Goal: Task Accomplishment & Management: Manage account settings

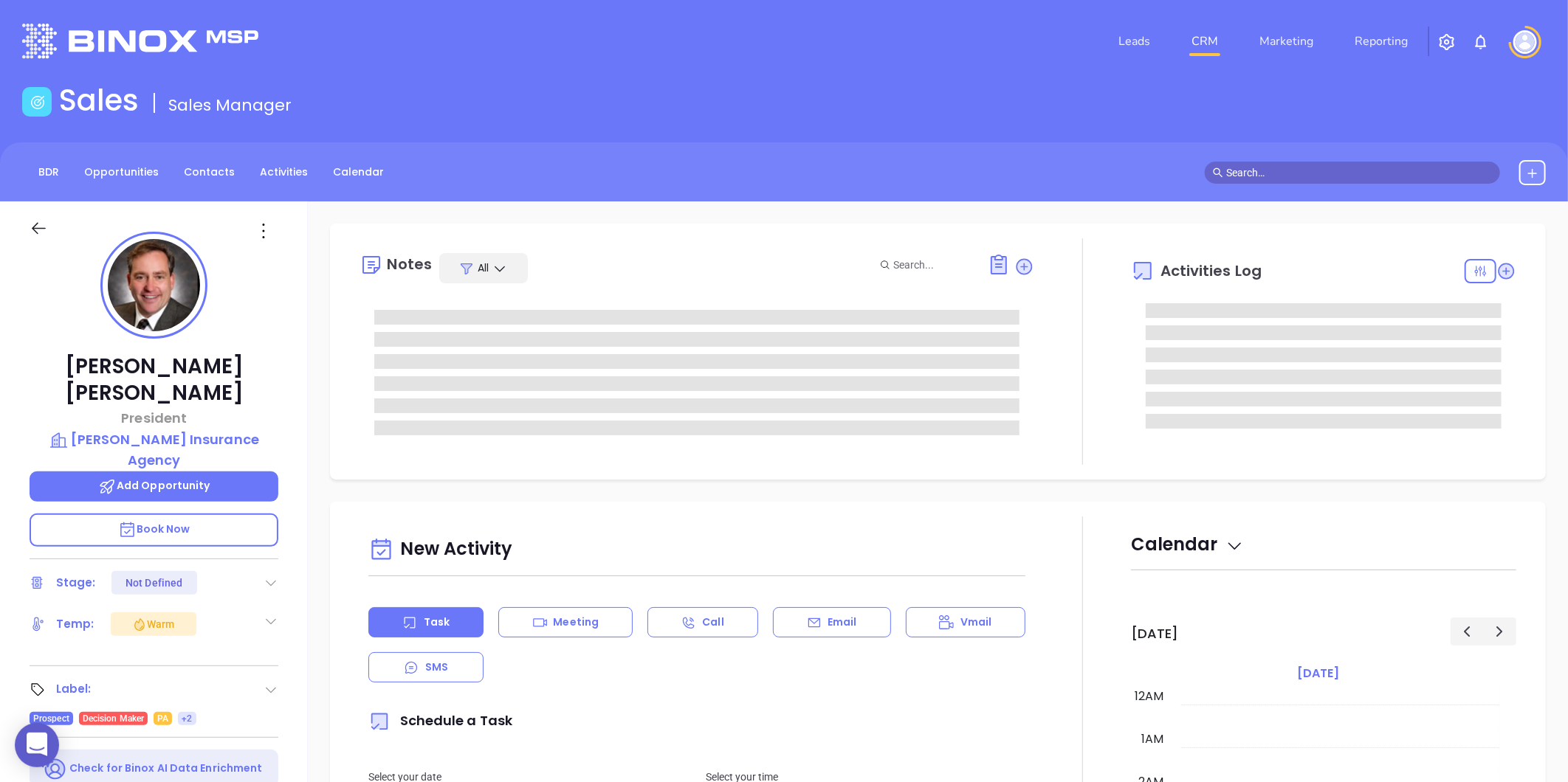
type input "[DATE]"
type input "[PERSON_NAME]"
click at [269, 170] on link "Activities" at bounding box center [284, 172] width 66 height 25
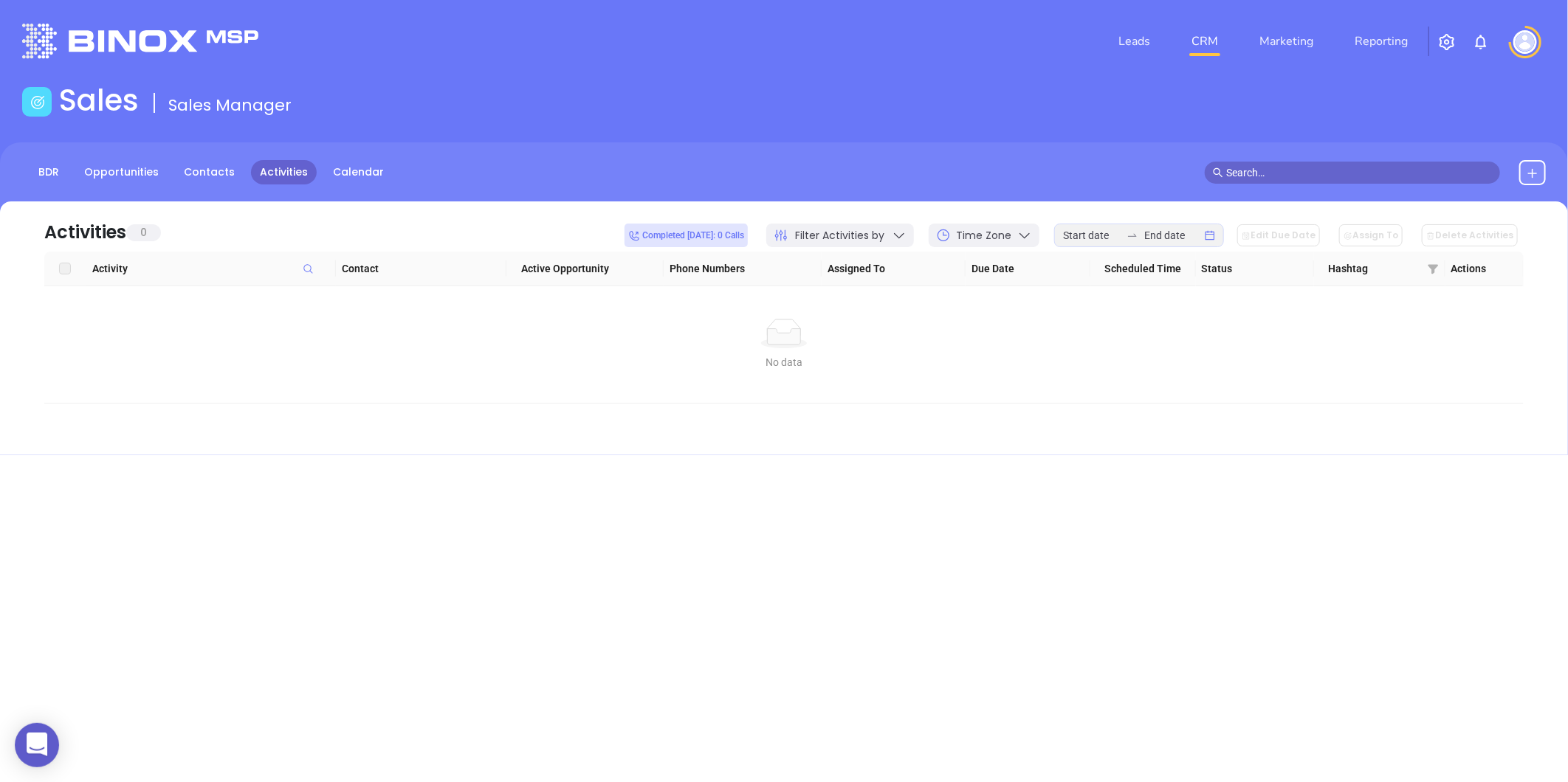
click at [907, 236] on icon at bounding box center [899, 235] width 15 height 15
click at [1432, 272] on icon at bounding box center [1432, 269] width 10 height 9
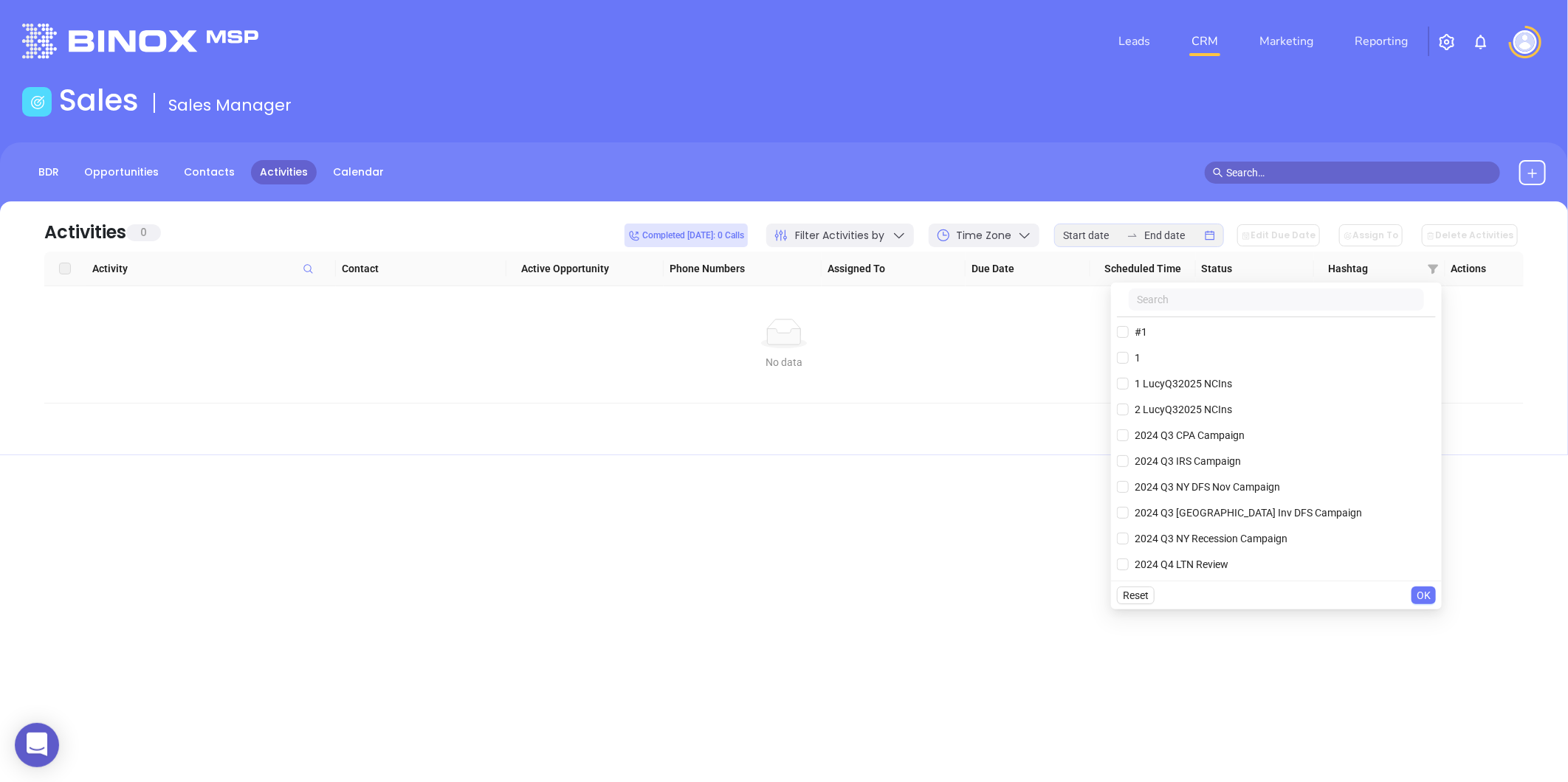
click at [1154, 301] on input "text" at bounding box center [1276, 299] width 295 height 22
paste input "1 LucyQ32025 NCIns"
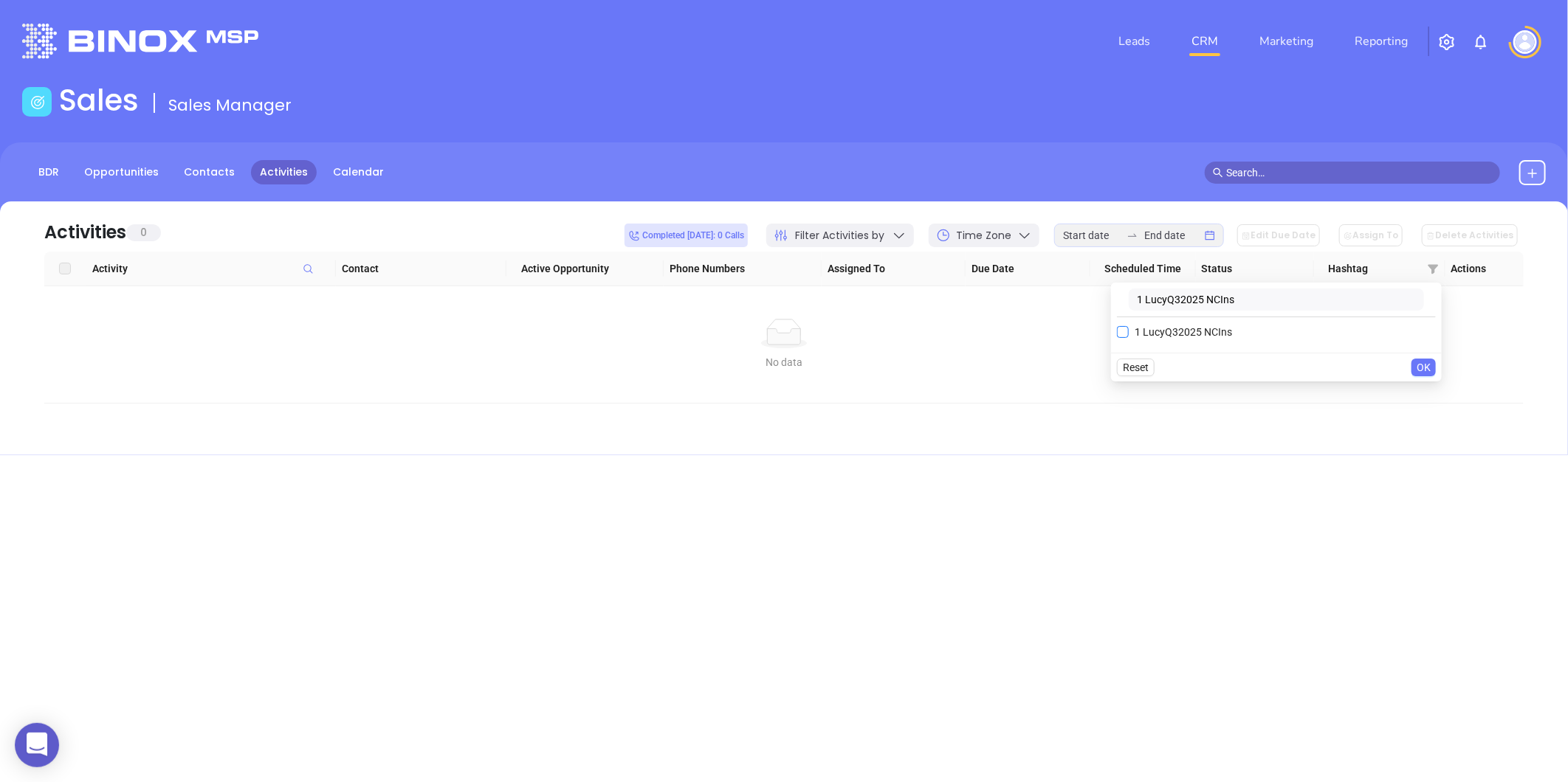
type input "1 LucyQ32025 NCIns"
click at [1124, 326] on input "1 LucyQ32025 NCIns" at bounding box center [1122, 331] width 12 height 12
checkbox input "true"
click at [1419, 390] on span "OK" at bounding box center [1423, 397] width 14 height 16
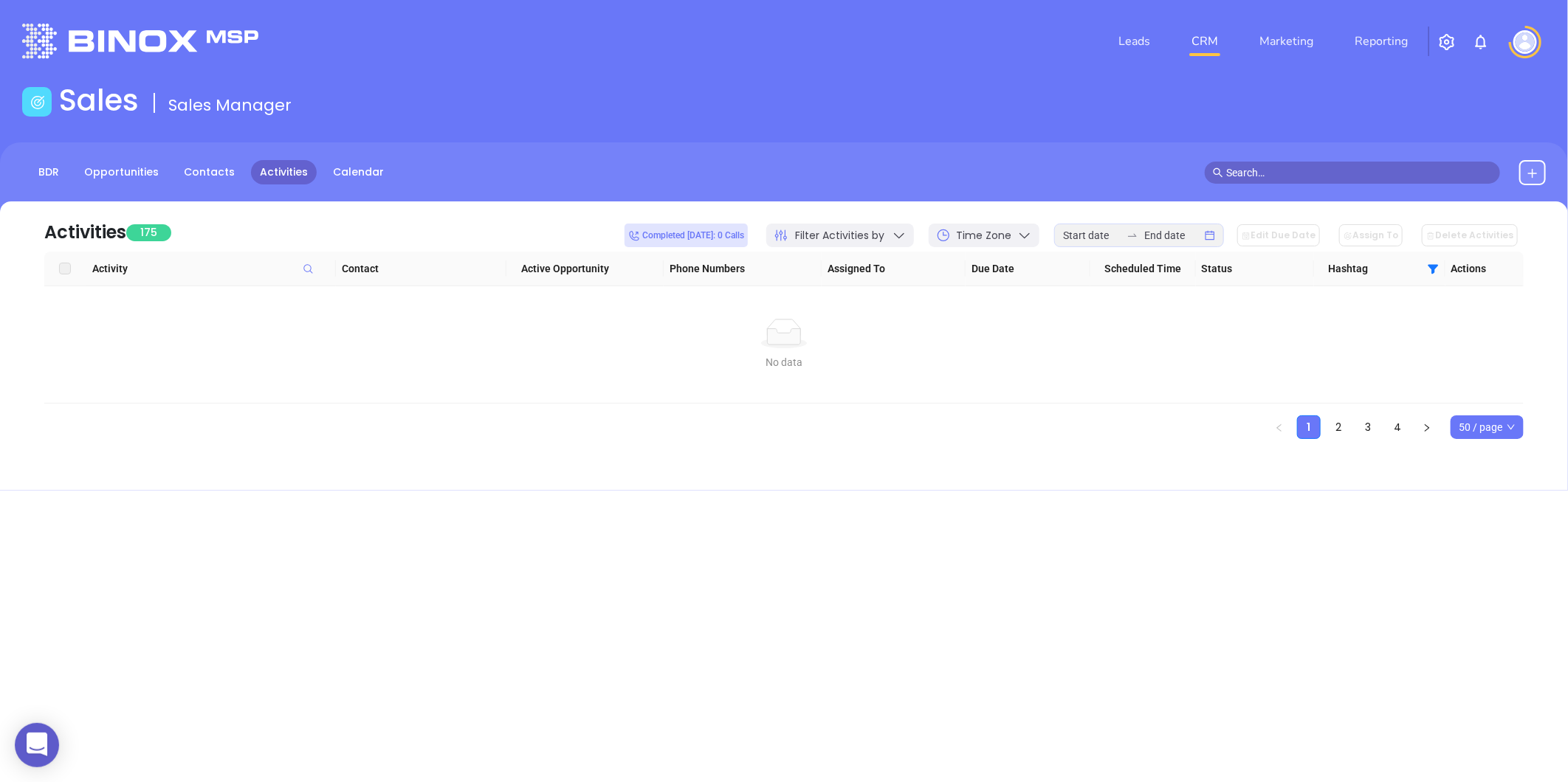
click at [1497, 429] on span "50 / page" at bounding box center [1487, 428] width 57 height 22
click at [1485, 401] on div "500 / page" at bounding box center [1487, 398] width 49 height 16
click at [1433, 269] on icon at bounding box center [1432, 269] width 10 height 9
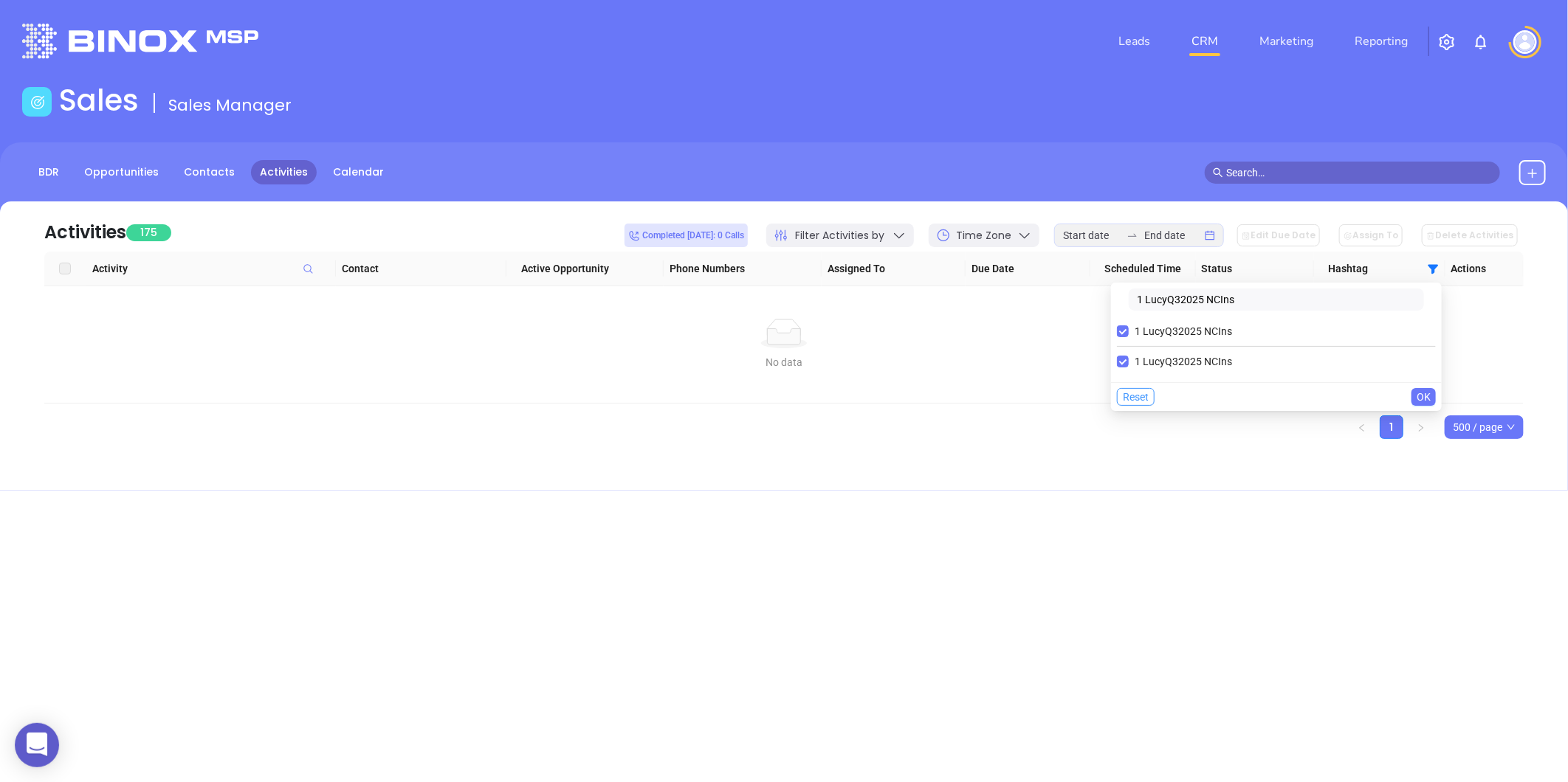
click at [1127, 397] on span "Reset" at bounding box center [1136, 397] width 26 height 16
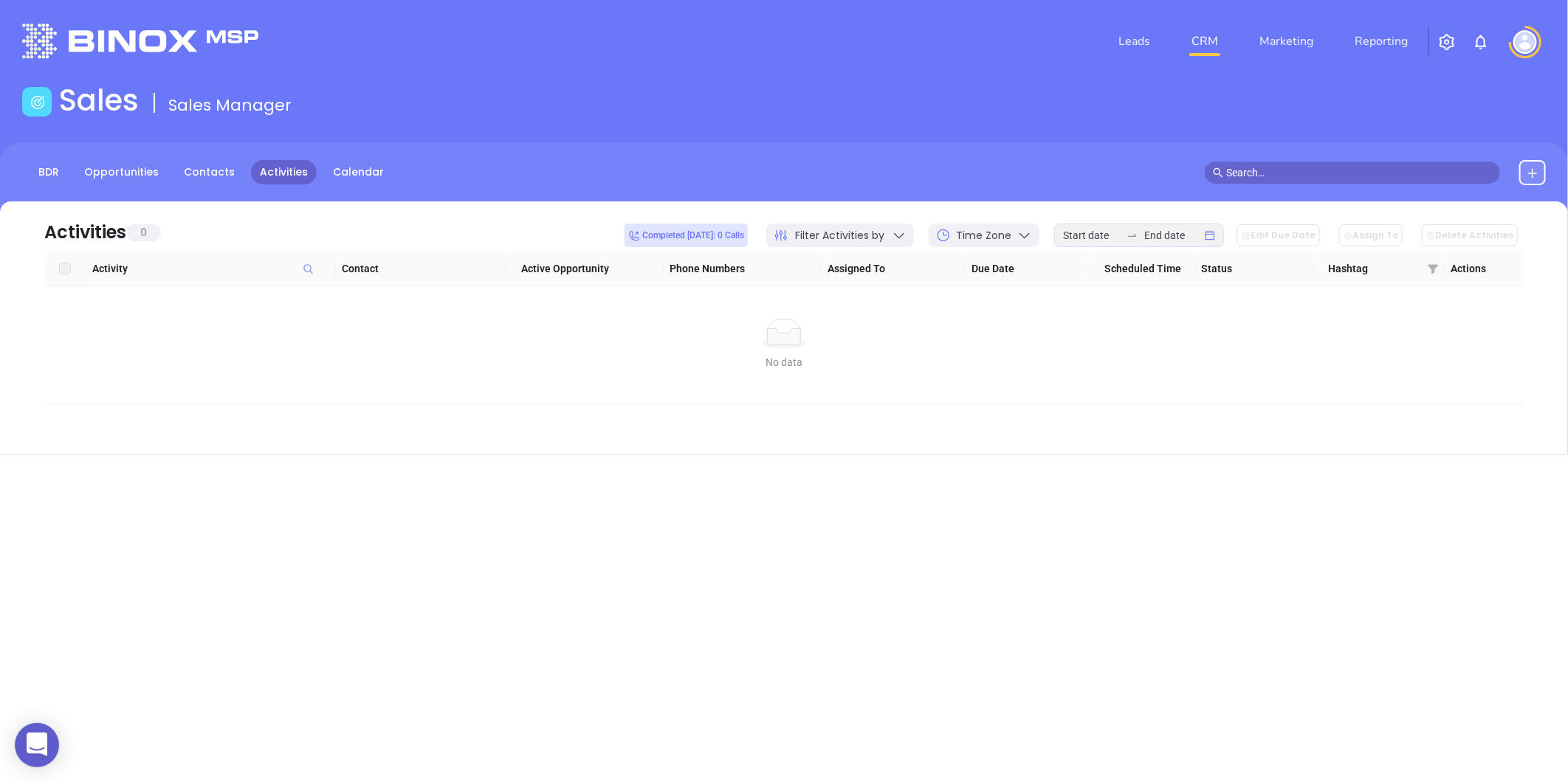
click at [907, 234] on icon at bounding box center [899, 235] width 15 height 15
click at [960, 300] on div "Assigned to" at bounding box center [877, 301] width 179 height 29
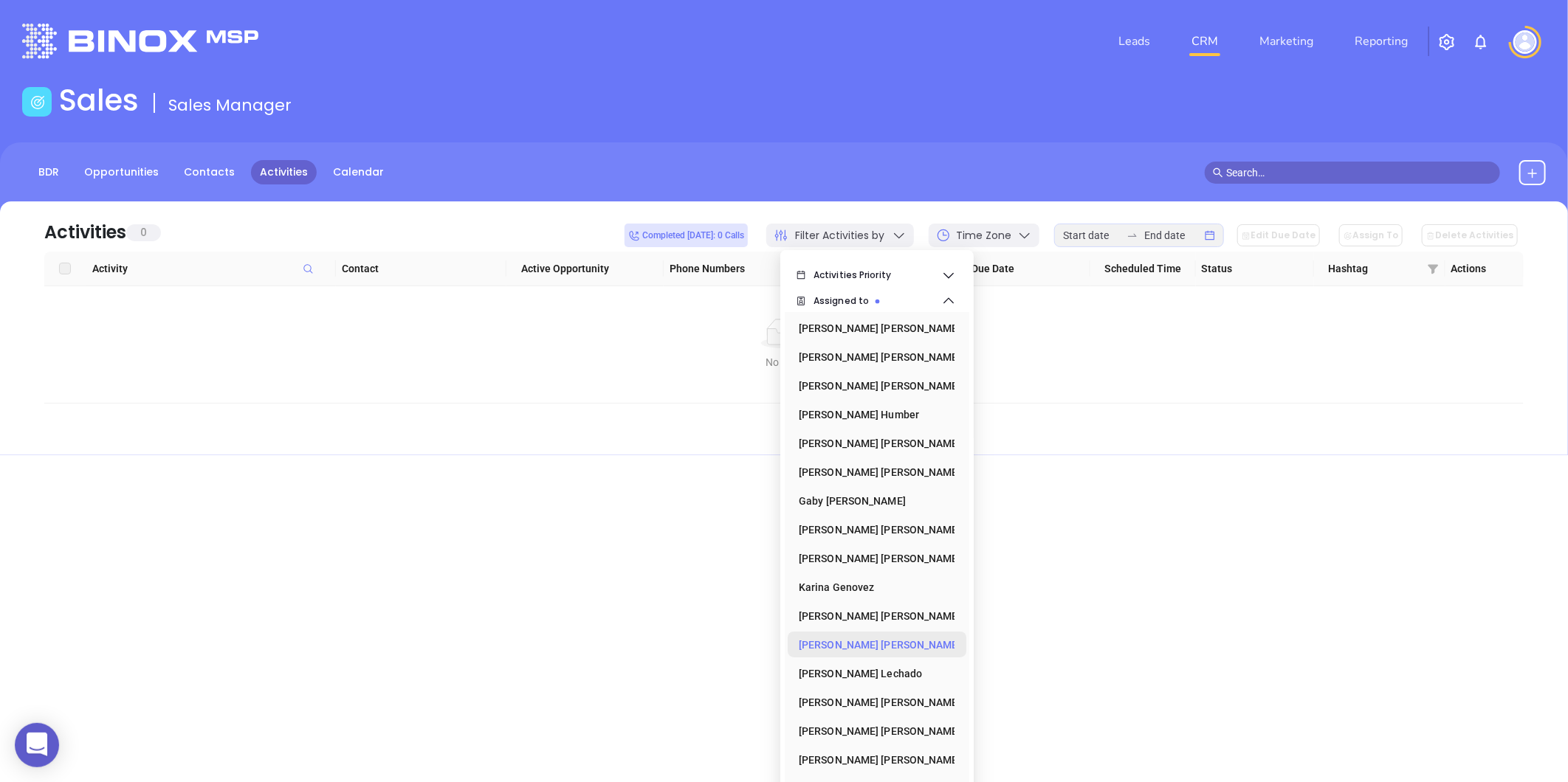
click at [961, 645] on icon at bounding box center [961, 645] width 0 height 15
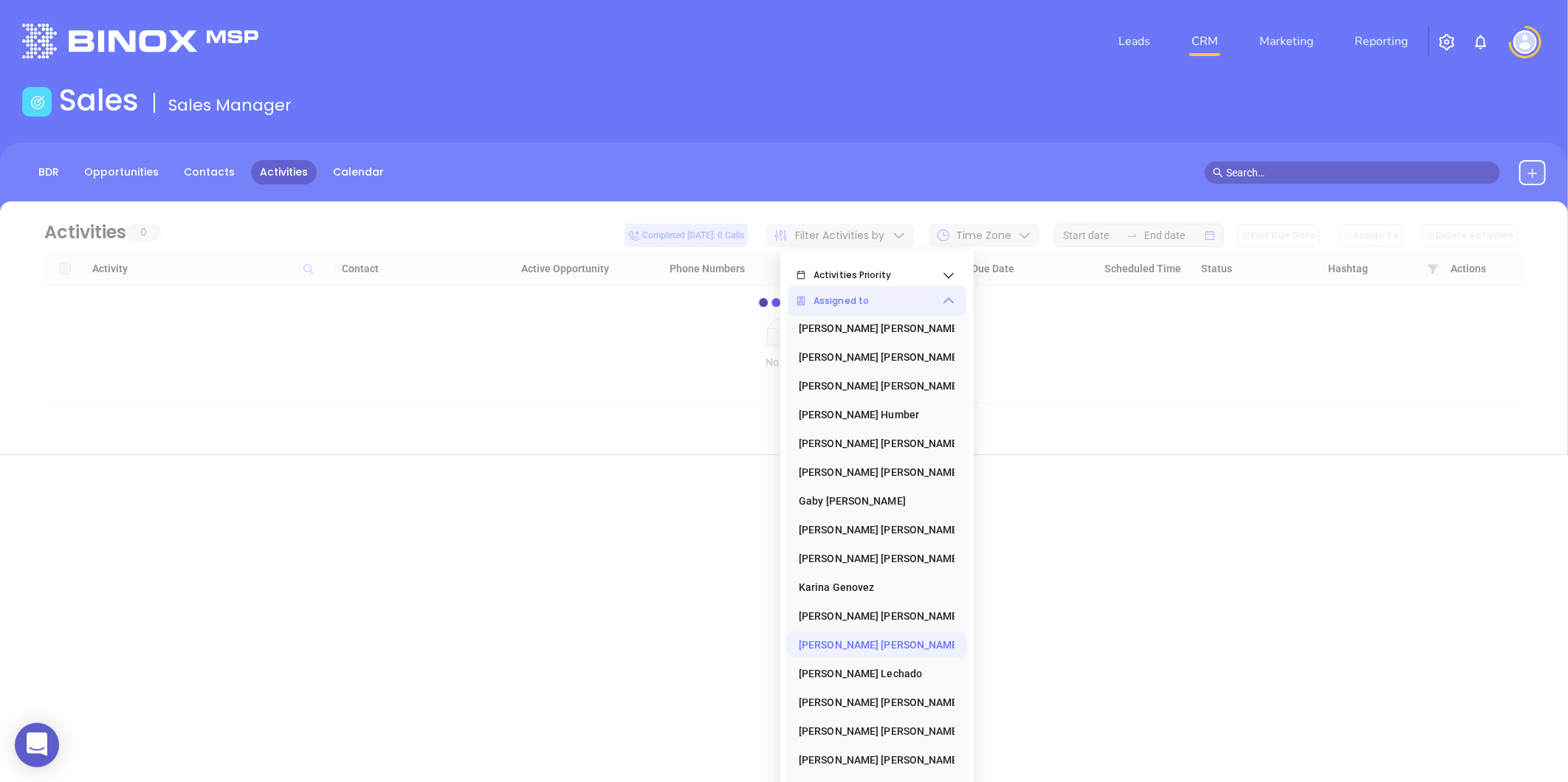
click at [950, 301] on icon at bounding box center [949, 301] width 15 height 15
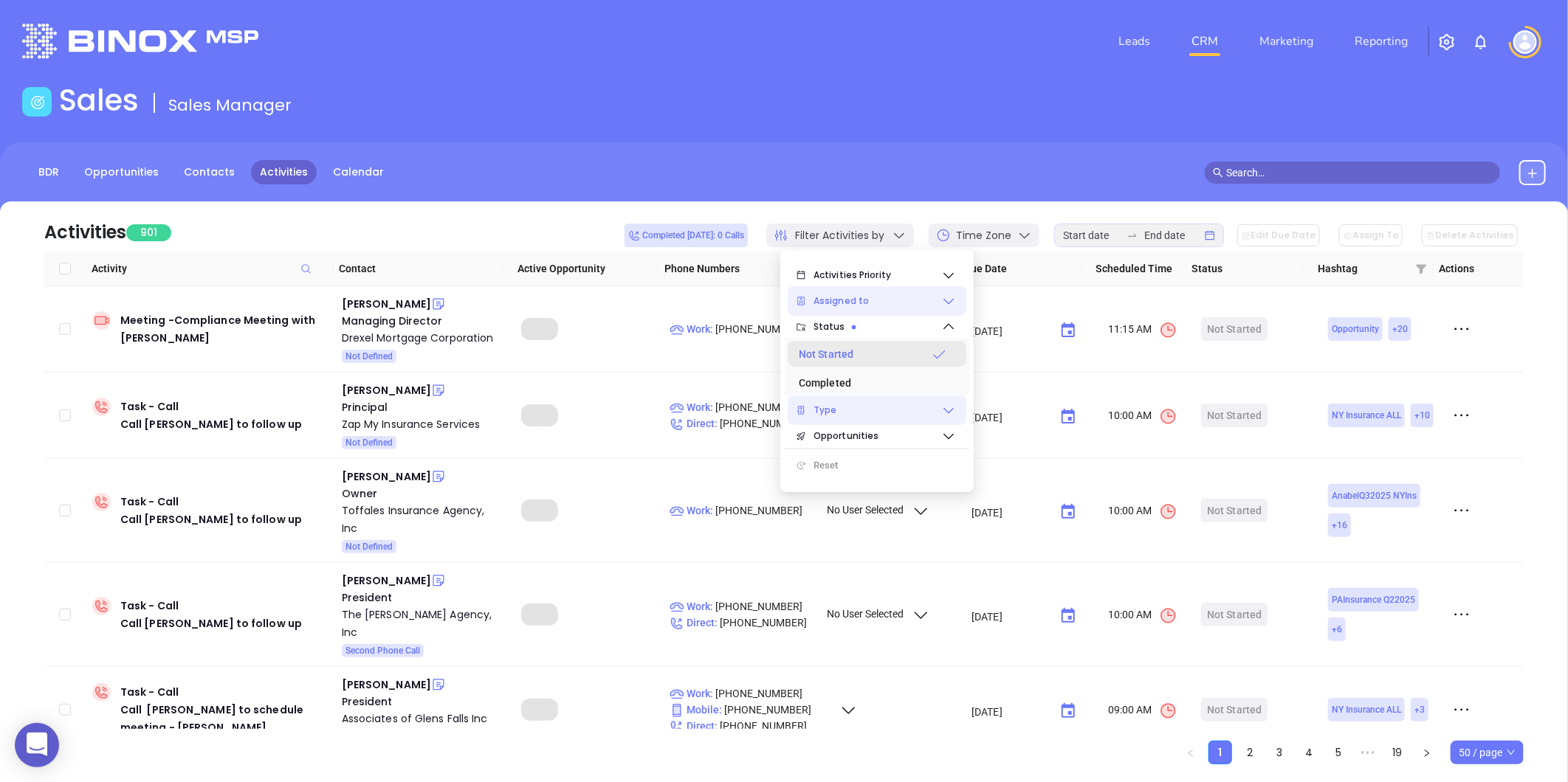
click at [934, 352] on icon at bounding box center [939, 354] width 15 height 15
click at [1010, 180] on div "BDR Opportunities Contacts Activities Calendar" at bounding box center [784, 172] width 1568 height 25
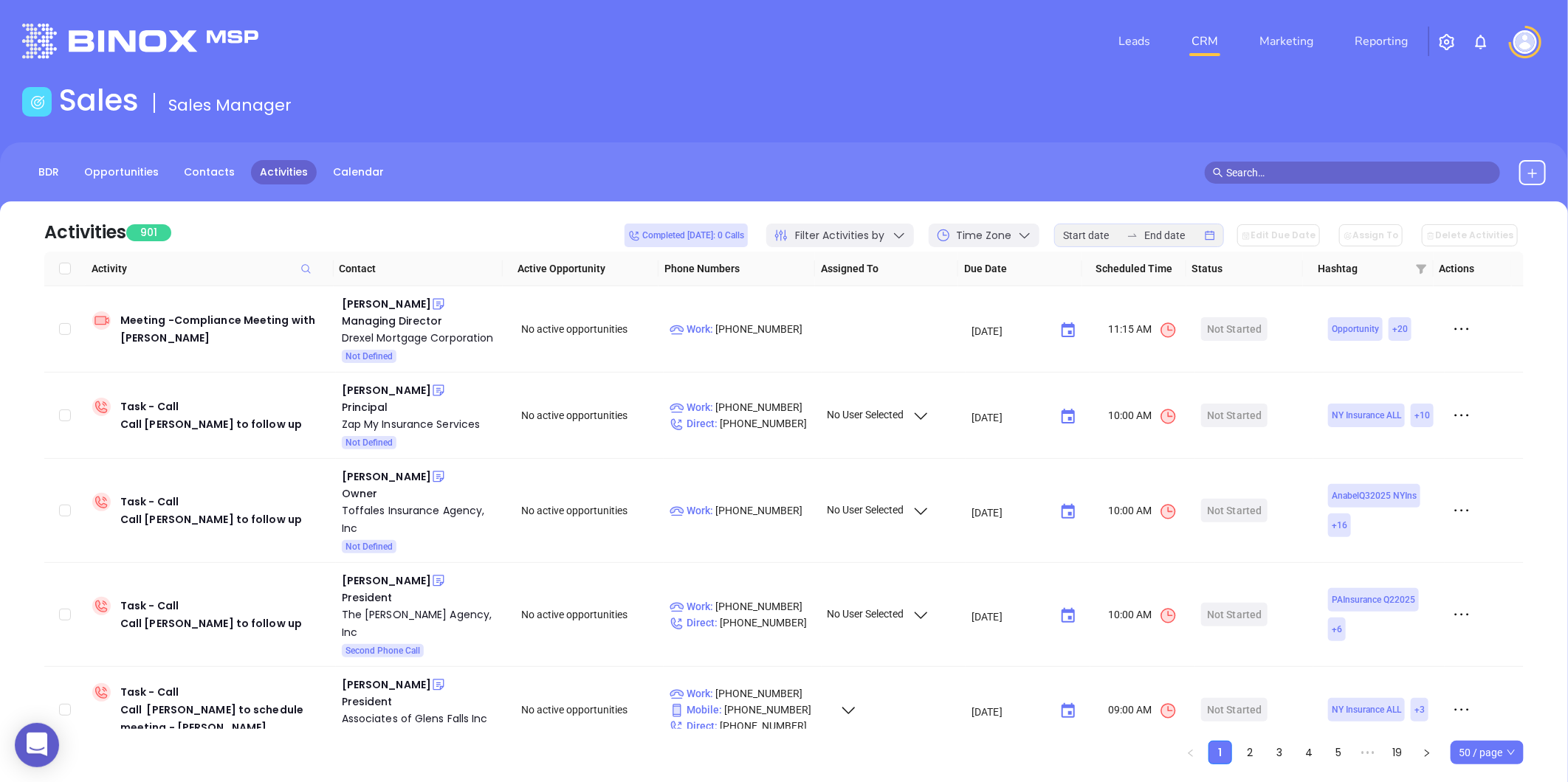
drag, startPoint x: 1422, startPoint y: 261, endPoint x: 1352, endPoint y: 314, distance: 87.8
click at [1422, 262] on span at bounding box center [1421, 268] width 13 height 14
checkbox input "false"
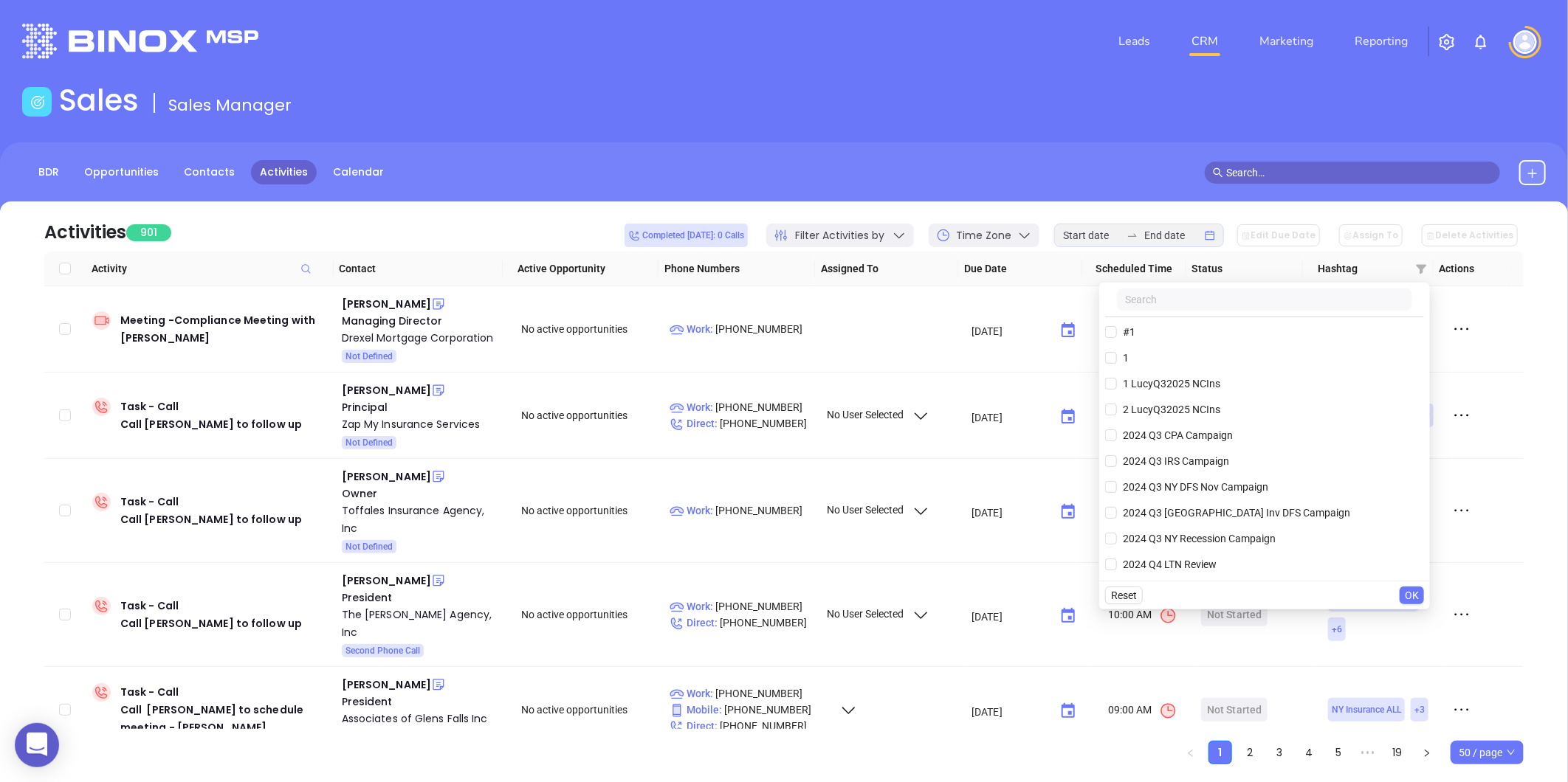
click at [1268, 304] on input "text" at bounding box center [1264, 299] width 295 height 22
paste input "1 LucyQ32025 NCIns"
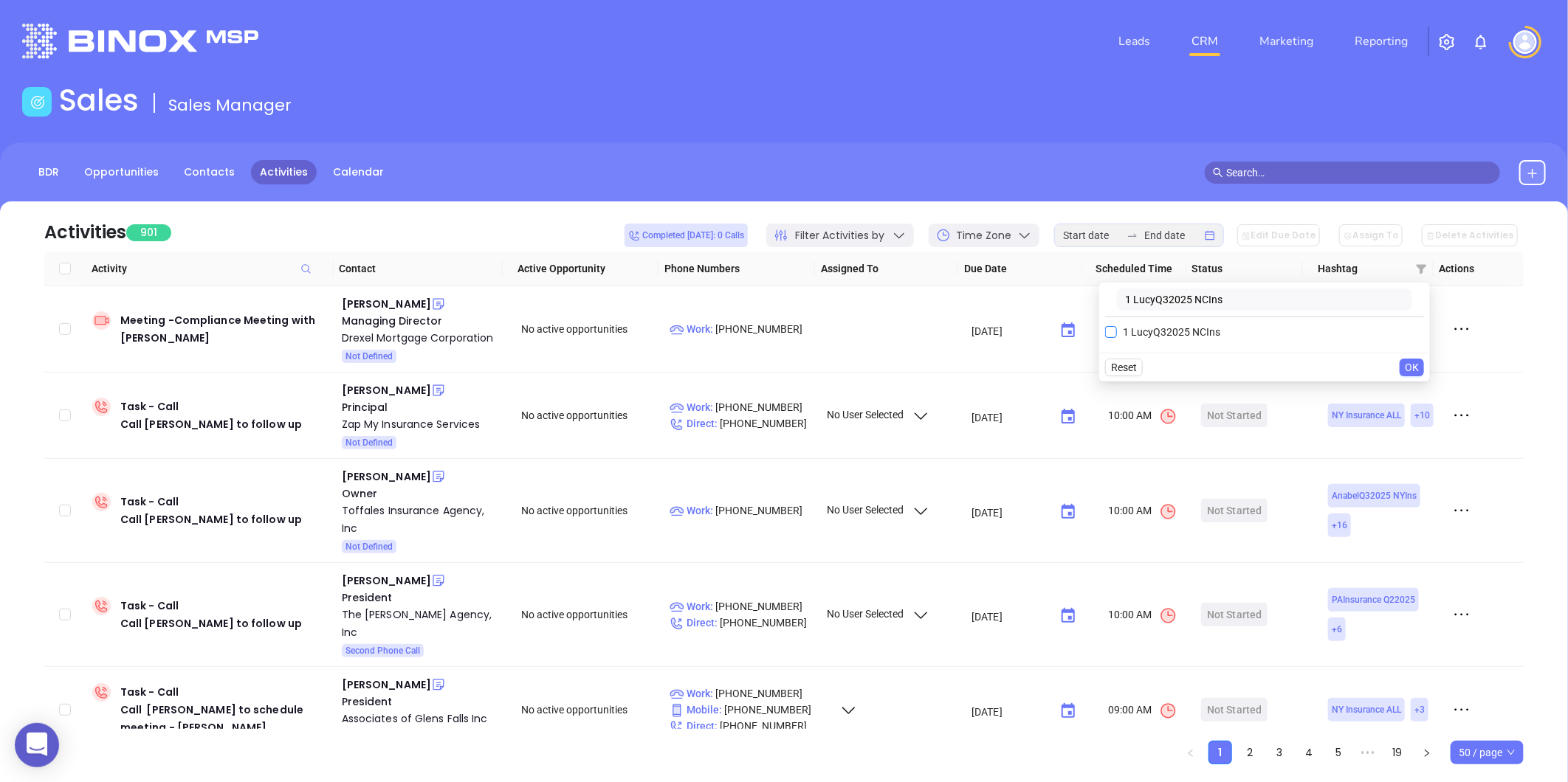
type input "1 LucyQ32025 NCIns"
click at [1111, 332] on input "1 LucyQ32025 NCIns" at bounding box center [1110, 331] width 12 height 12
checkbox input "true"
click at [1416, 394] on span "OK" at bounding box center [1411, 397] width 14 height 16
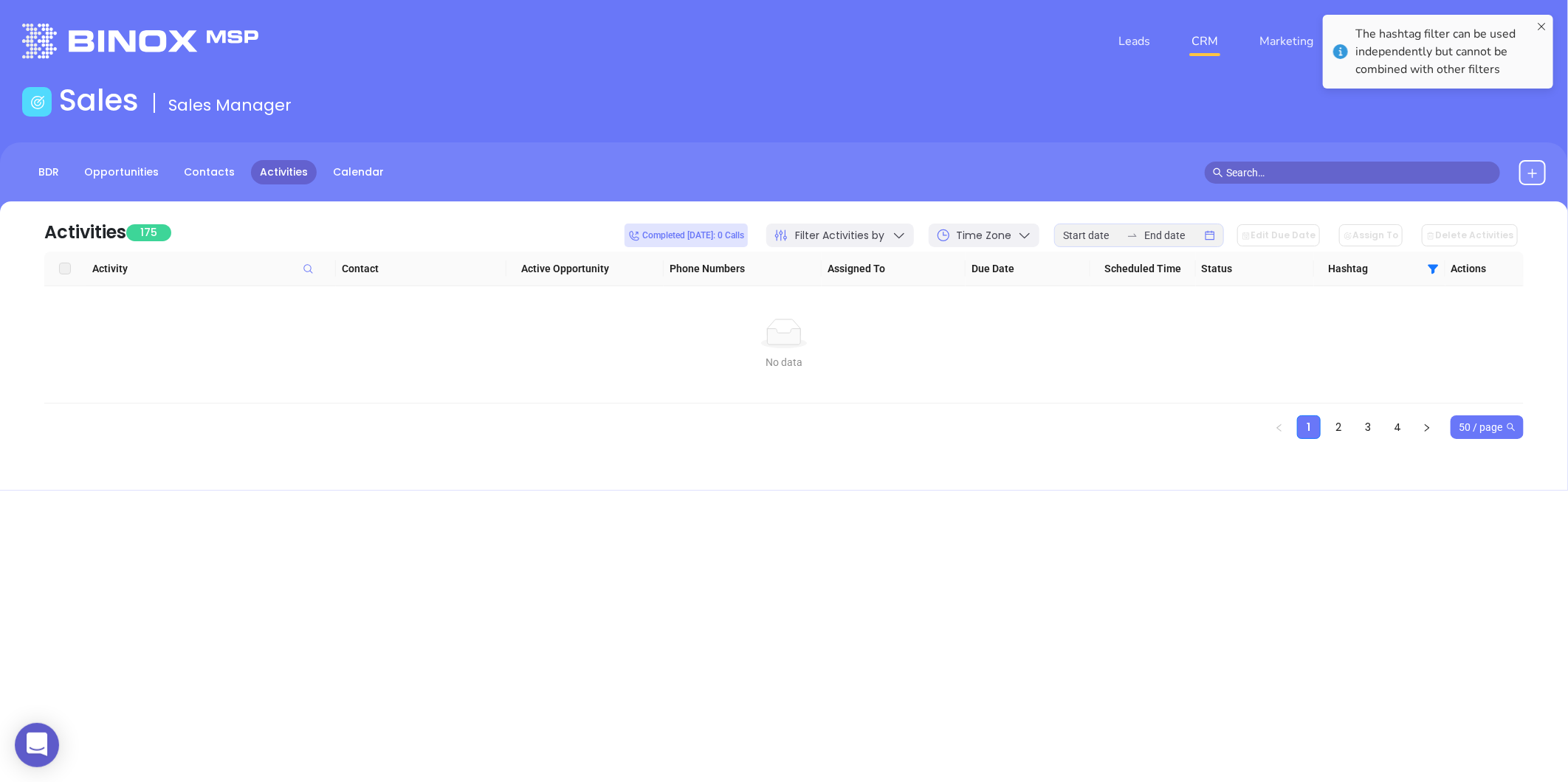
click at [1487, 427] on span "50 / page" at bounding box center [1487, 428] width 57 height 22
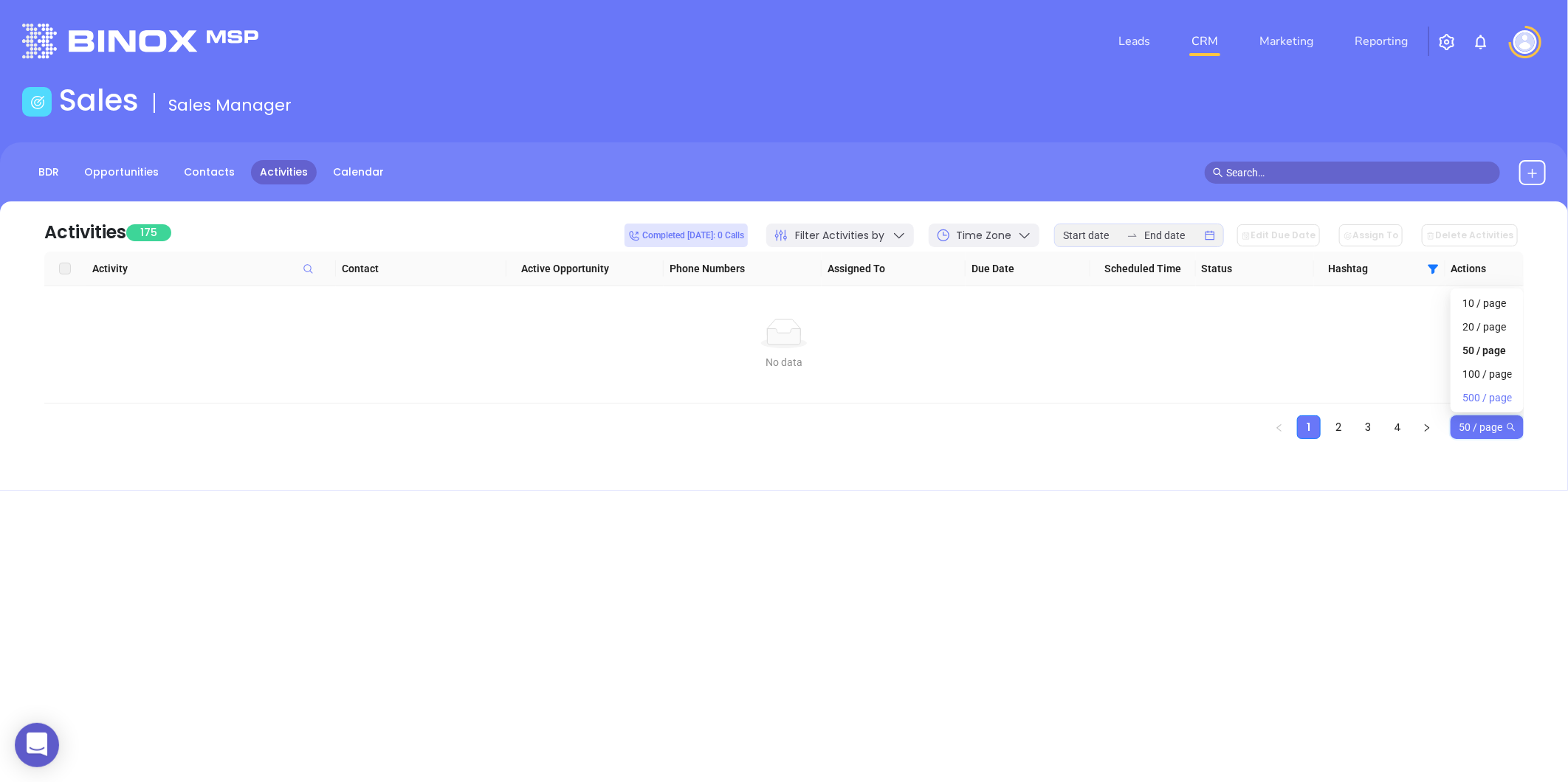
click at [1488, 400] on div "500 / page" at bounding box center [1487, 398] width 49 height 16
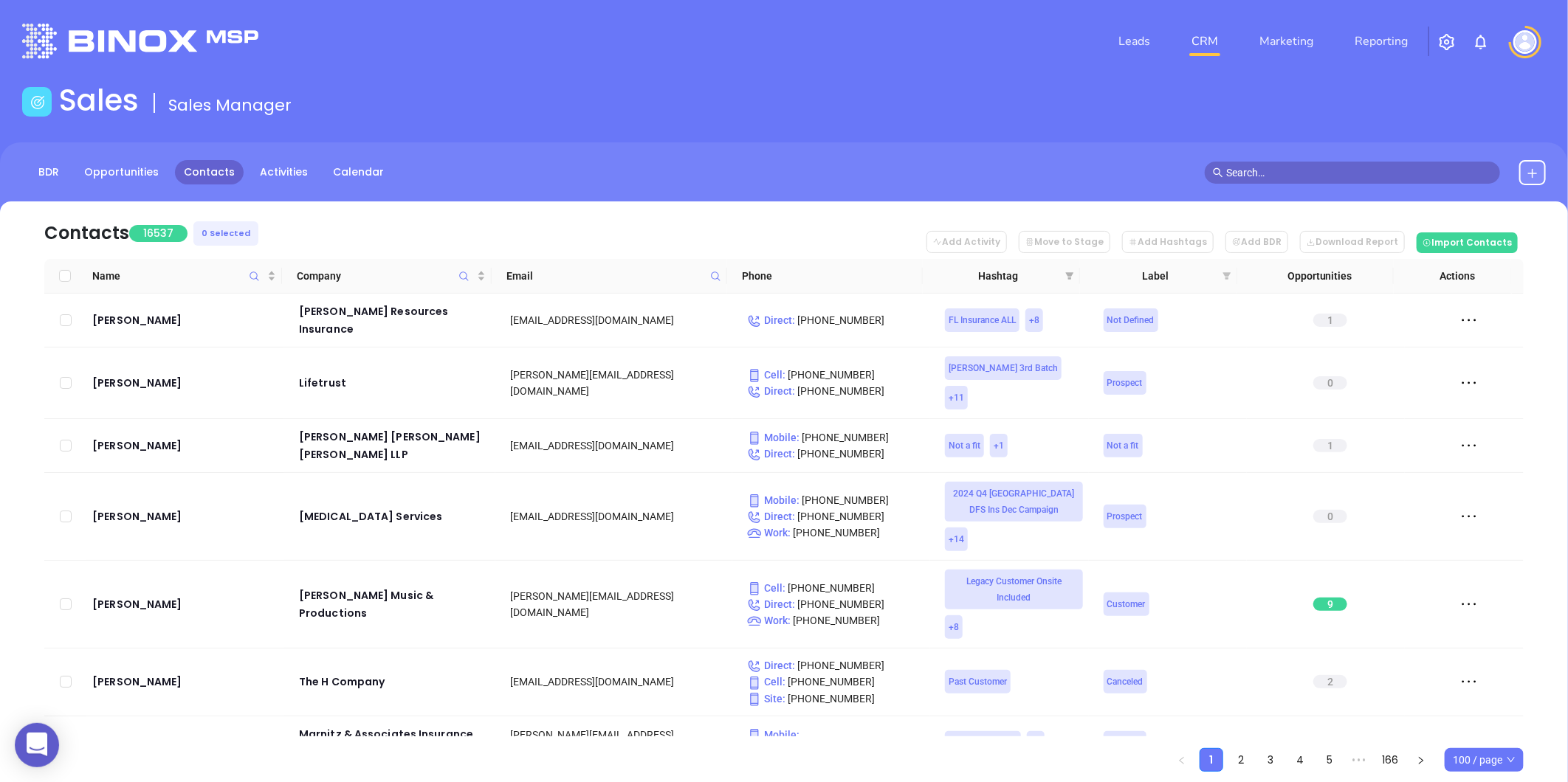
click at [1224, 274] on icon "filter" at bounding box center [1226, 276] width 8 height 7
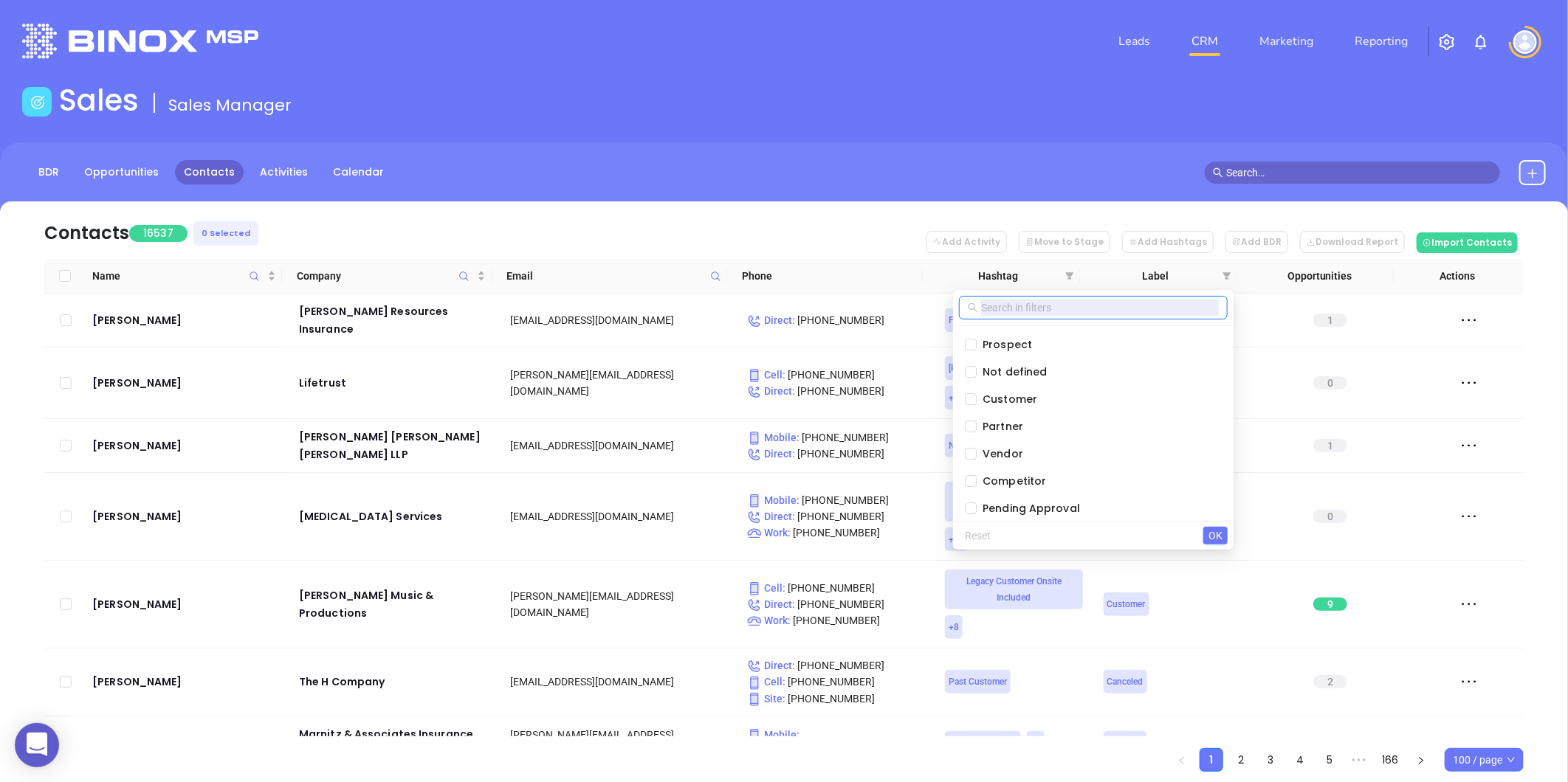
click at [1086, 308] on input "text" at bounding box center [1100, 308] width 238 height 16
paste input "1 LucyQ32025 NCIns"
type input "1 LucyQ32025 NCIns"
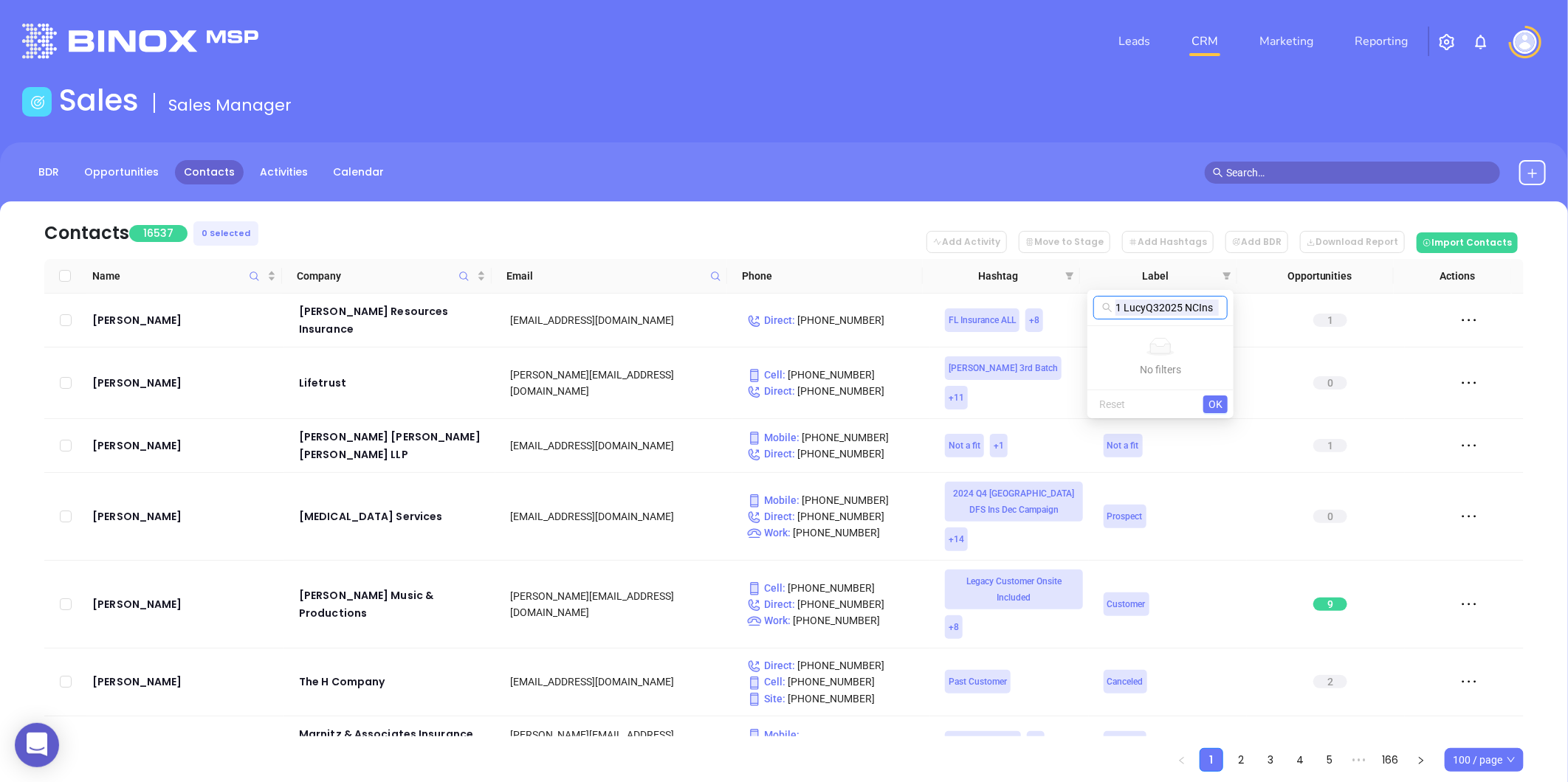
click at [1191, 306] on input "1 LucyQ32025 NCIns" at bounding box center [1167, 308] width 103 height 16
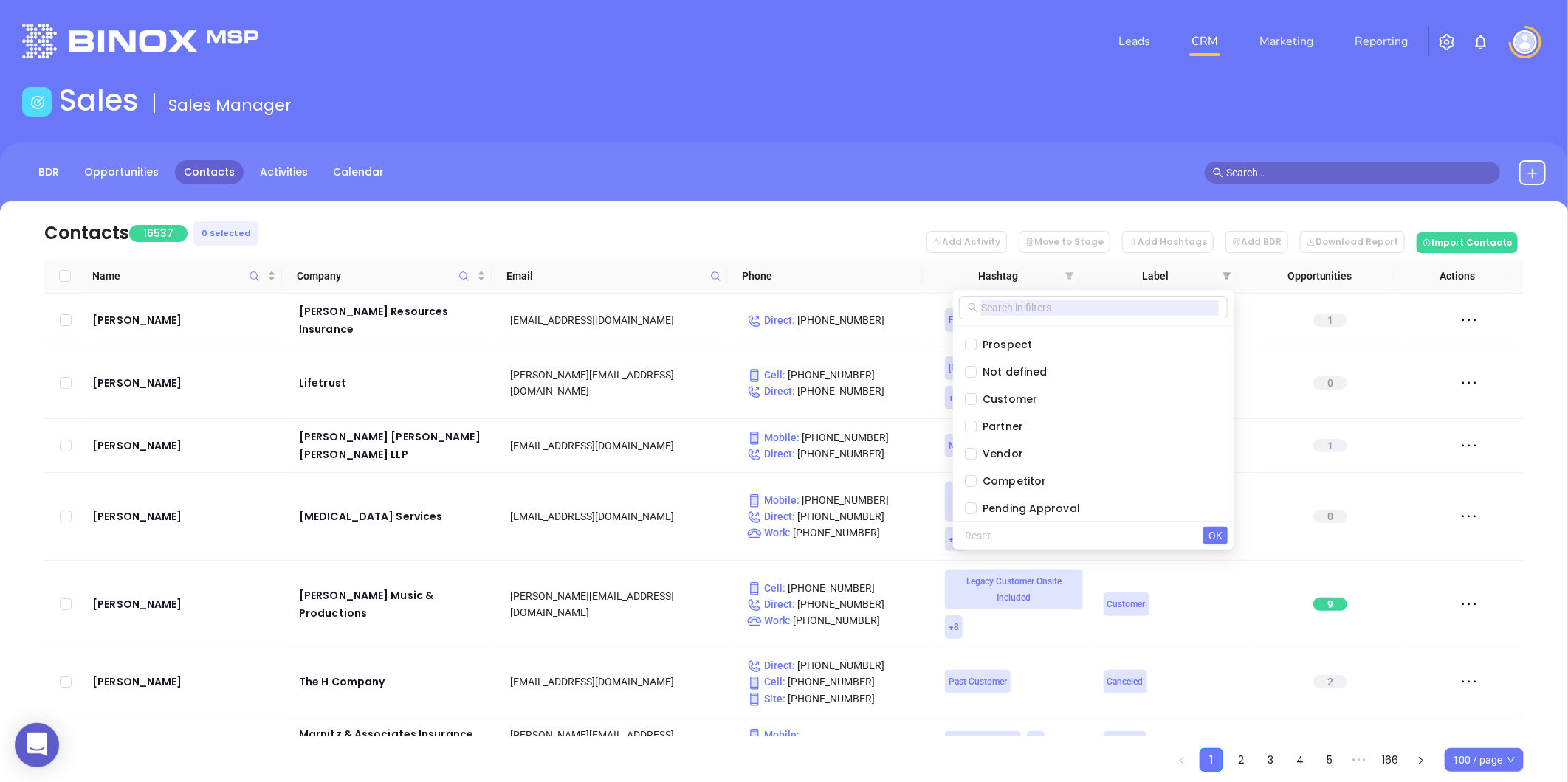
click at [1072, 274] on icon "filter" at bounding box center [1070, 276] width 8 height 7
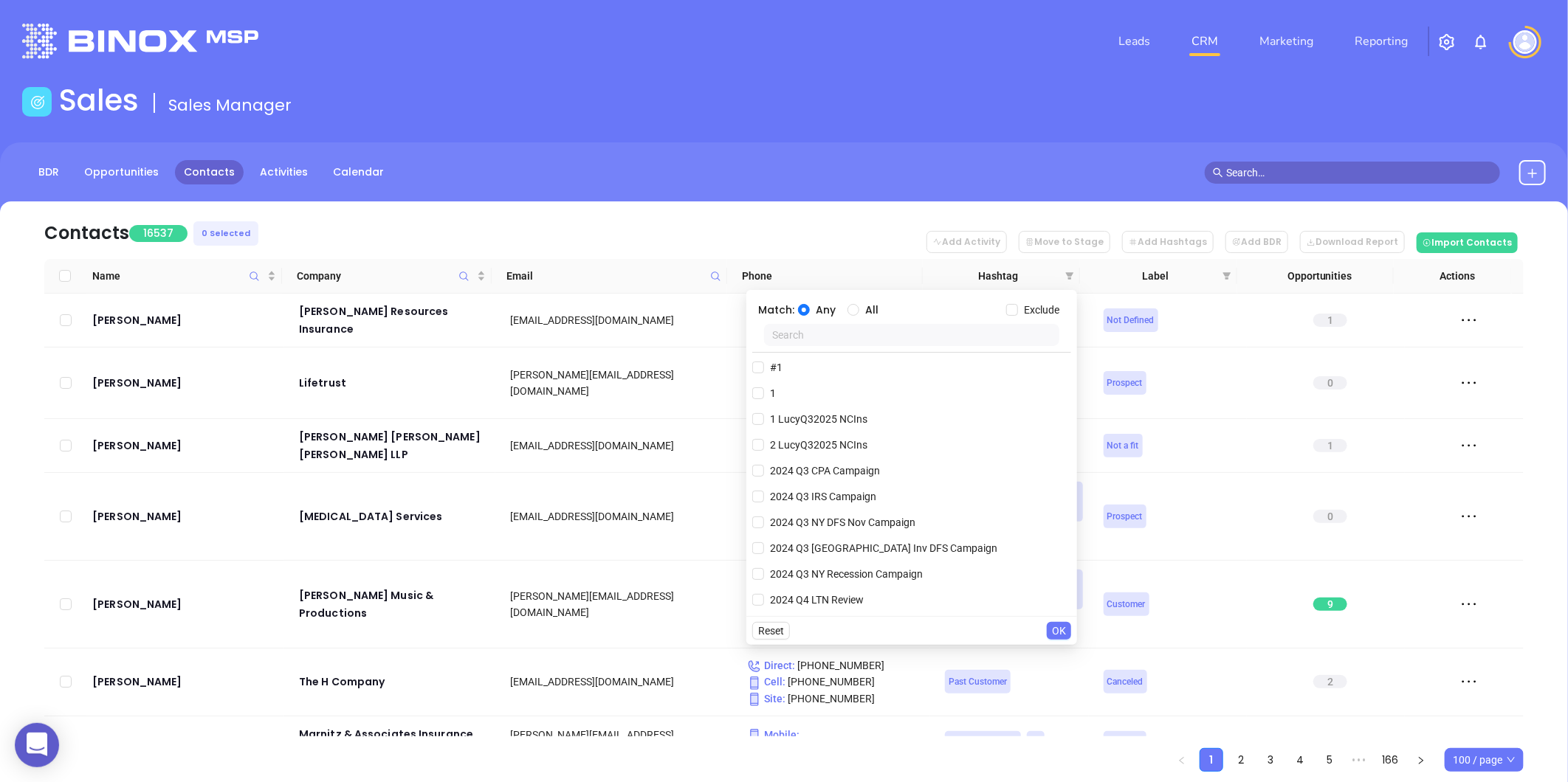
click at [948, 337] on input "text" at bounding box center [911, 335] width 295 height 22
paste input "1 LucyQ32025 NCIns"
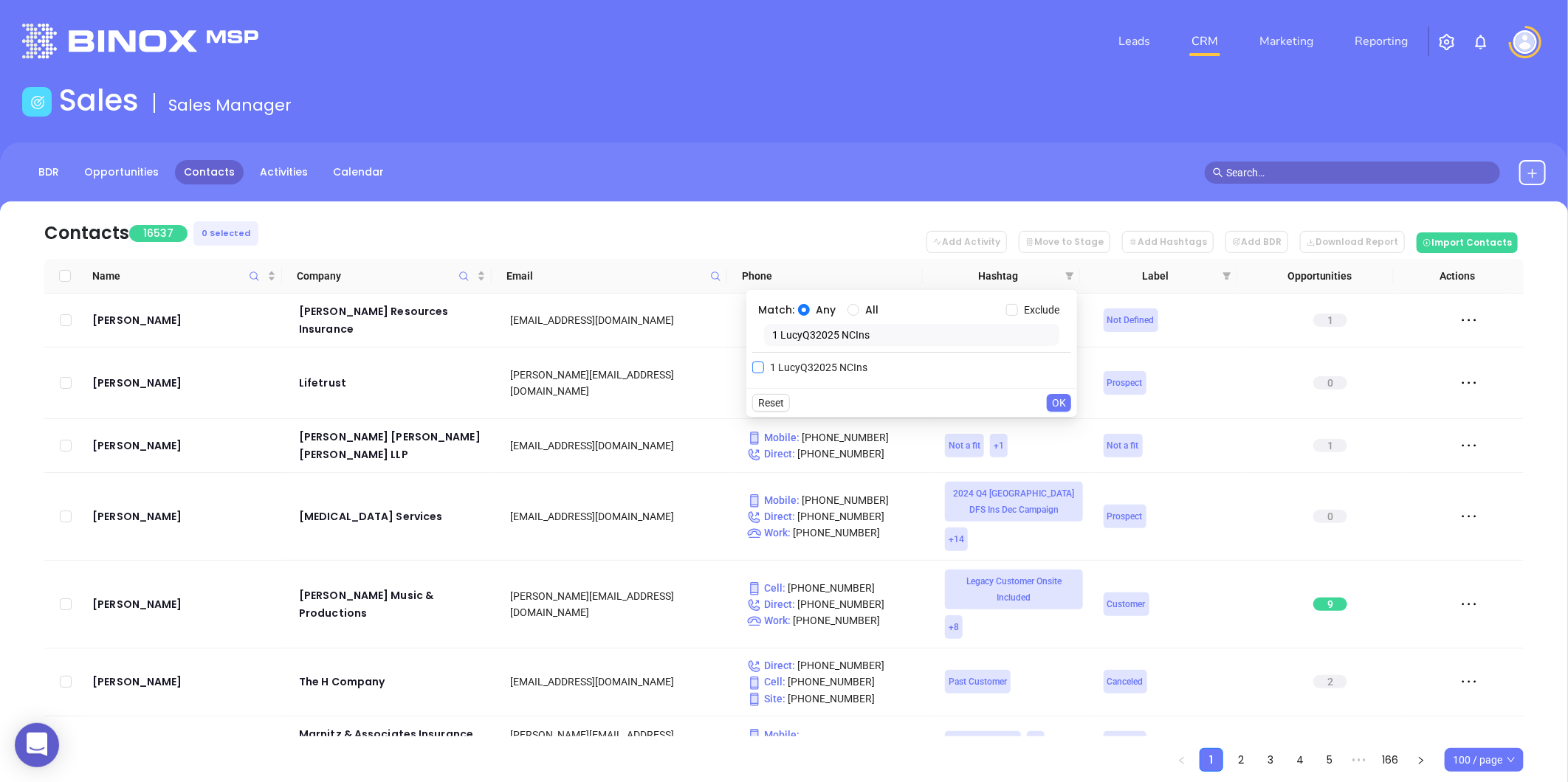
type input "1 LucyQ32025 NCIns"
click at [822, 364] on span "1 LucyQ32025 NCIns" at bounding box center [818, 367] width 109 height 16
click at [764, 364] on input "1 LucyQ32025 NCIns" at bounding box center [757, 367] width 12 height 12
checkbox input "true"
click at [1058, 431] on span "OK" at bounding box center [1058, 432] width 14 height 16
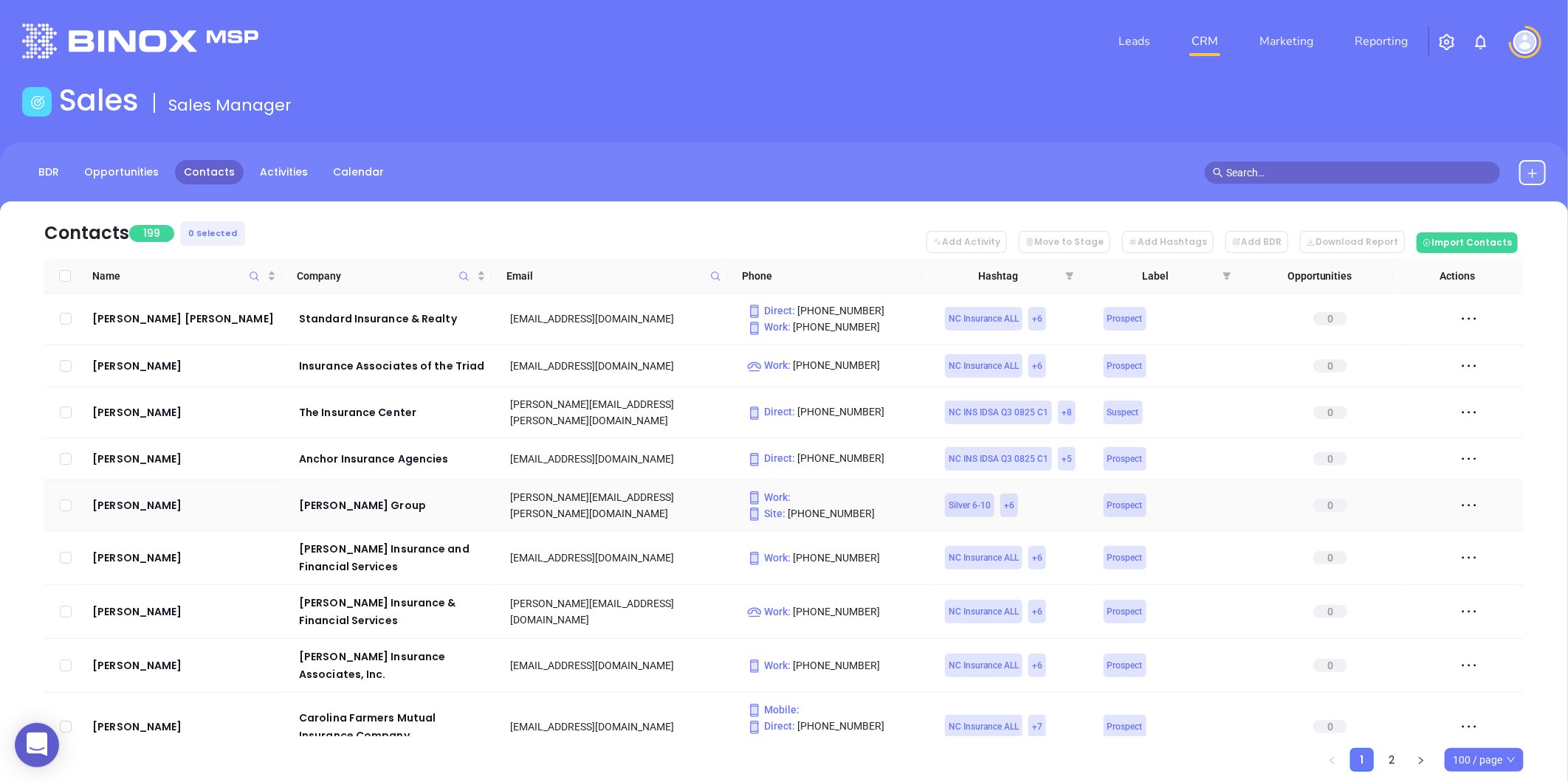
scroll to position [328, 0]
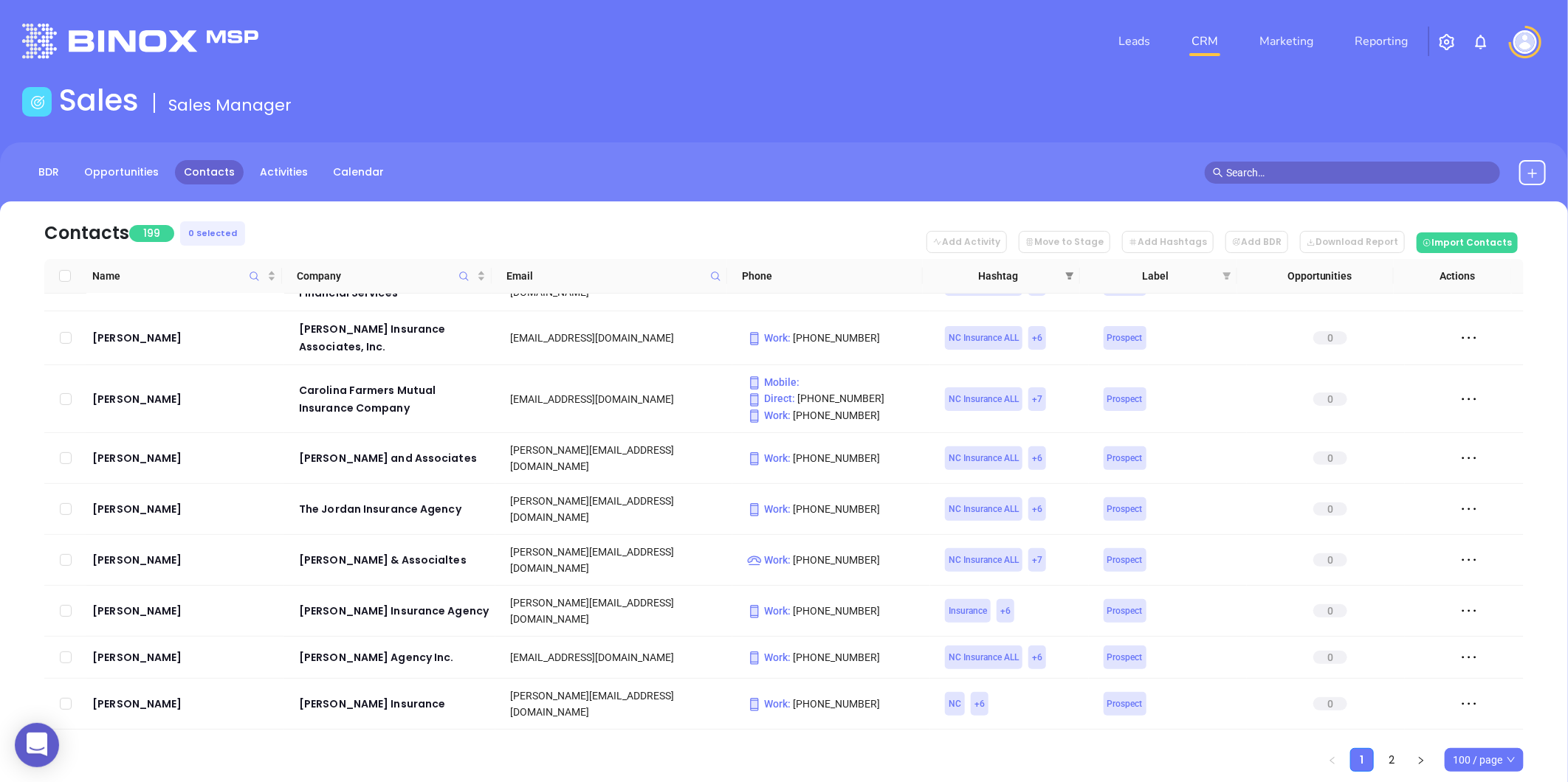
click at [1071, 281] on span at bounding box center [1070, 276] width 15 height 22
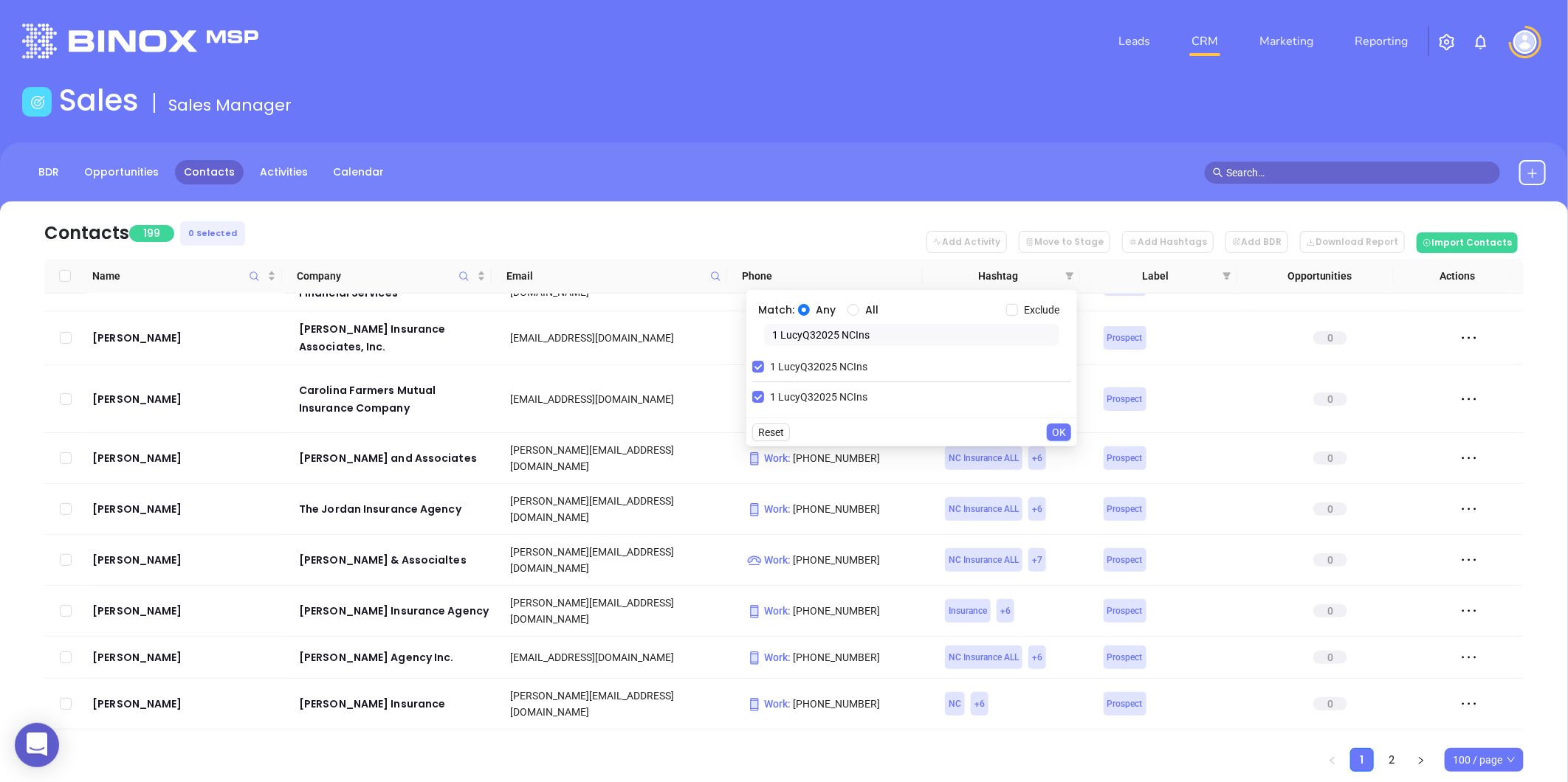
click at [901, 210] on nav "Contacts 199 0 Selected Add Activity Move to Stage Add Hashtags Add BDR Downloa…" at bounding box center [783, 230] width 1479 height 58
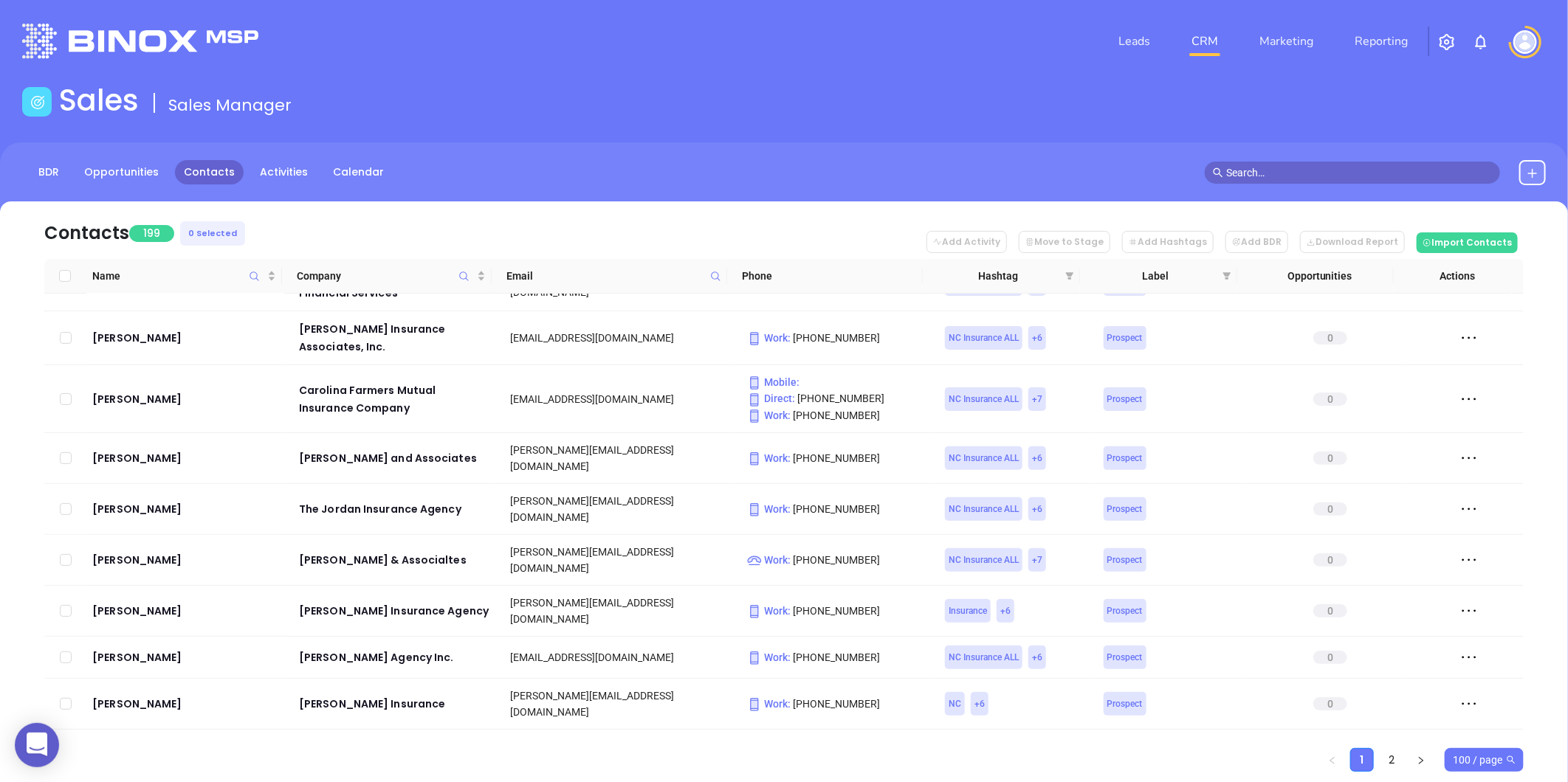
click at [1478, 760] on span "100 / page" at bounding box center [1484, 760] width 63 height 22
click at [1466, 728] on div "500 / page" at bounding box center [1484, 731] width 55 height 16
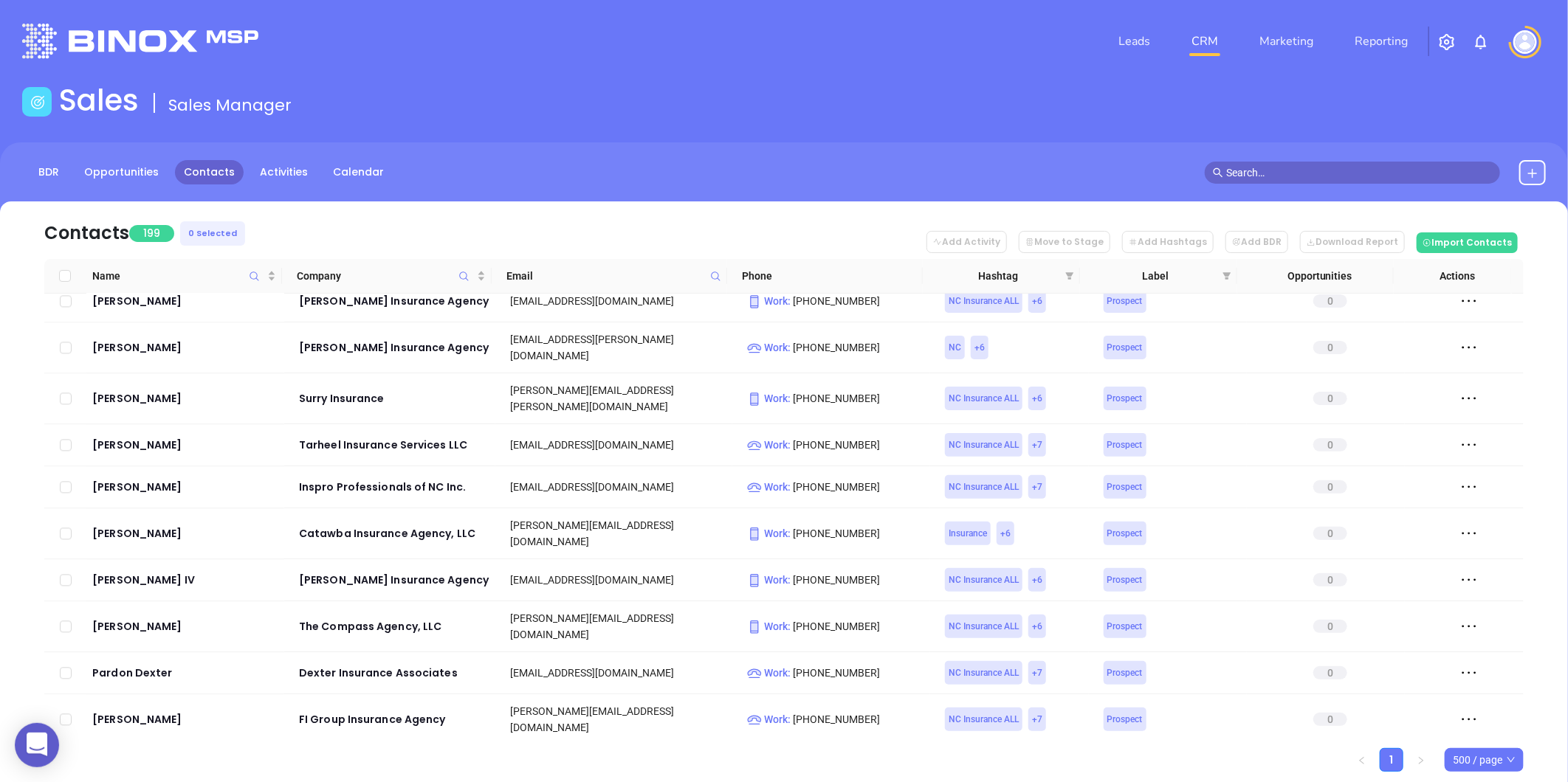
scroll to position [5083, 0]
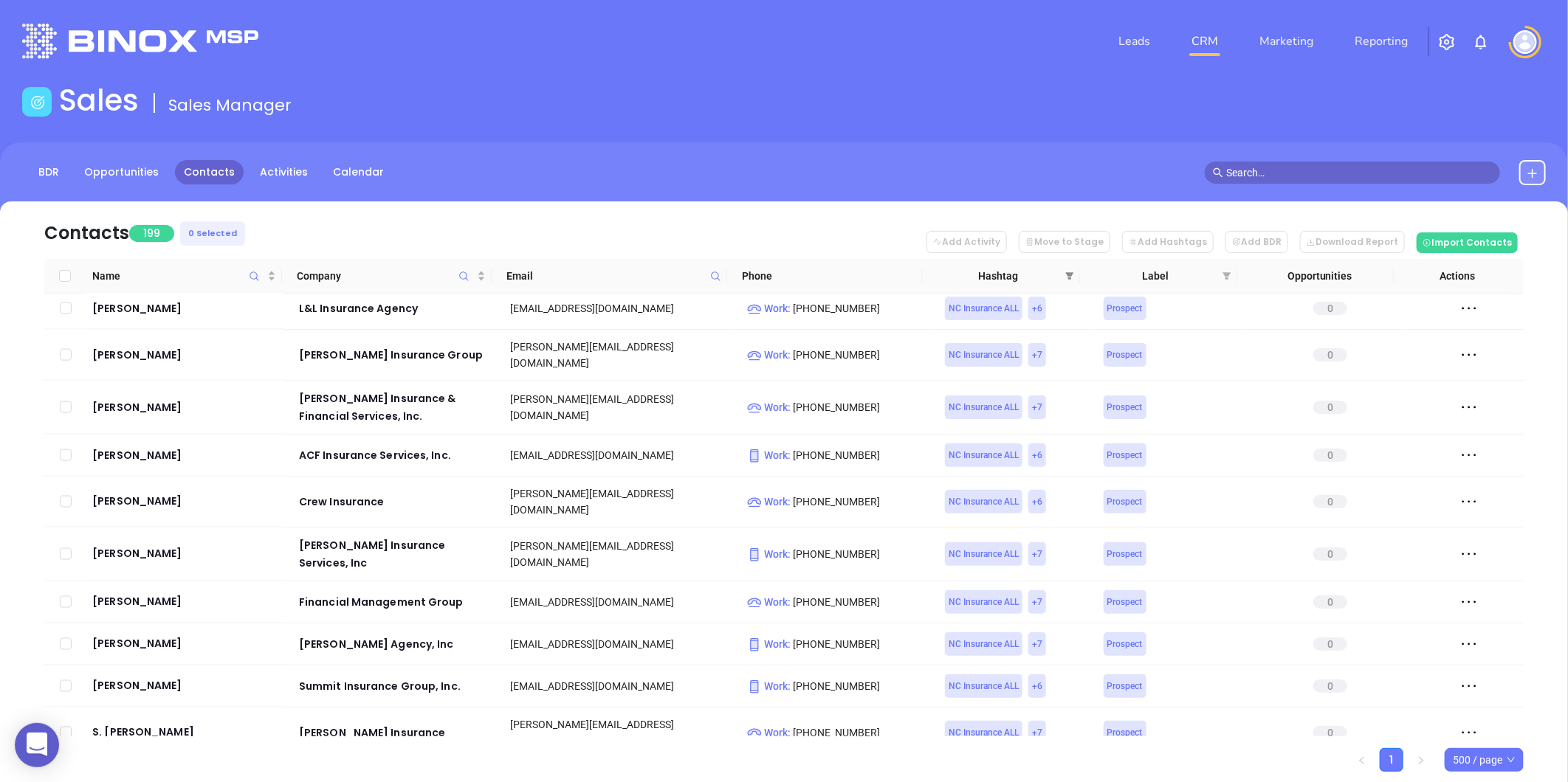
click at [1063, 270] on span at bounding box center [1070, 276] width 15 height 22
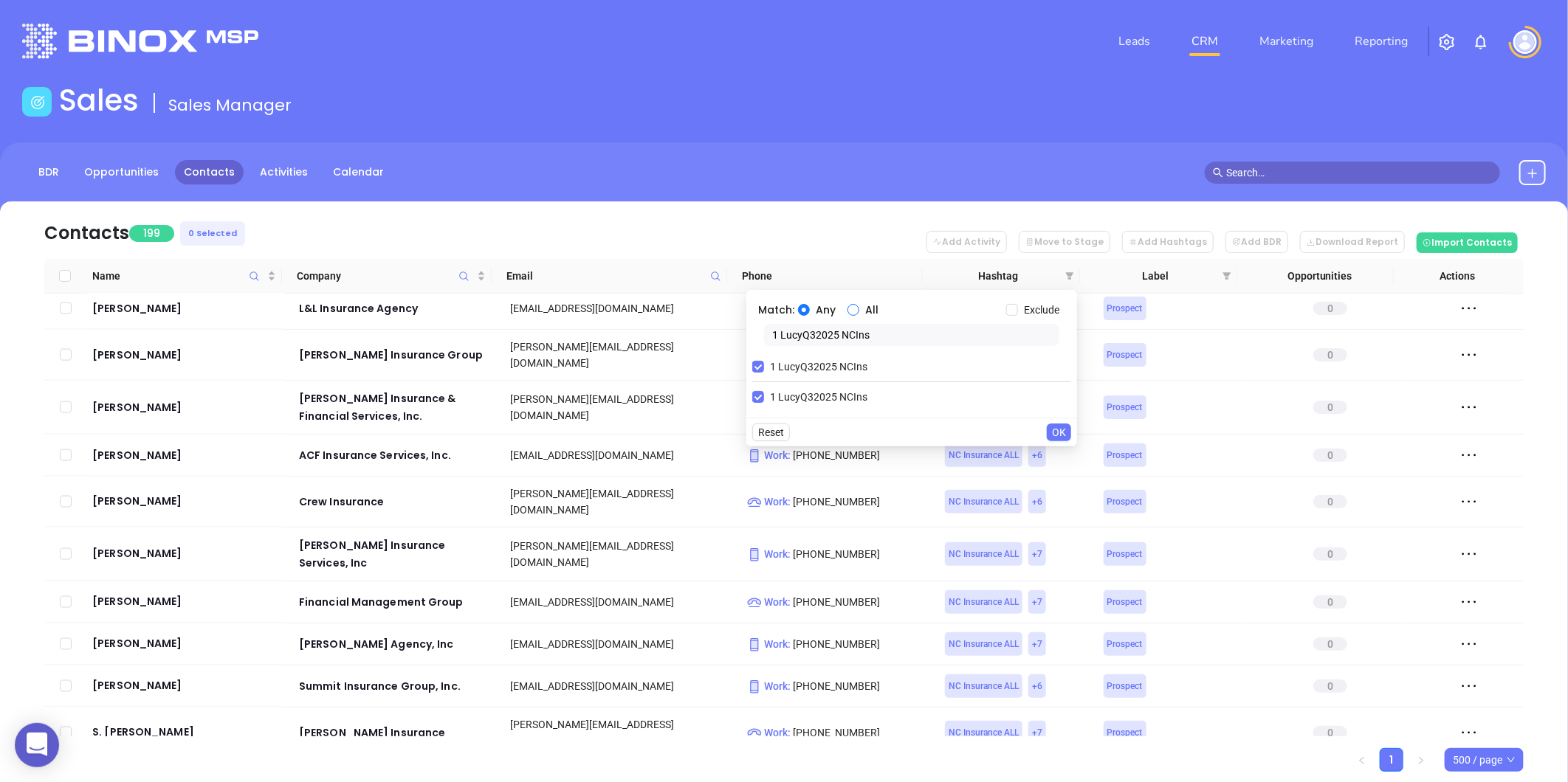
click at [854, 312] on input "All" at bounding box center [853, 310] width 12 height 12
radio input "true"
drag, startPoint x: 878, startPoint y: 331, endPoint x: 654, endPoint y: 351, distance: 224.9
click at [639, 344] on body "0 Leads CRM Marketing Reporting Financial Leads Leads Sales Sales Manager BDR O…" at bounding box center [784, 391] width 1568 height 782
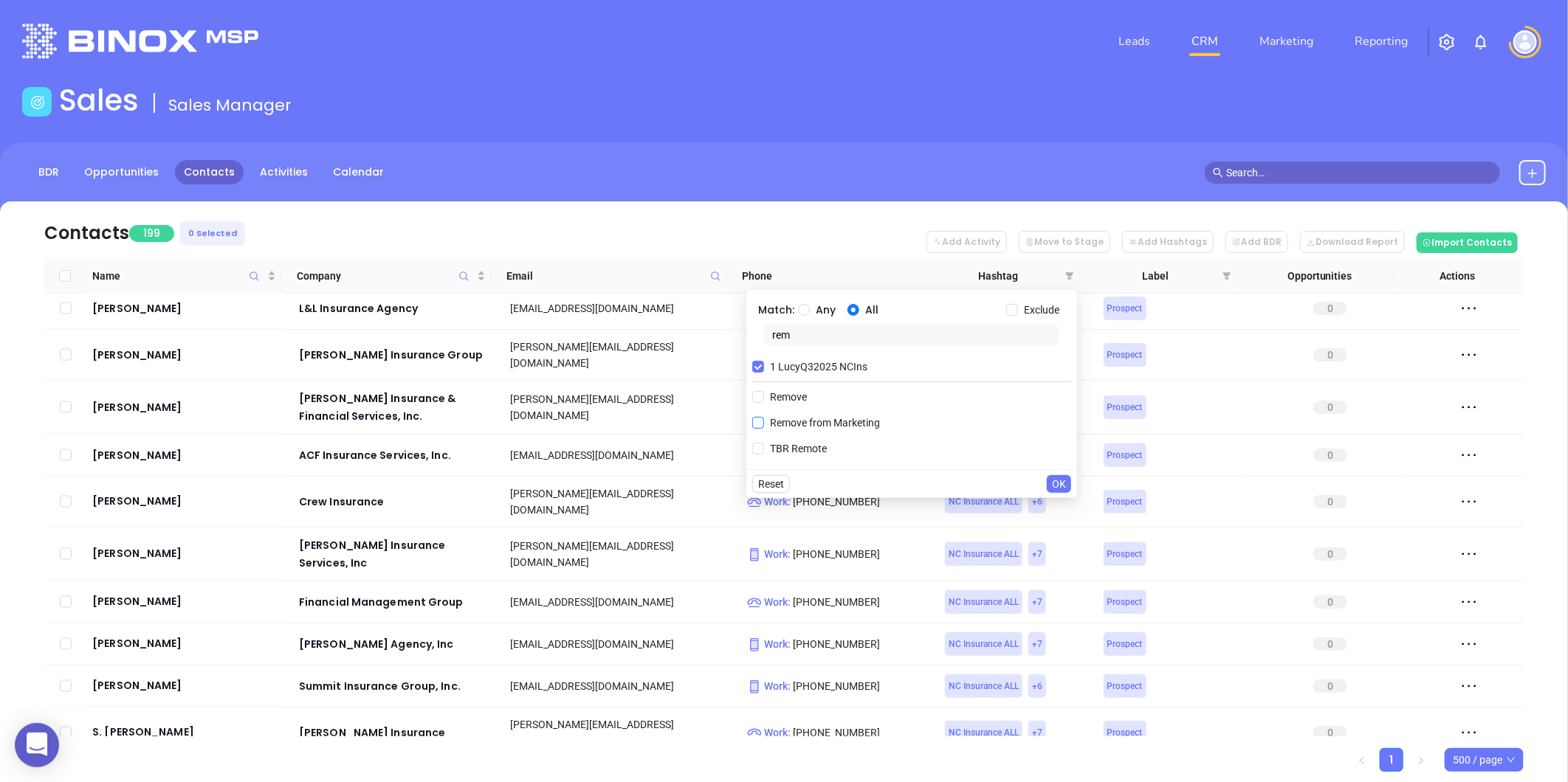
type input "rem"
drag, startPoint x: 798, startPoint y: 426, endPoint x: 946, endPoint y: 466, distance: 153.3
click at [798, 425] on span "Remove from Marketing" at bounding box center [824, 423] width 122 height 16
click at [764, 425] on input "Remove from Marketing" at bounding box center [757, 422] width 12 height 12
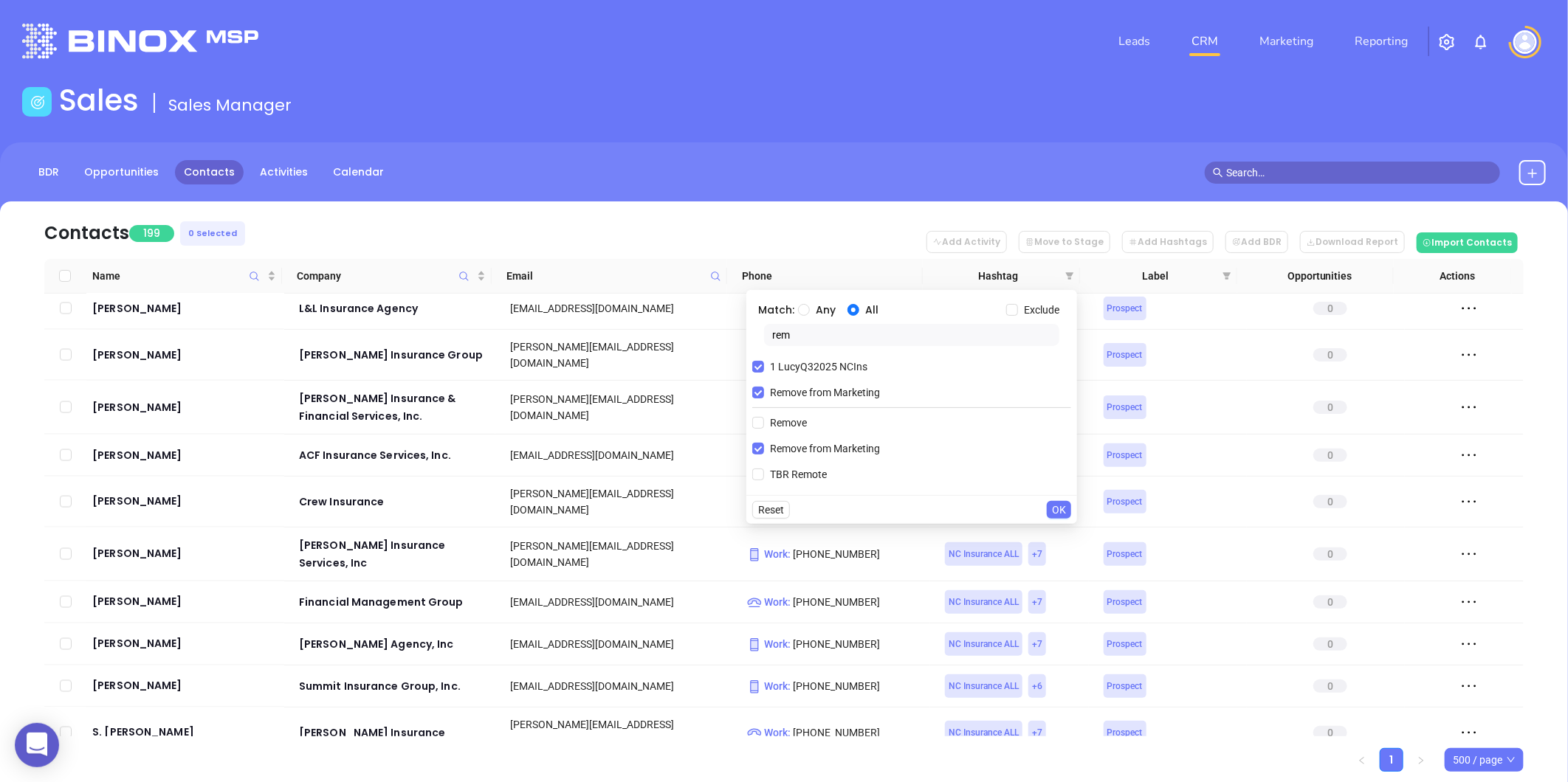
drag, startPoint x: 1055, startPoint y: 509, endPoint x: 1094, endPoint y: 503, distance: 39.5
click at [1055, 509] on span "OK" at bounding box center [1058, 510] width 14 height 16
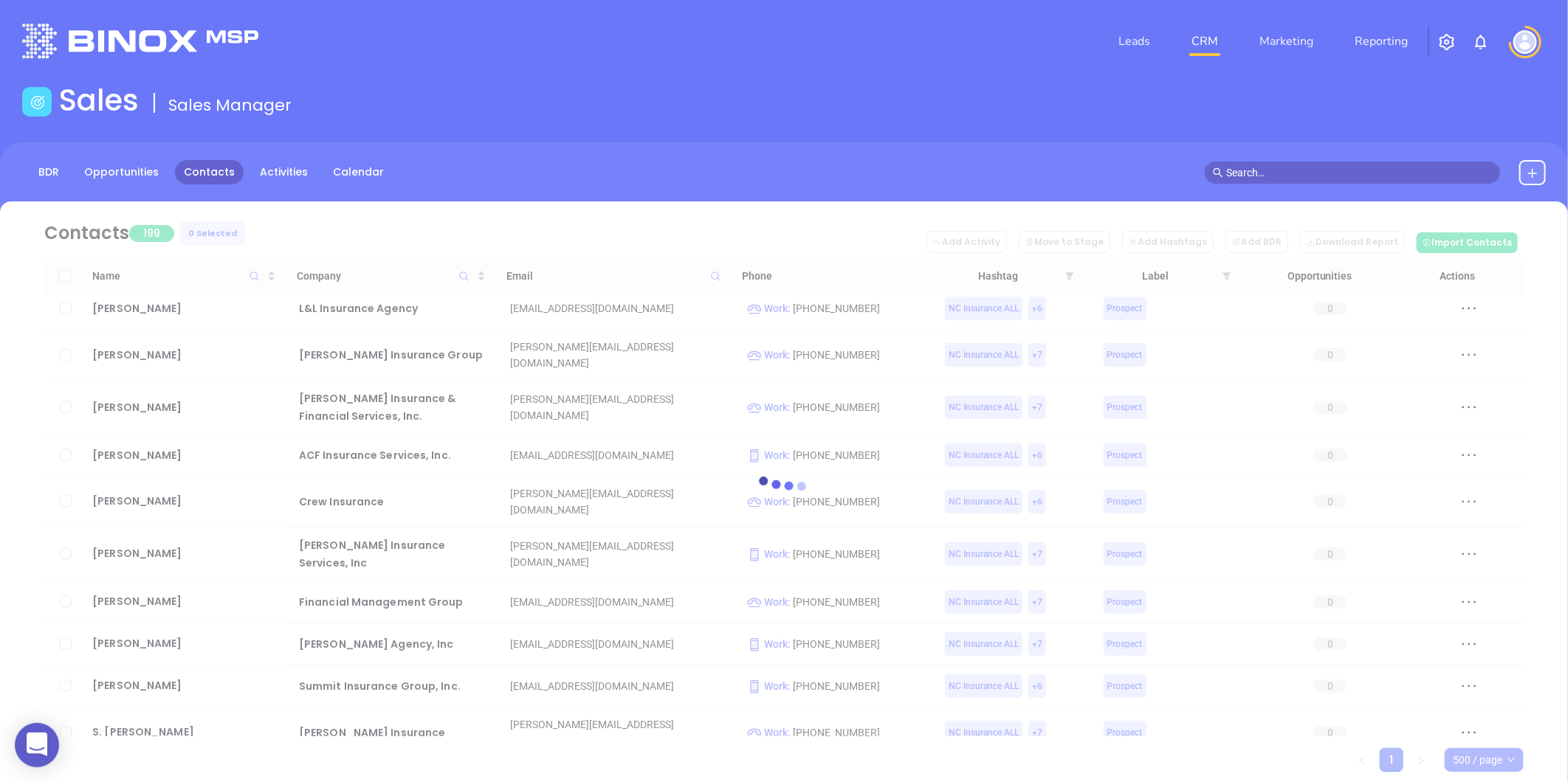
scroll to position [0, 0]
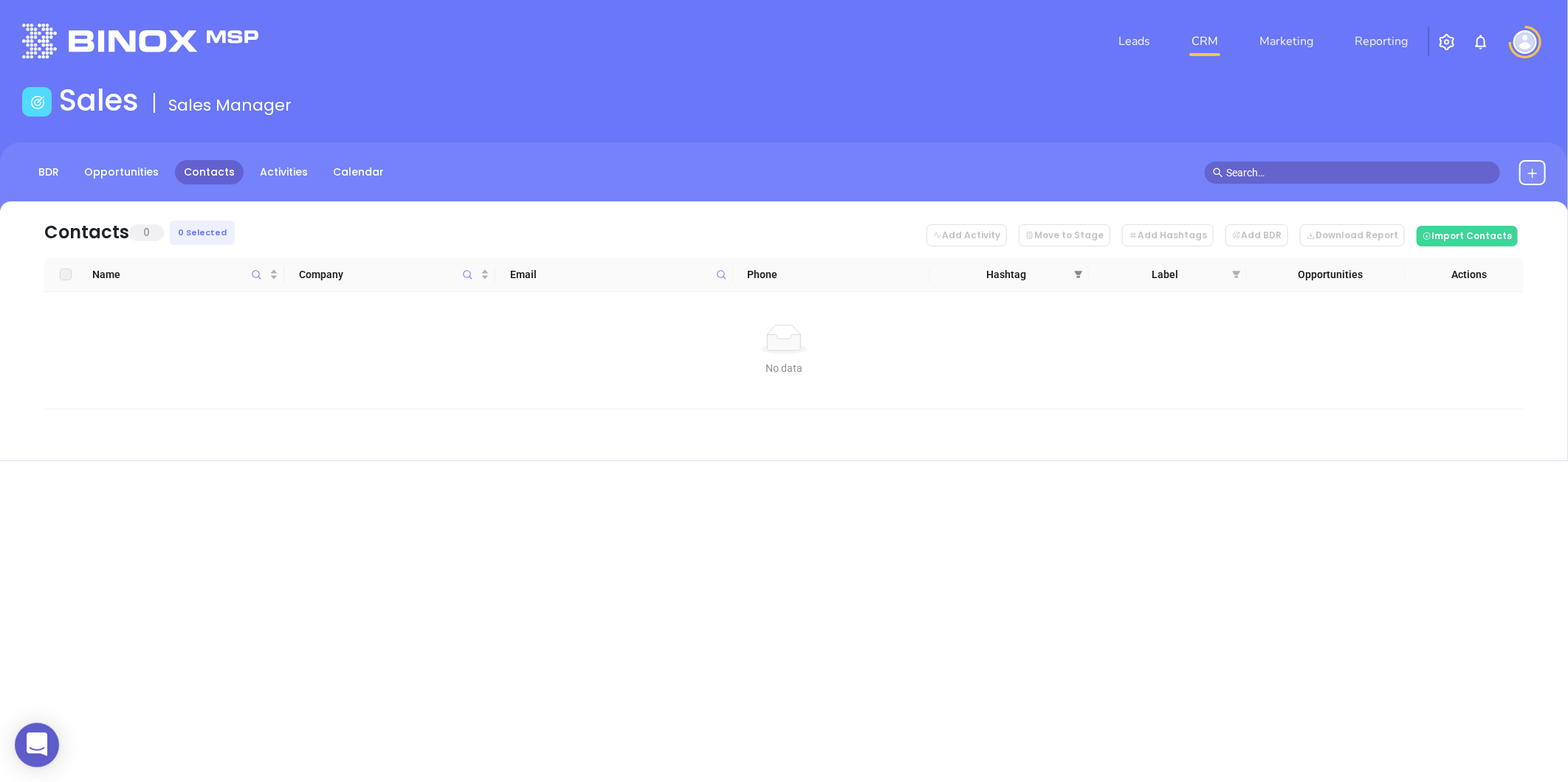
click at [1080, 267] on span at bounding box center [1078, 275] width 15 height 22
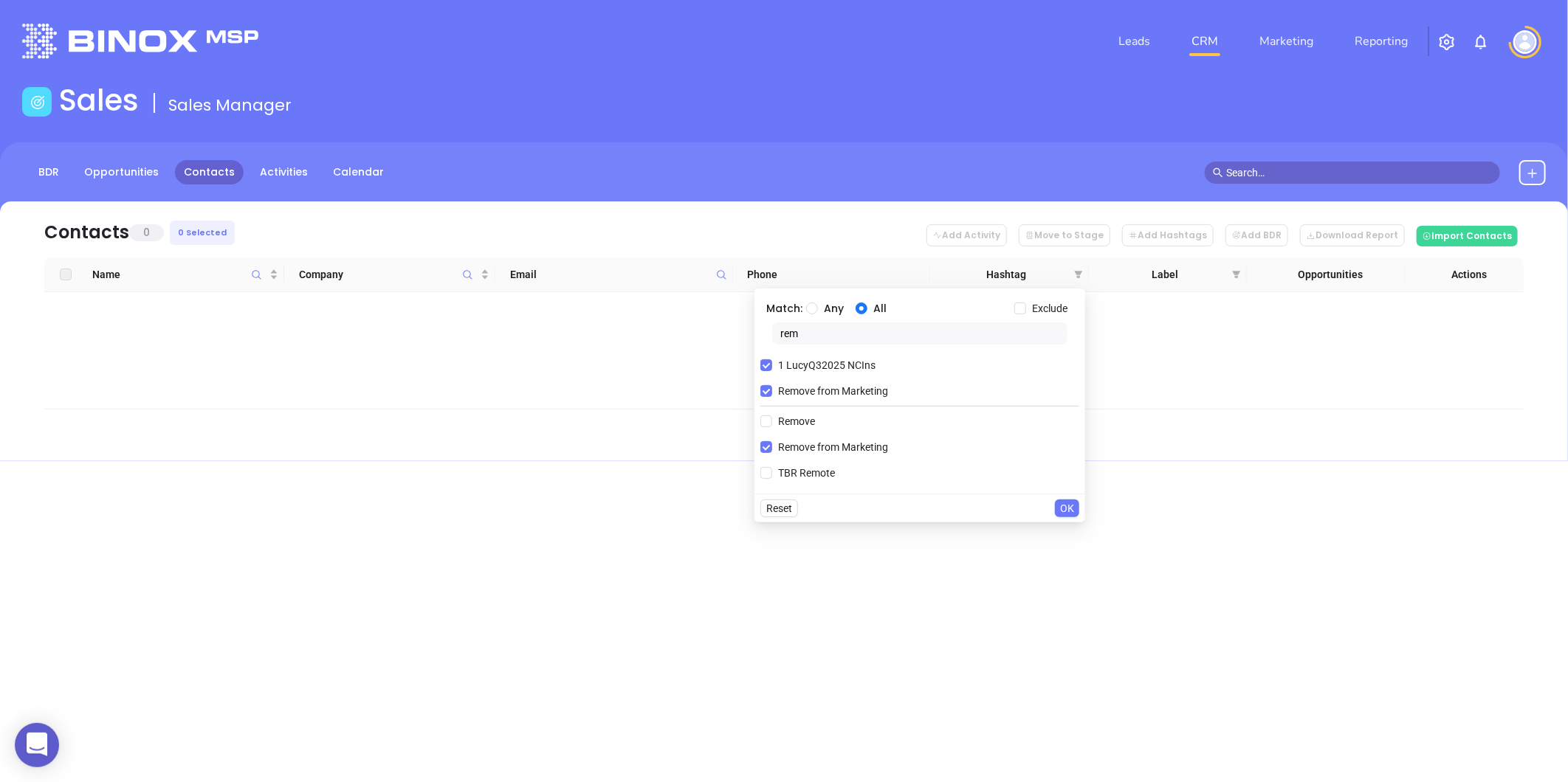
click at [758, 390] on div "Match: Any All Exclude rem 1 LucyQ32025 NCIns Remove from Marketing Remove Remo…" at bounding box center [920, 391] width 331 height 205
click at [773, 392] on span "Remove from Marketing" at bounding box center [833, 391] width 122 height 16
click at [772, 392] on input "Remove from Marketing" at bounding box center [766, 391] width 12 height 12
checkbox input "false"
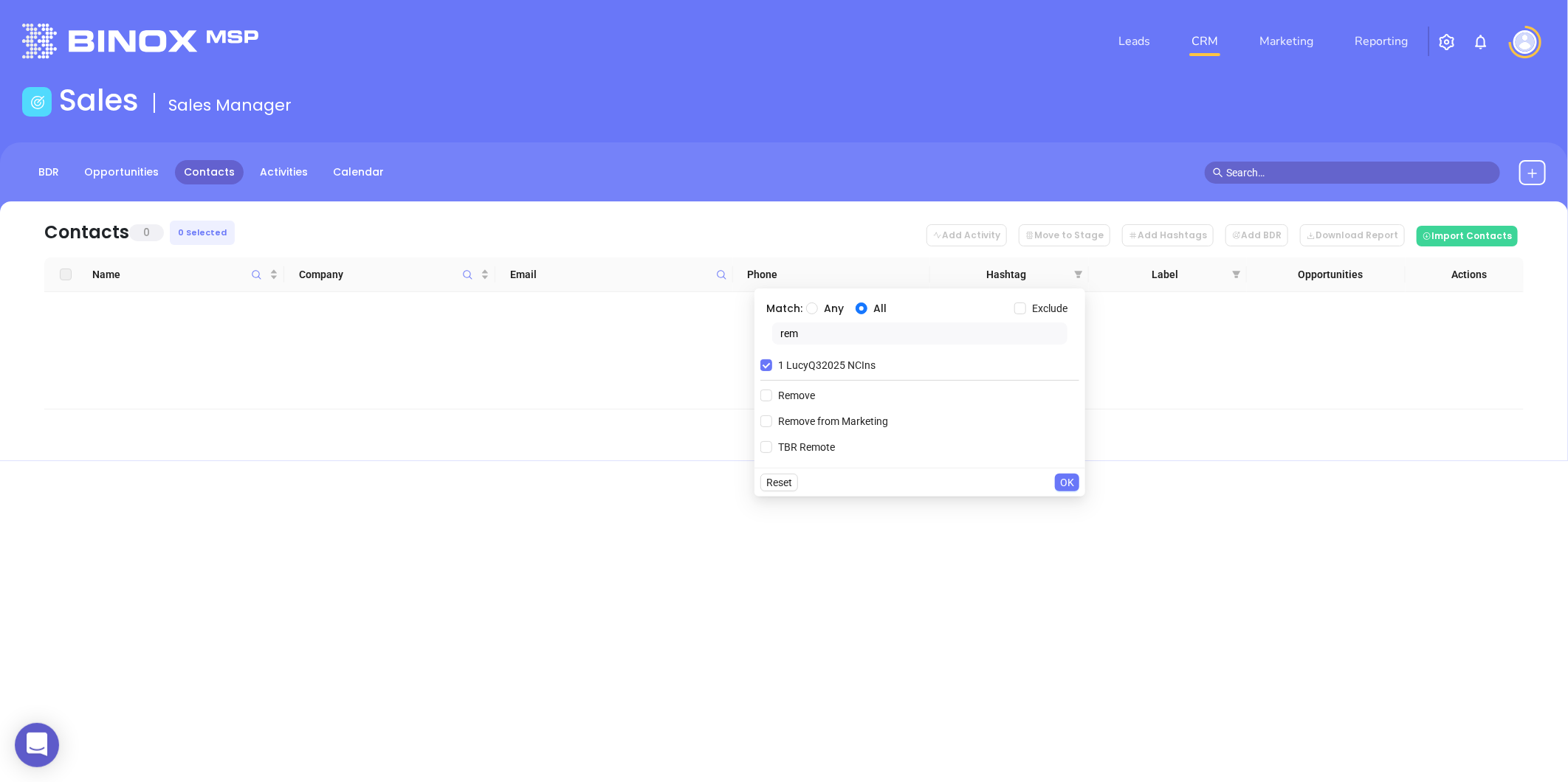
click at [1067, 481] on span "OK" at bounding box center [1066, 483] width 14 height 16
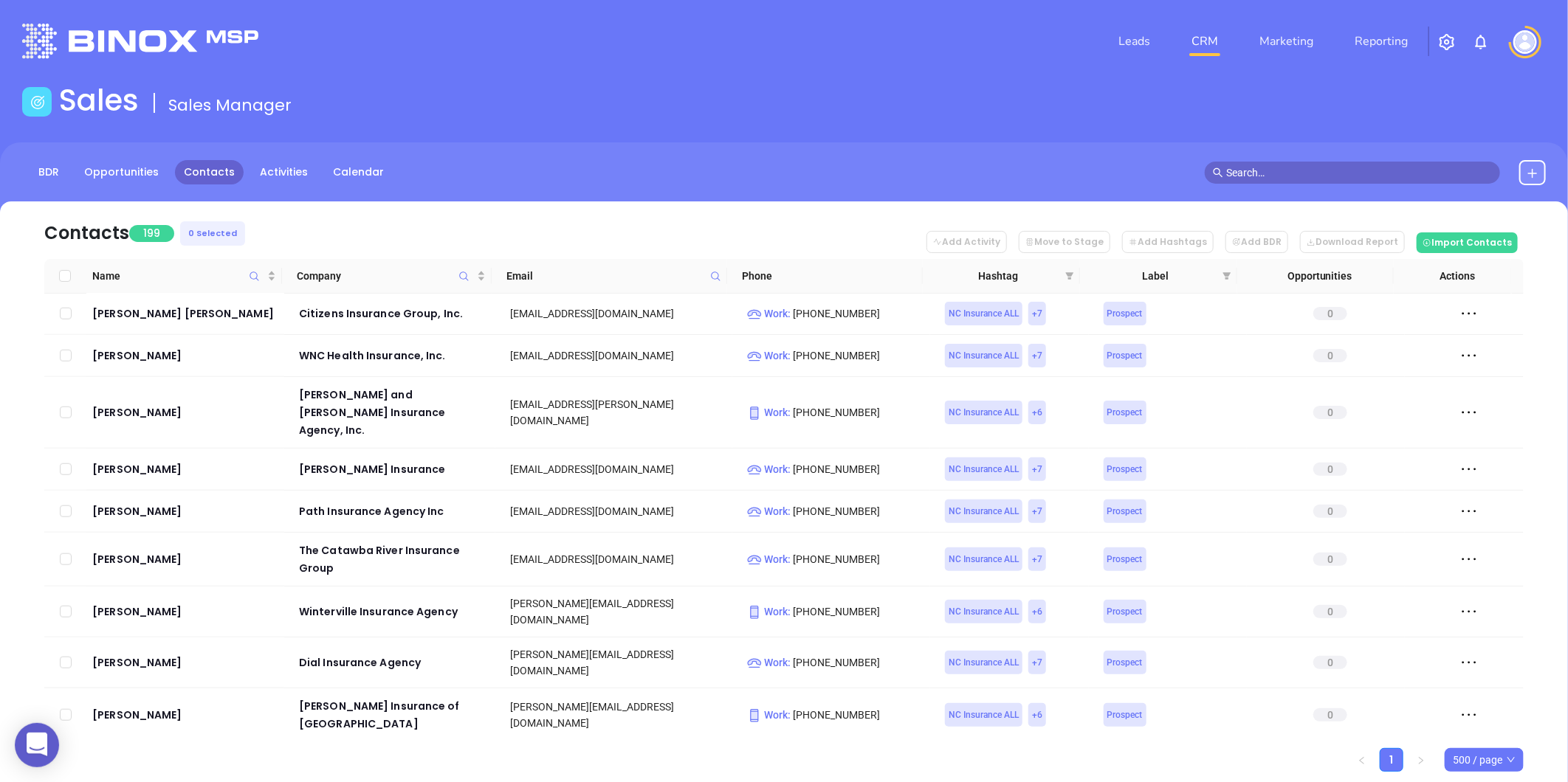
scroll to position [5083, 0]
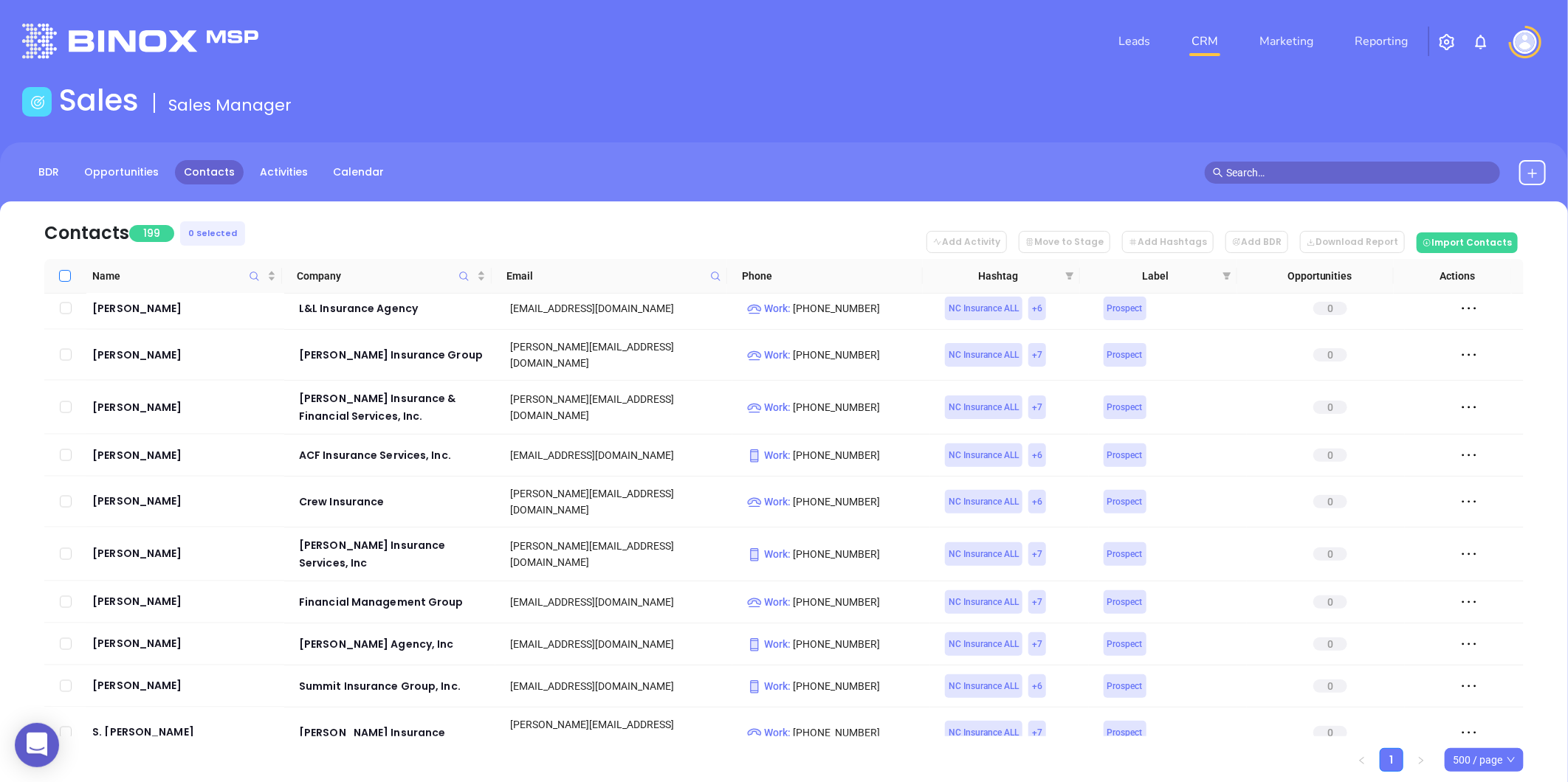
drag, startPoint x: 64, startPoint y: 276, endPoint x: 15, endPoint y: 534, distance: 262.6
click at [64, 276] on input "Select all" at bounding box center [64, 276] width 12 height 12
checkbox input "true"
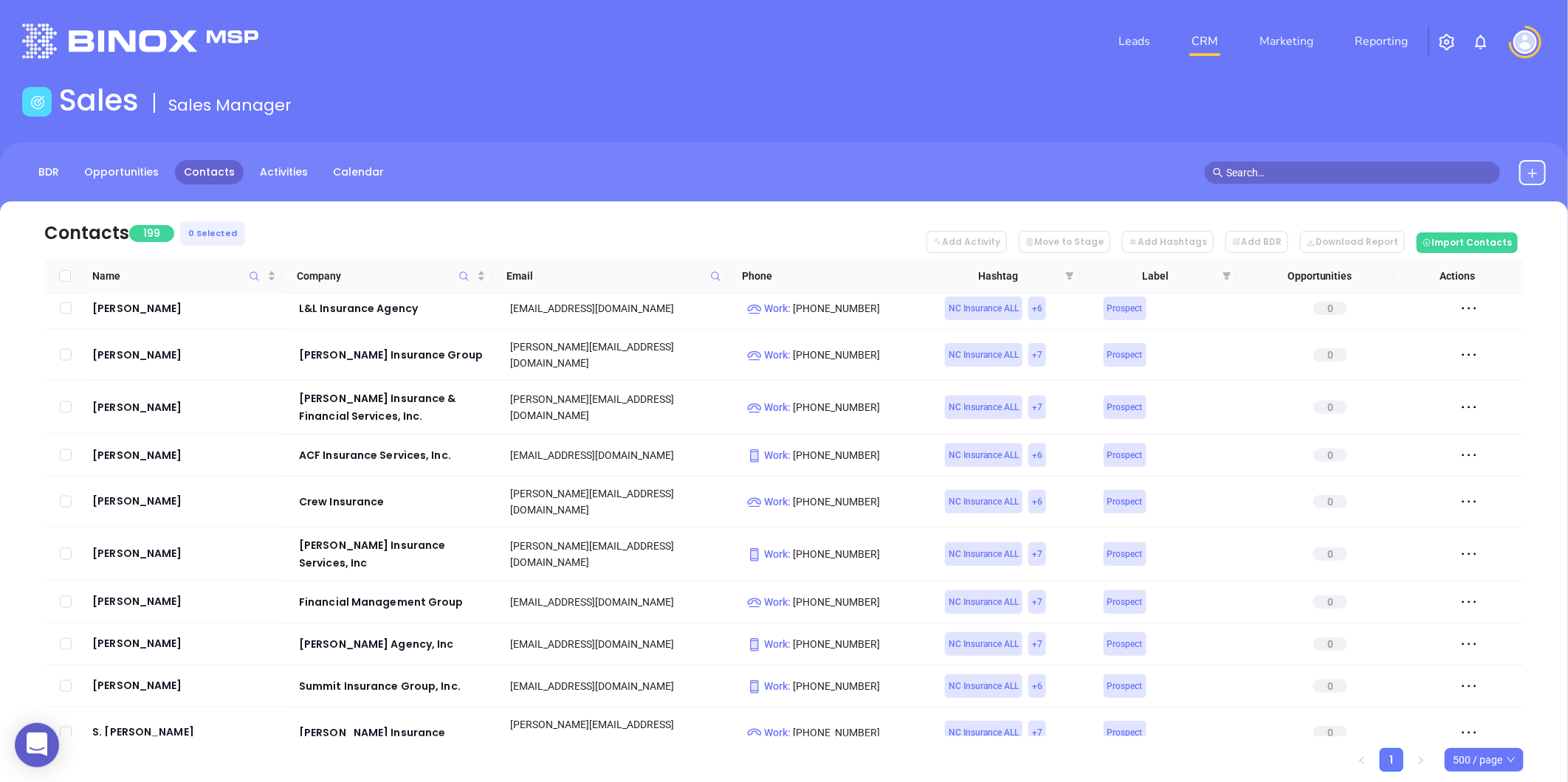
checkbox input "true"
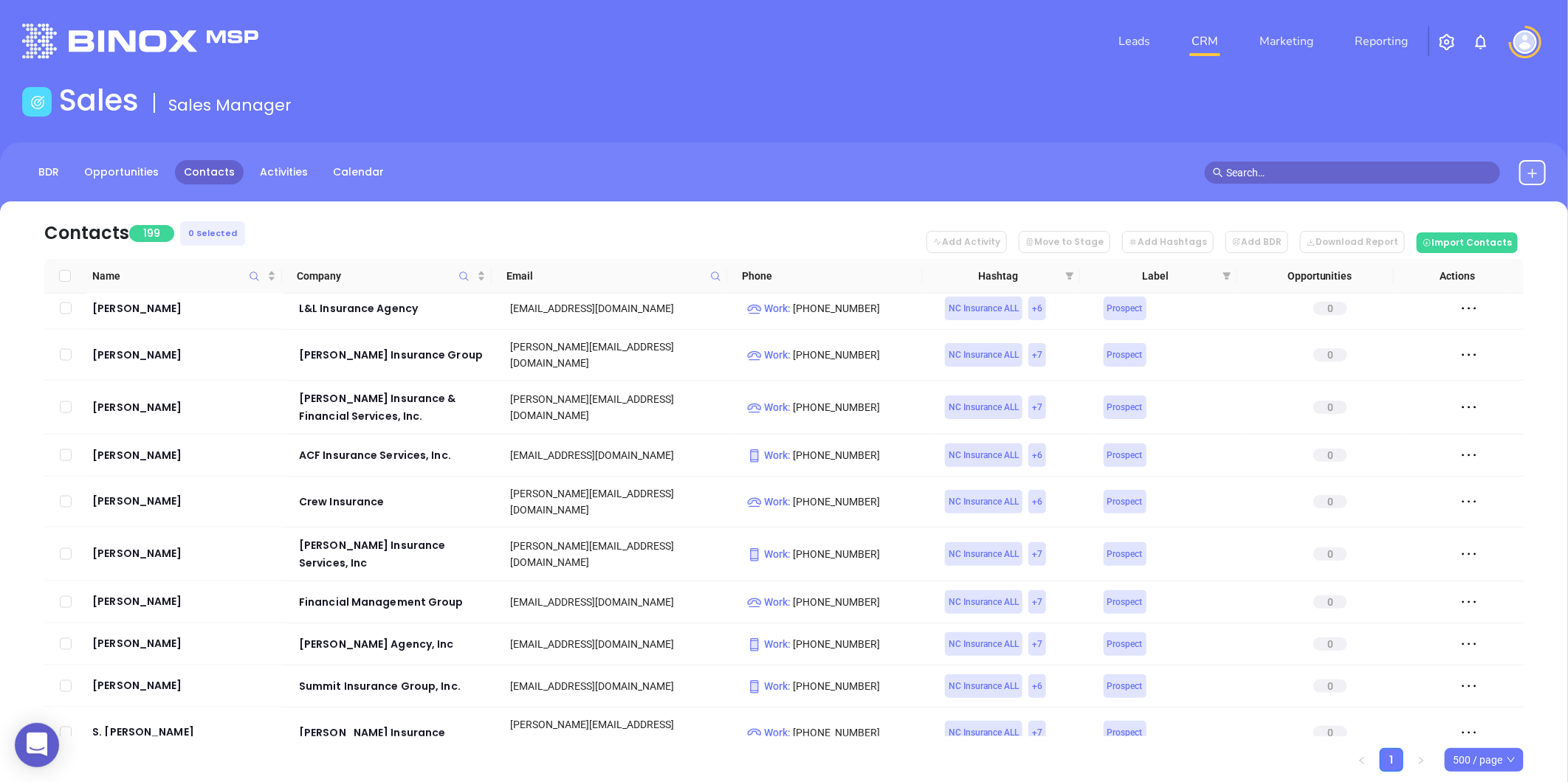
checkbox input "true"
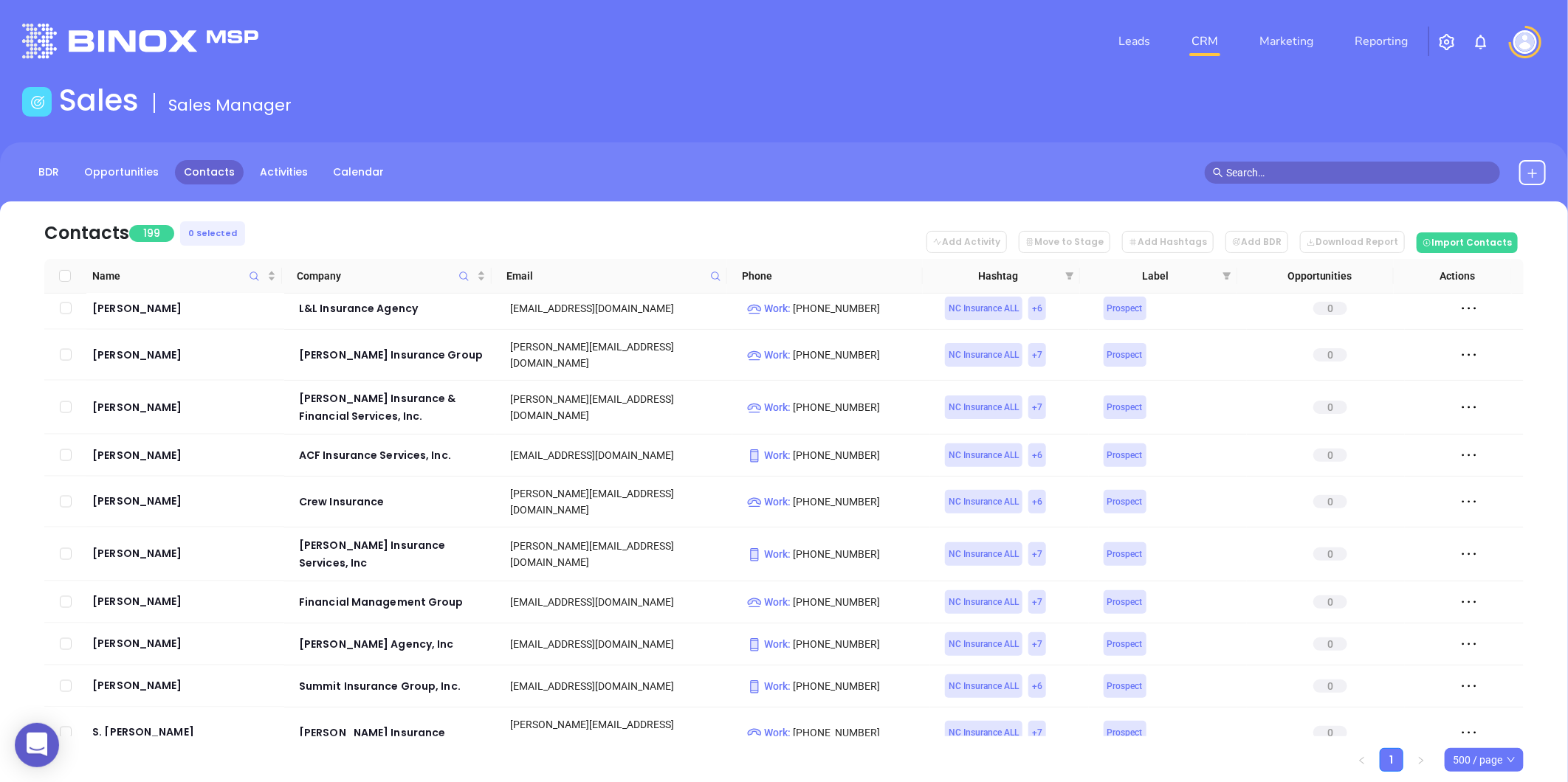
checkbox input "true"
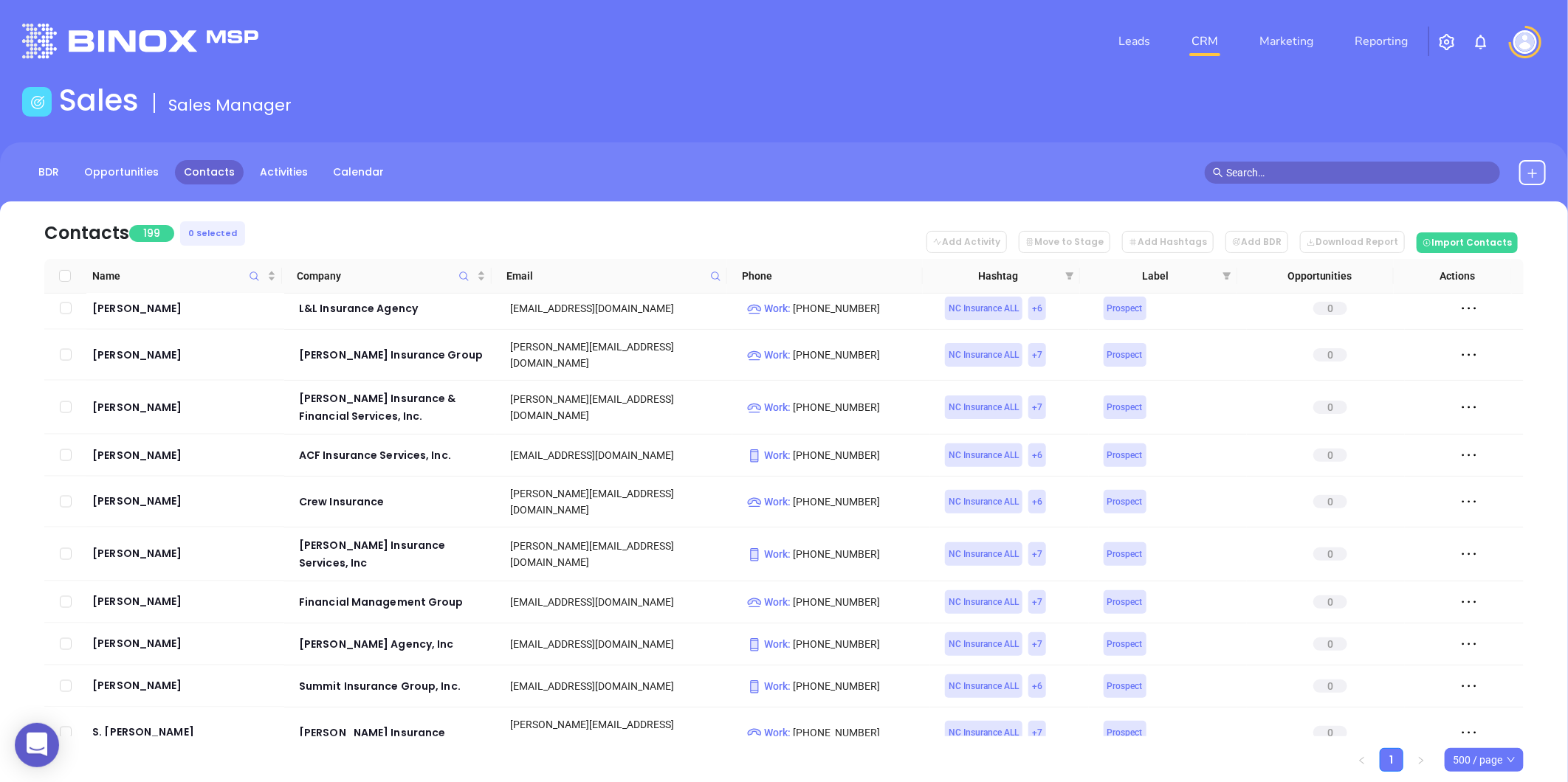
checkbox input "true"
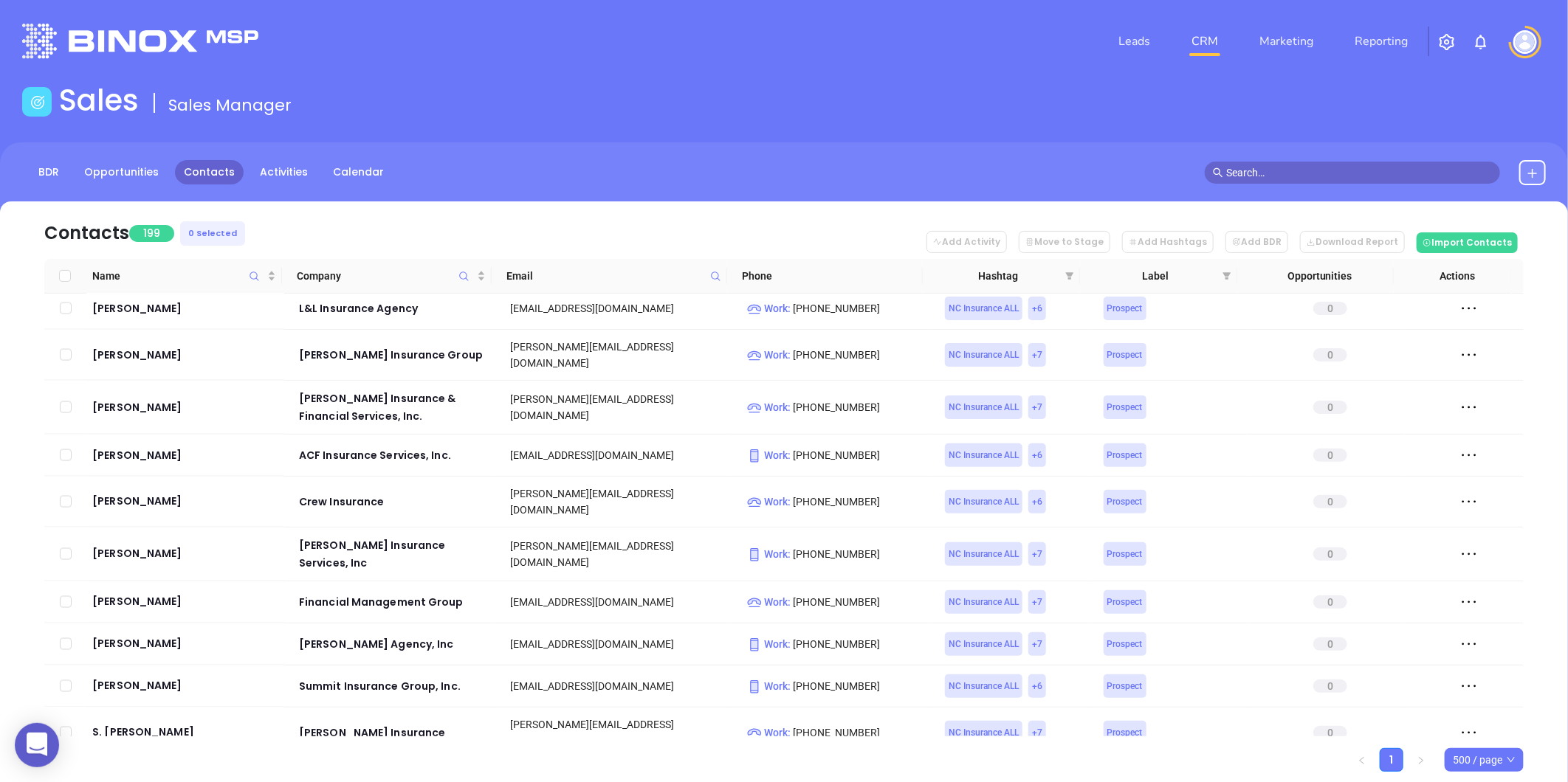
checkbox input "true"
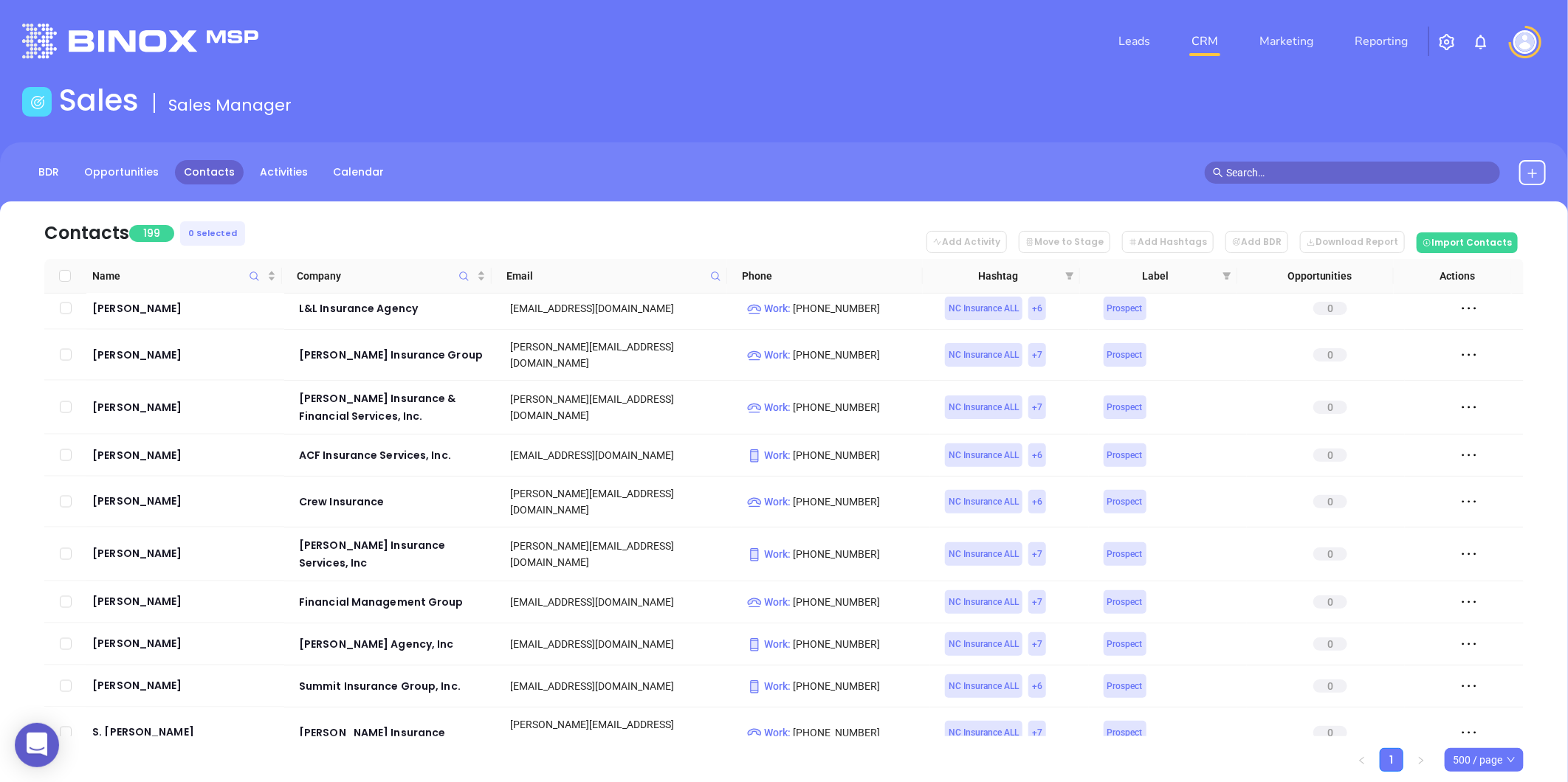
checkbox input "true"
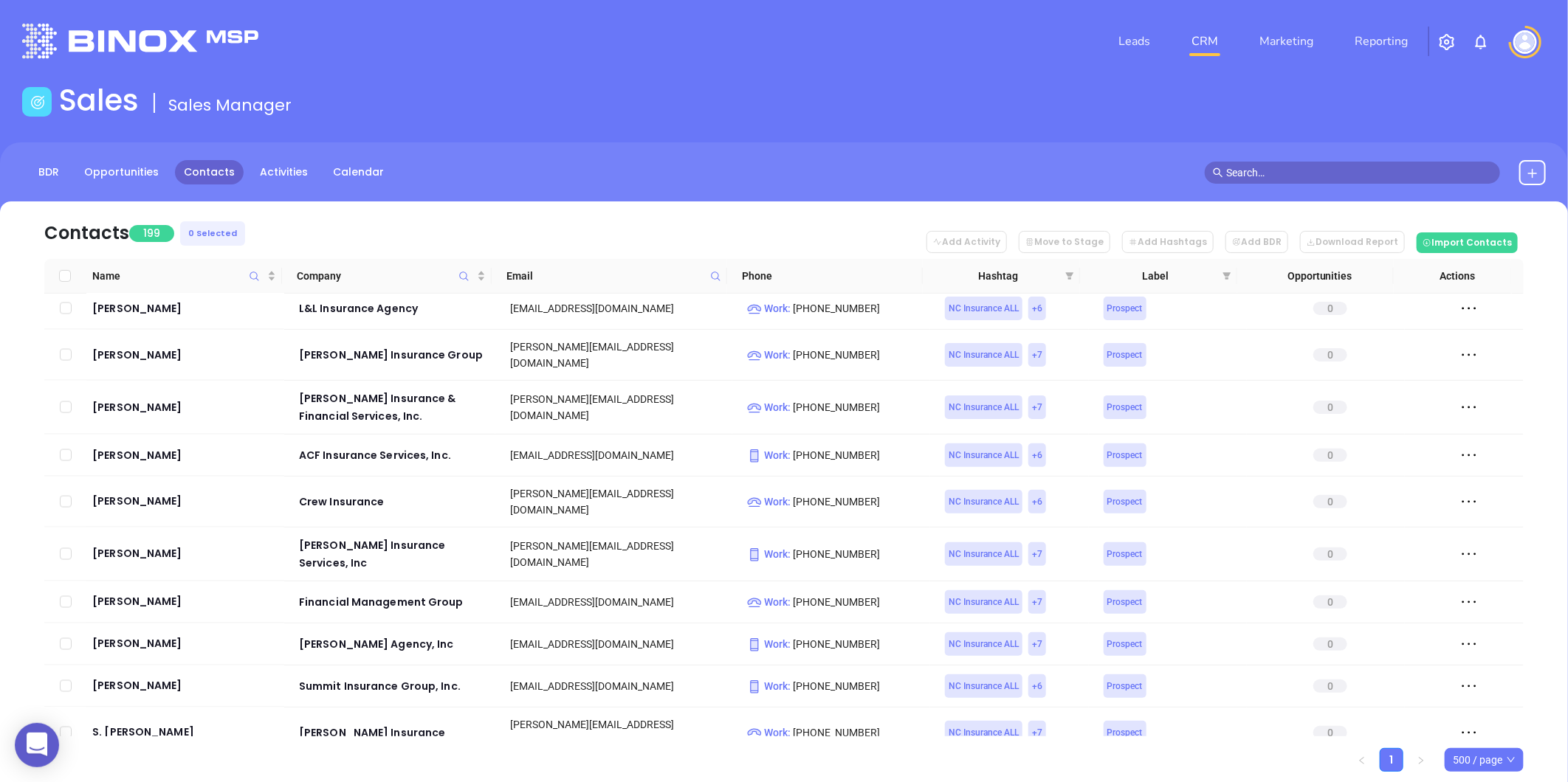
checkbox input "true"
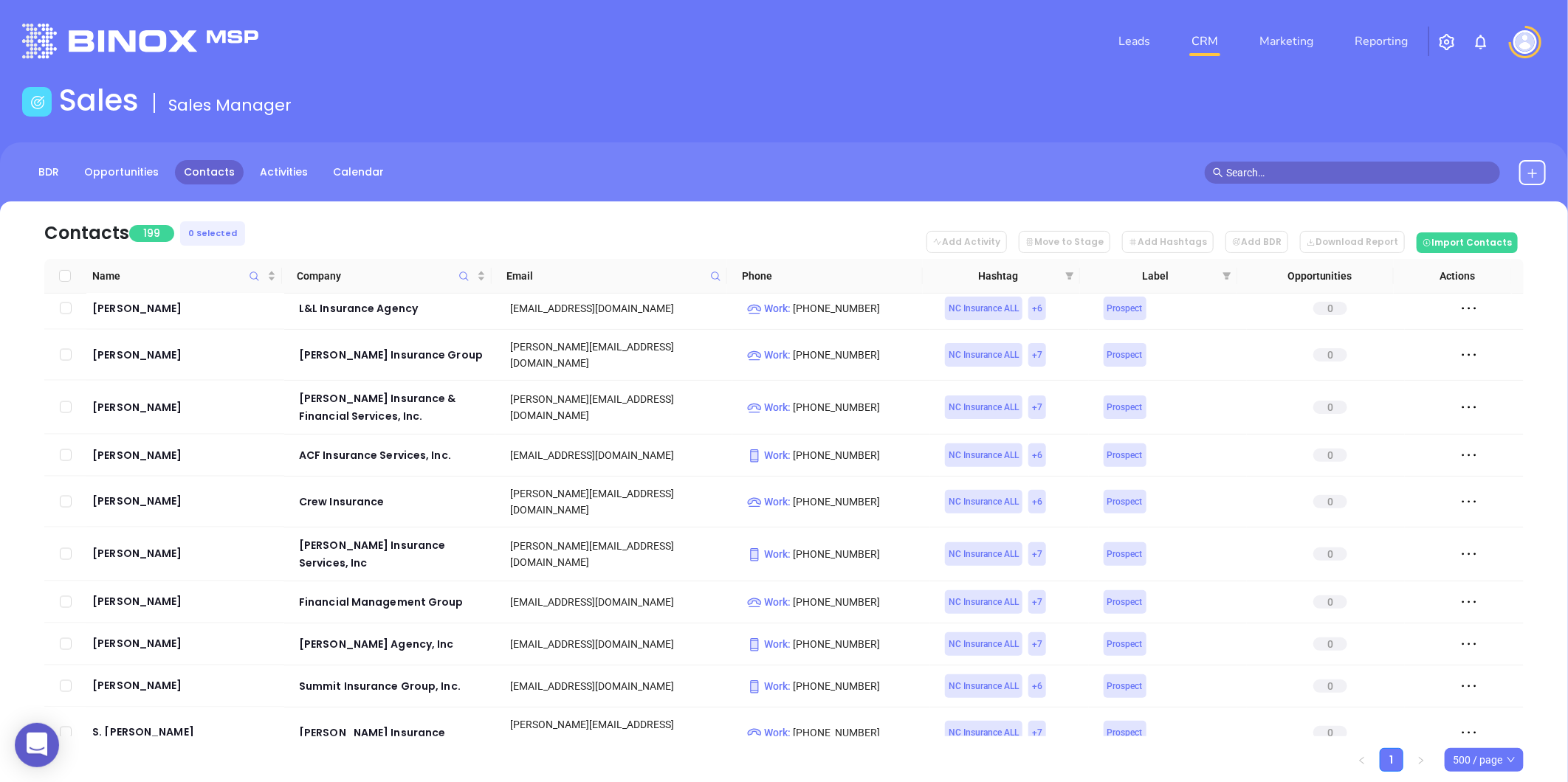
checkbox input "true"
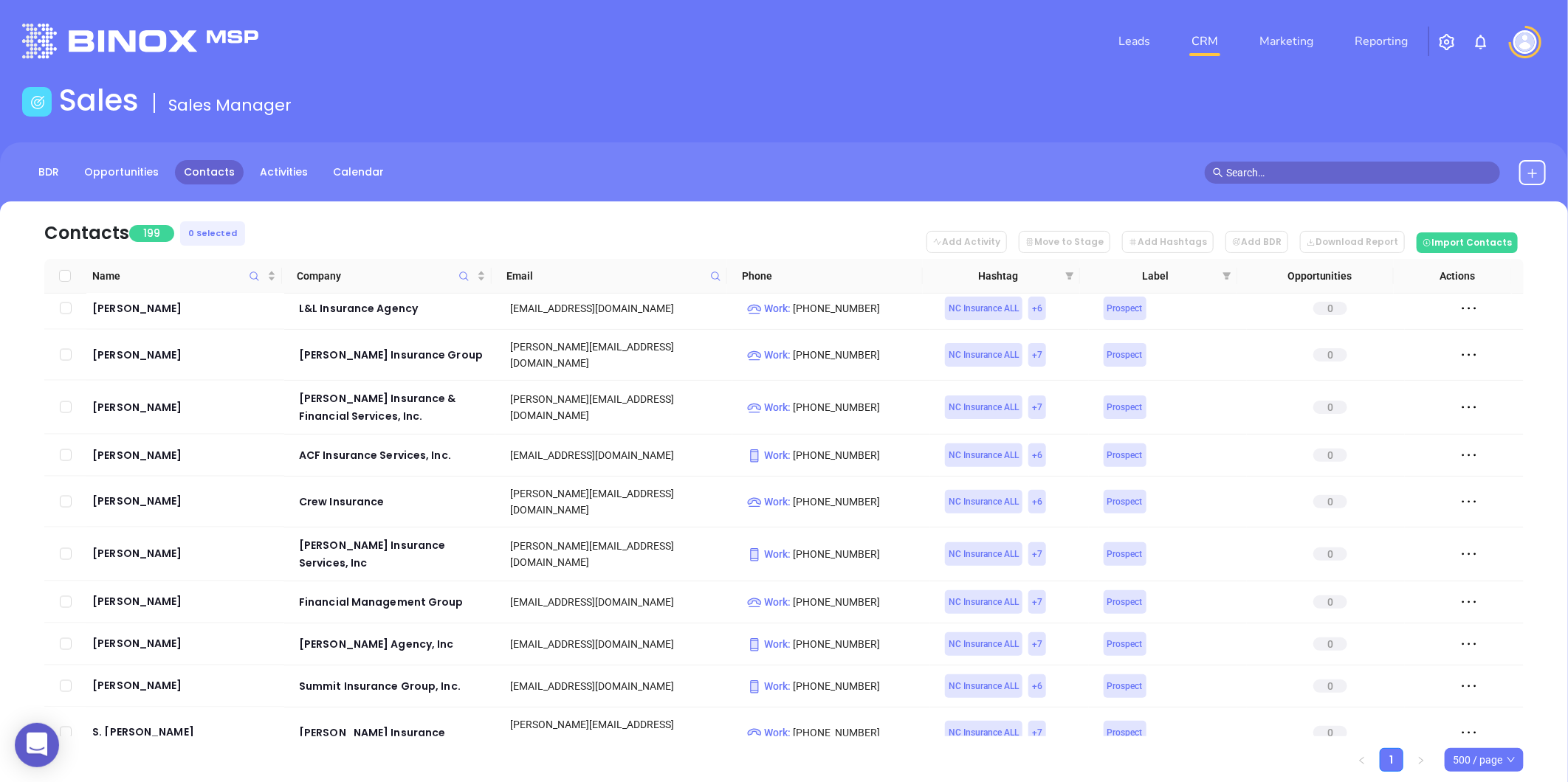
checkbox input "true"
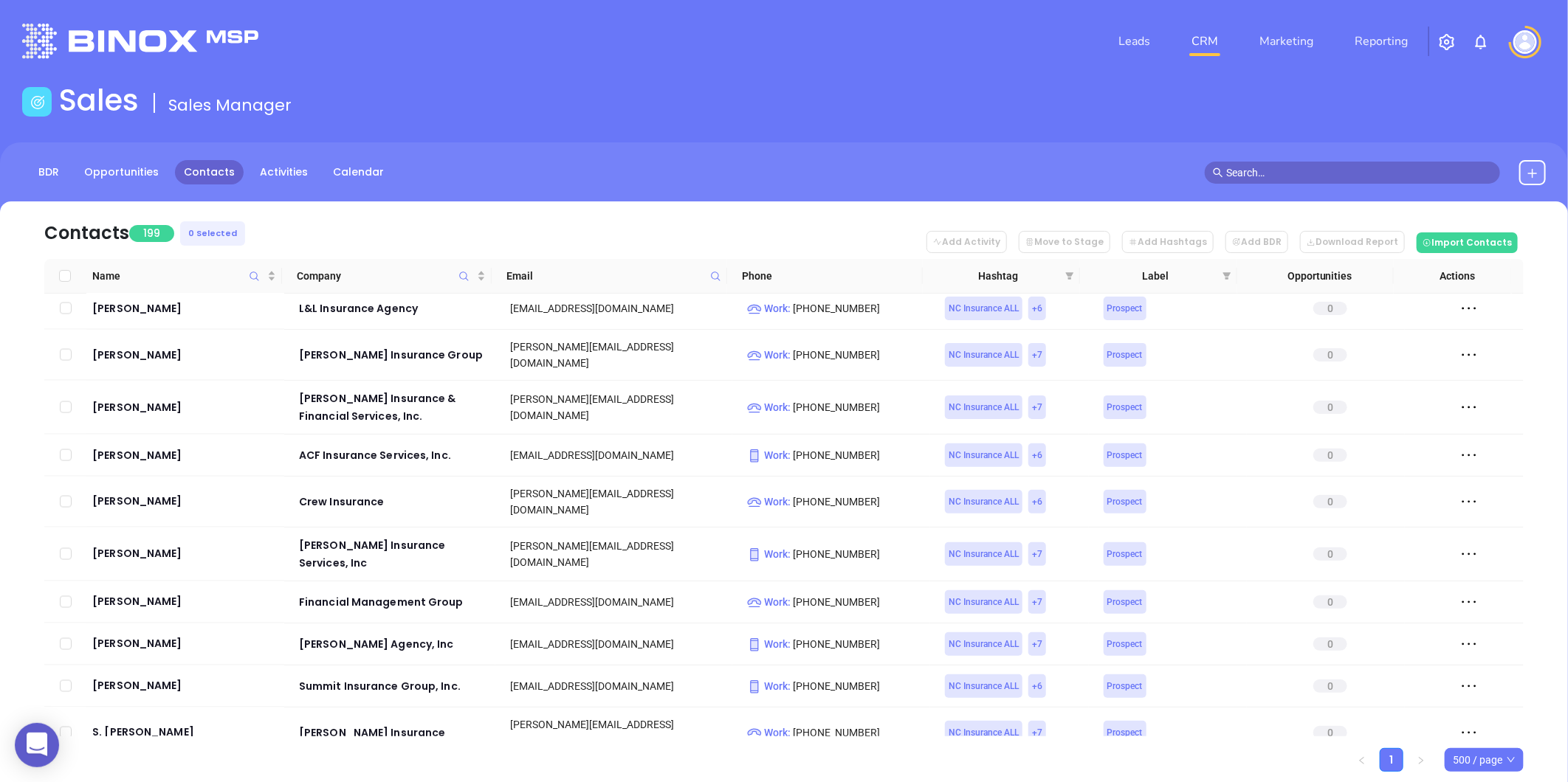
checkbox input "true"
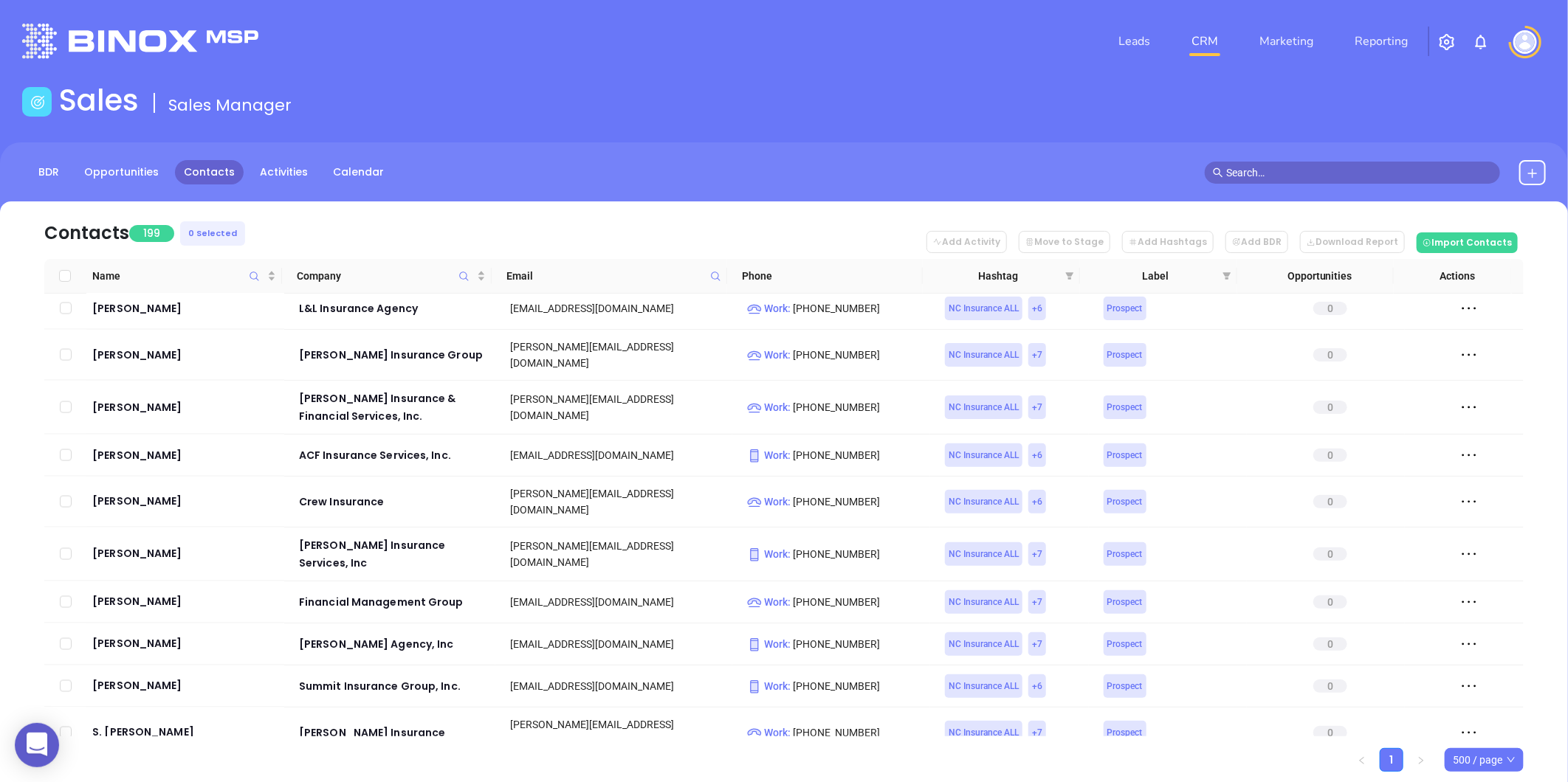
checkbox input "true"
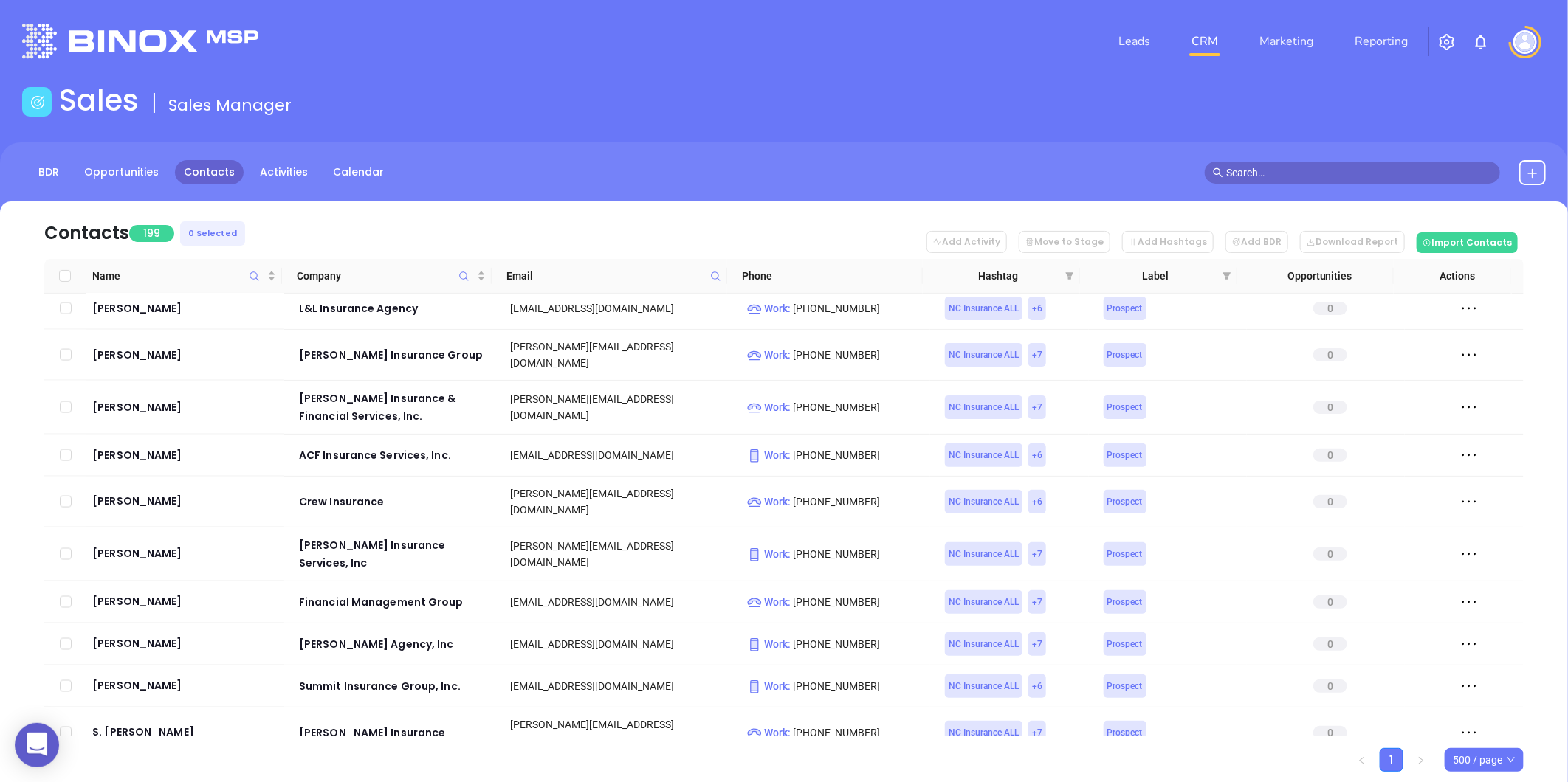
checkbox input "true"
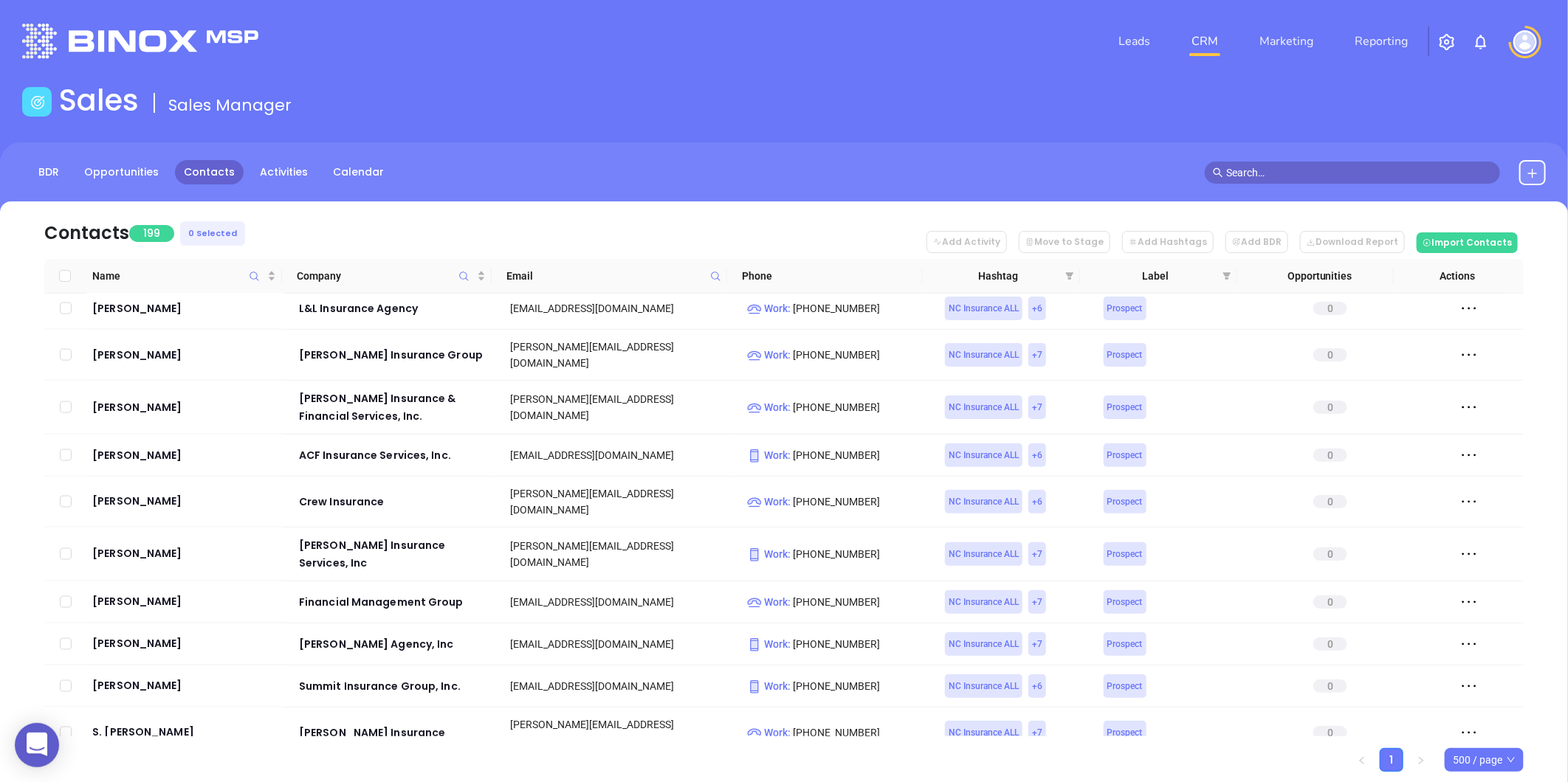
checkbox input "true"
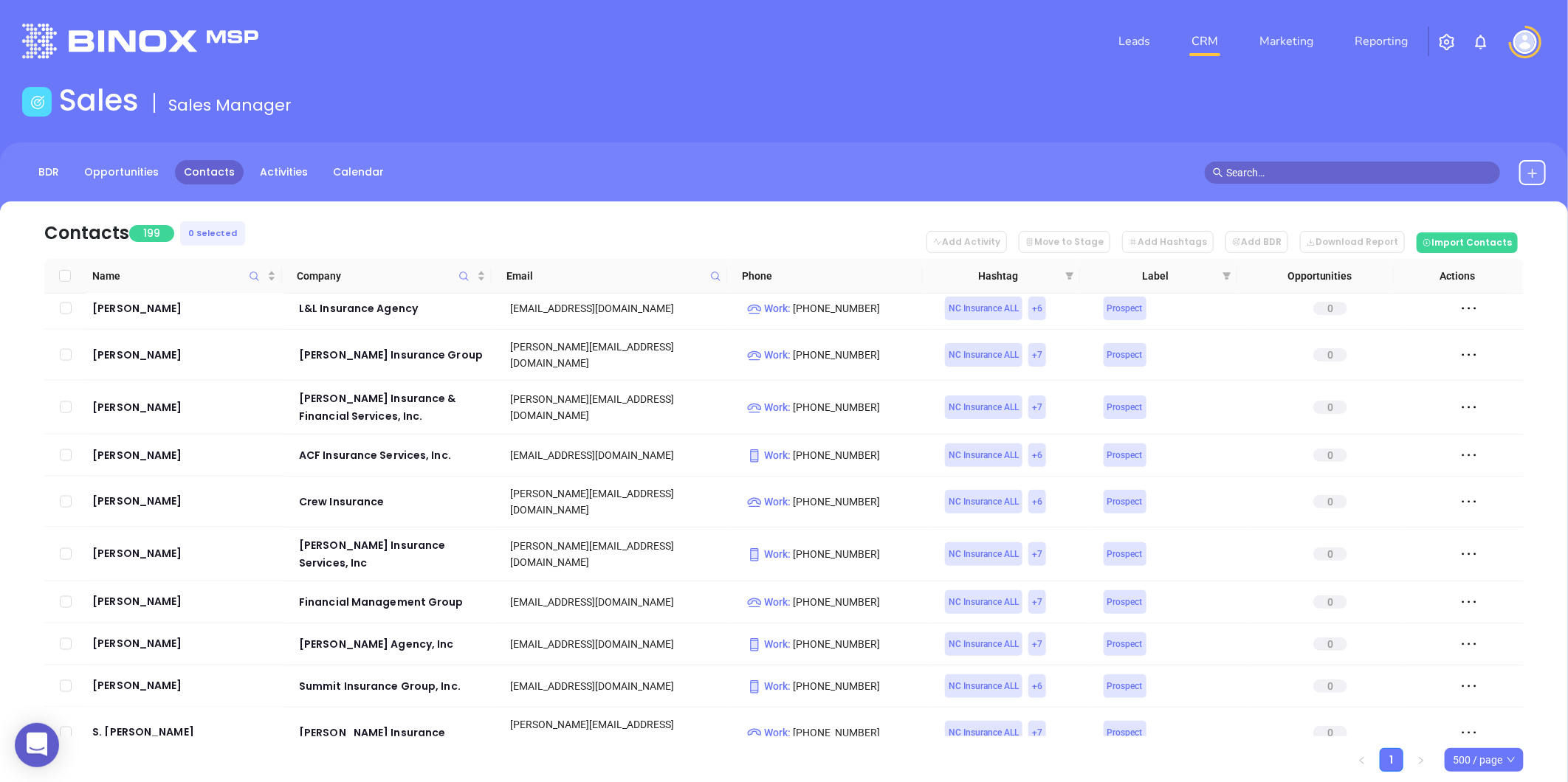
checkbox input "true"
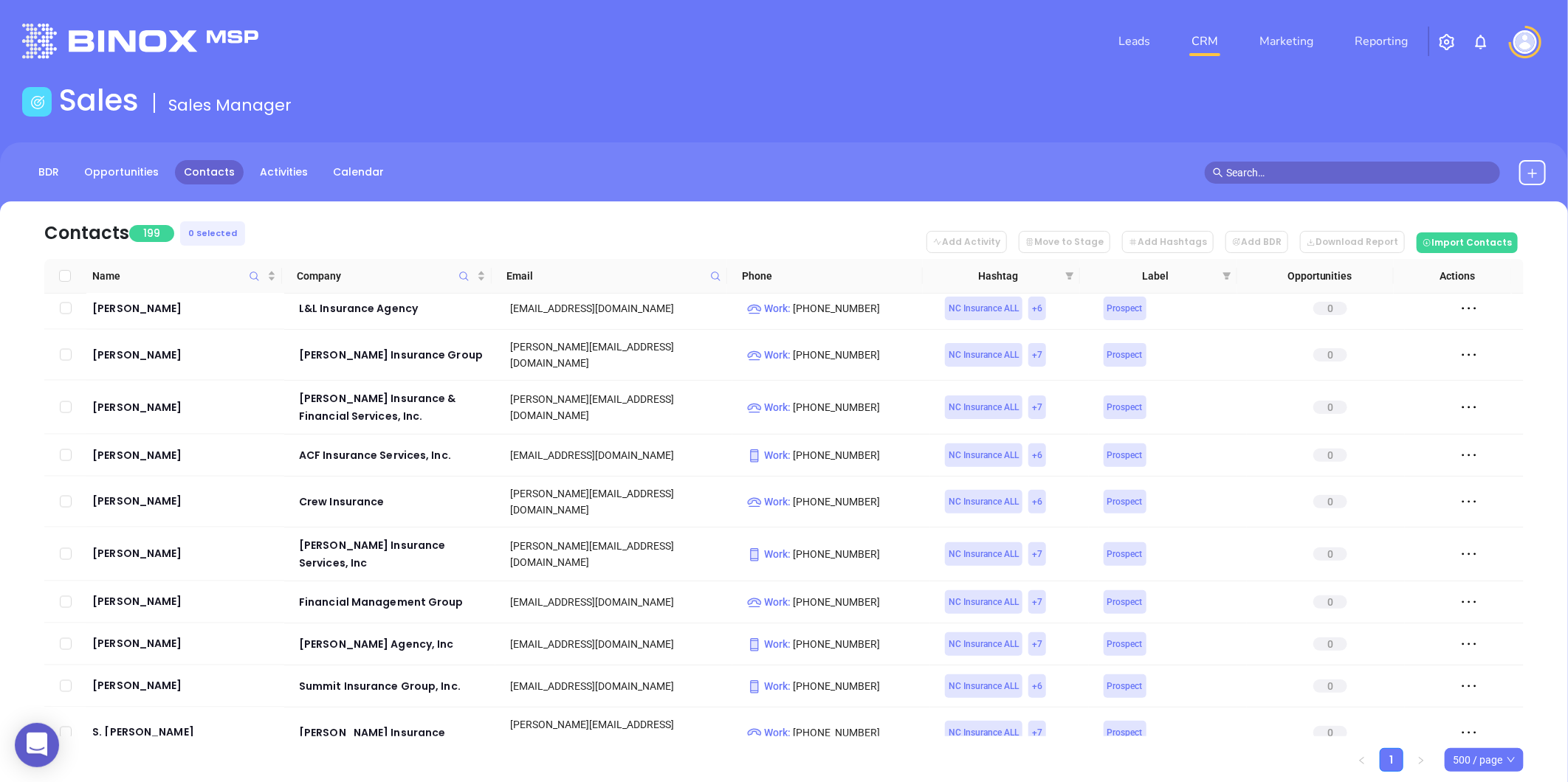
checkbox input "true"
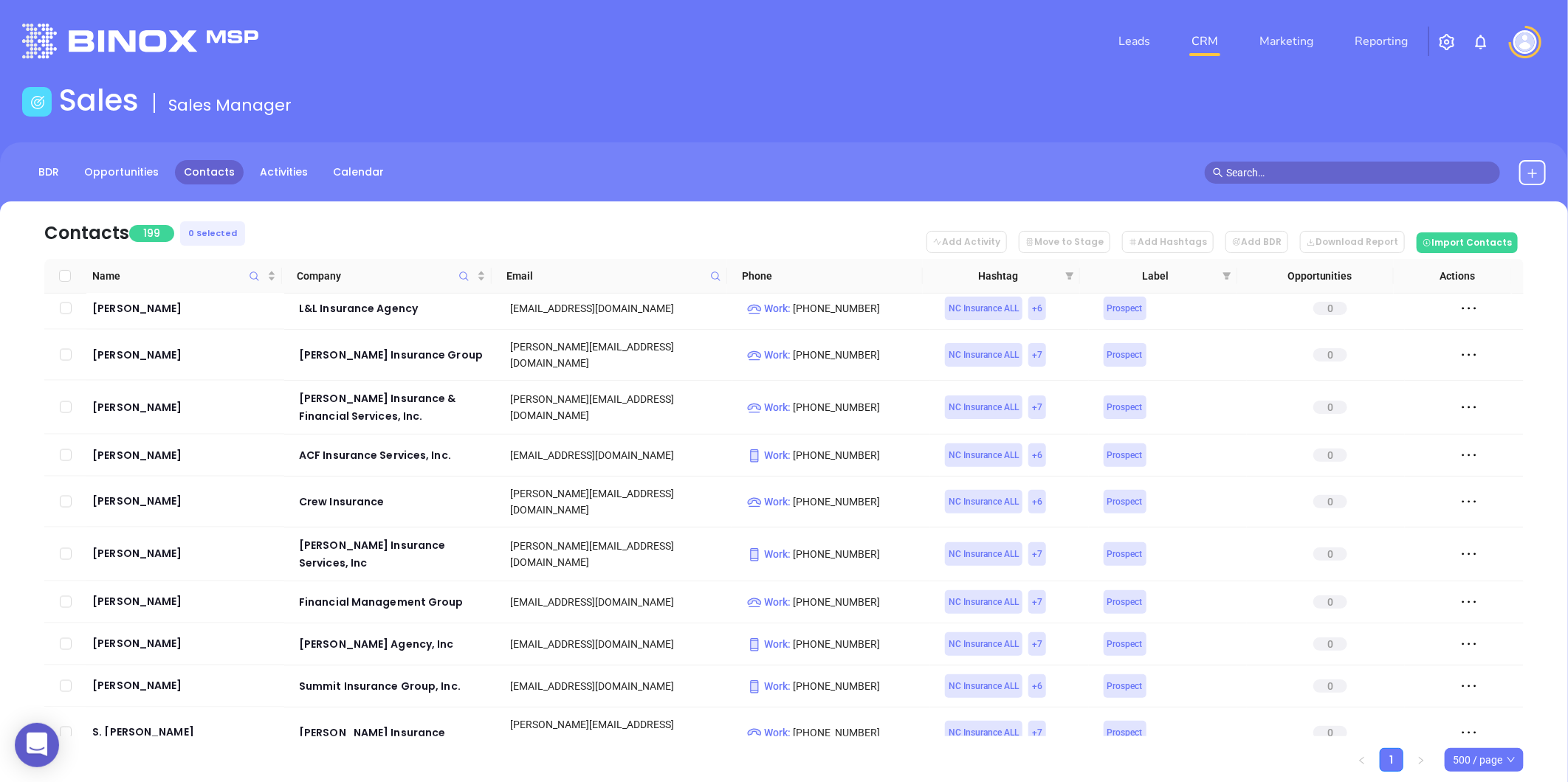
checkbox input "true"
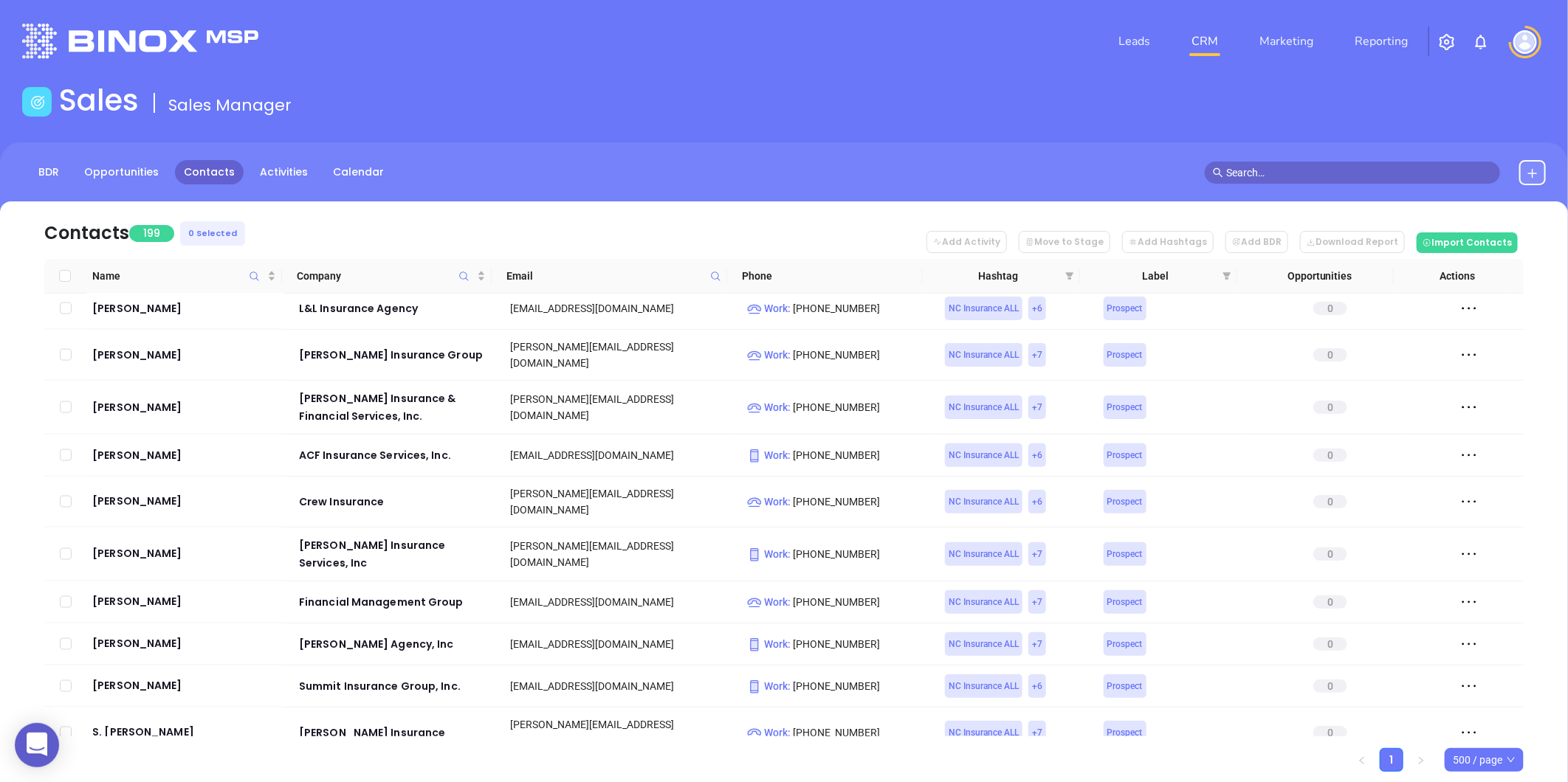
checkbox input "true"
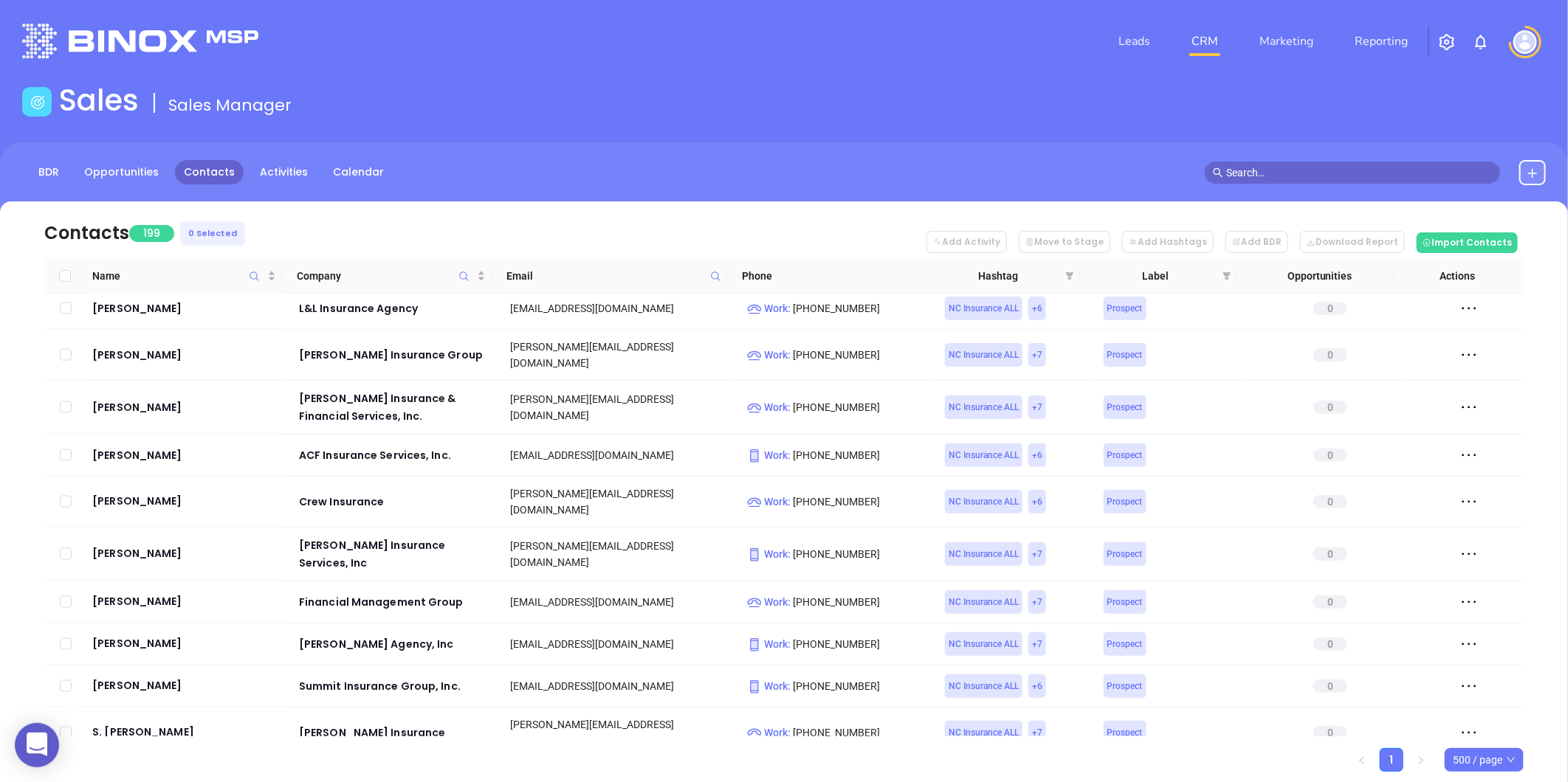
checkbox input "true"
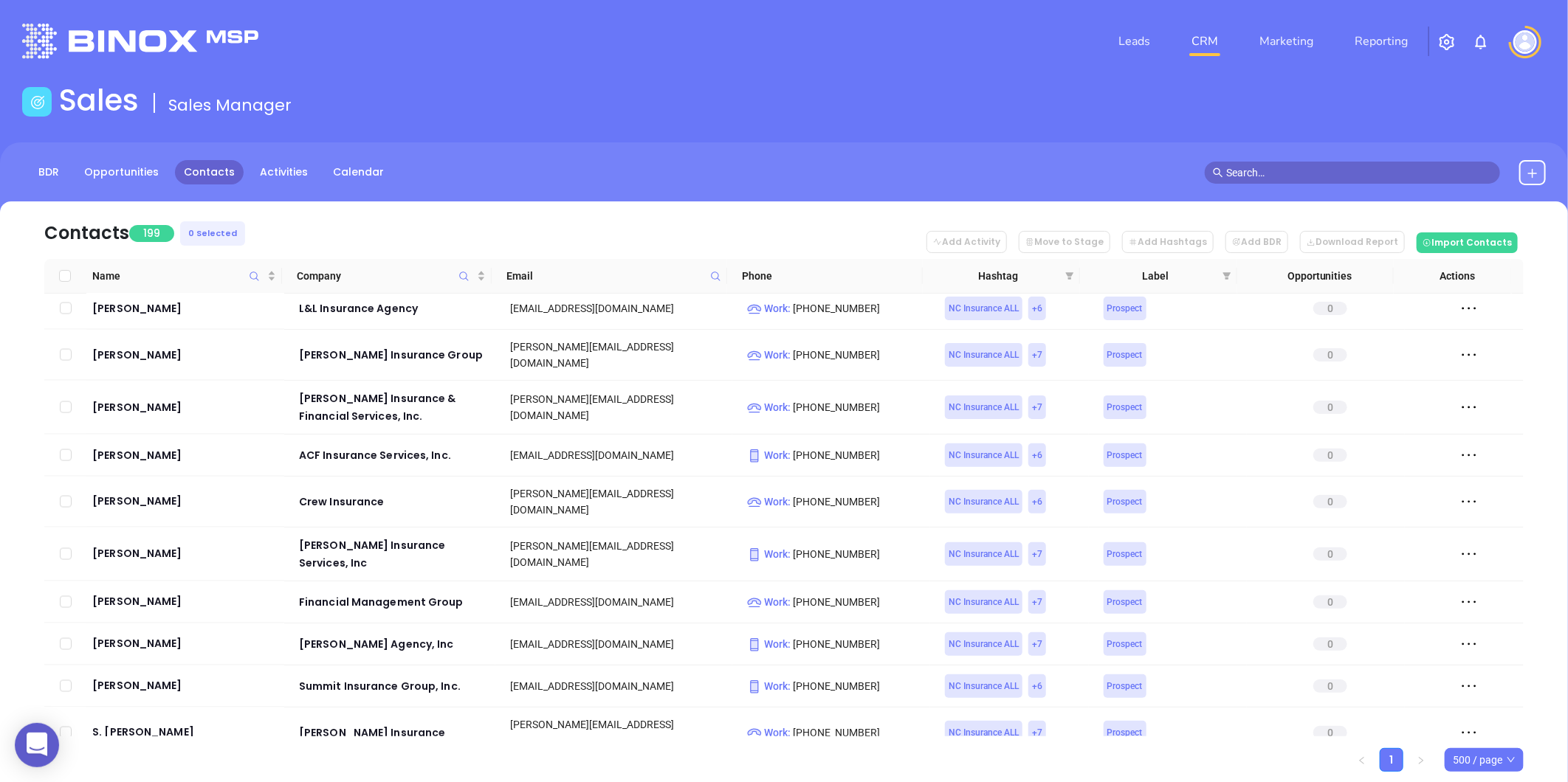
checkbox input "true"
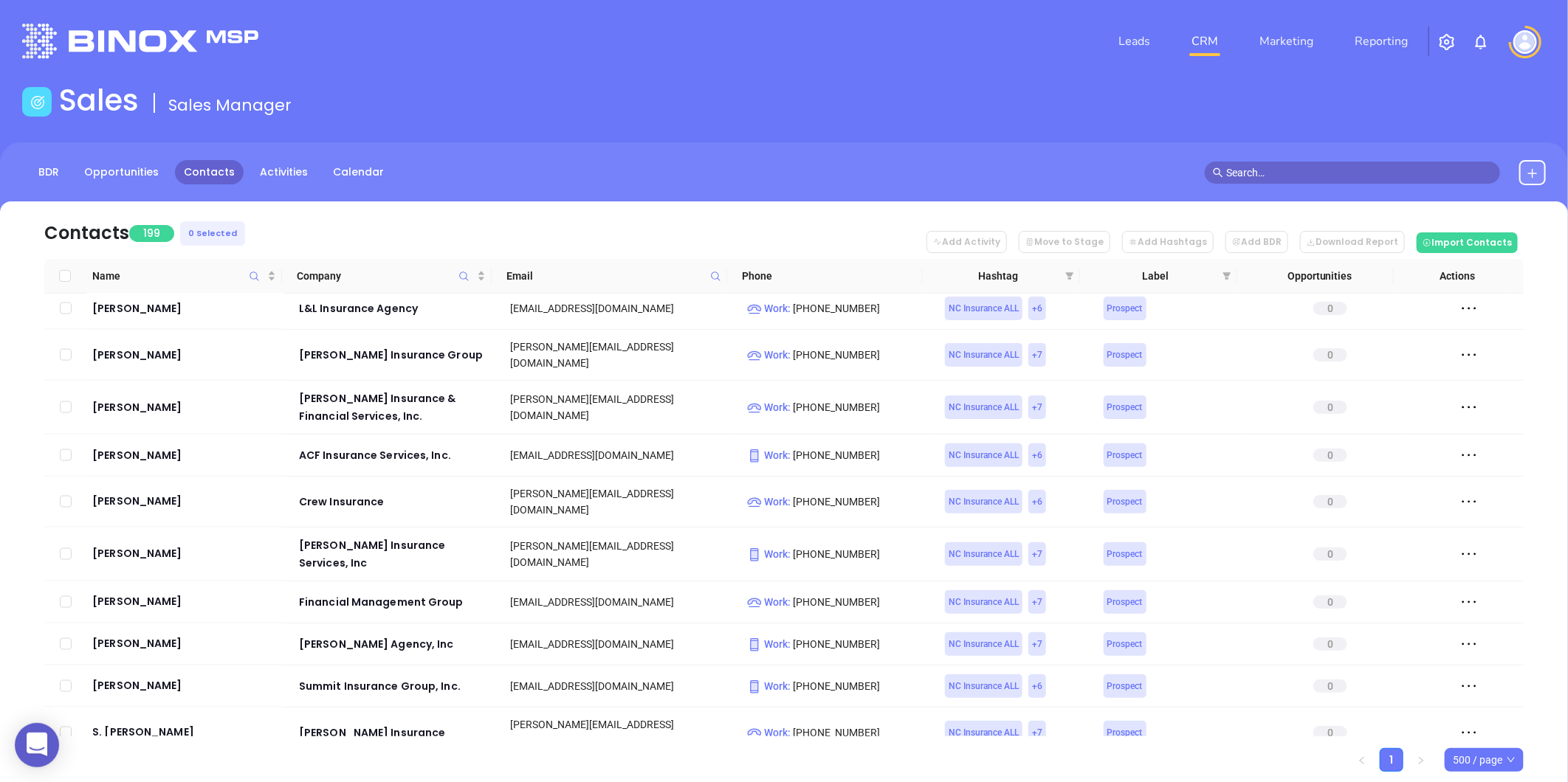
checkbox input "true"
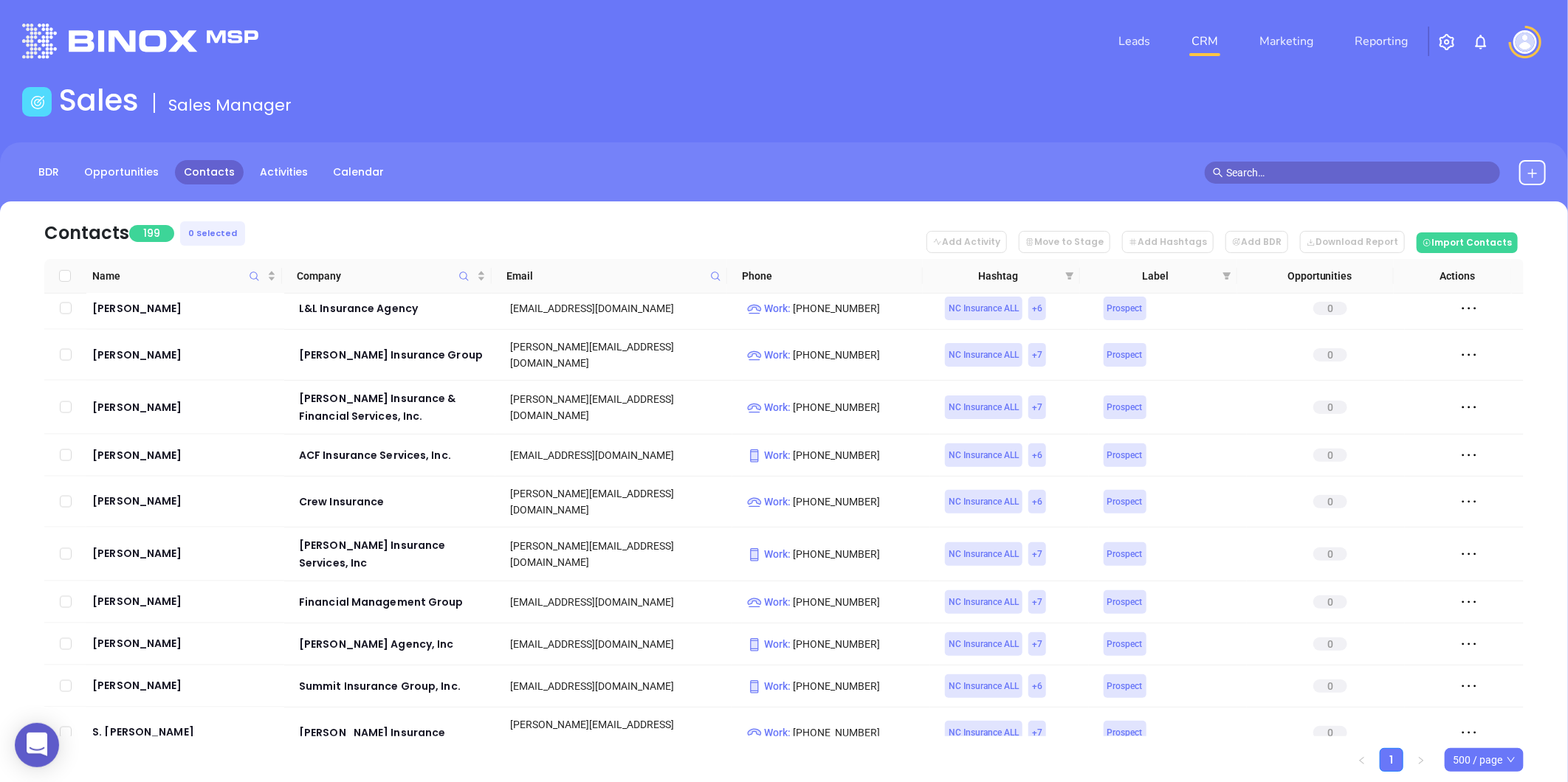
checkbox input "true"
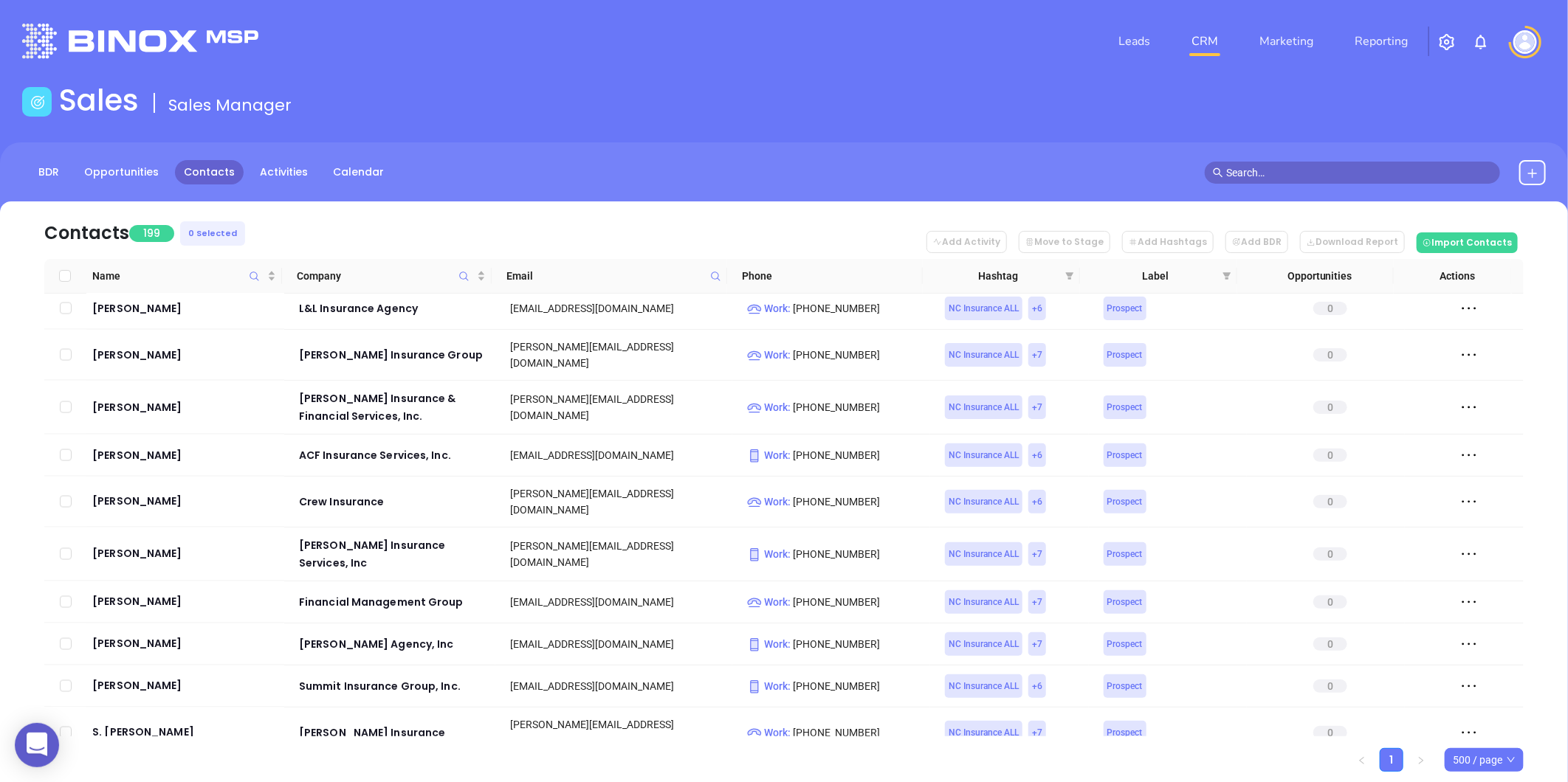
checkbox input "true"
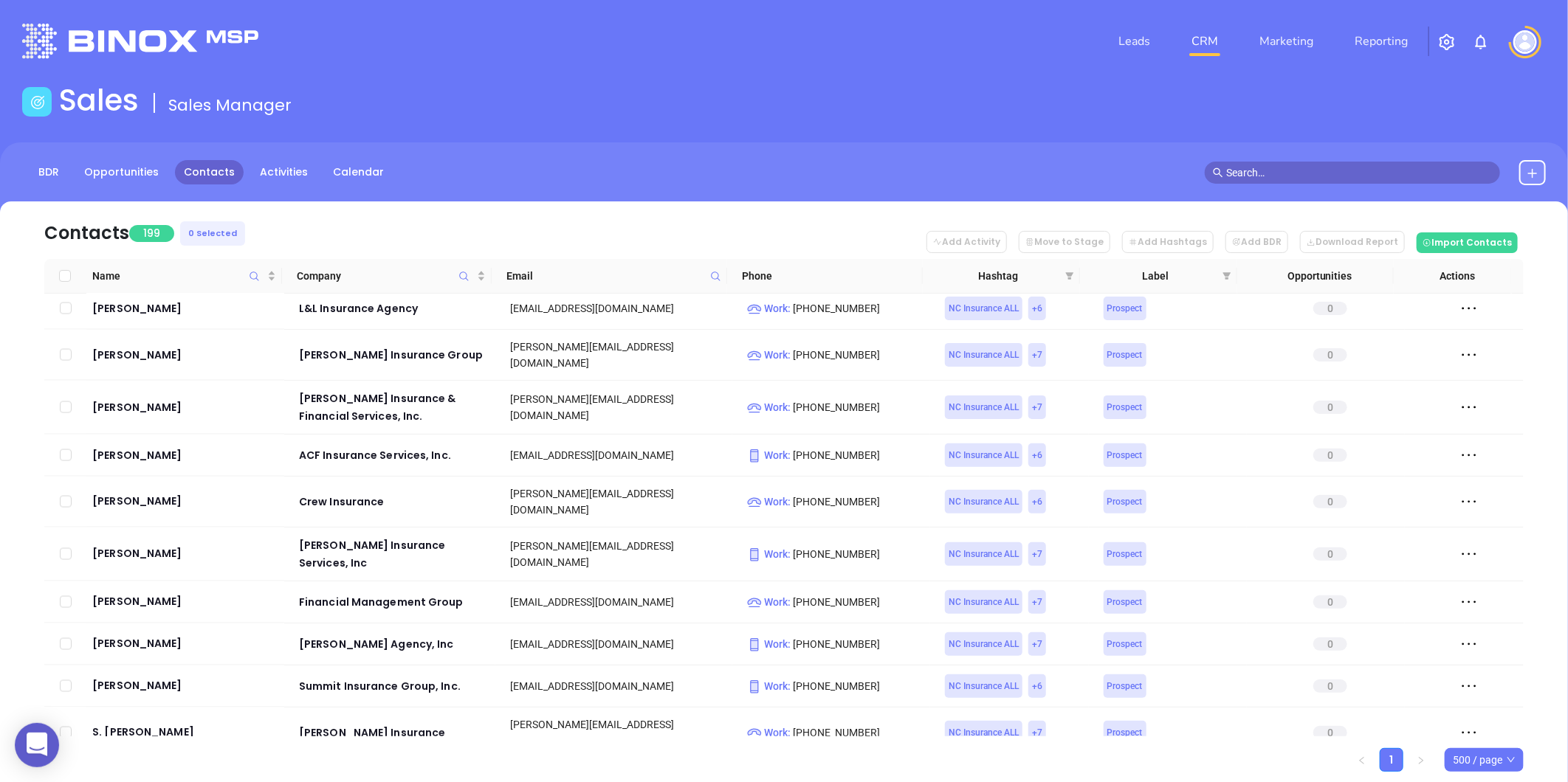
checkbox input "true"
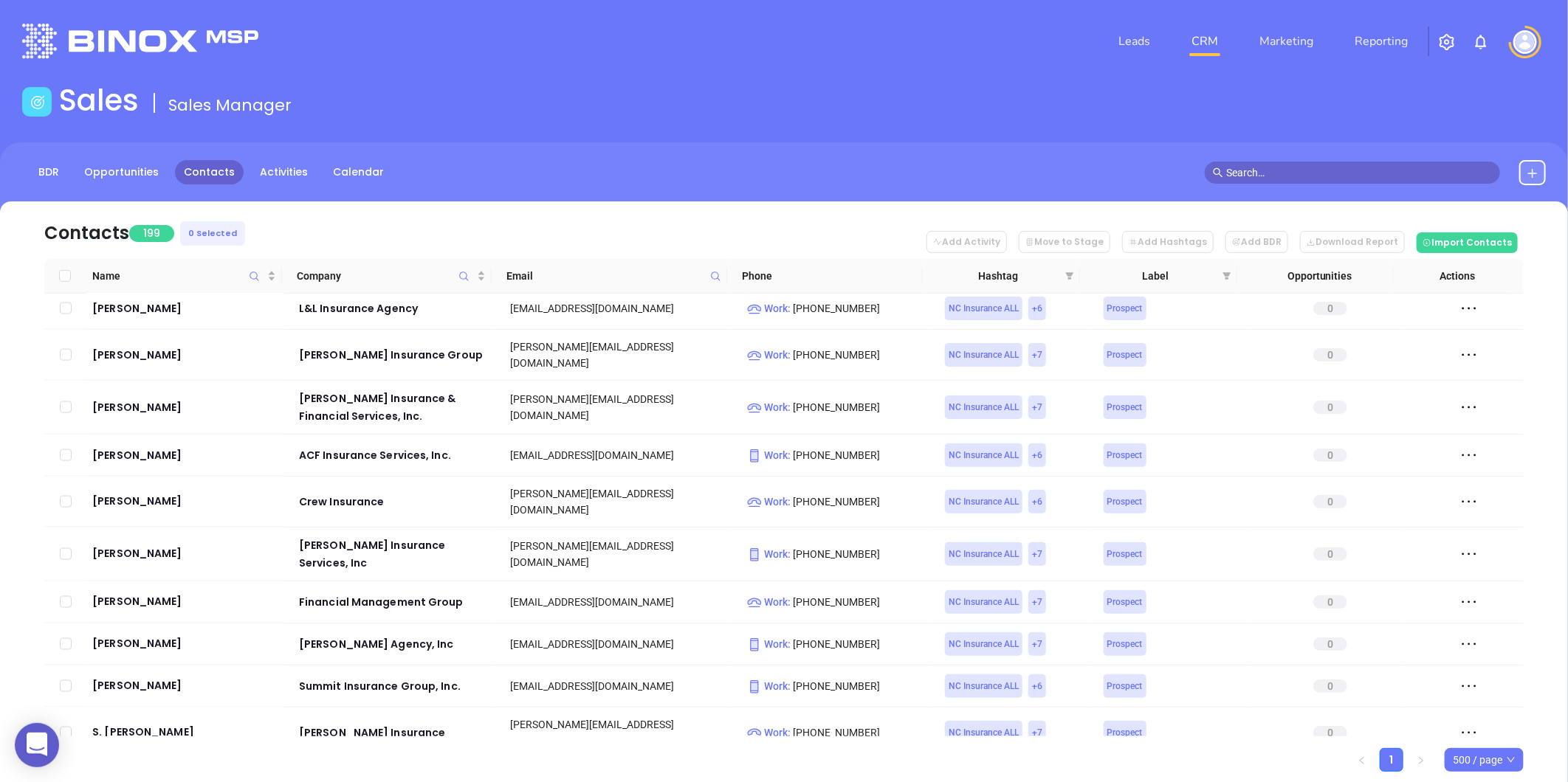
checkbox input "true"
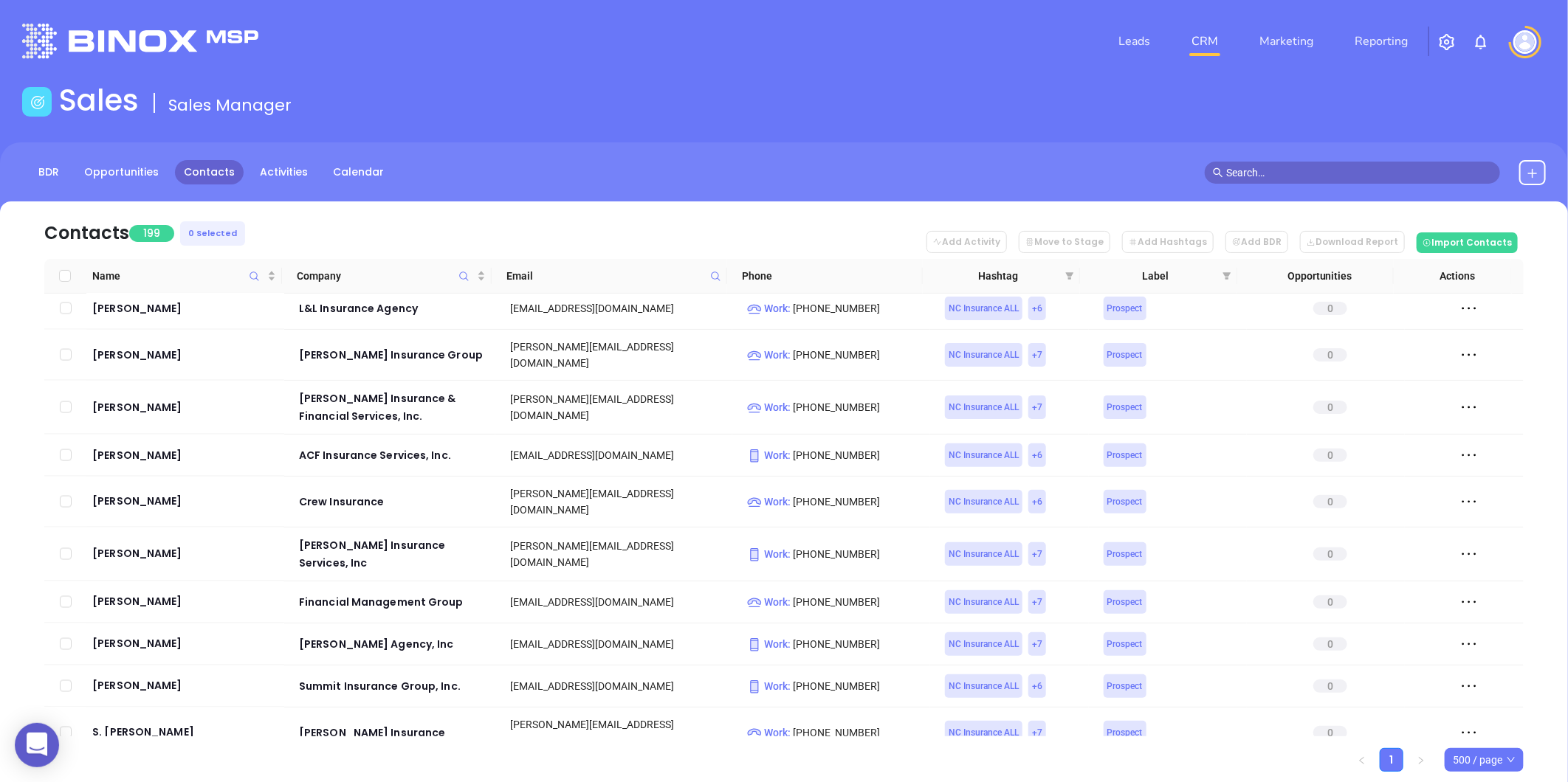
checkbox input "true"
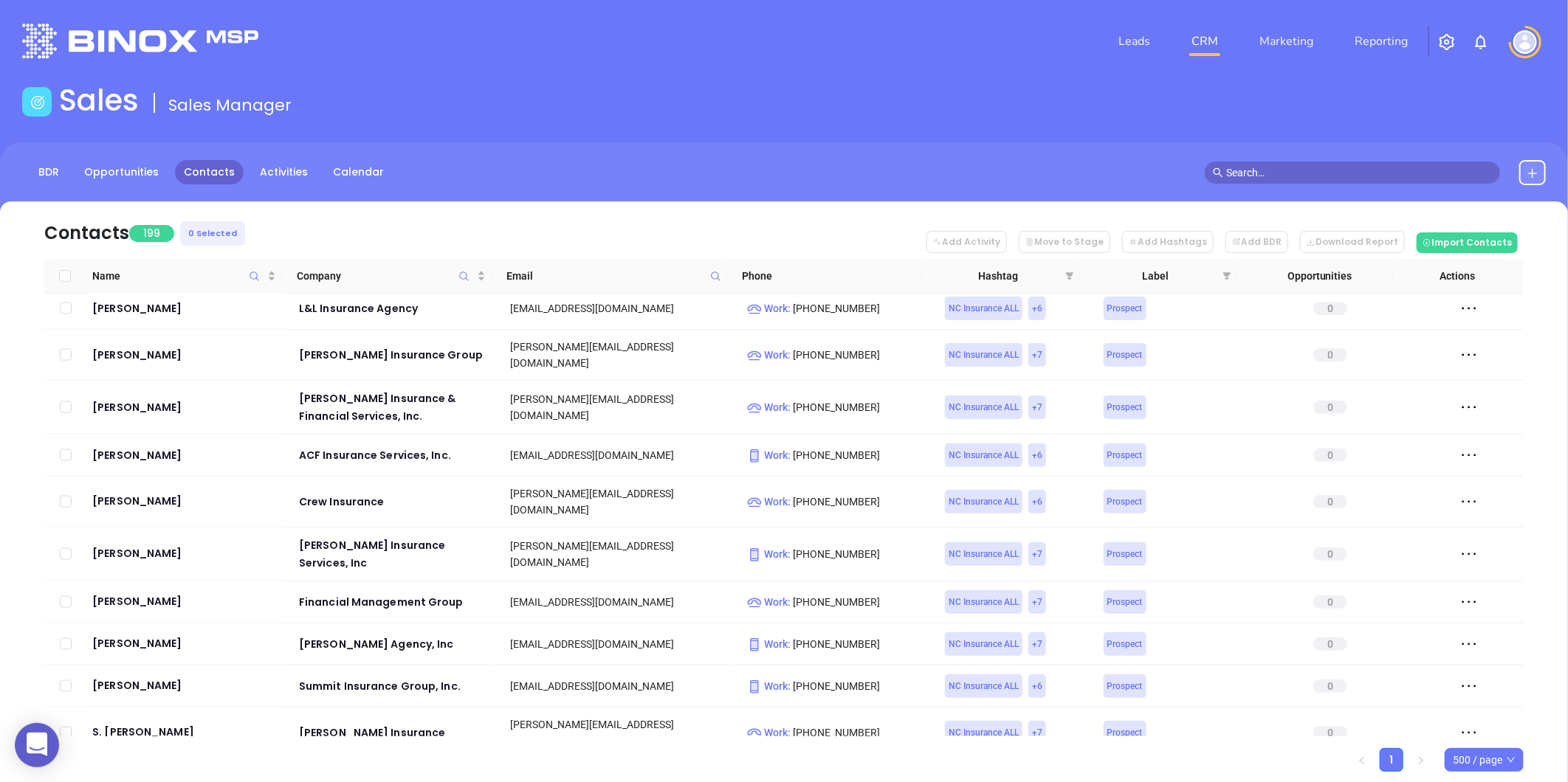
checkbox input "true"
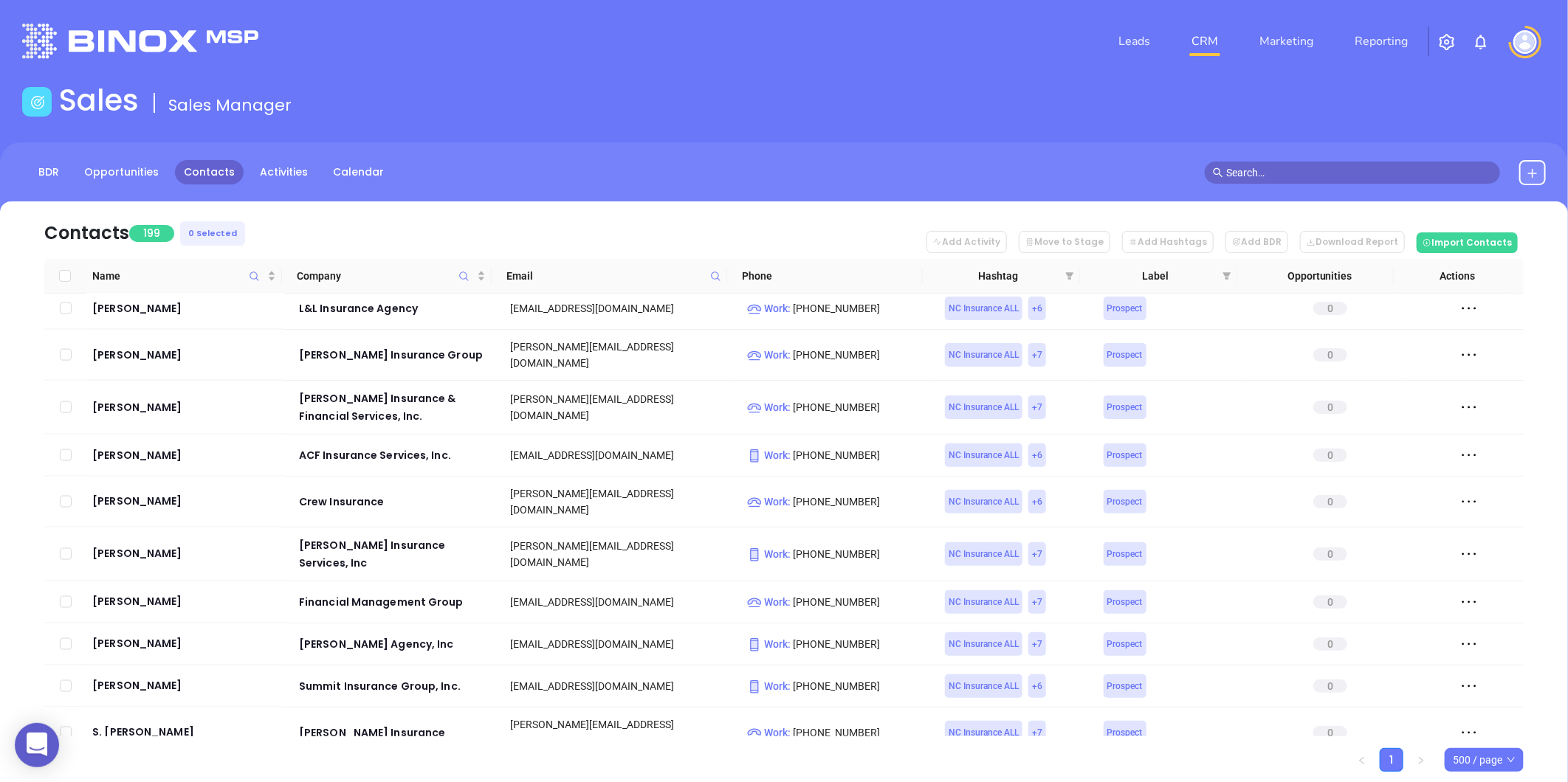
checkbox input "true"
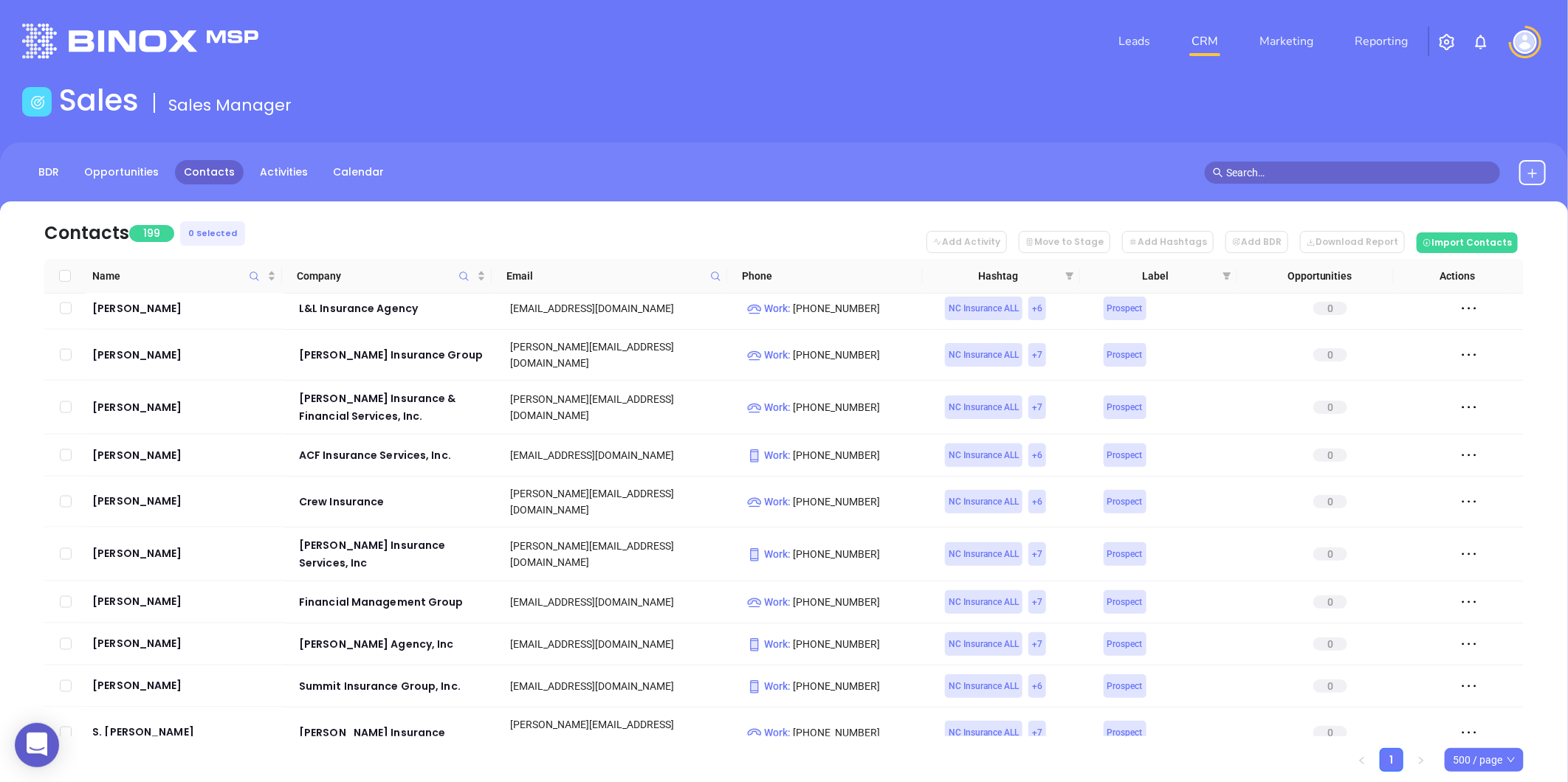
checkbox input "true"
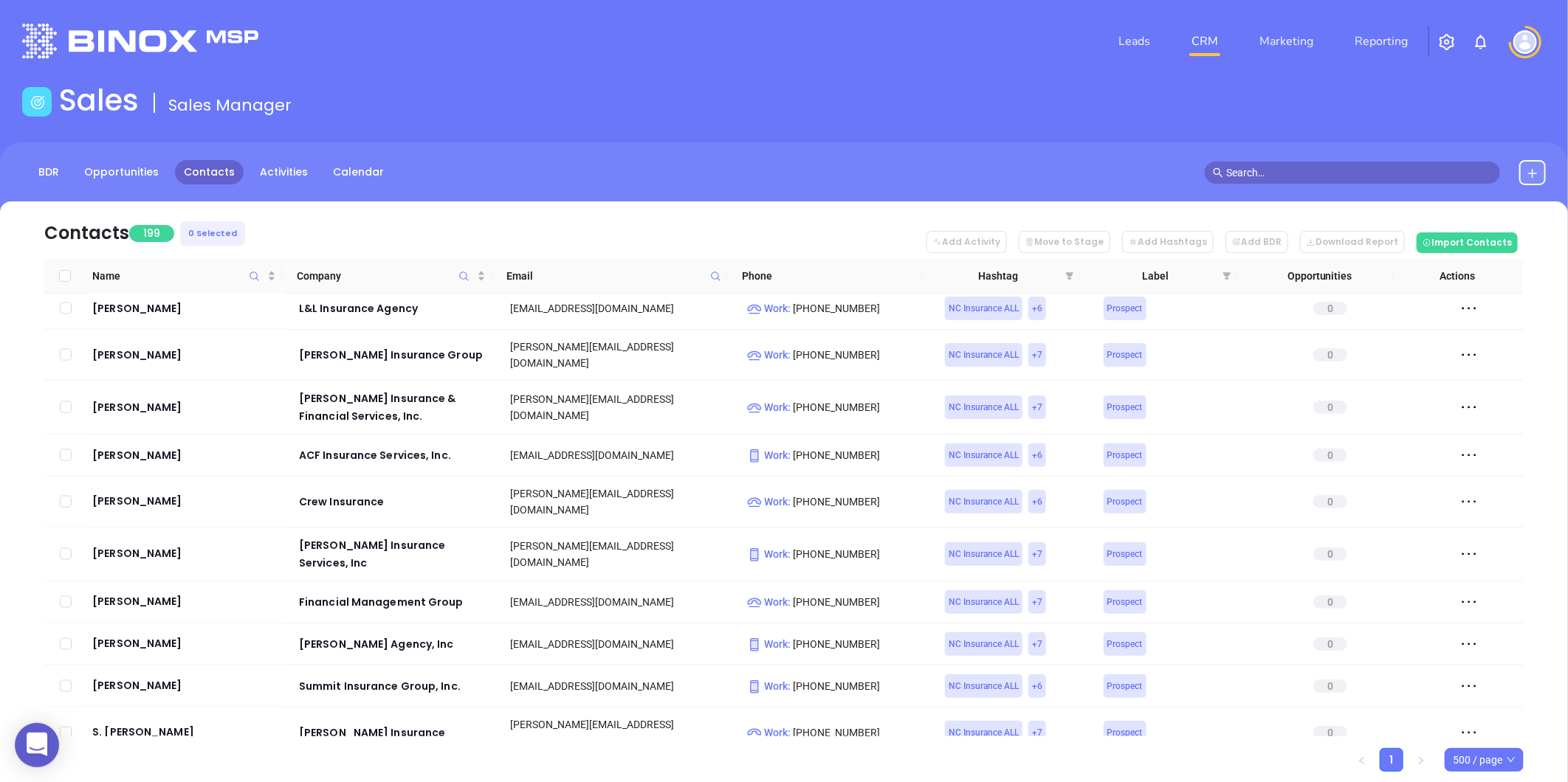
checkbox input "true"
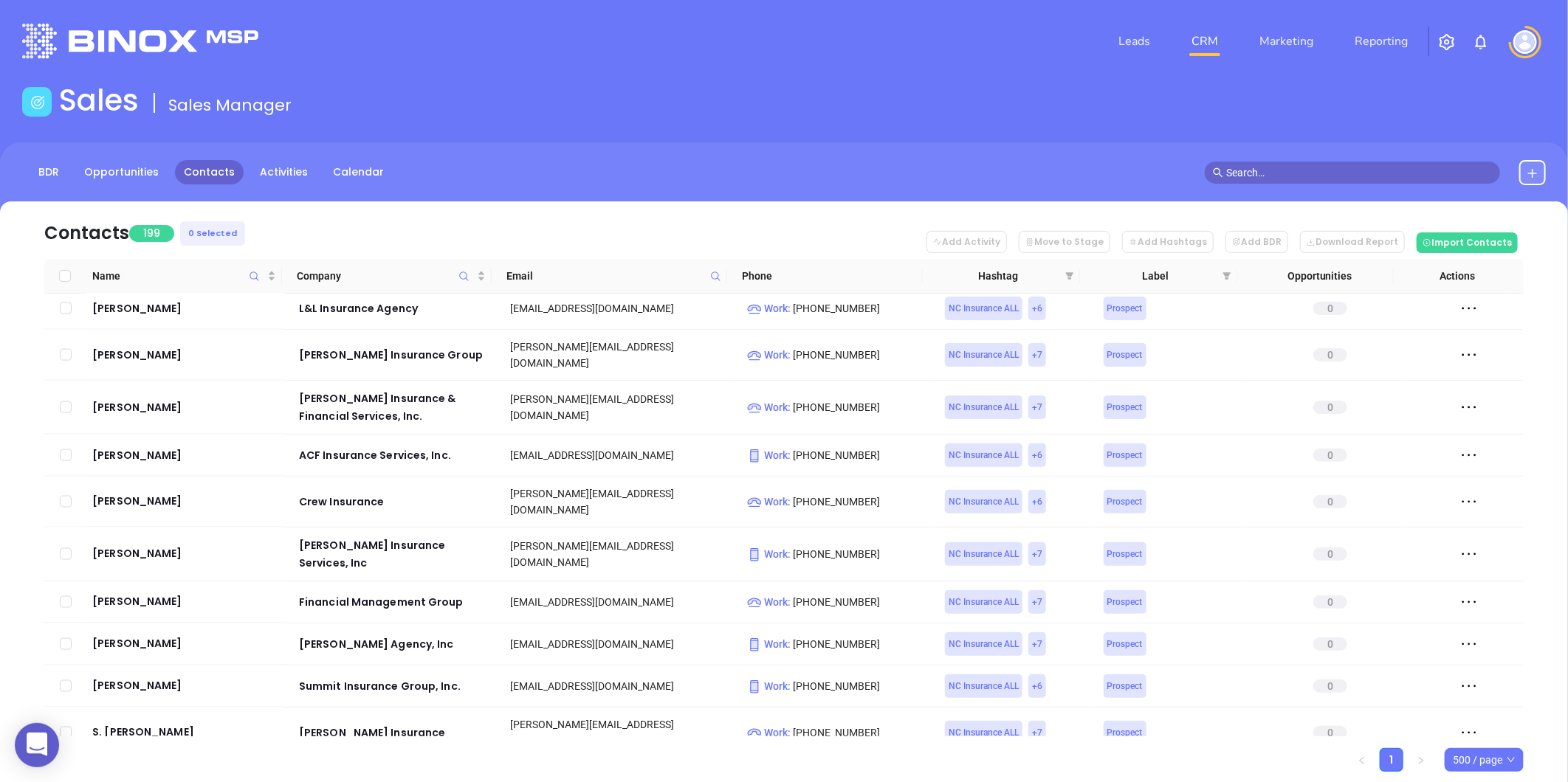
checkbox input "true"
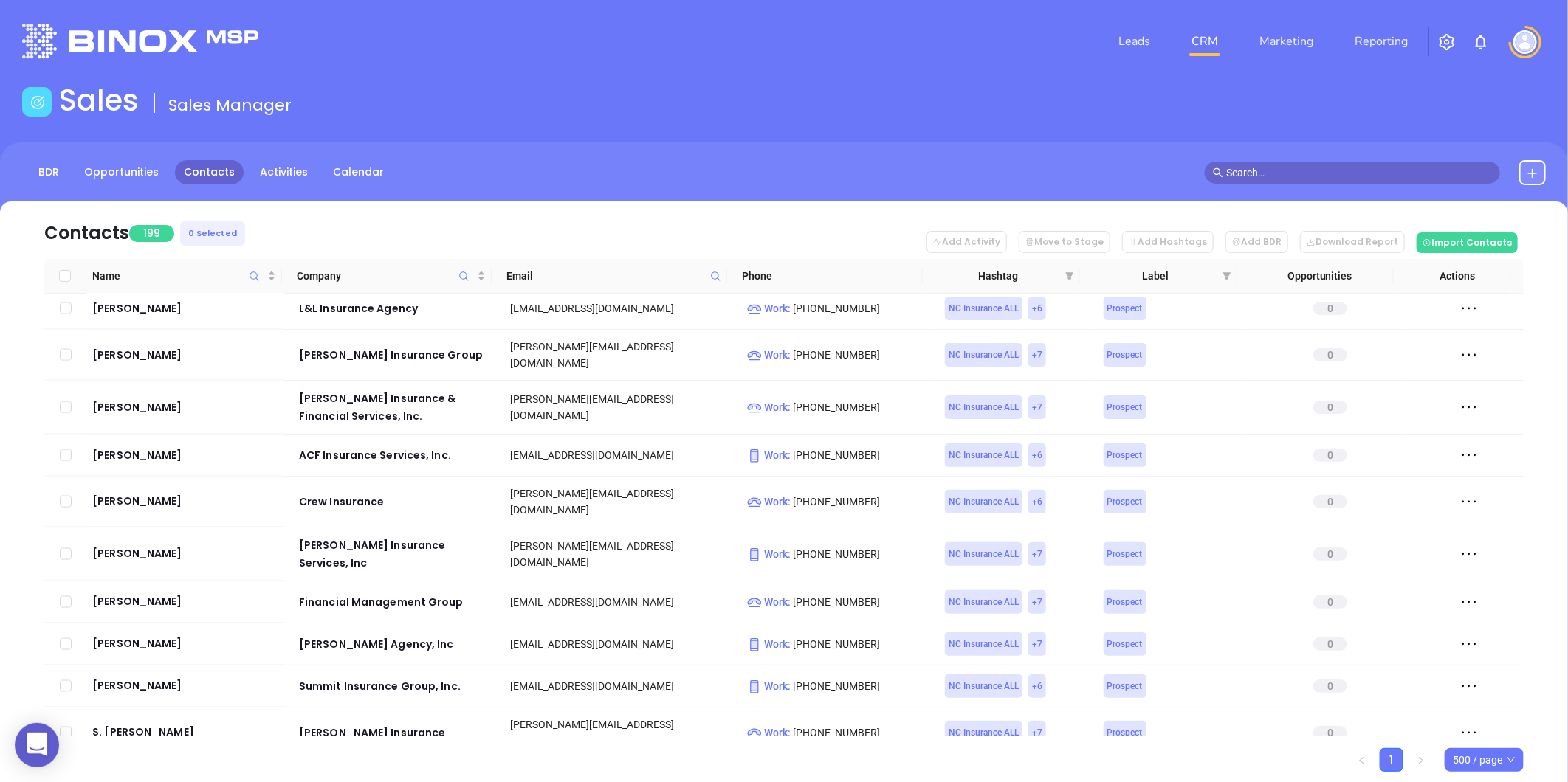
checkbox input "true"
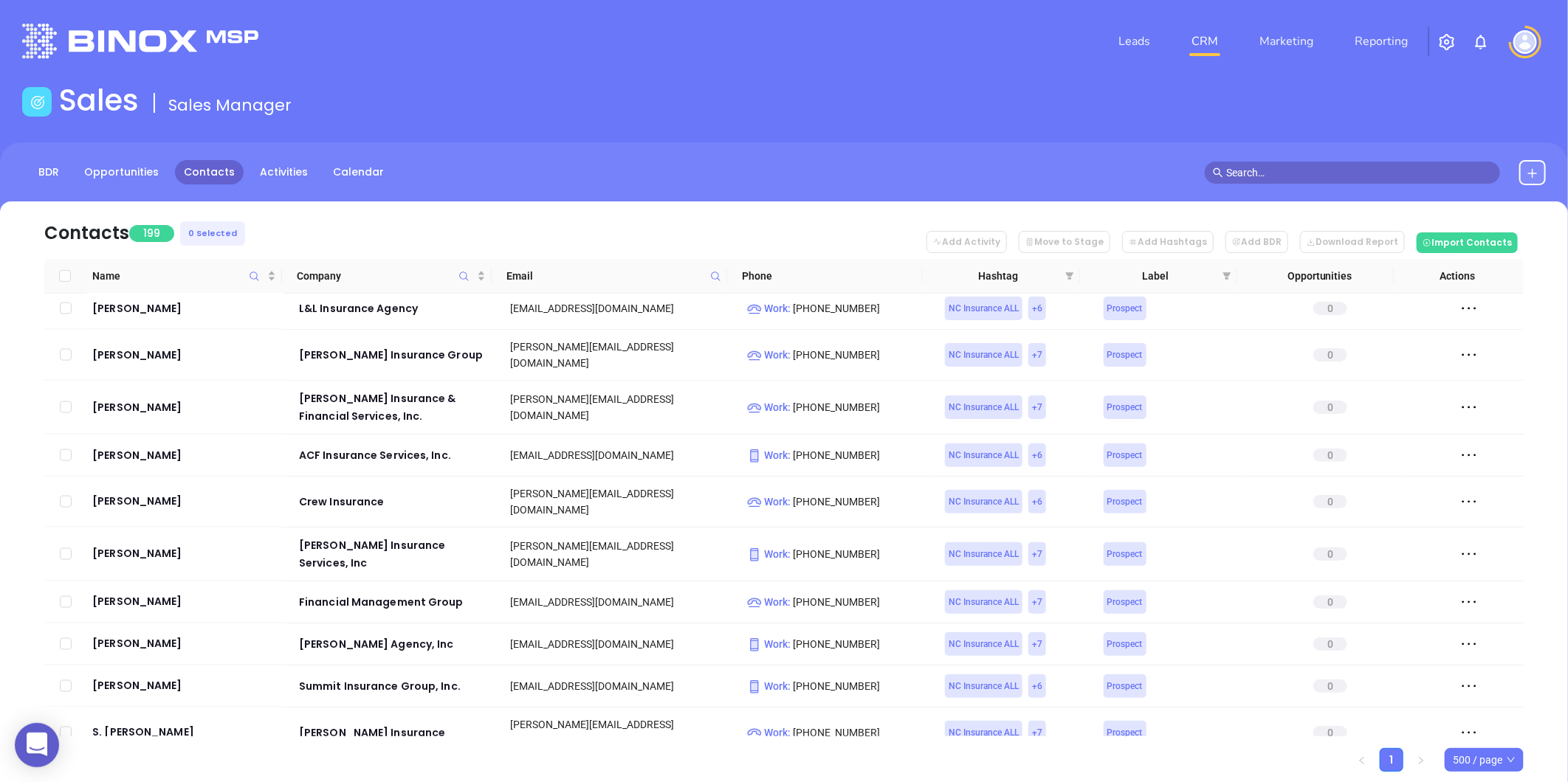
checkbox input "true"
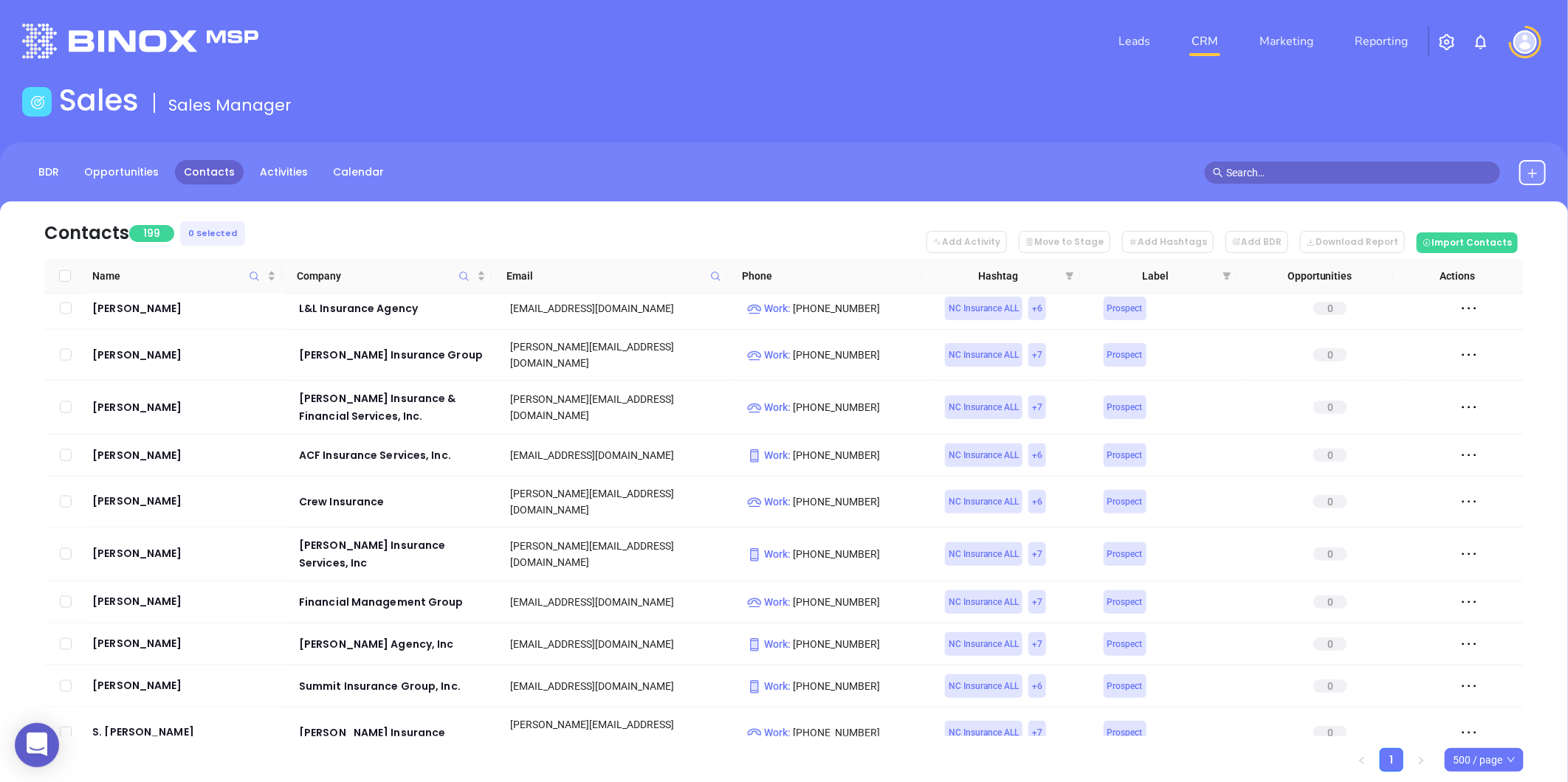
checkbox input "true"
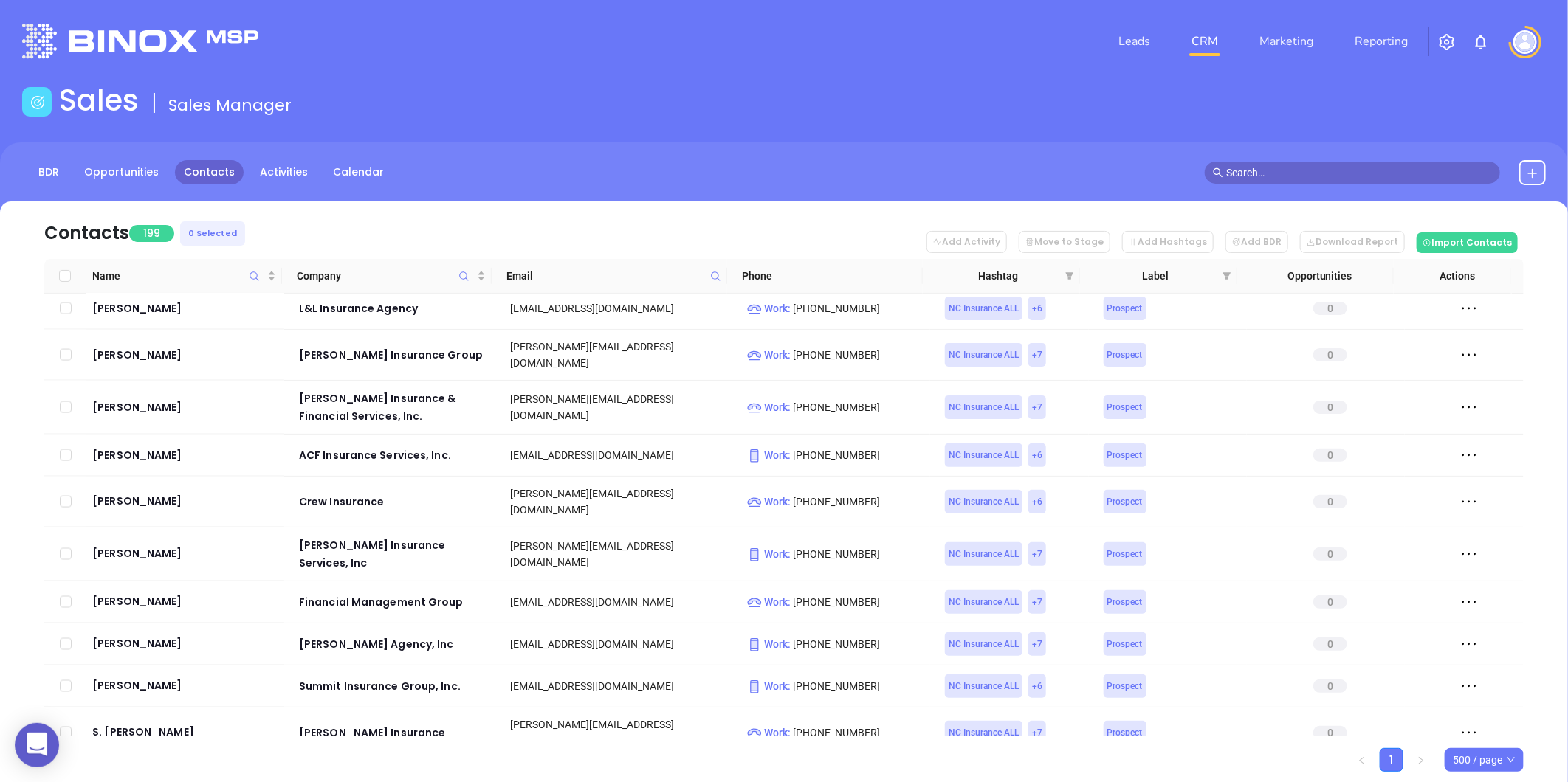
checkbox input "true"
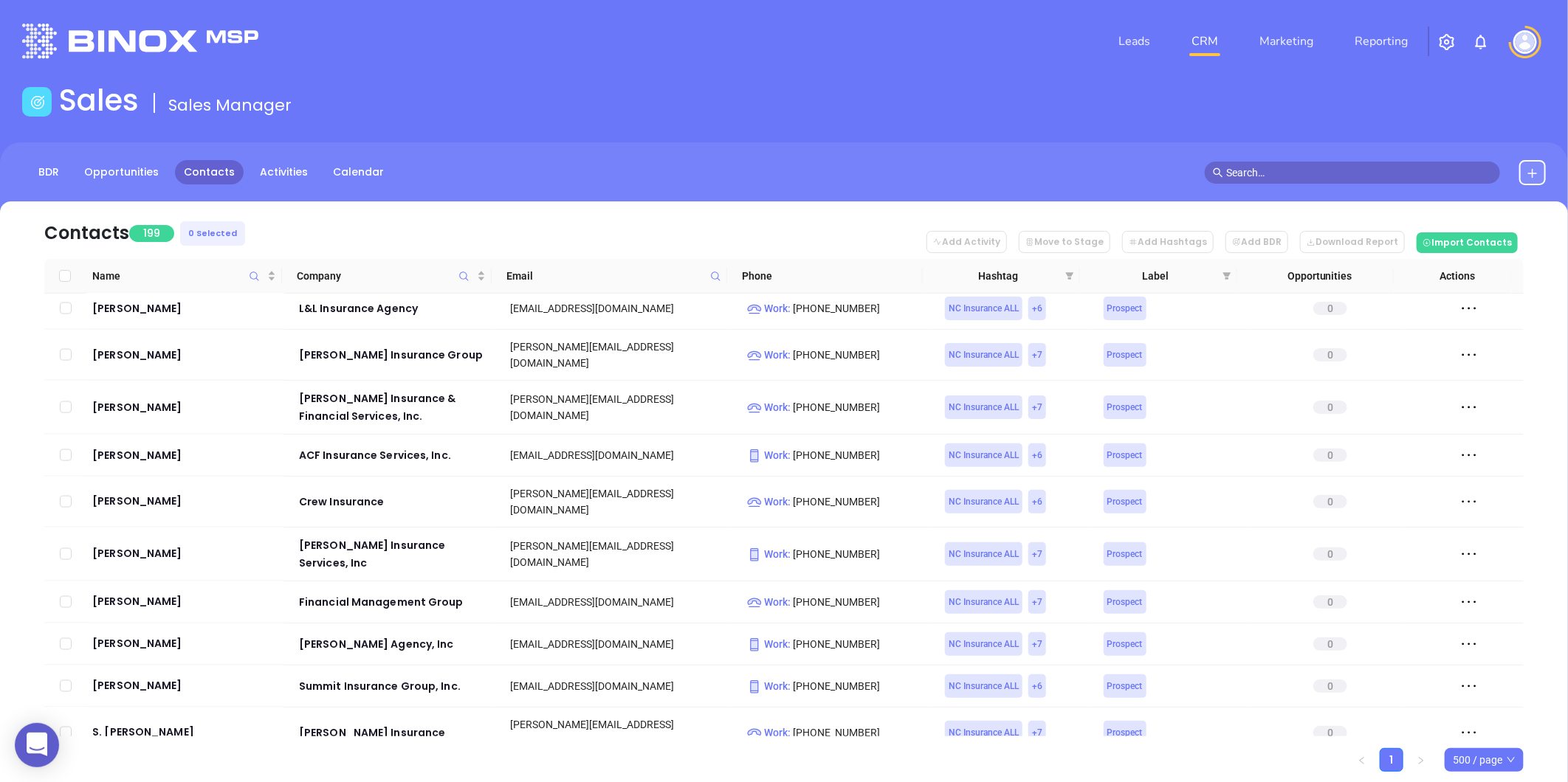
checkbox input "true"
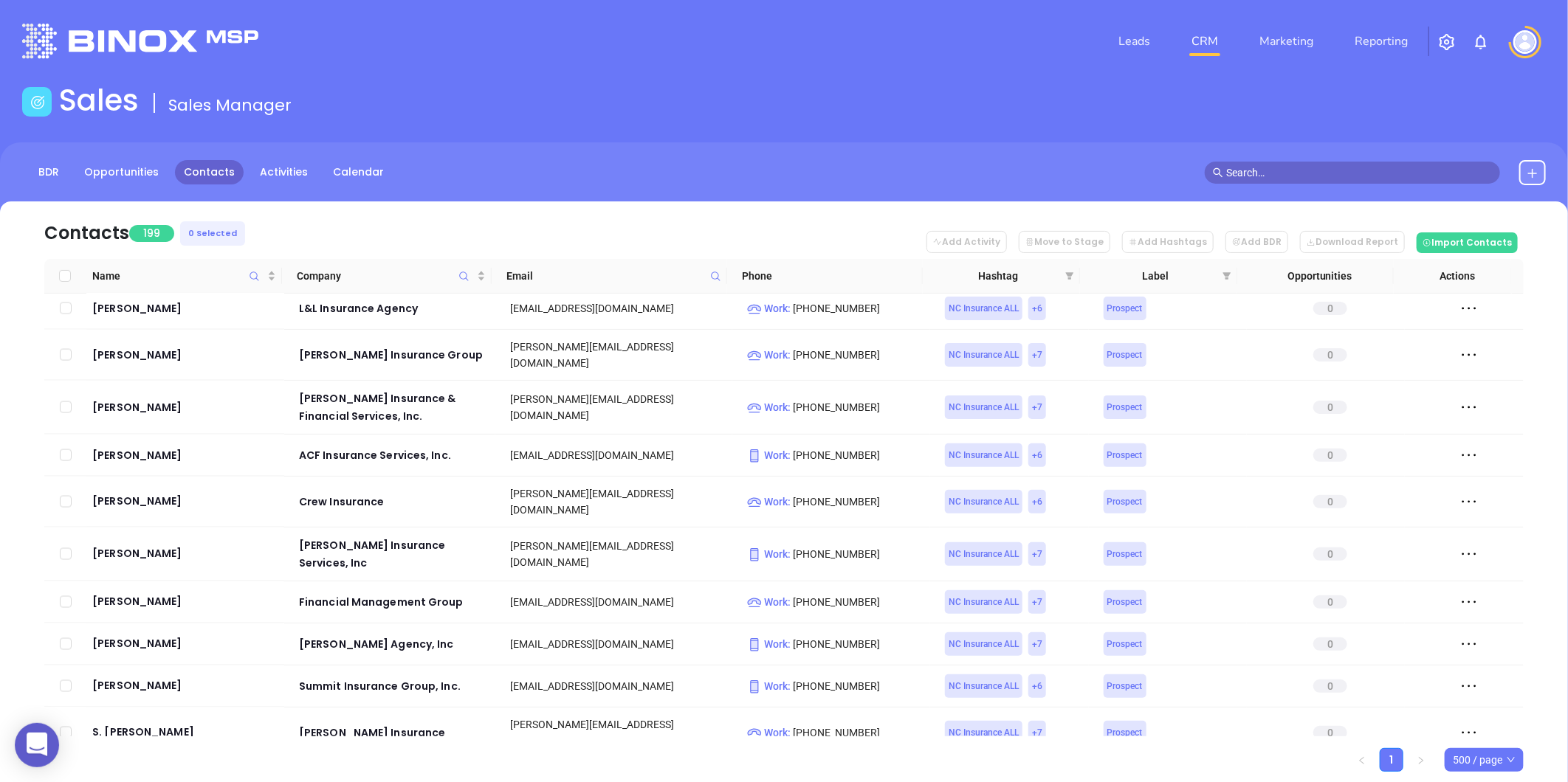
checkbox input "true"
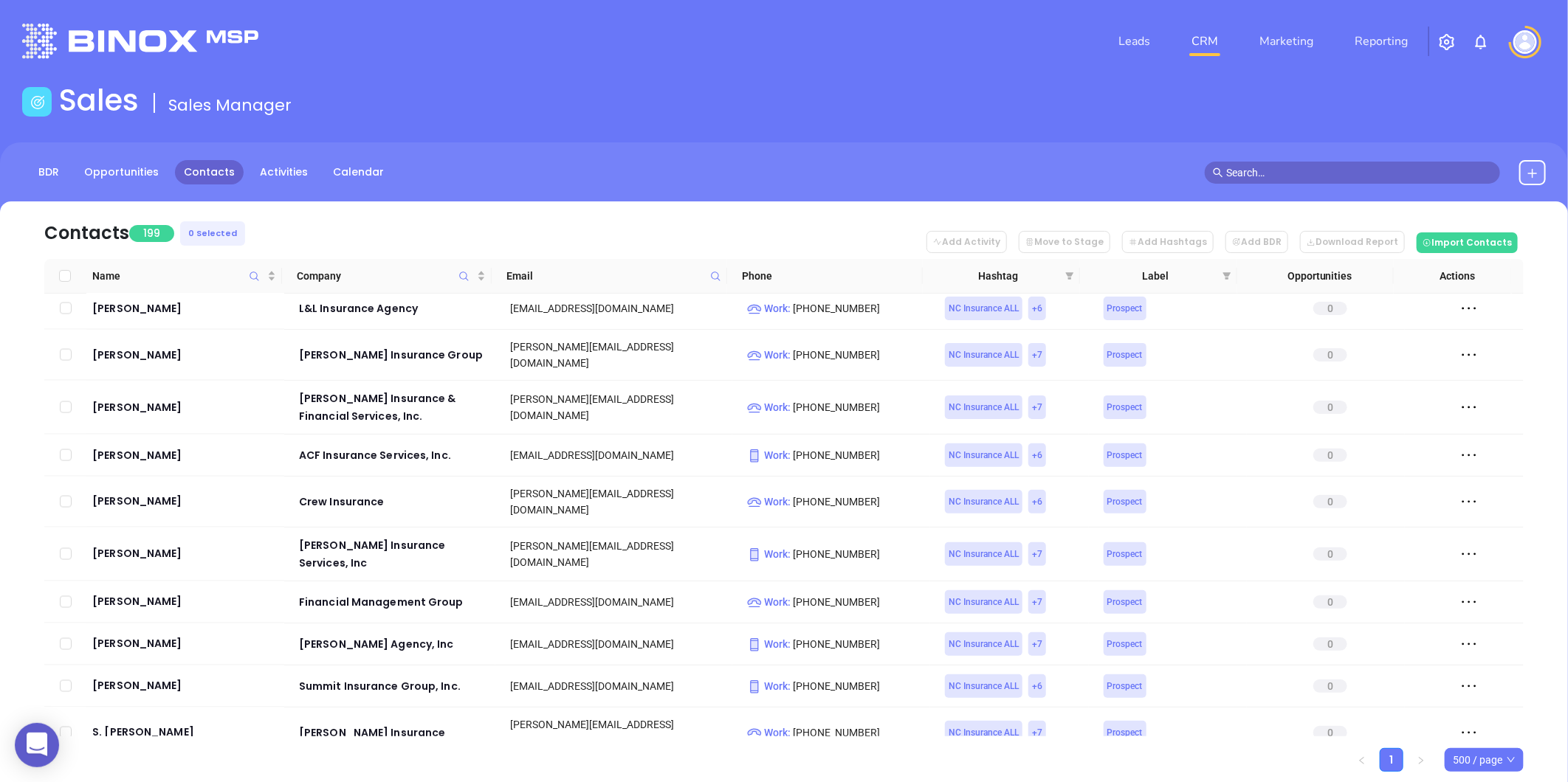
checkbox input "true"
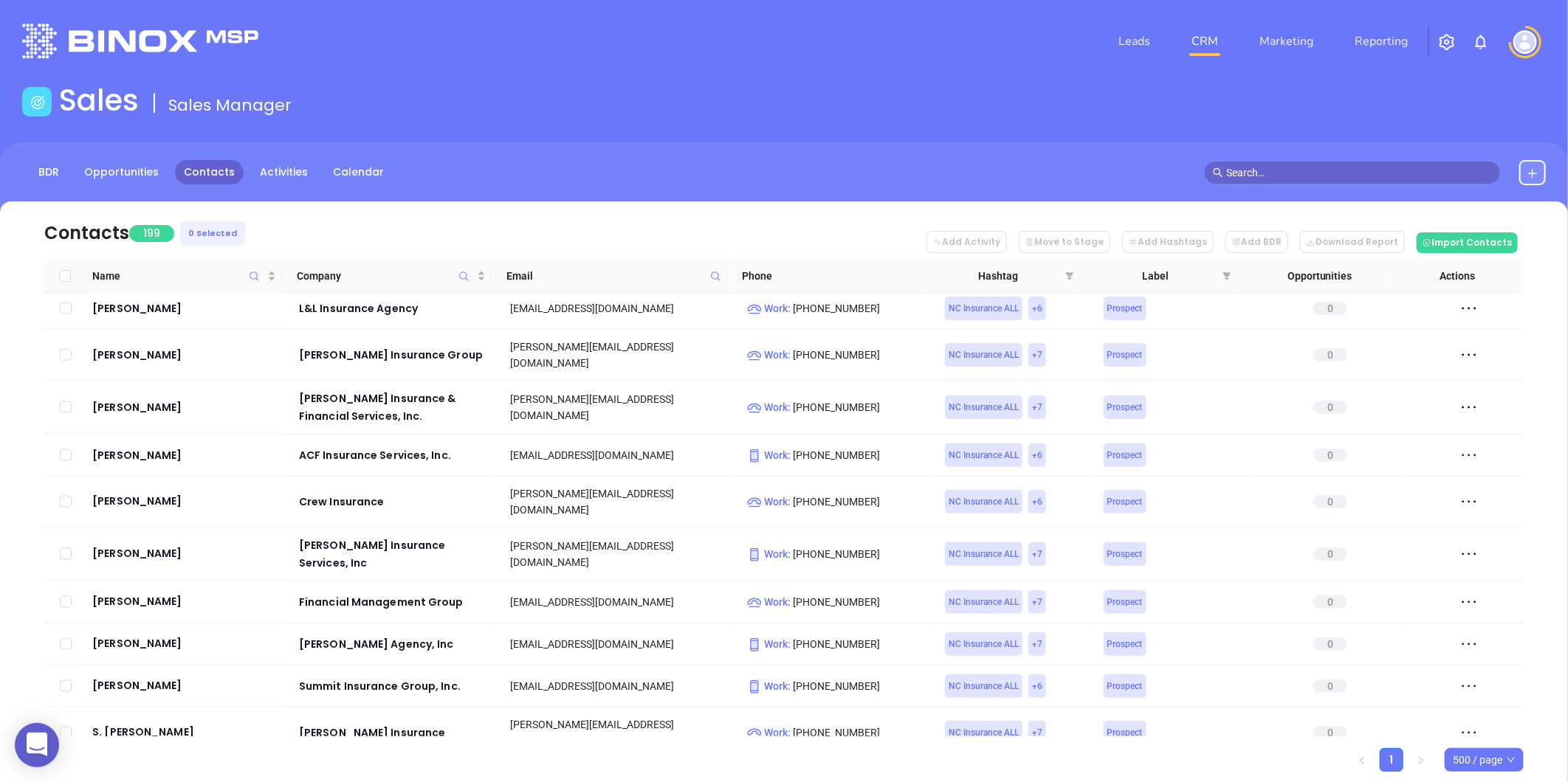
checkbox input "true"
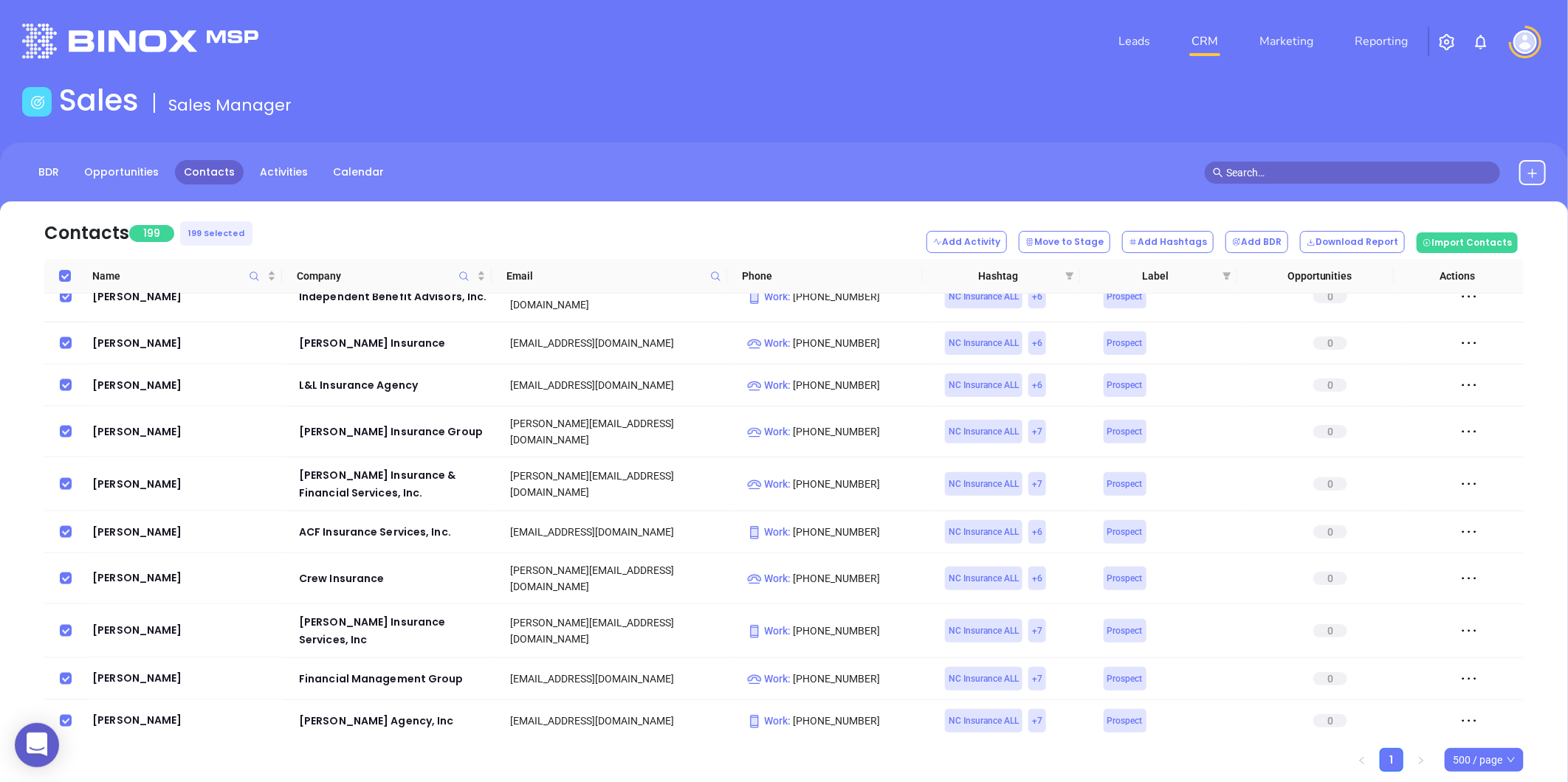
scroll to position [4838, 0]
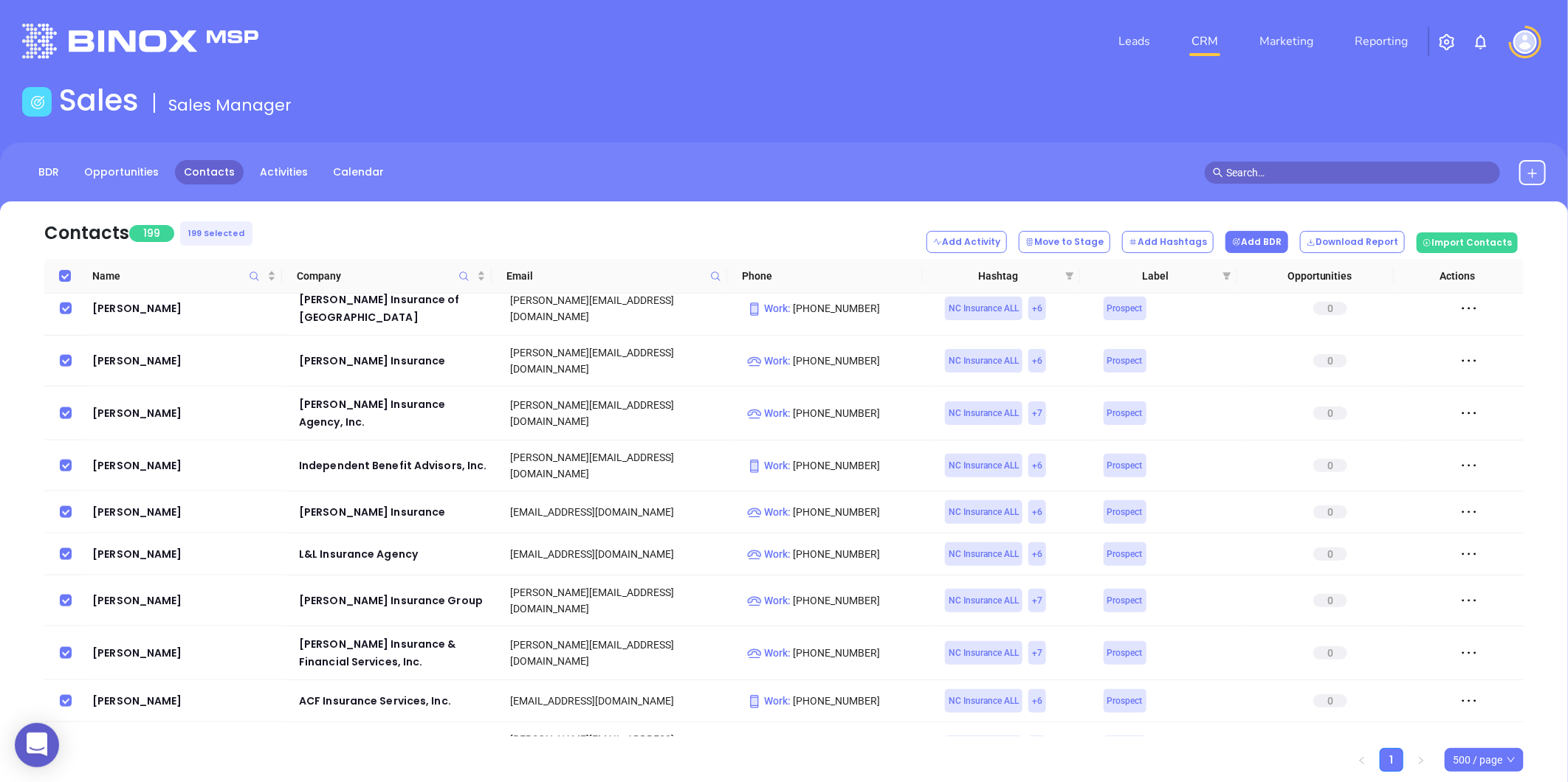
click at [1271, 244] on button "Add BDR" at bounding box center [1257, 242] width 63 height 22
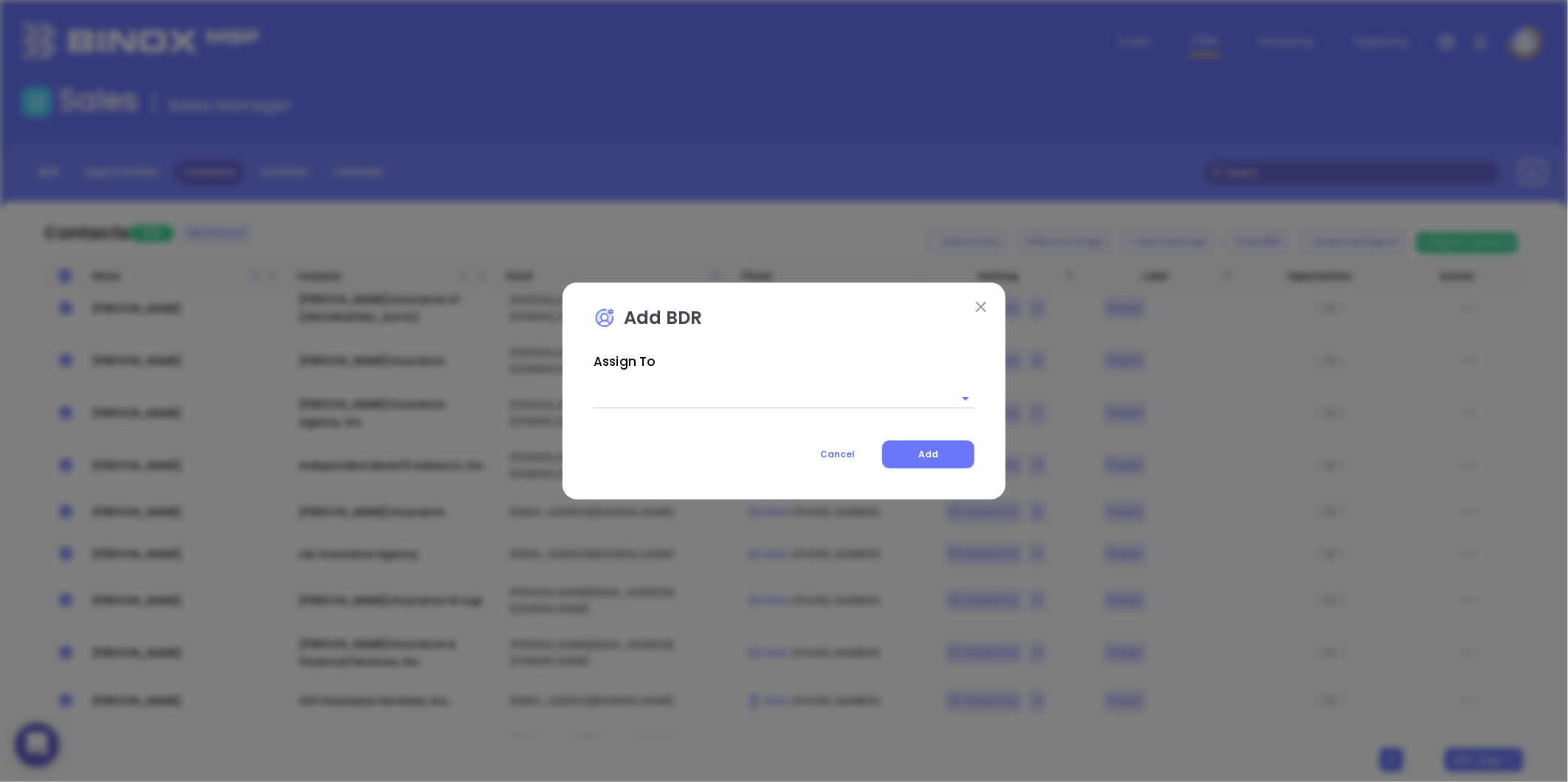
click at [747, 398] on input "text" at bounding box center [763, 397] width 340 height 21
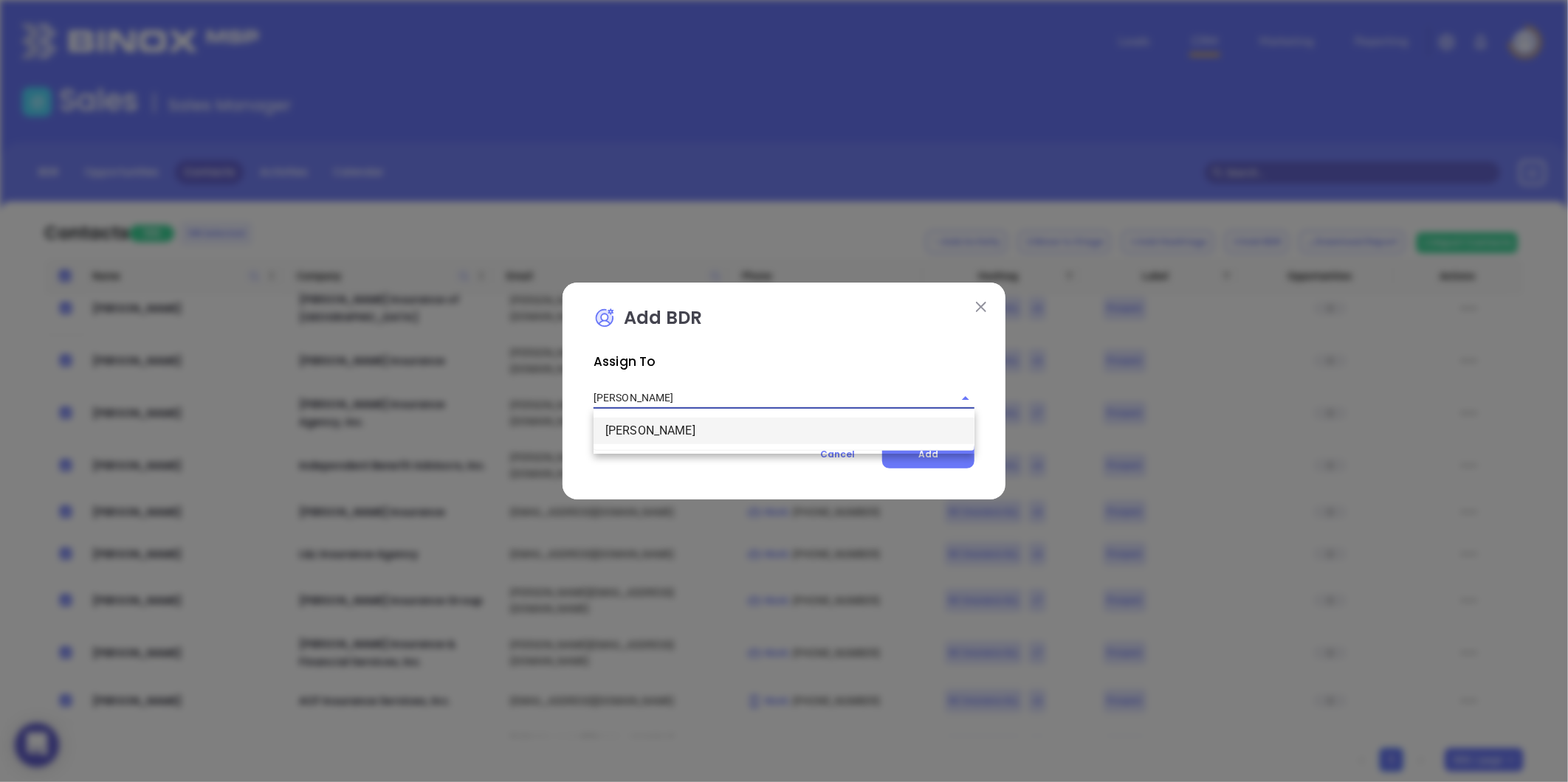
click at [662, 426] on li "Vicky Mendoza" at bounding box center [784, 430] width 381 height 27
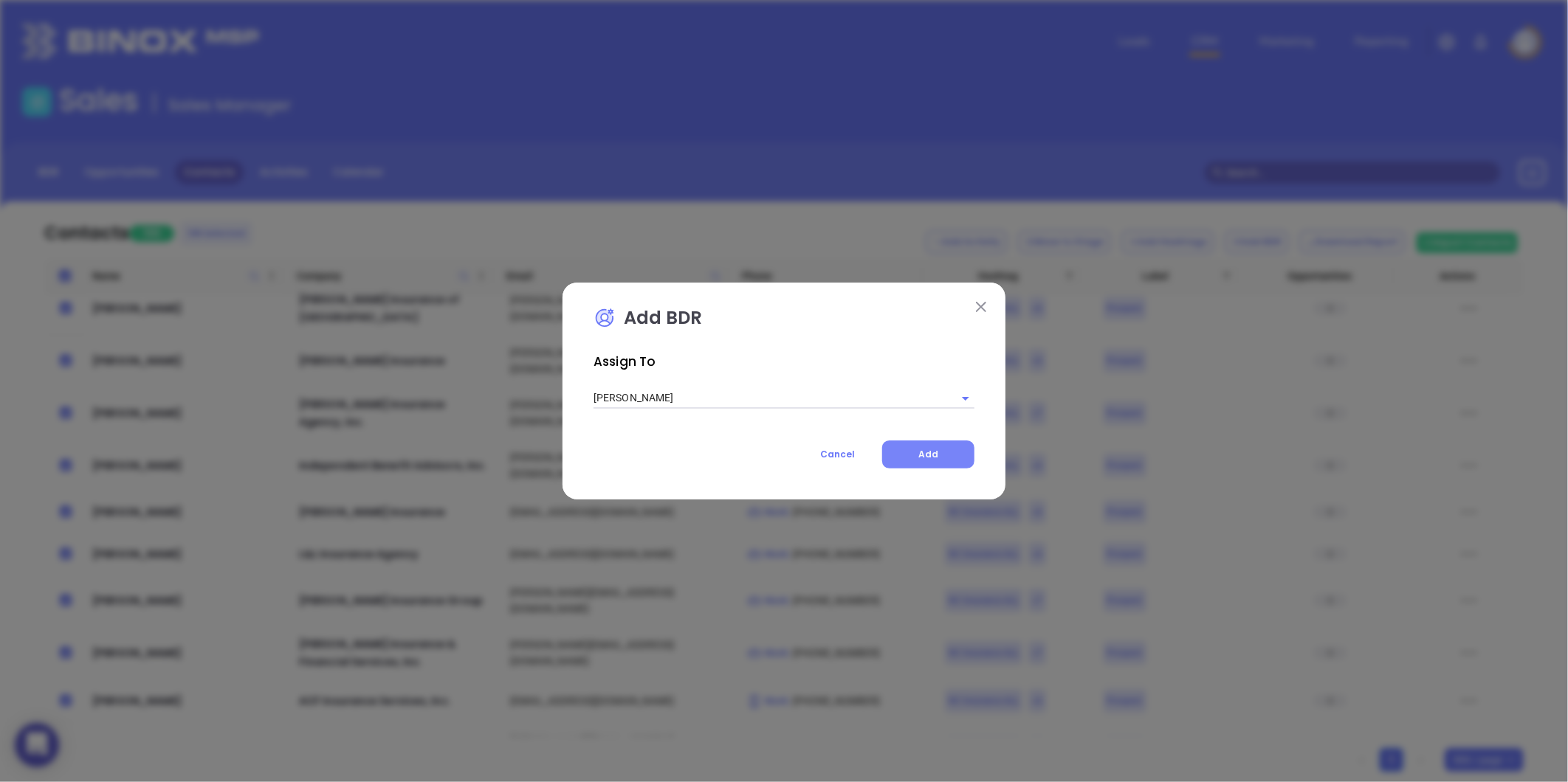
click at [933, 446] on button "Add" at bounding box center [928, 454] width 93 height 28
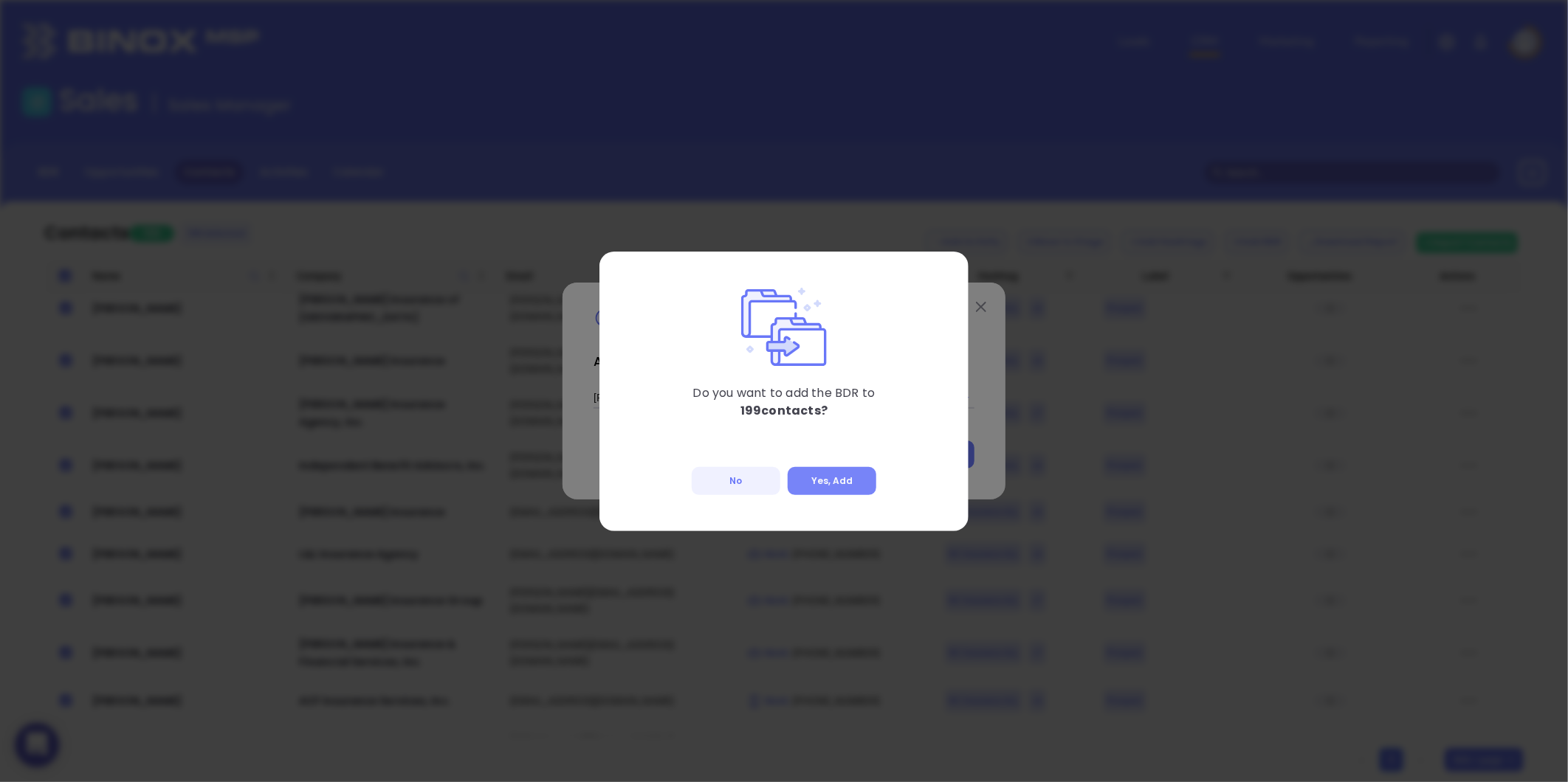
click at [847, 481] on button "Yes, Add" at bounding box center [832, 481] width 89 height 28
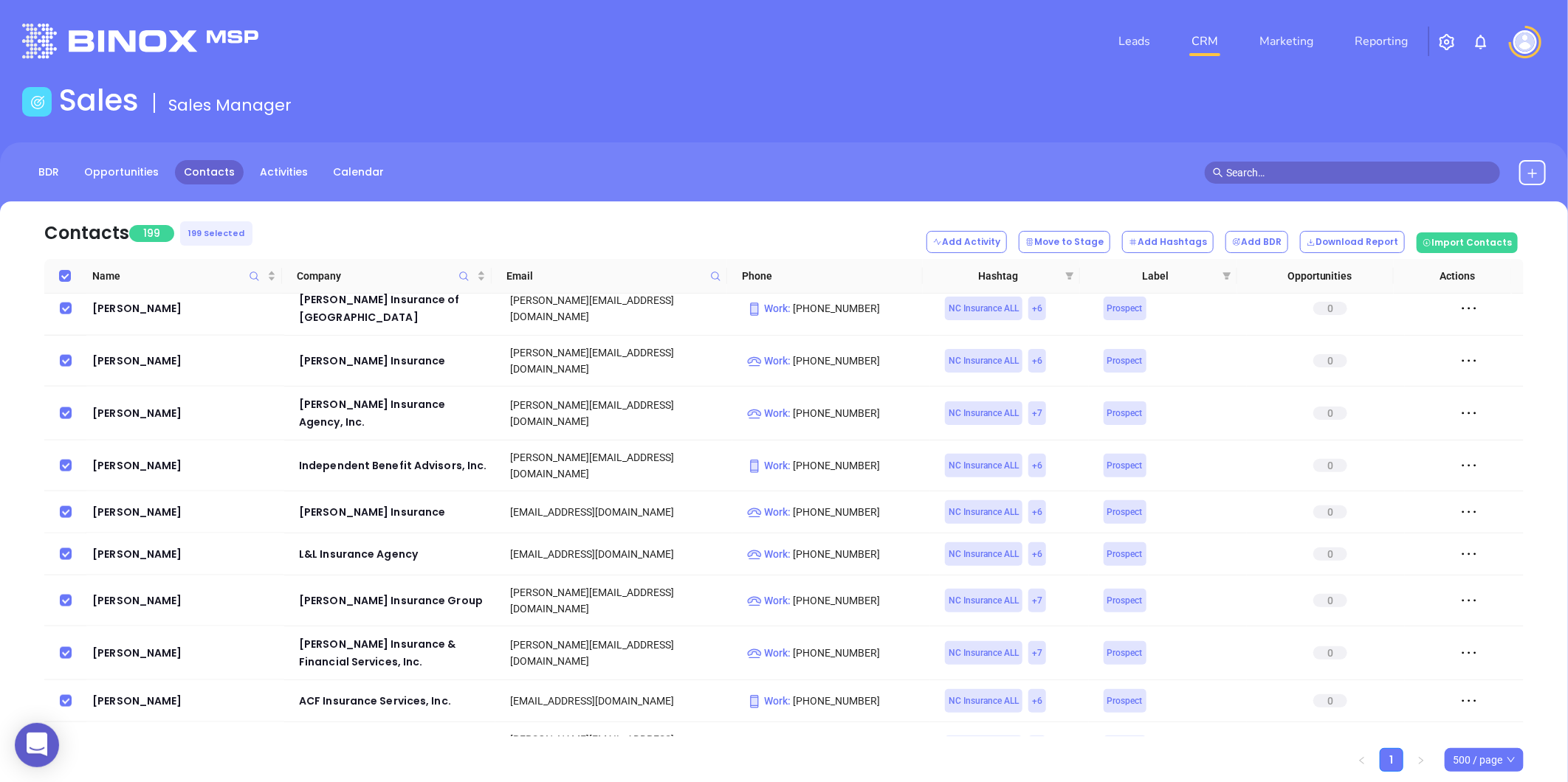
drag, startPoint x: 118, startPoint y: 505, endPoint x: 162, endPoint y: 491, distance: 46.2
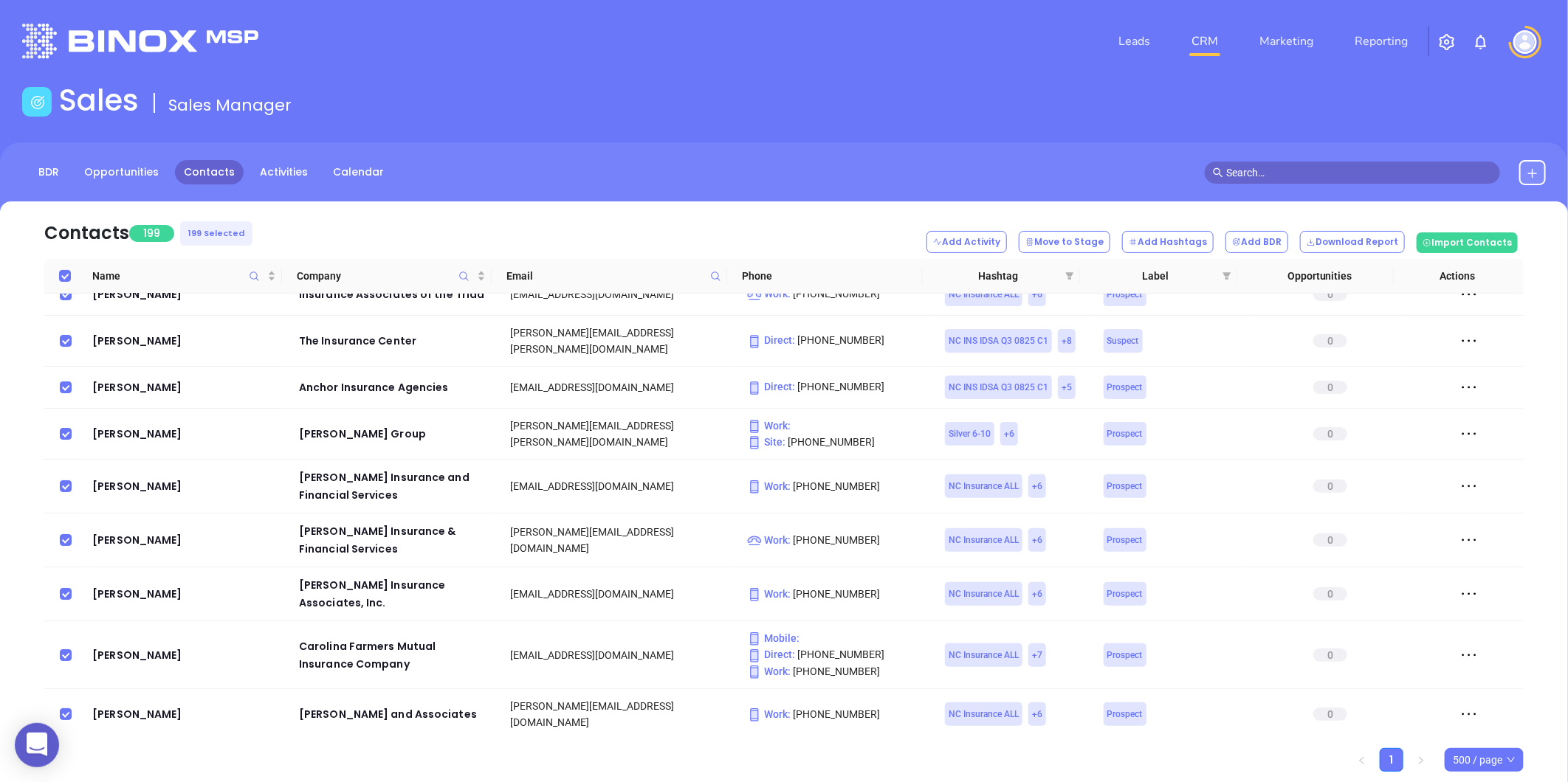
scroll to position [0, 0]
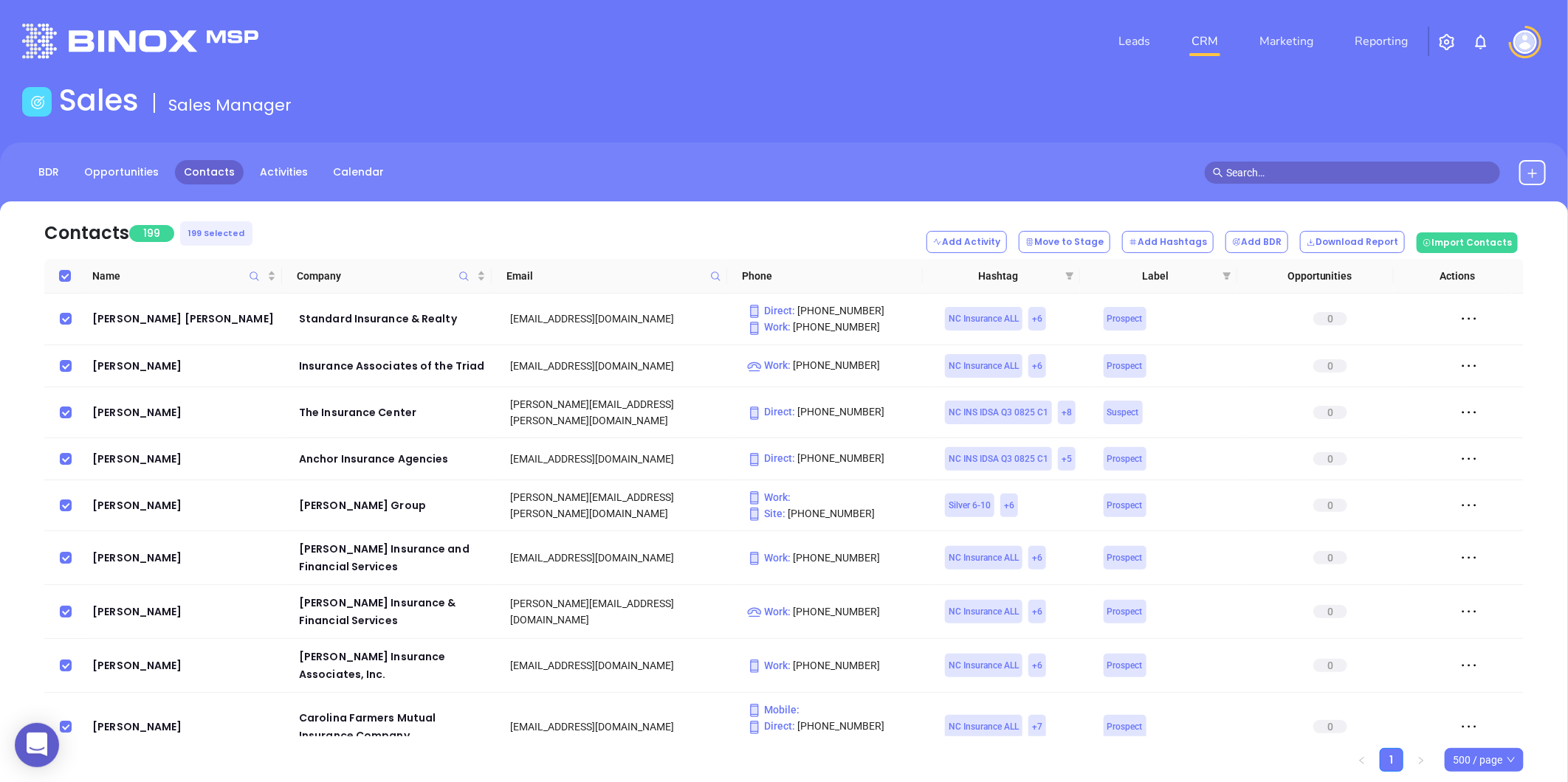
click at [1225, 270] on span at bounding box center [1226, 276] width 15 height 22
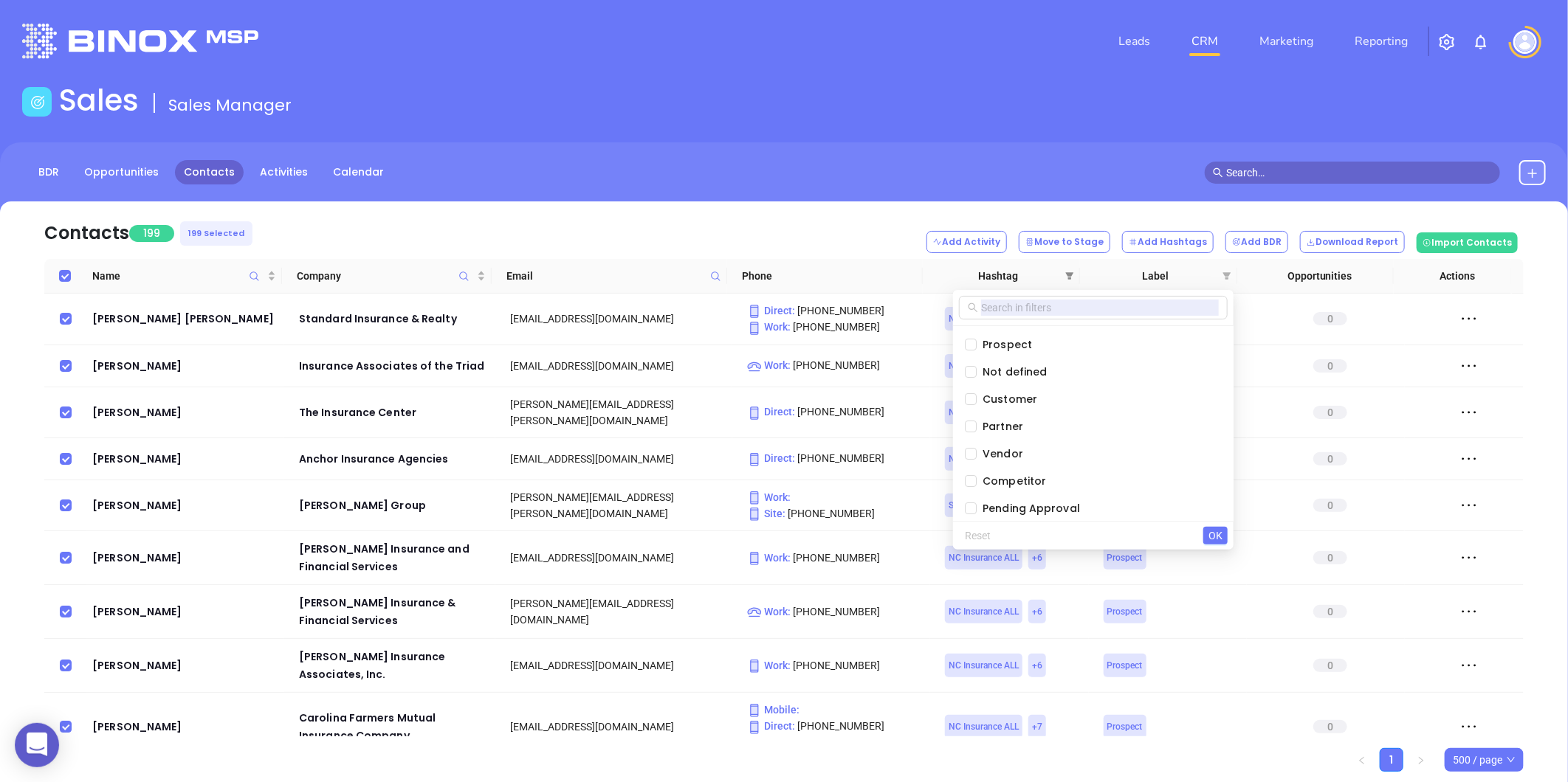
click at [1062, 272] on span at bounding box center [1070, 276] width 15 height 22
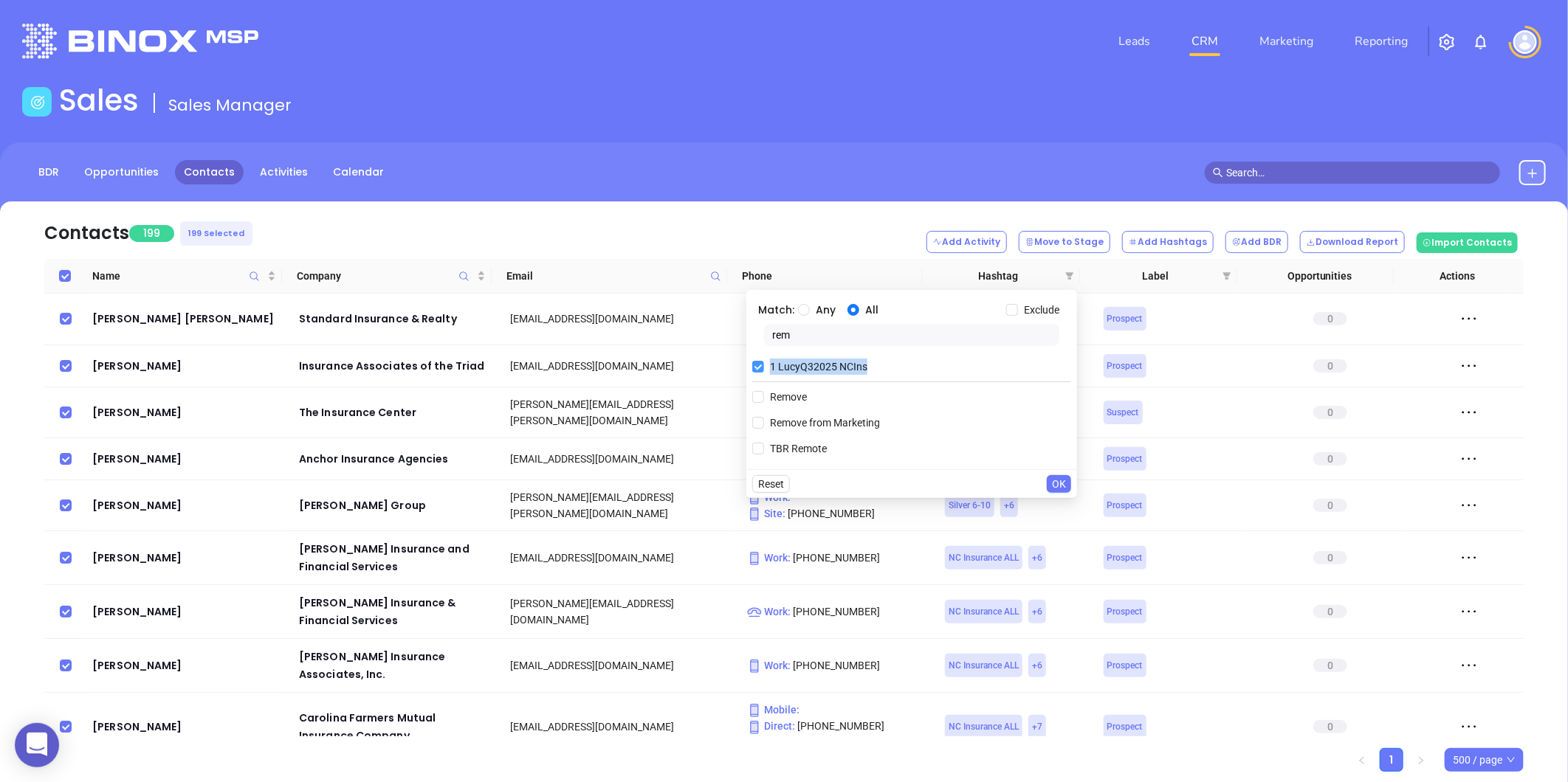
drag, startPoint x: 866, startPoint y: 364, endPoint x: 770, endPoint y: 372, distance: 96.3
click at [770, 372] on div "1 LucyQ32025 NCIns" at bounding box center [911, 366] width 319 height 22
copy span "1 LucyQ32025 NCIns"
click at [1054, 484] on span "OK" at bounding box center [1058, 484] width 14 height 16
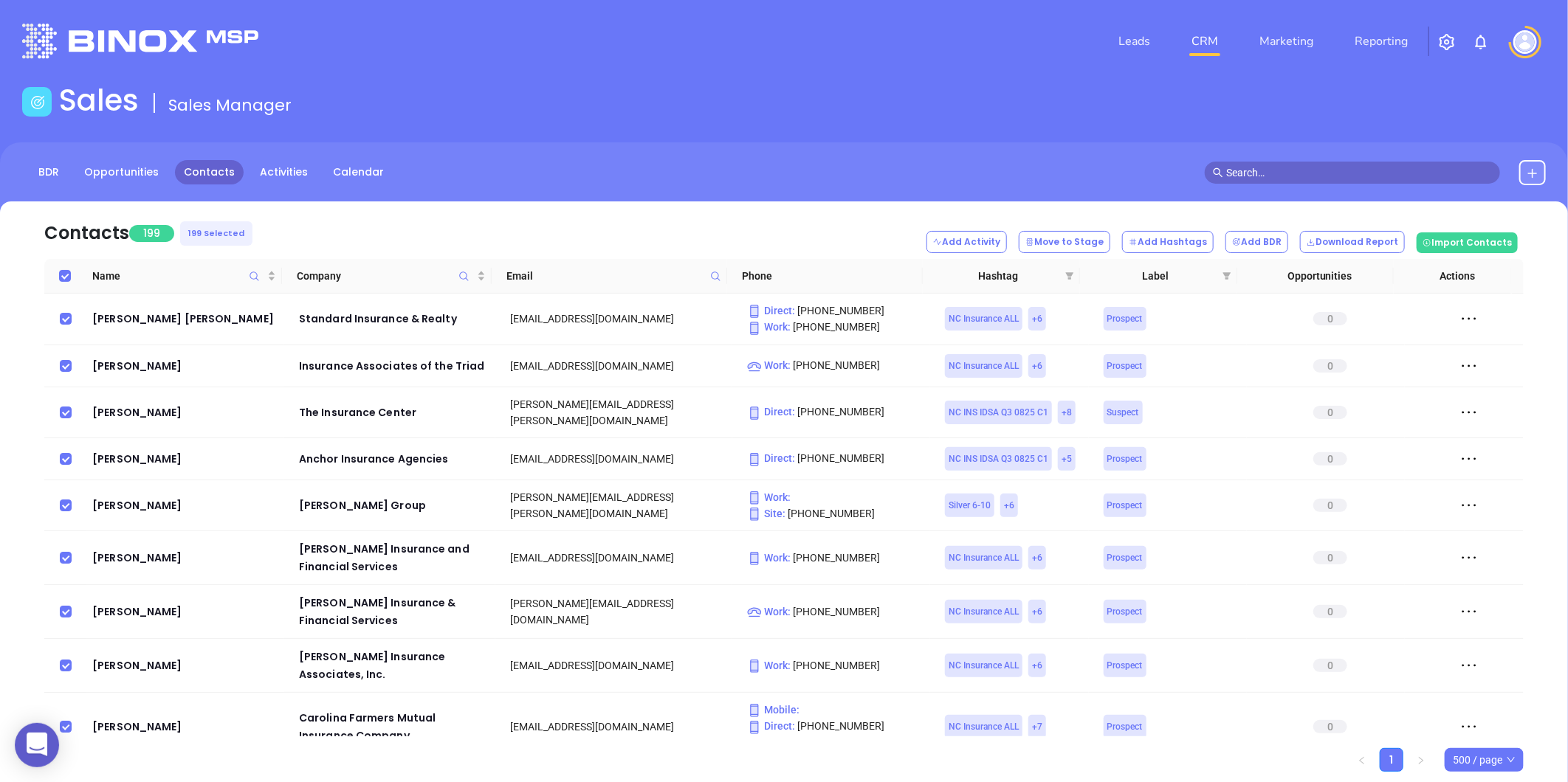
scroll to position [409, 0]
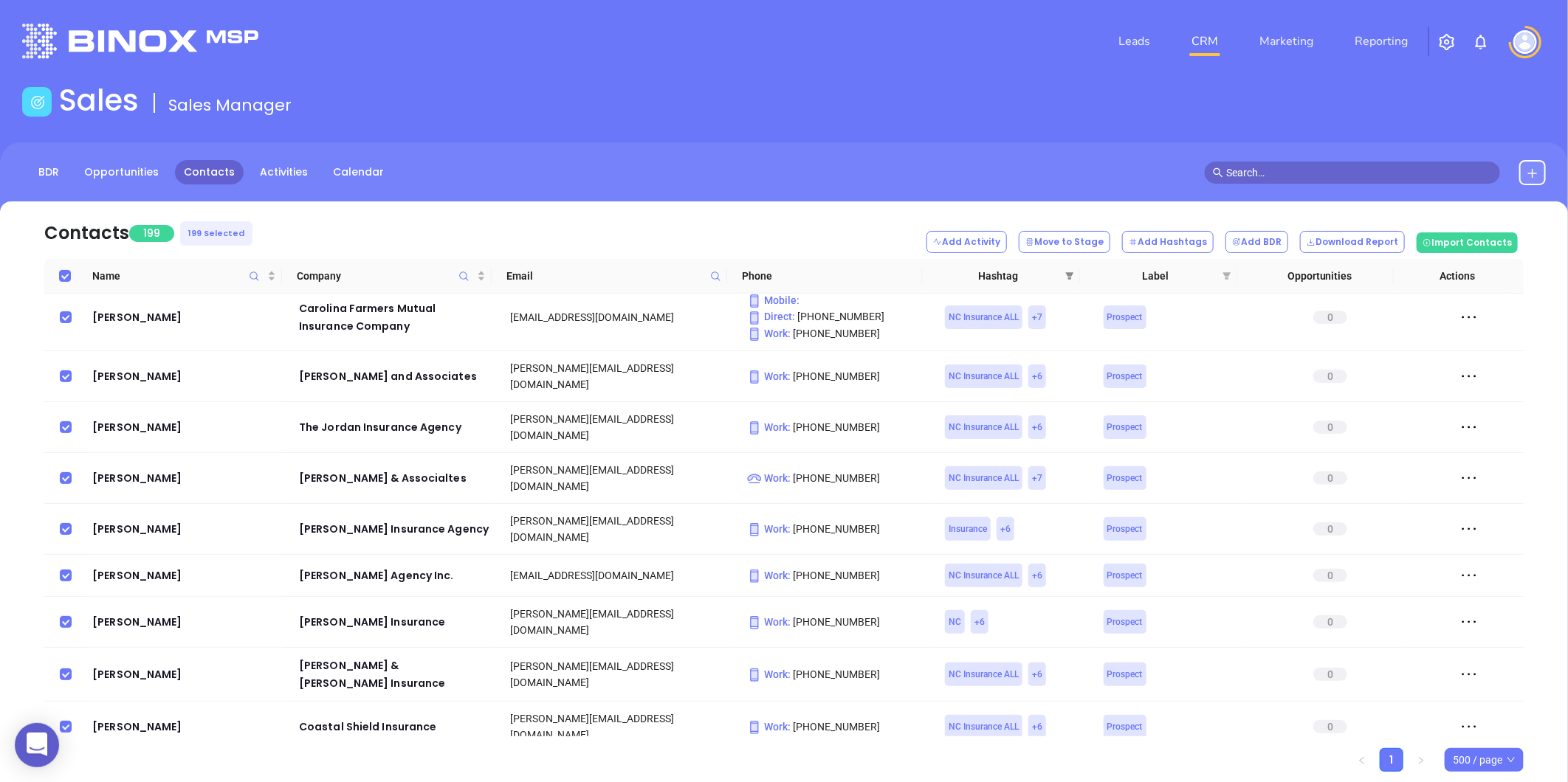
click at [1067, 276] on icon "filter" at bounding box center [1070, 277] width 9 height 9
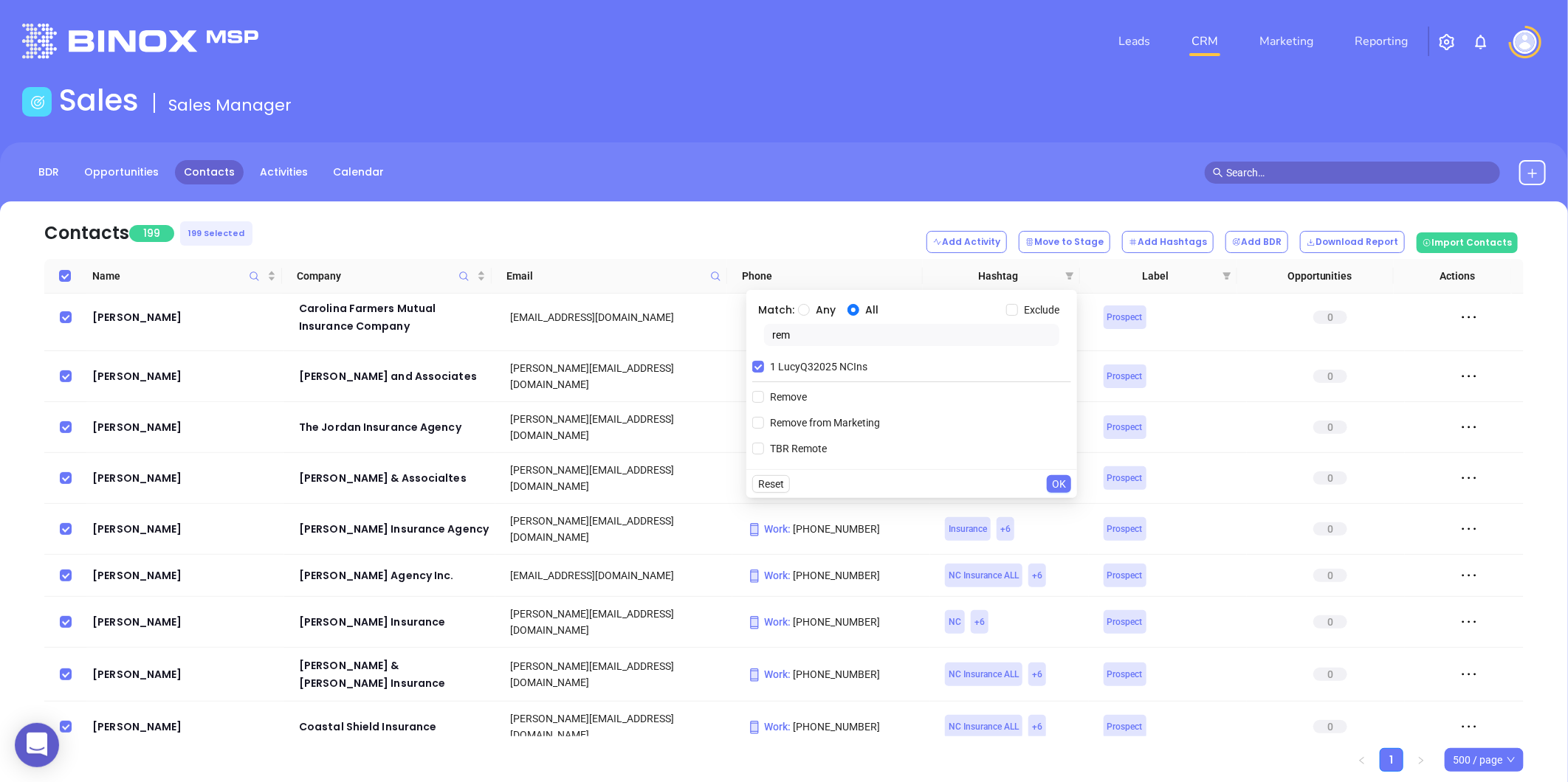
click at [880, 226] on nav "Contacts 199 199 Selected Add Activity Move to Stage Add Hashtags Add BDR Downl…" at bounding box center [783, 230] width 1479 height 58
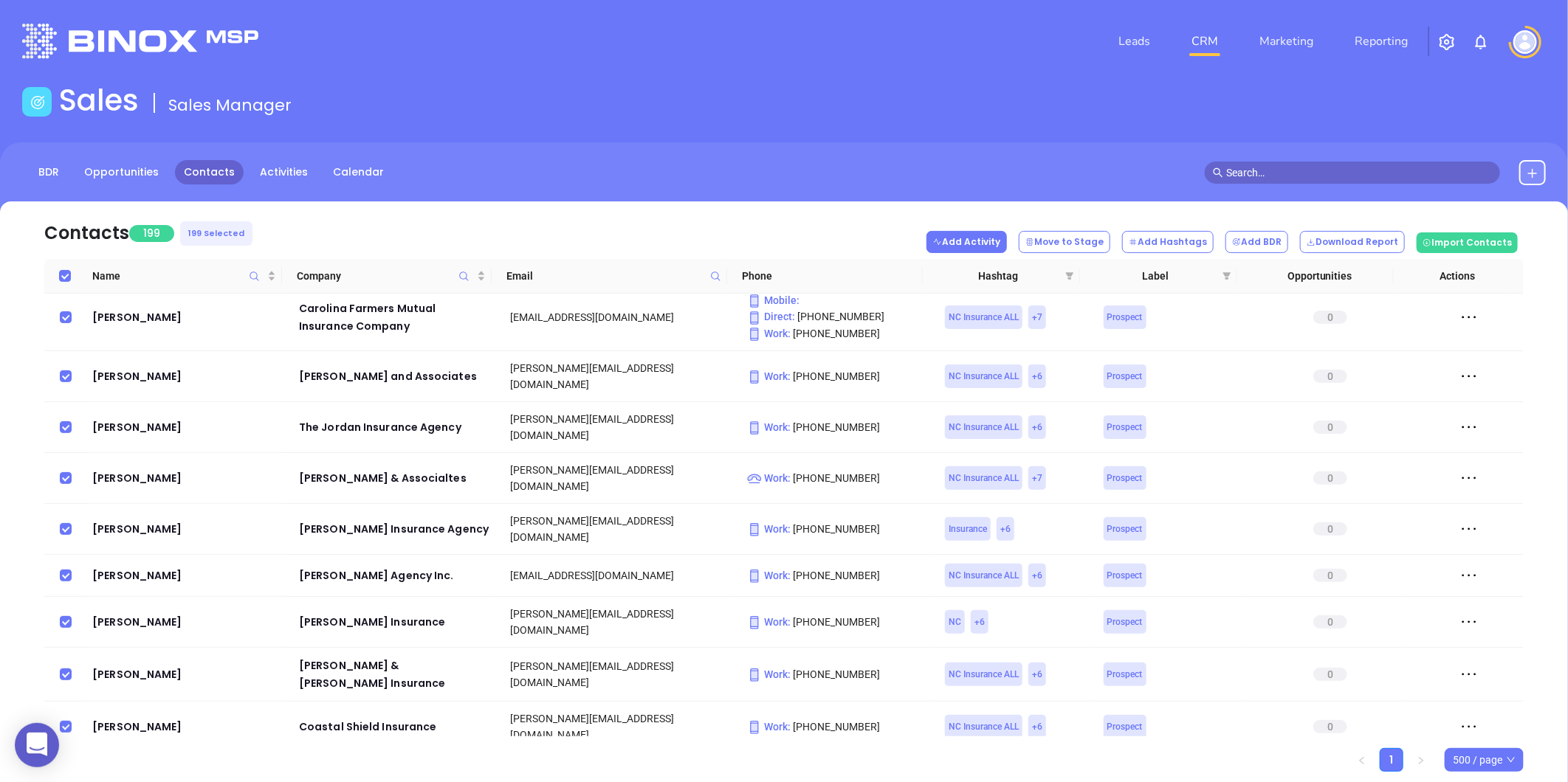
click at [998, 241] on button "Add Activity" at bounding box center [966, 242] width 81 height 22
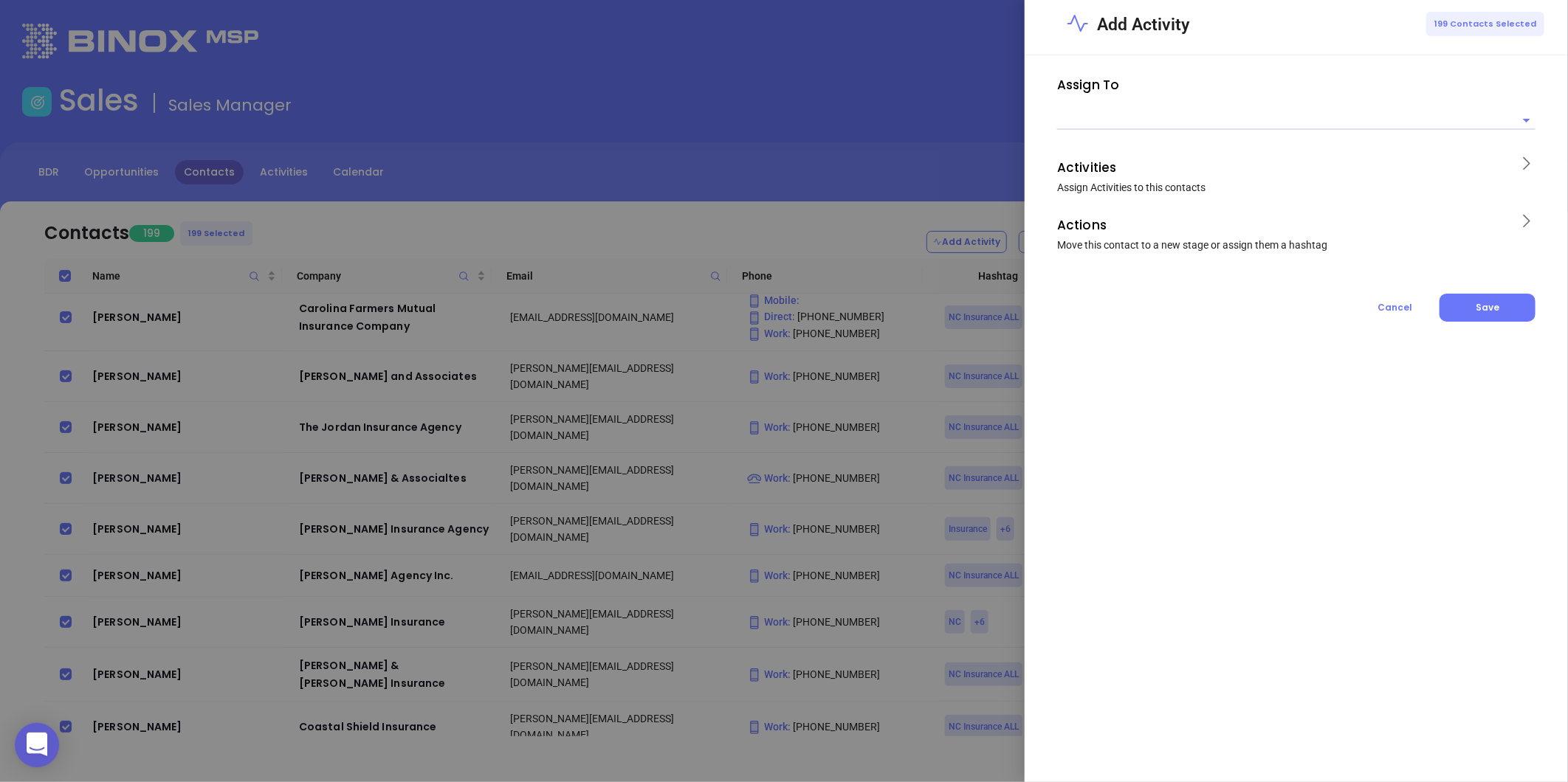
click at [1104, 124] on input "text" at bounding box center [1285, 120] width 456 height 18
click at [1088, 153] on li "Vicky Mendoza" at bounding box center [1296, 150] width 478 height 27
click at [1523, 166] on icon at bounding box center [1526, 163] width 18 height 18
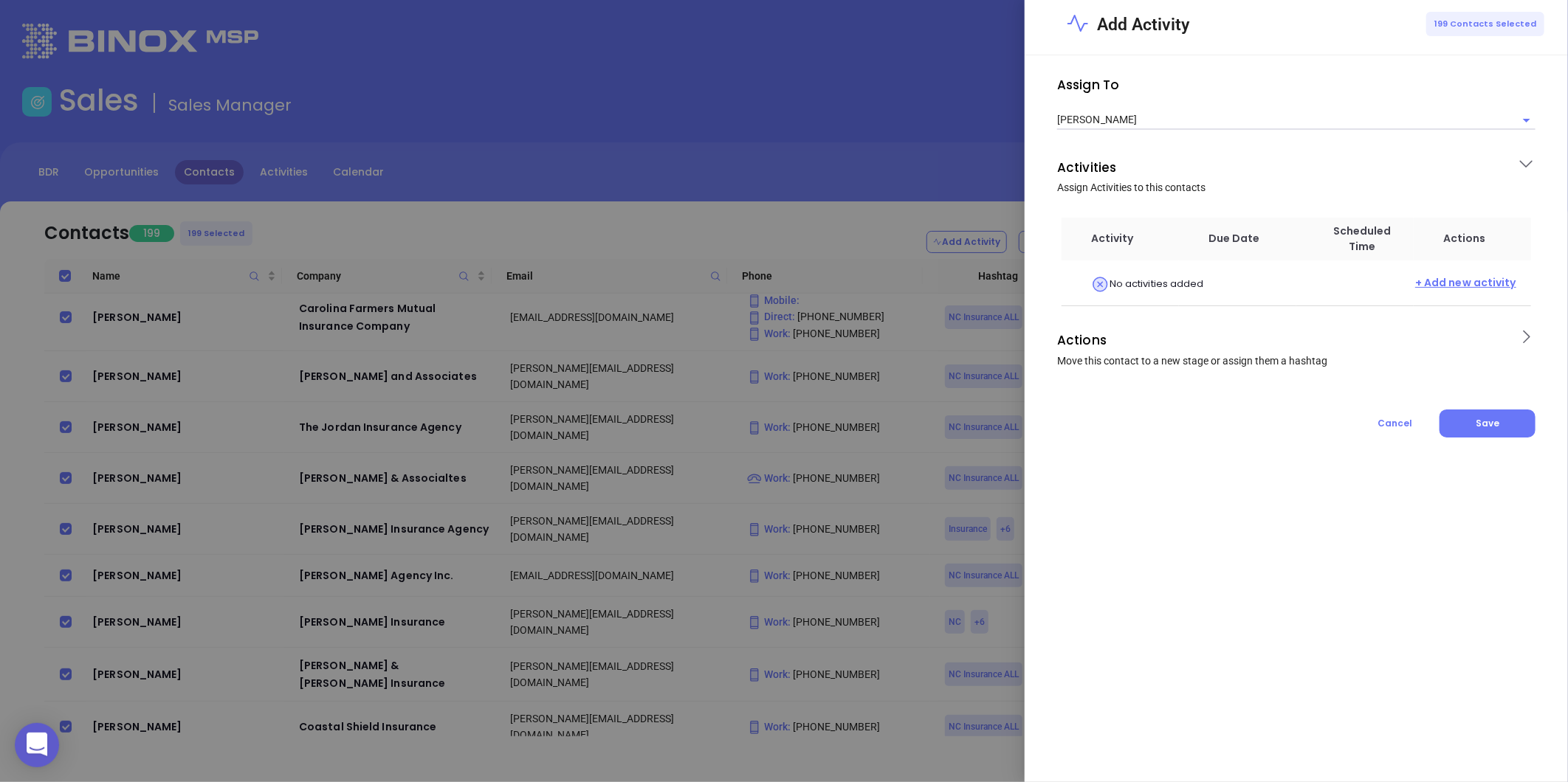
click at [1463, 281] on span "+ Add new activity" at bounding box center [1465, 285] width 101 height 18
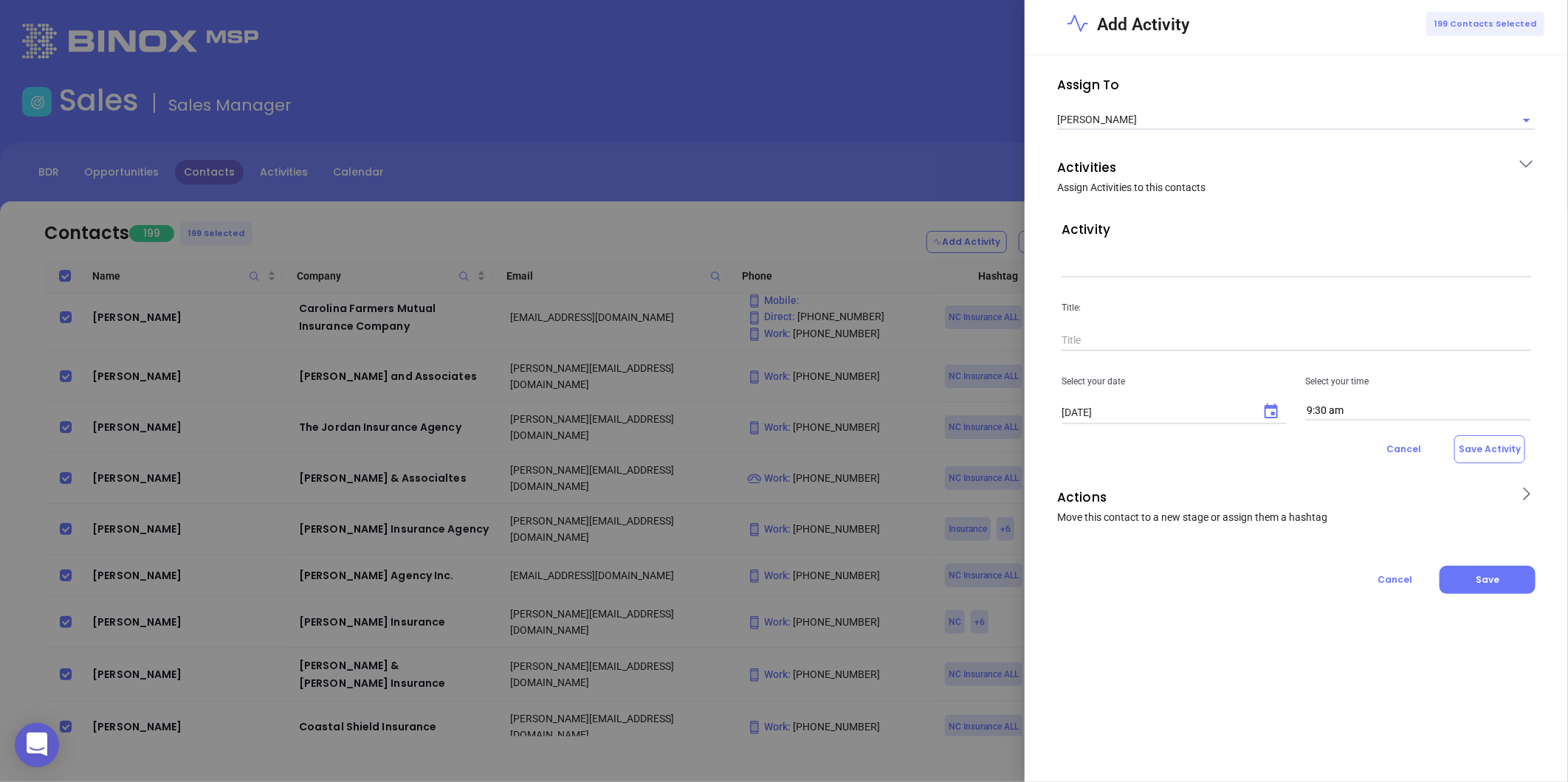
click at [1154, 266] on input "text" at bounding box center [1296, 266] width 470 height 22
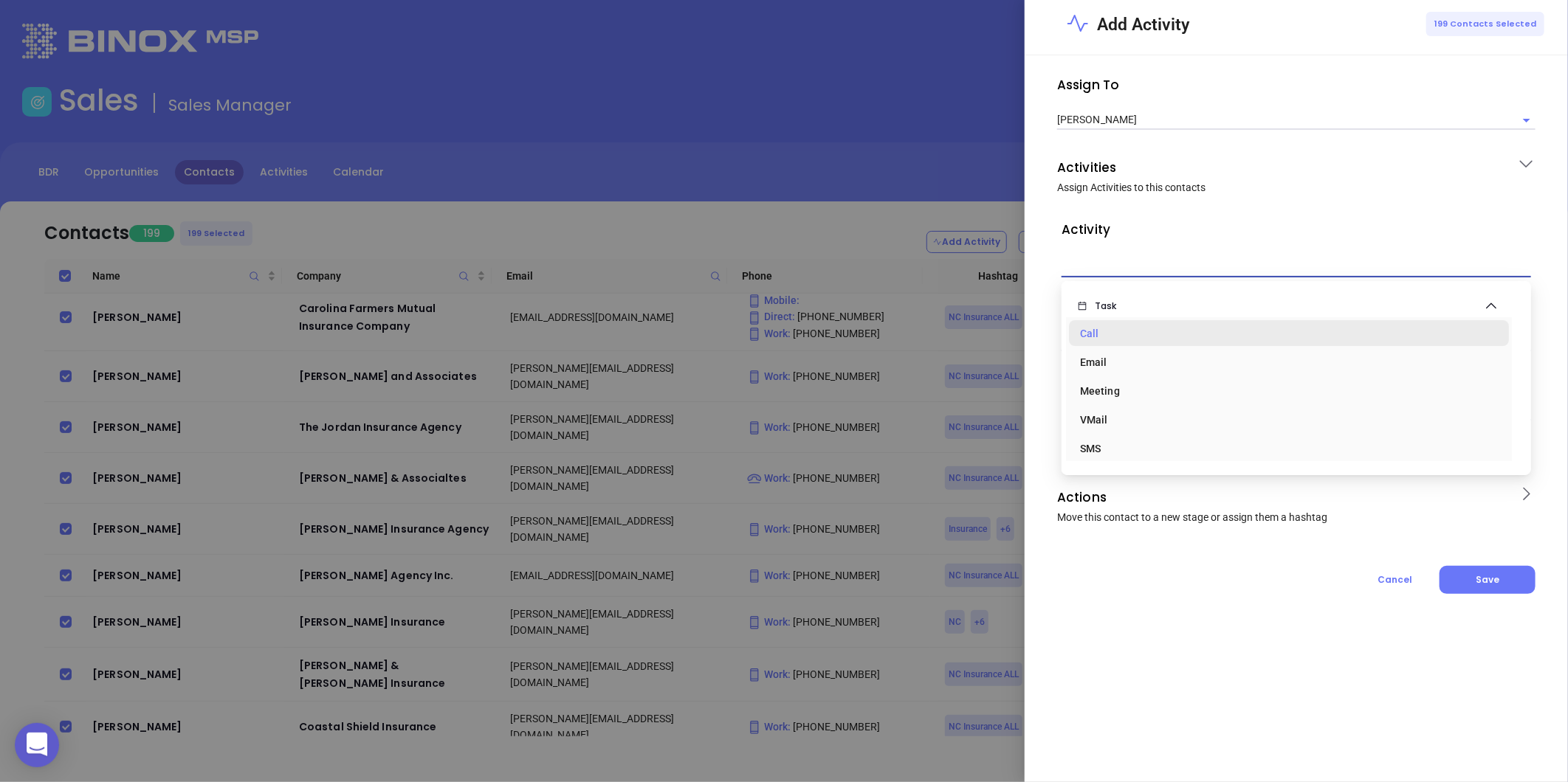
click at [1122, 327] on div "Call" at bounding box center [1288, 333] width 417 height 29
click at [1122, 327] on div "Title:" at bounding box center [1296, 314] width 487 height 74
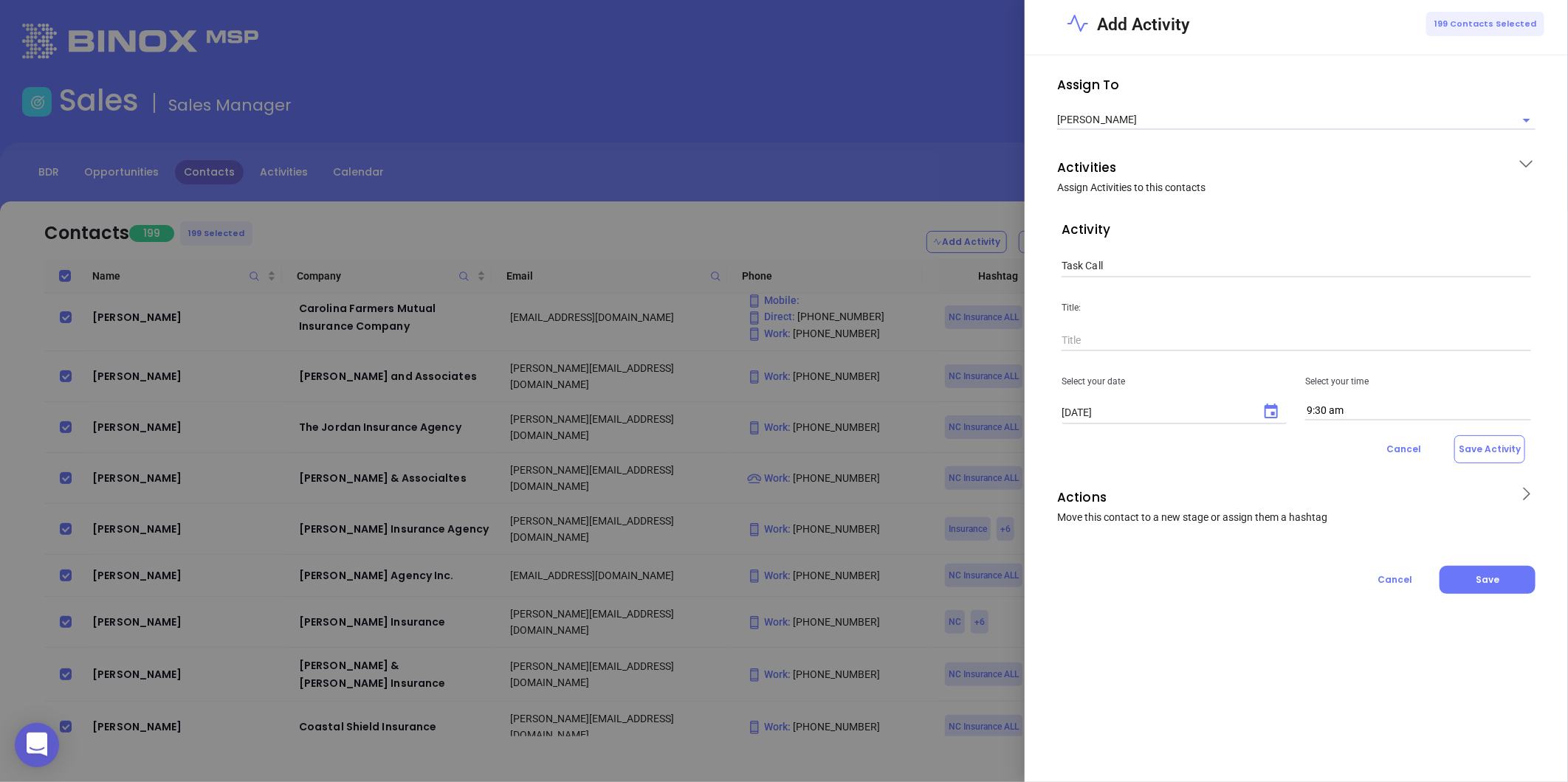
click at [1139, 348] on input "text" at bounding box center [1296, 341] width 470 height 22
click at [1269, 414] on icon "Choose date, selected date is Sep 6, 2025" at bounding box center [1270, 411] width 17 height 17
click at [1123, 527] on button "8" at bounding box center [1121, 533] width 27 height 27
click at [1374, 409] on input "9:30 am" at bounding box center [1418, 410] width 226 height 19
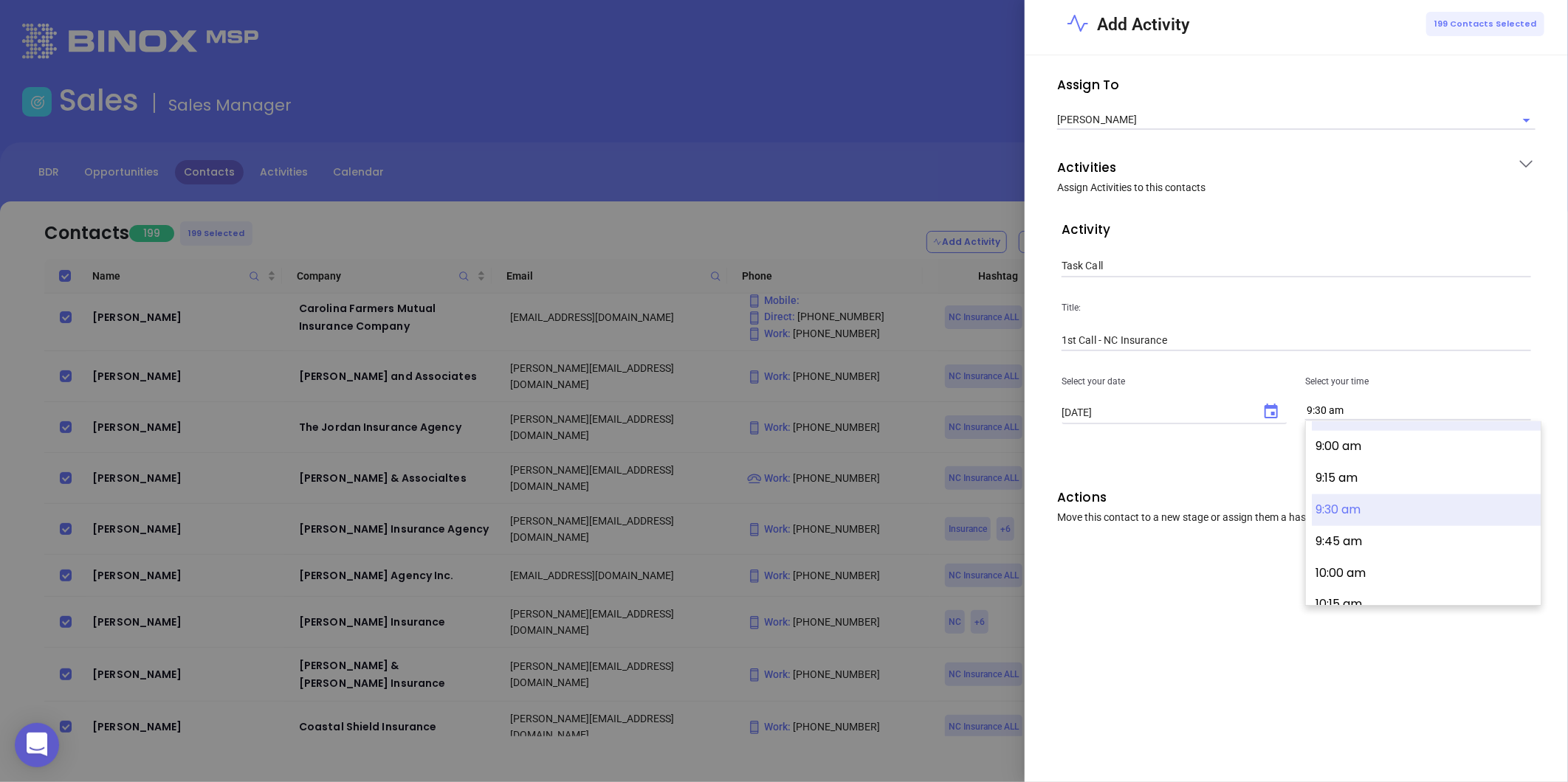
scroll to position [1092, 0]
click at [1352, 483] on button "9:00 am" at bounding box center [1426, 483] width 229 height 32
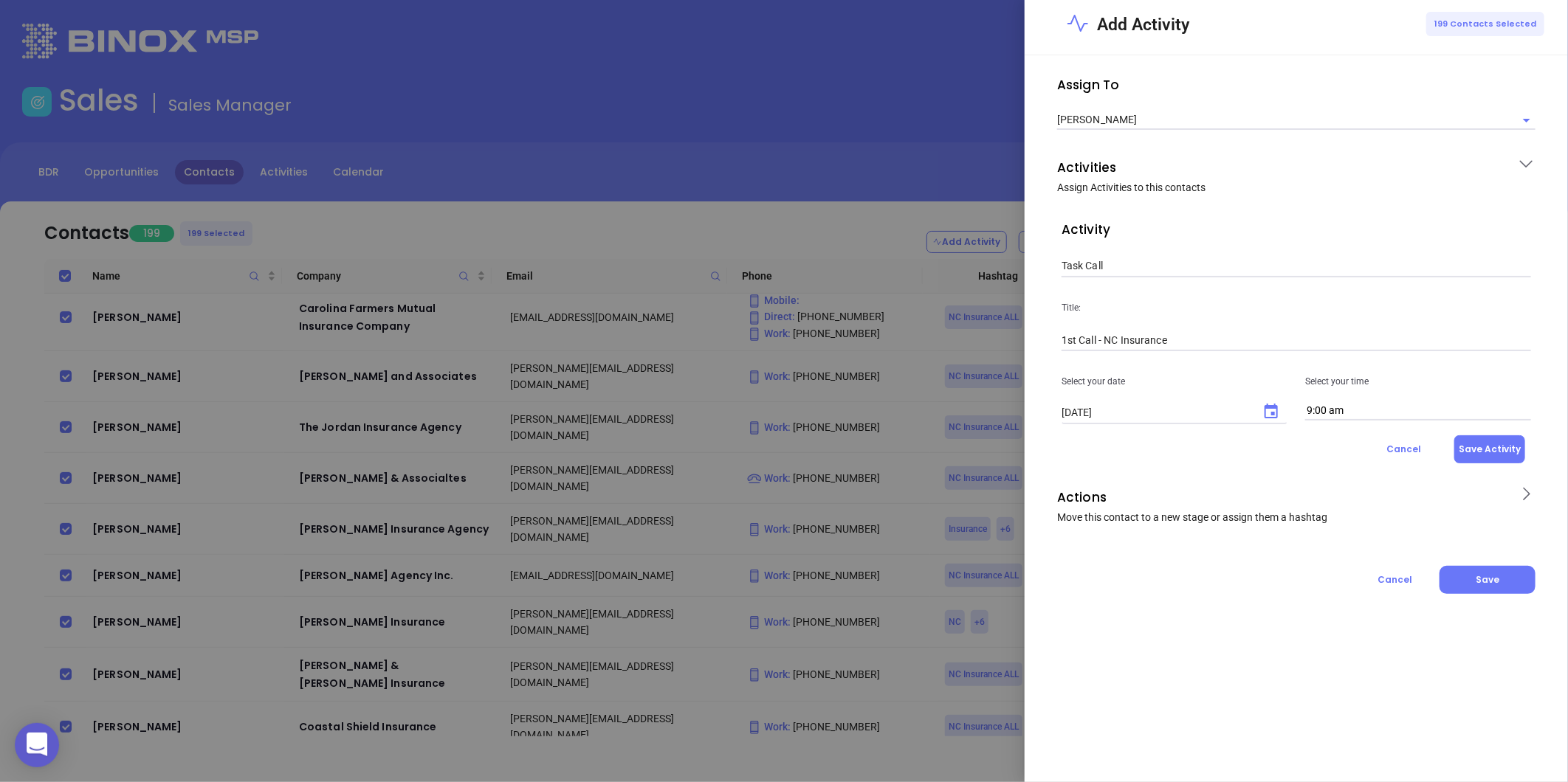
click at [1493, 451] on button "Save Activity" at bounding box center [1489, 449] width 71 height 28
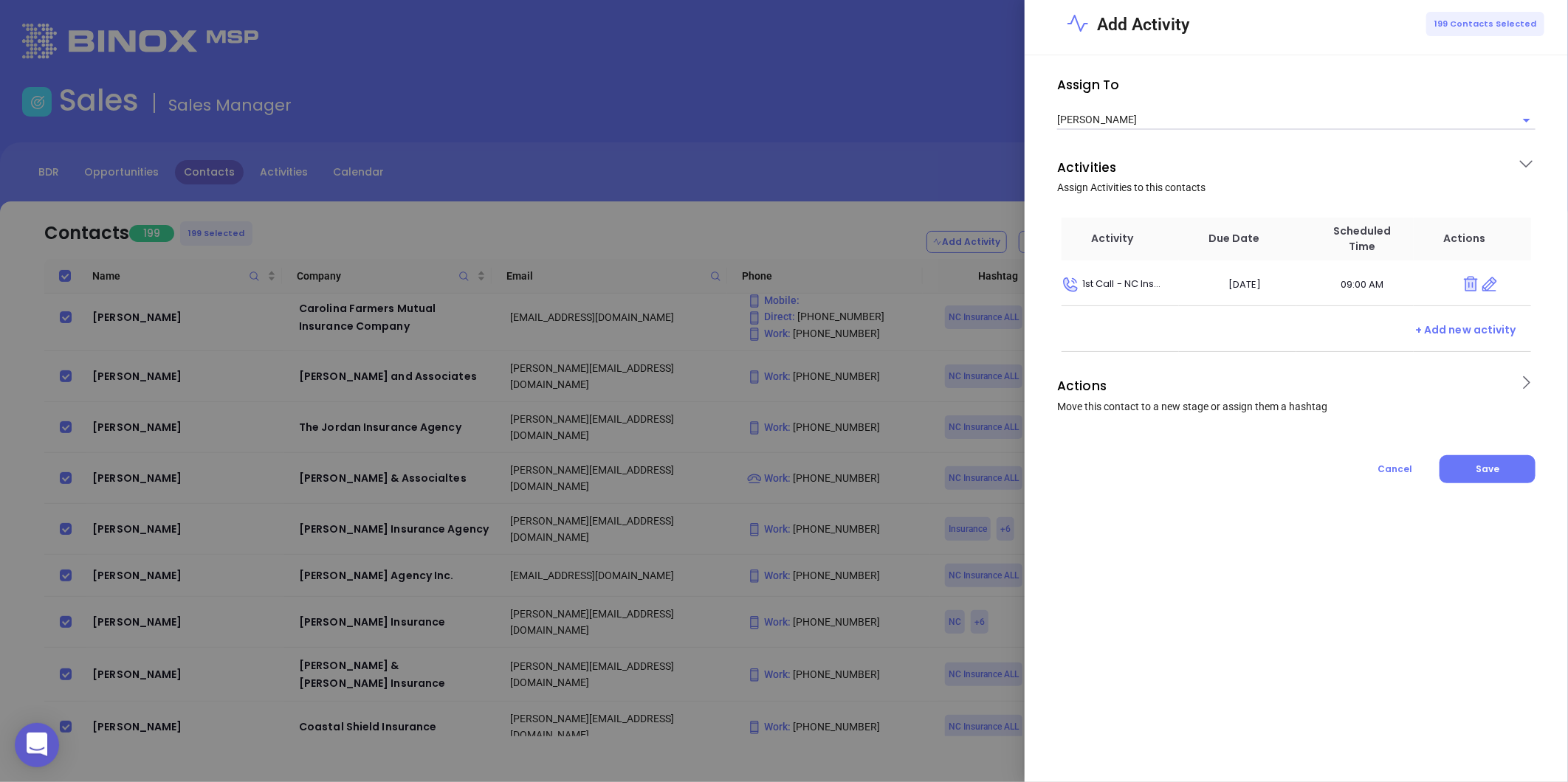
click at [1523, 379] on icon at bounding box center [1526, 383] width 18 height 18
click at [1163, 496] on input "text" at bounding box center [1285, 498] width 447 height 18
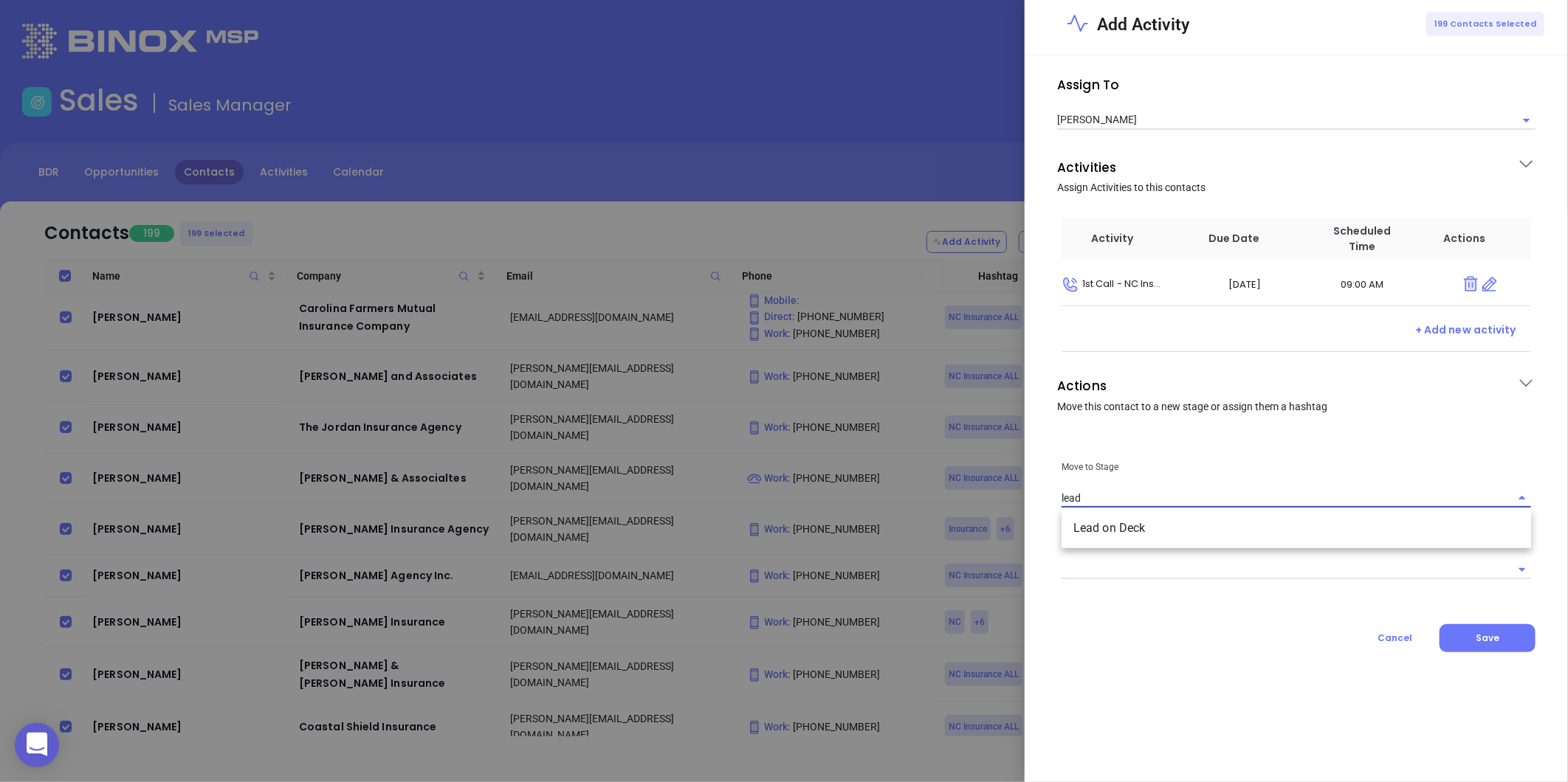
click at [1127, 534] on li "Lead on Deck" at bounding box center [1296, 528] width 470 height 27
click at [1486, 637] on span "Save" at bounding box center [1487, 638] width 24 height 13
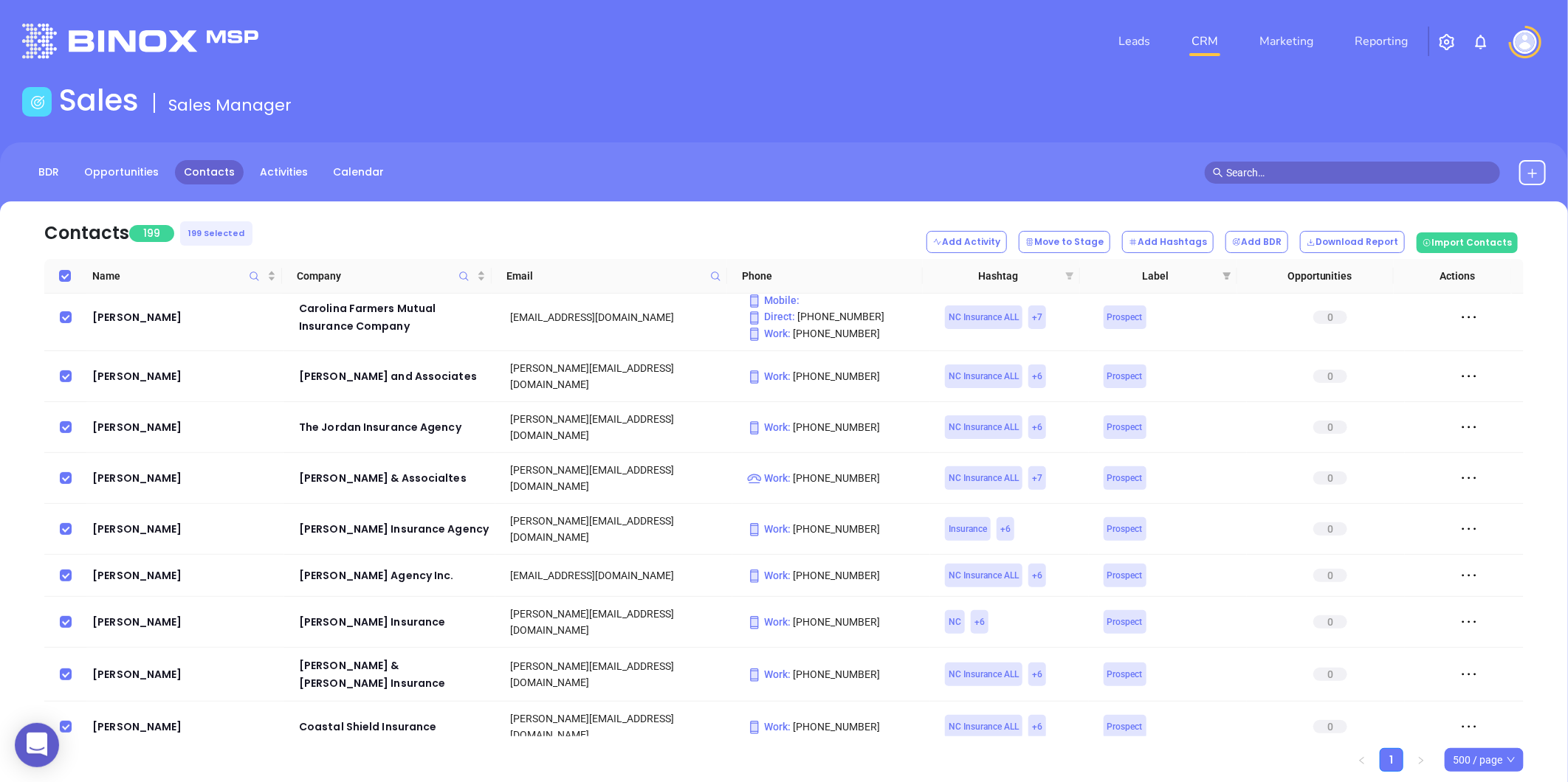
click at [1068, 274] on icon "filter" at bounding box center [1070, 276] width 8 height 7
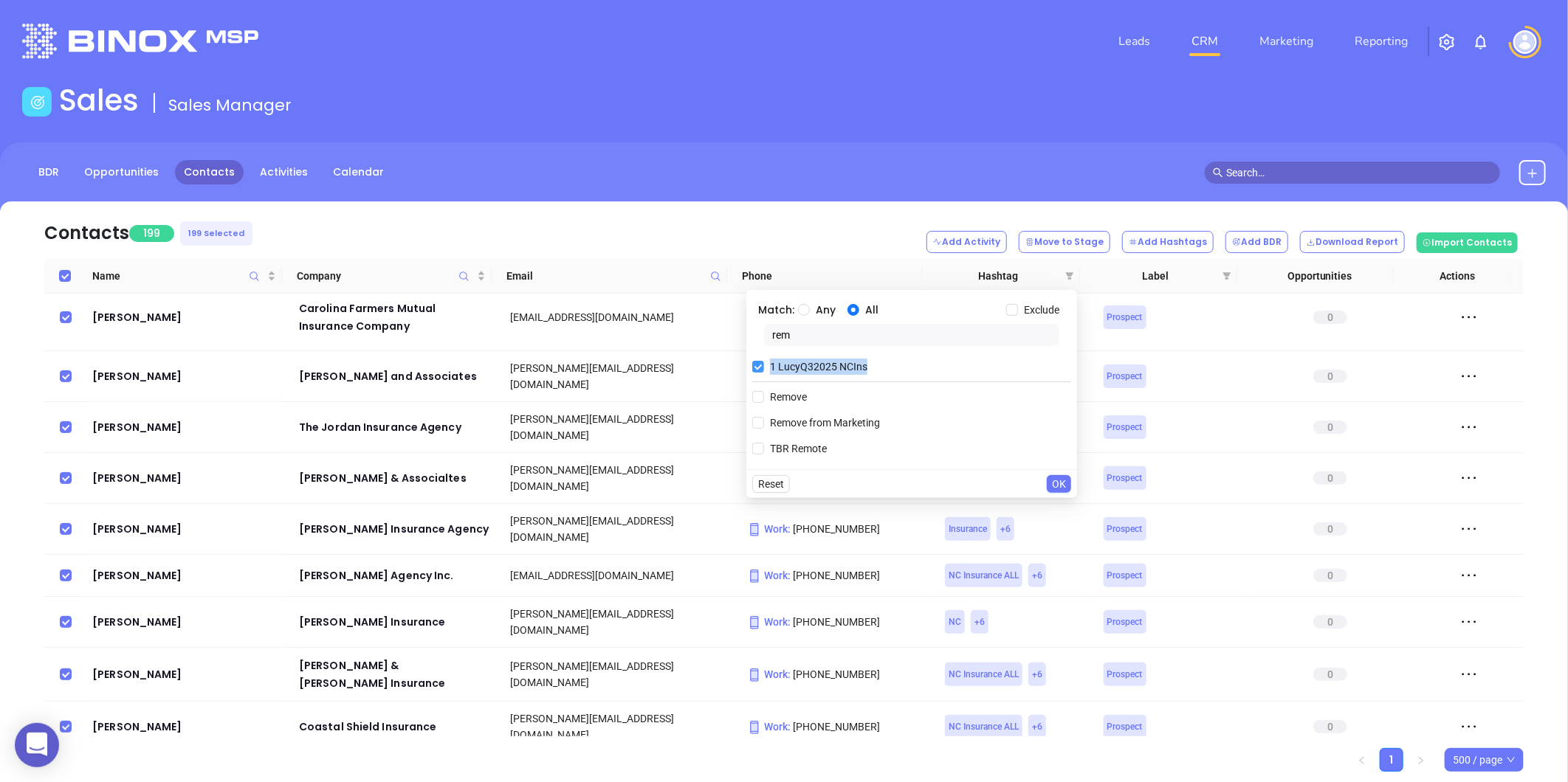
drag, startPoint x: 883, startPoint y: 365, endPoint x: 769, endPoint y: 371, distance: 114.2
click at [769, 371] on div "1 LucyQ32025 NCIns" at bounding box center [911, 366] width 319 height 22
copy span "1 LucyQ32025 NCIns"
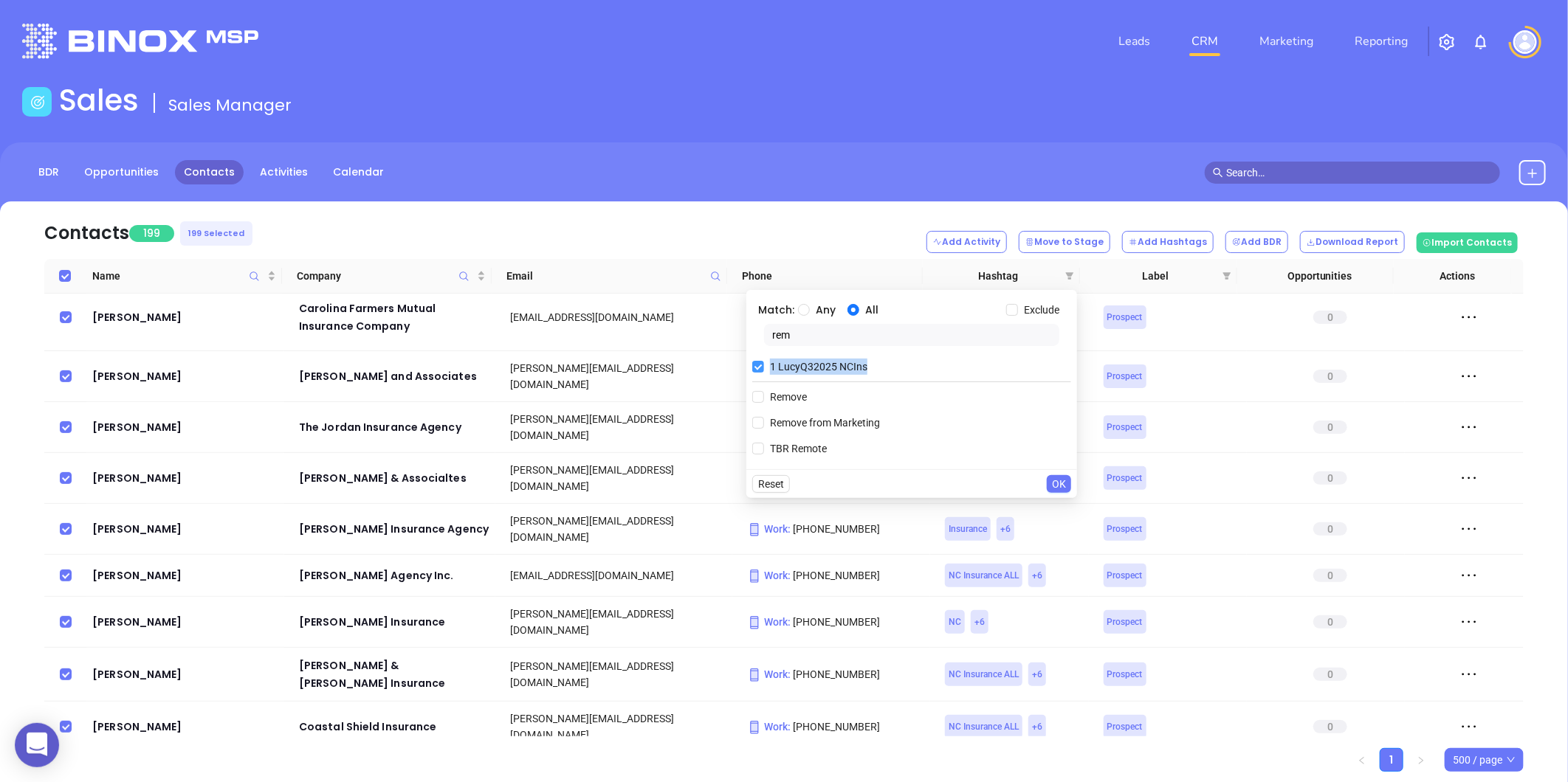
copy span "1 LucyQ32025 NCIns"
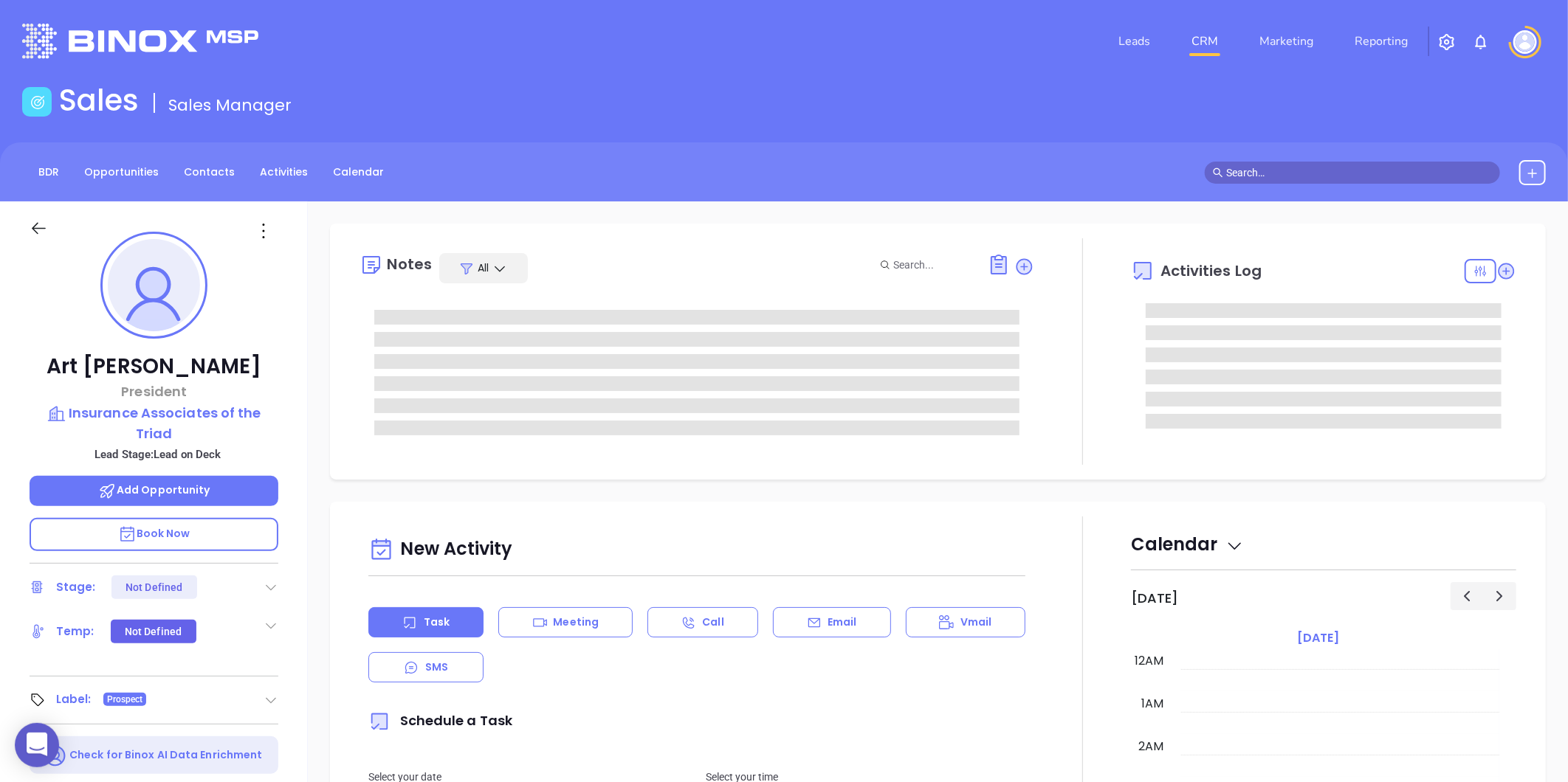
type input "[DATE]"
type input "[PERSON_NAME]"
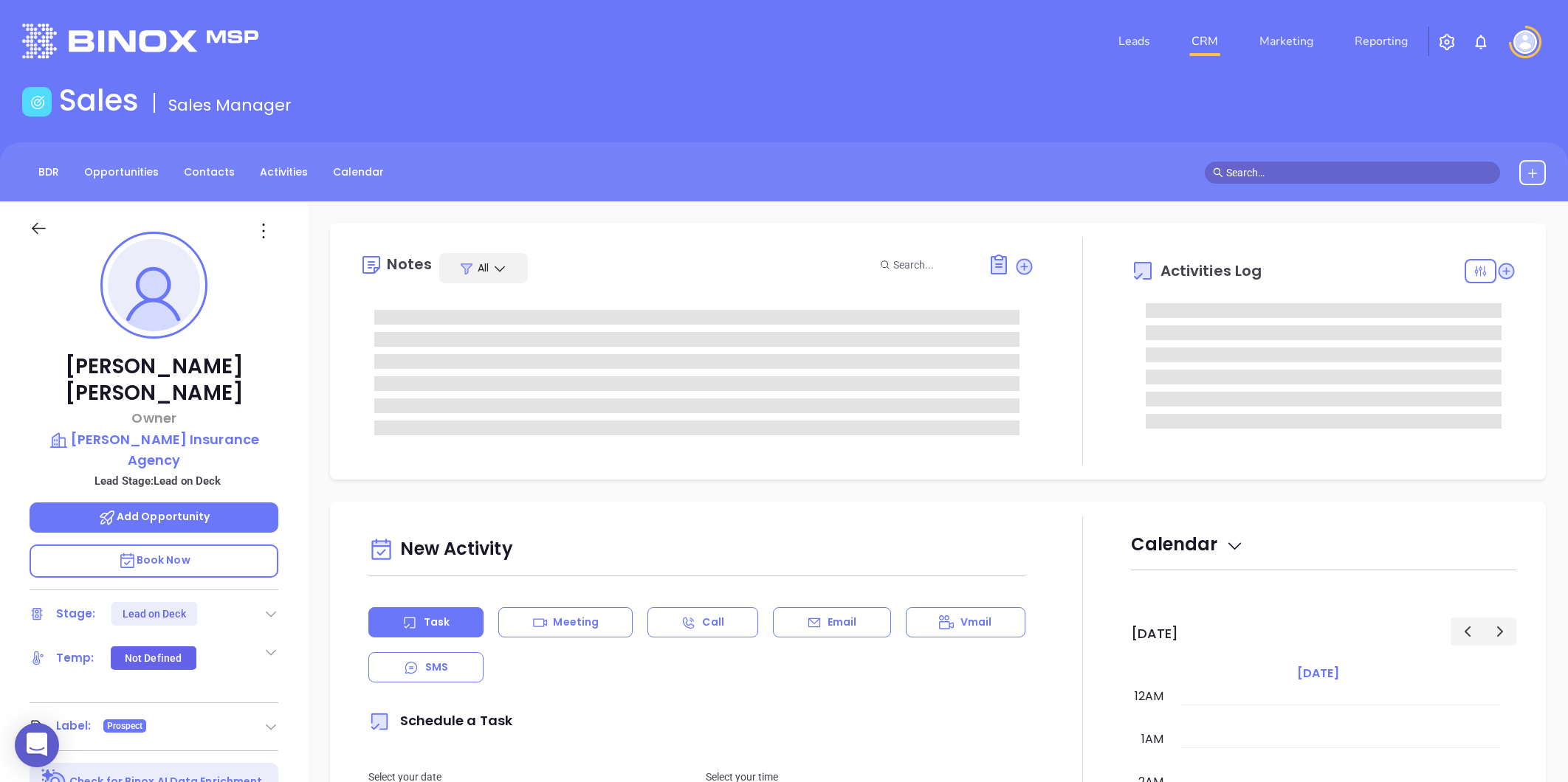
type input "[PERSON_NAME]"
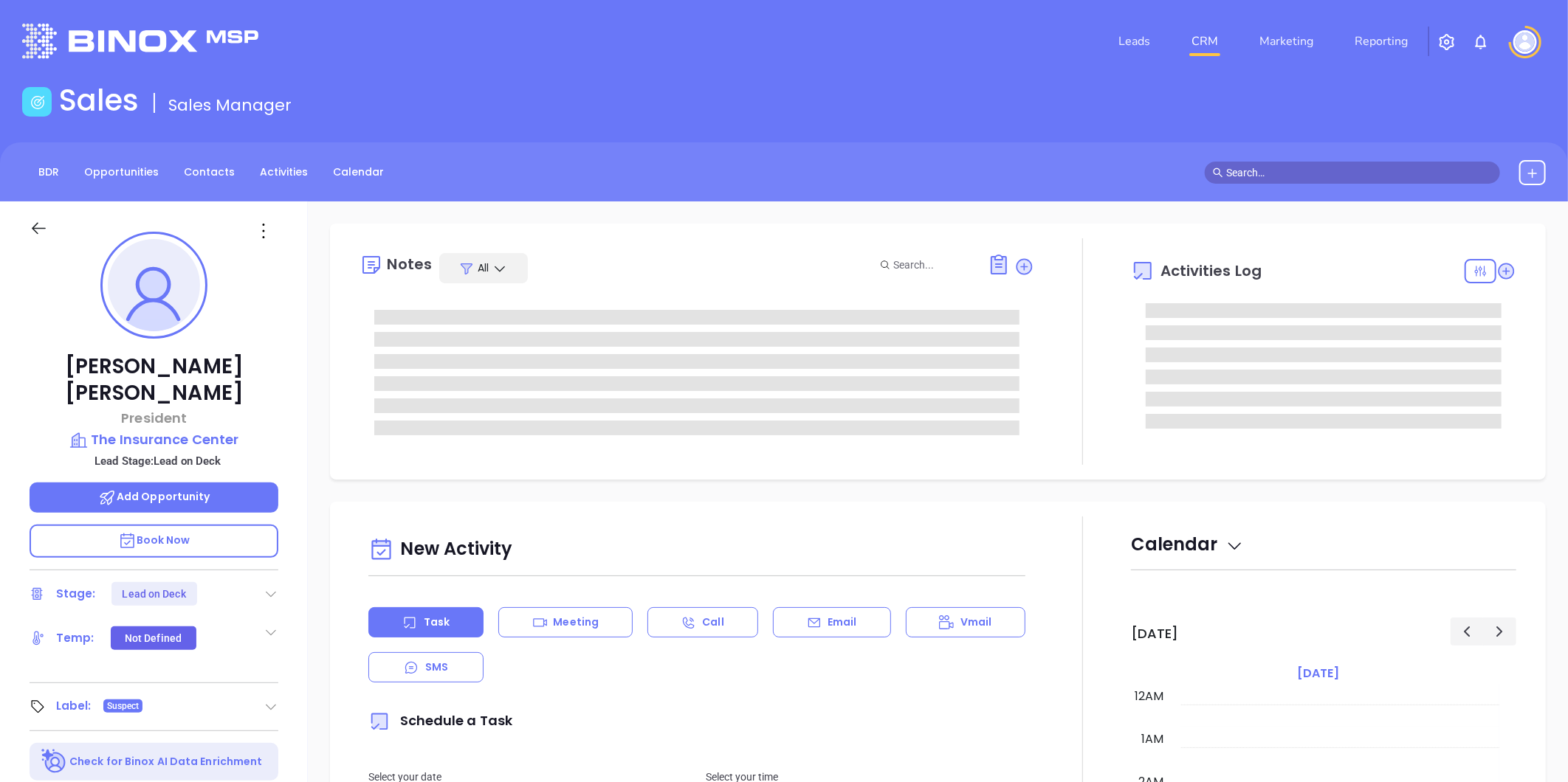
scroll to position [300, 0]
type input "[PERSON_NAME]"
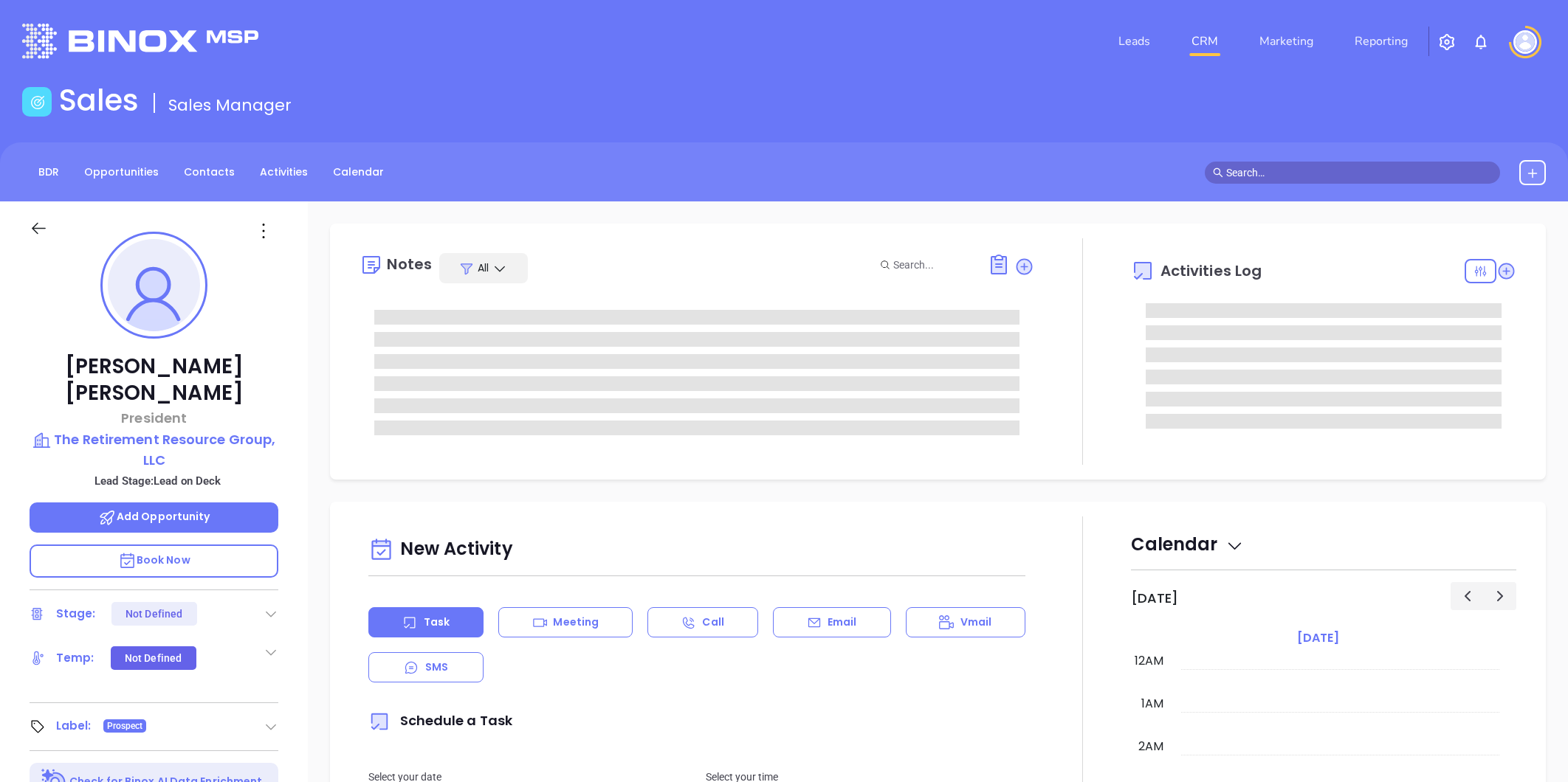
type input "[DATE]"
type input "[PERSON_NAME]"
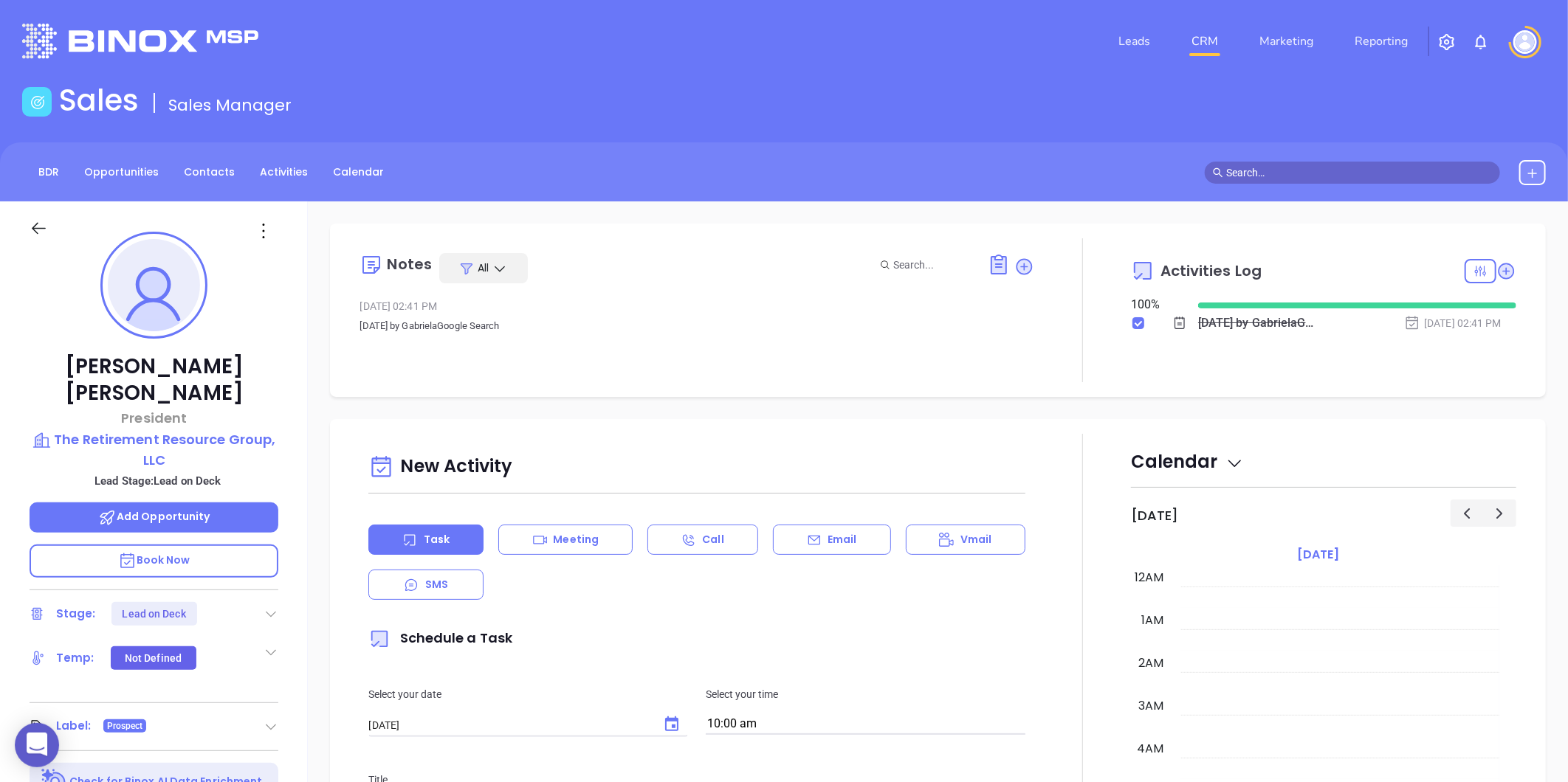
scroll to position [300, 0]
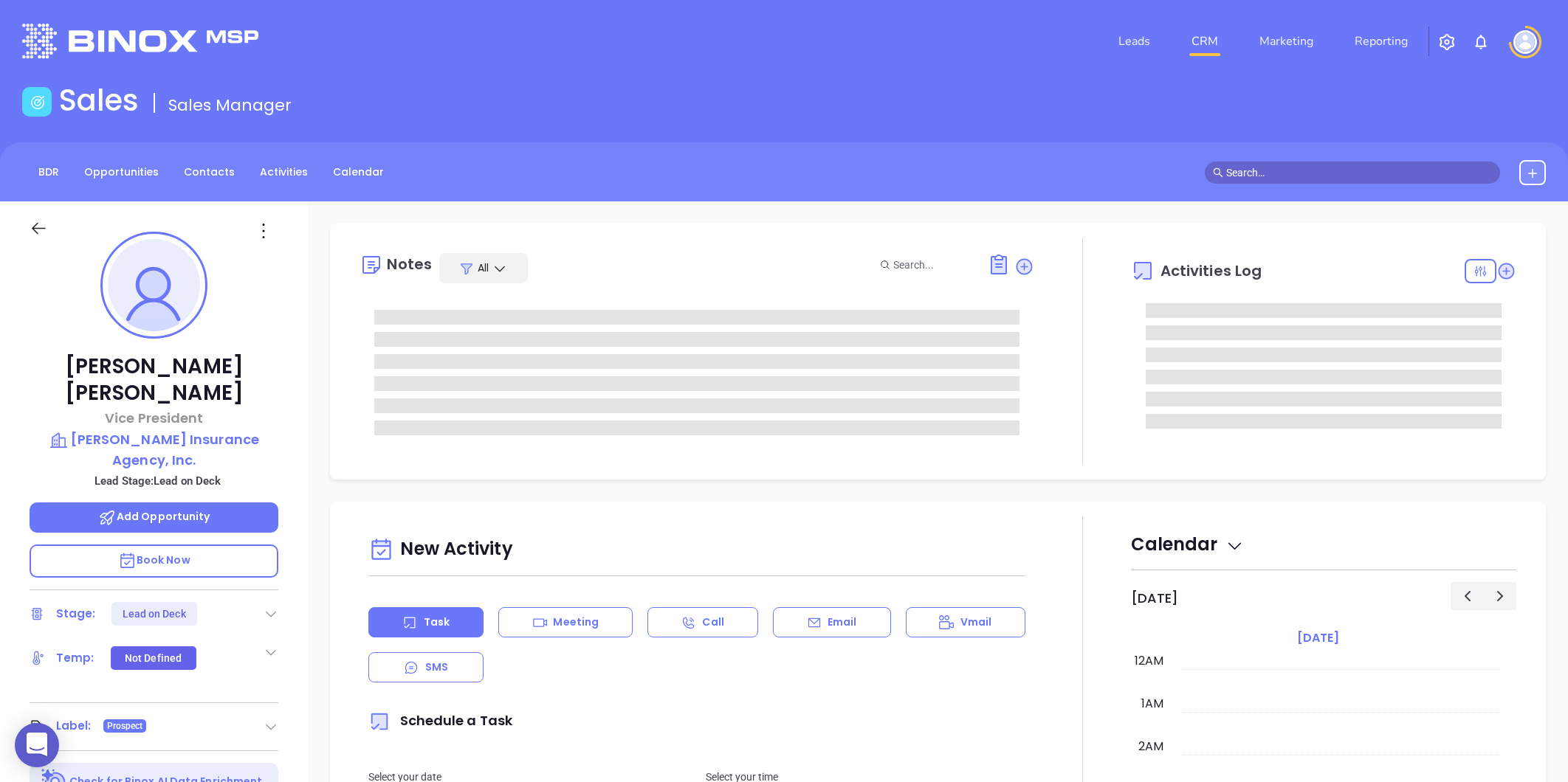
type input "[PERSON_NAME]"
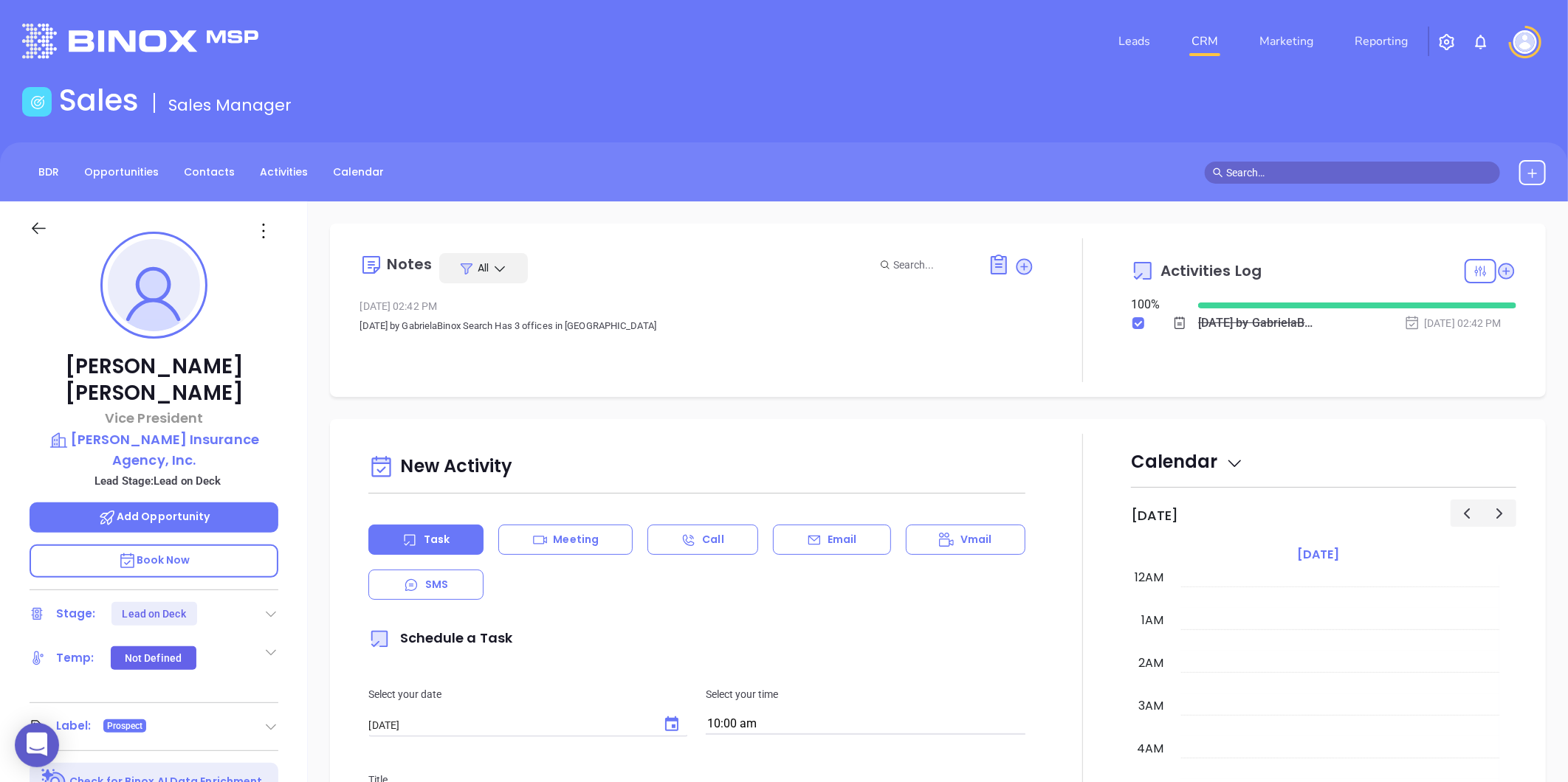
scroll to position [300, 0]
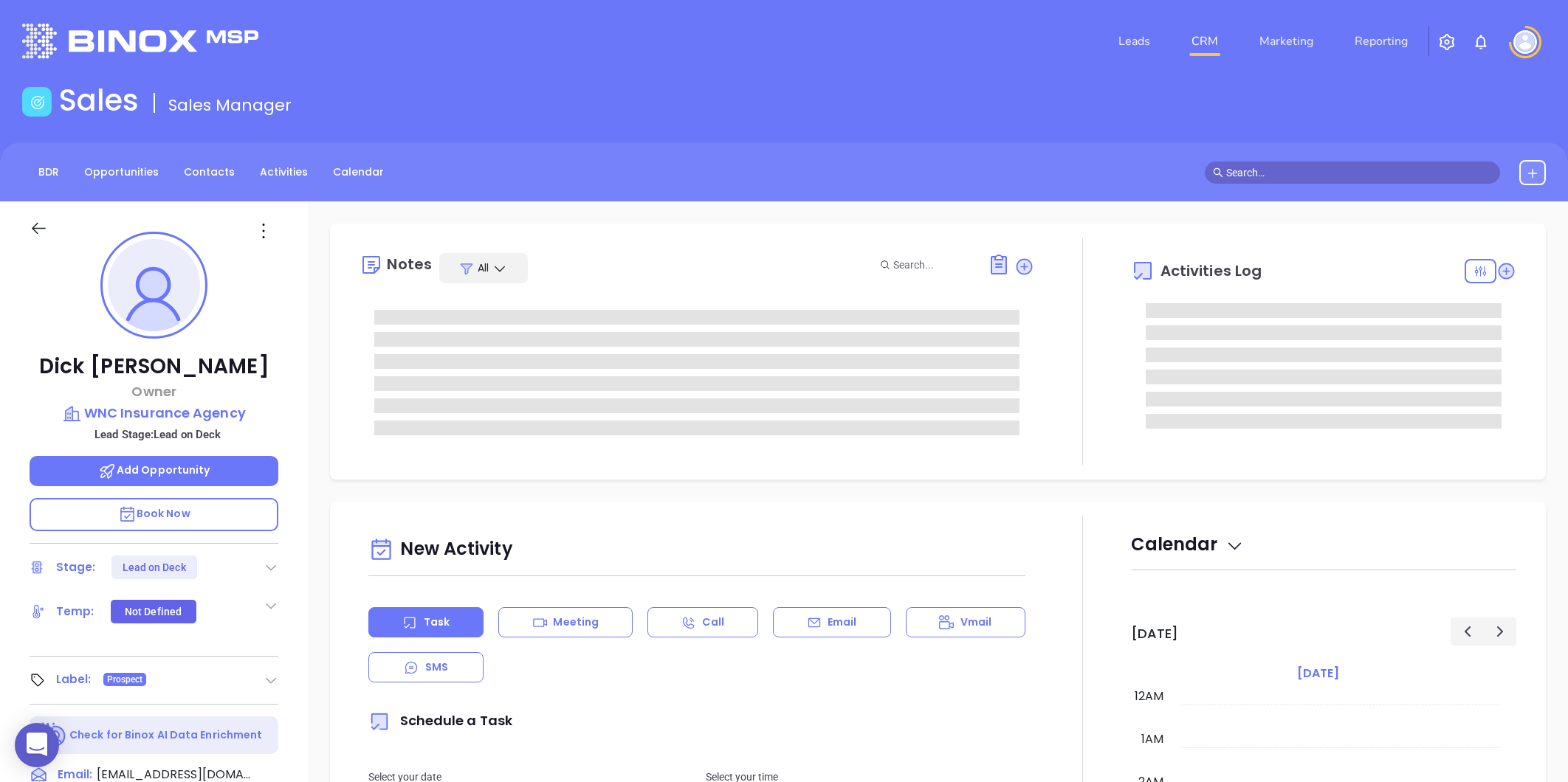
type input "[PERSON_NAME]"
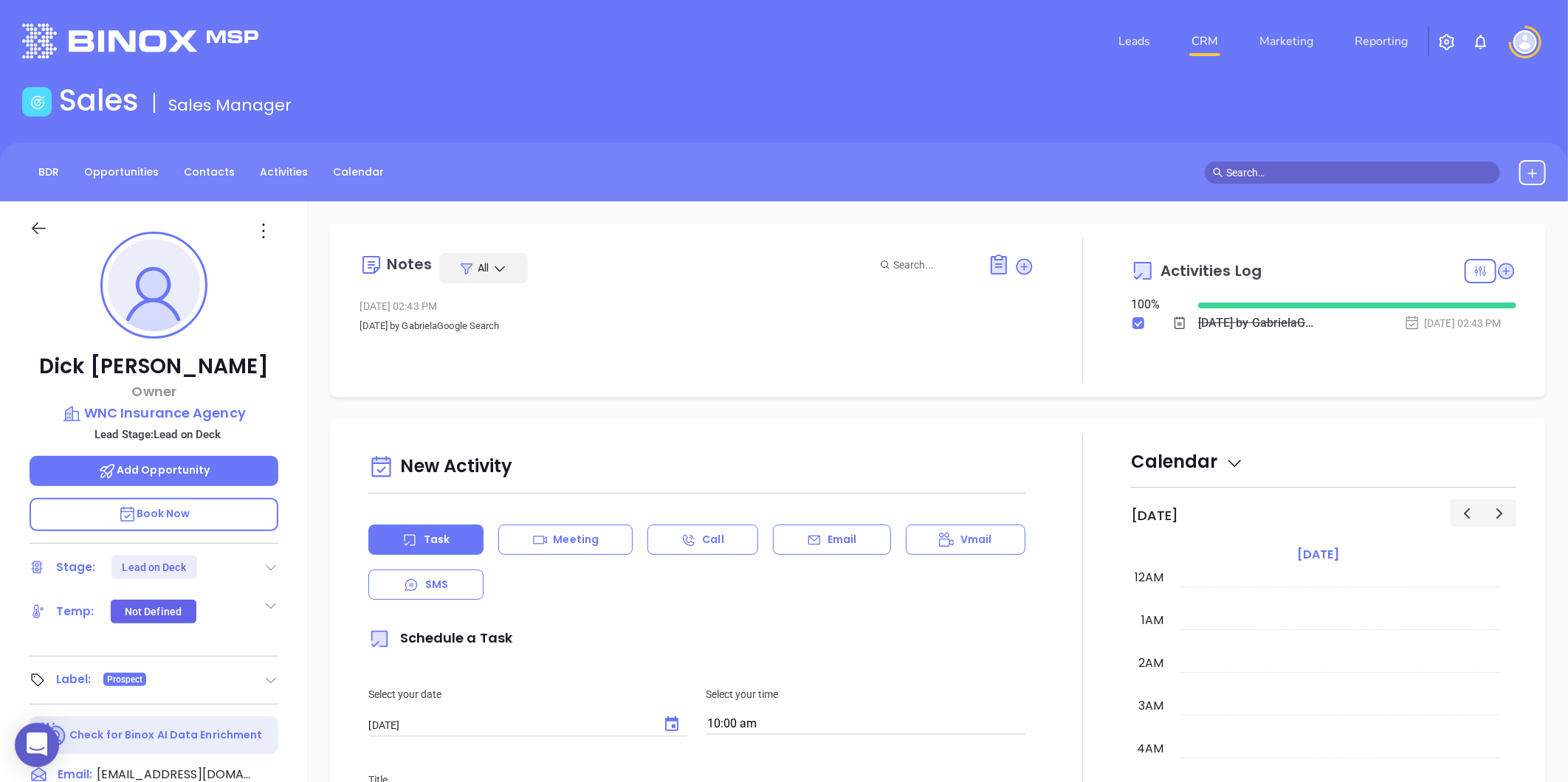
scroll to position [300, 0]
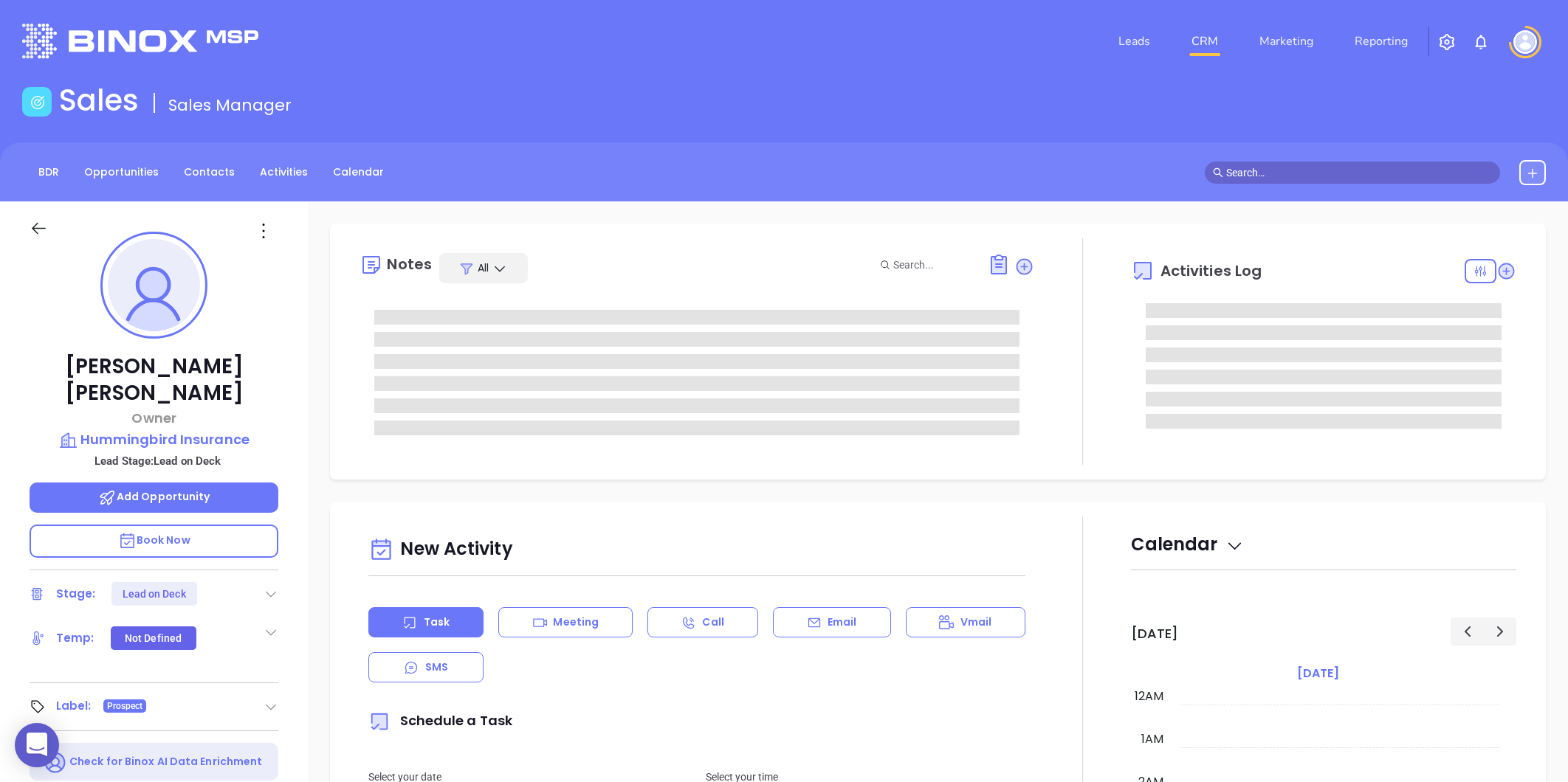
type input "[PERSON_NAME]"
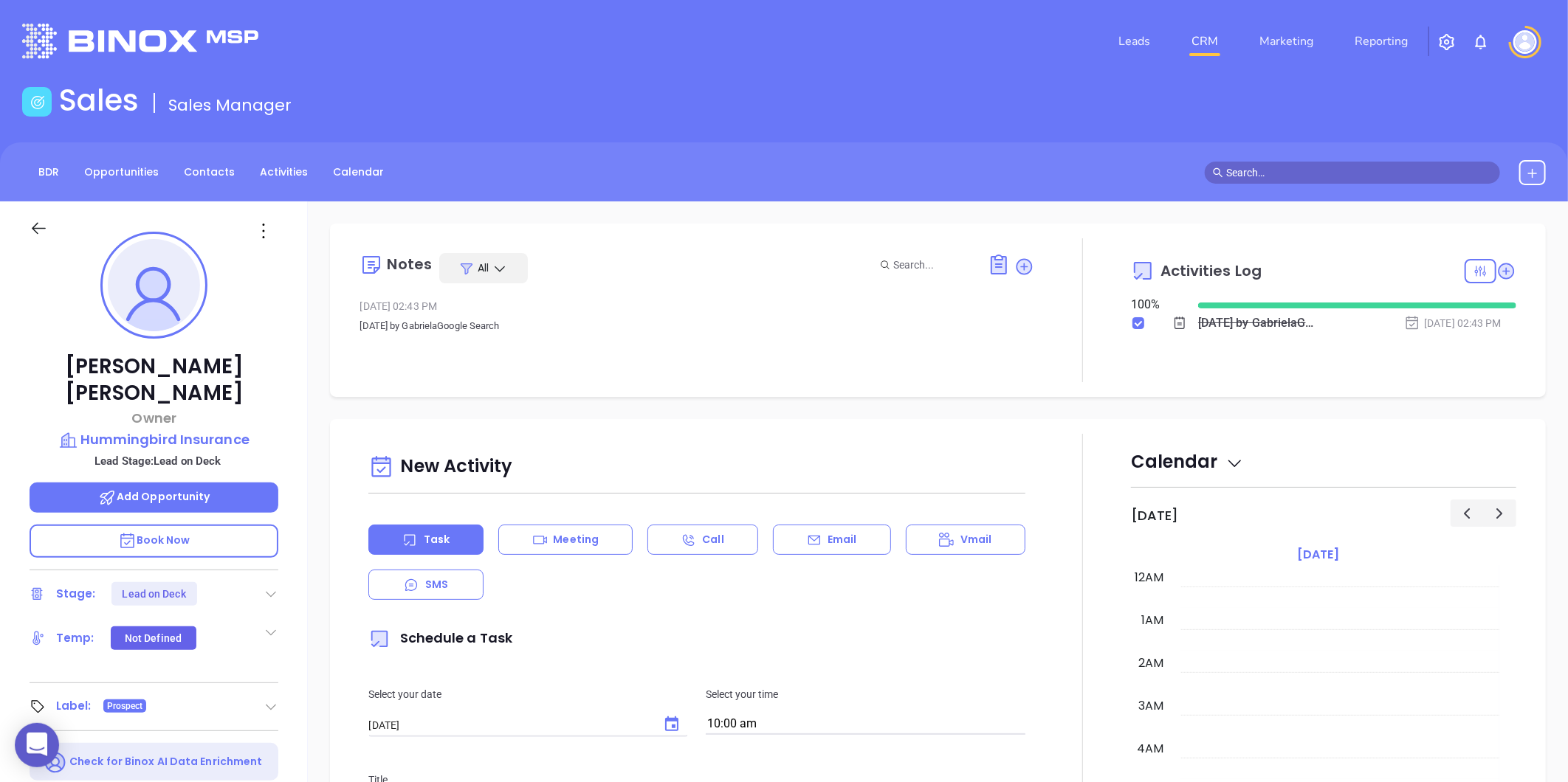
scroll to position [300, 0]
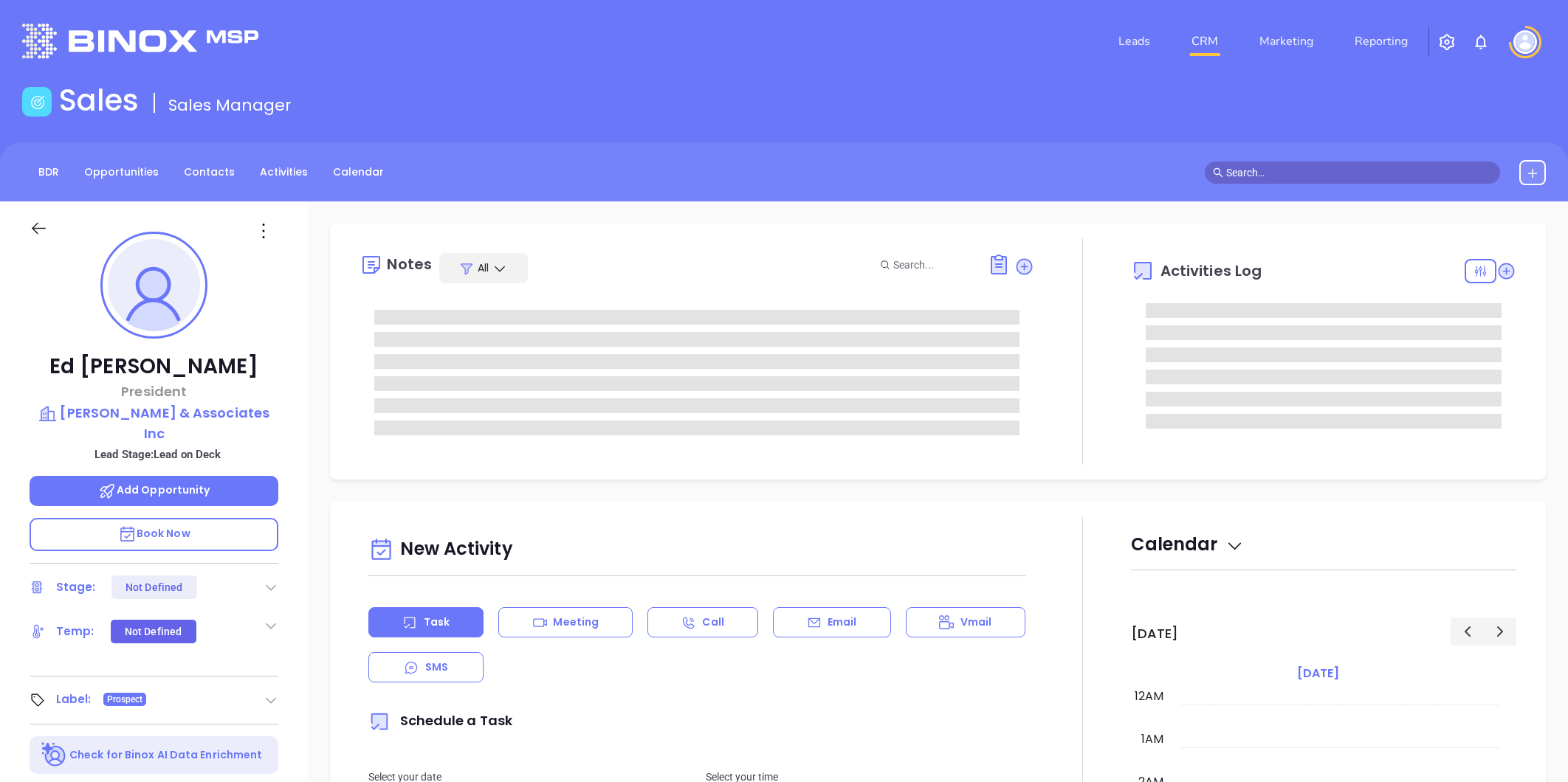
type input "10:00 am"
type input "[DATE]"
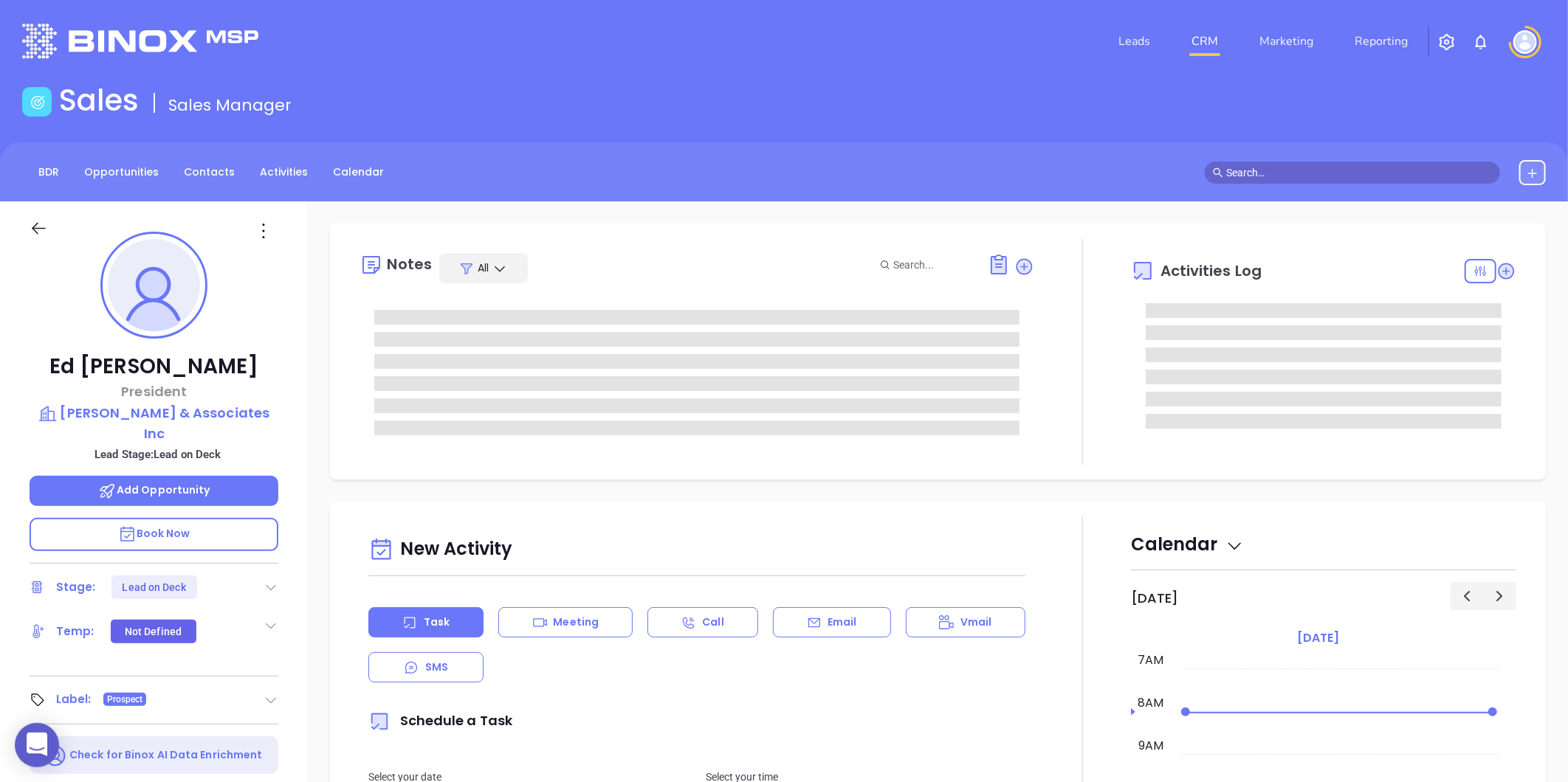
type input "[PERSON_NAME]"
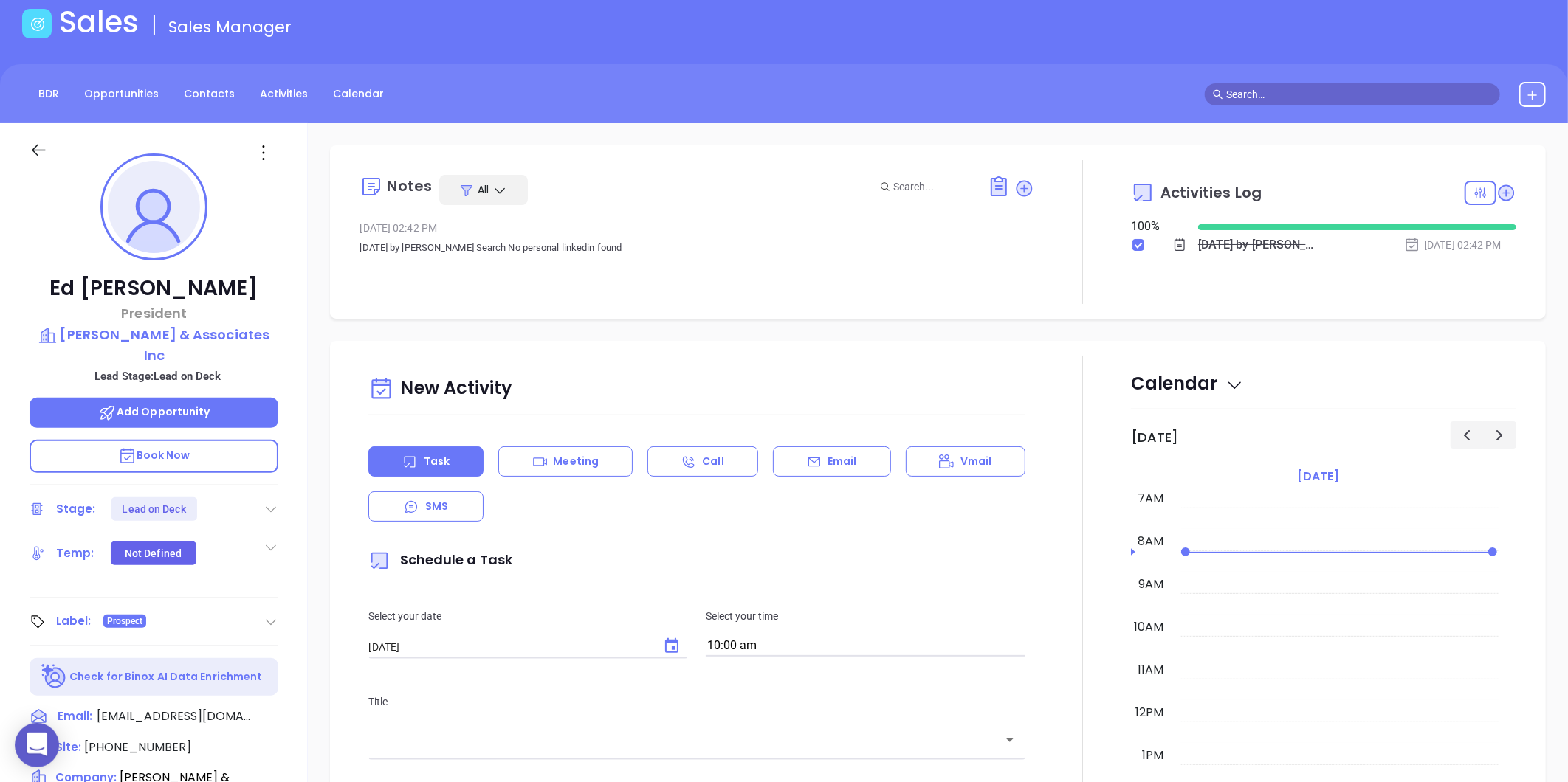
scroll to position [0, 0]
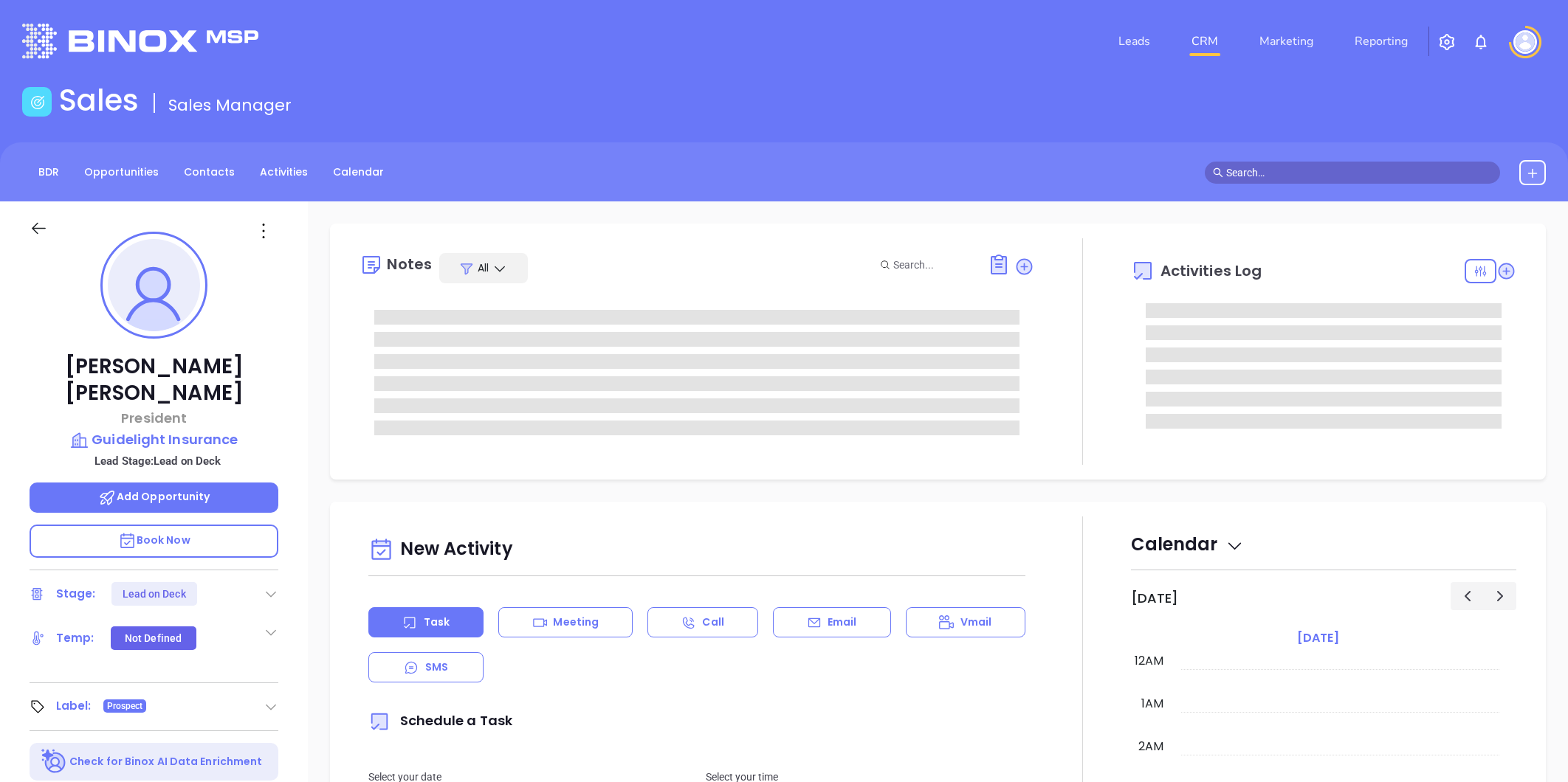
type input "[PERSON_NAME]"
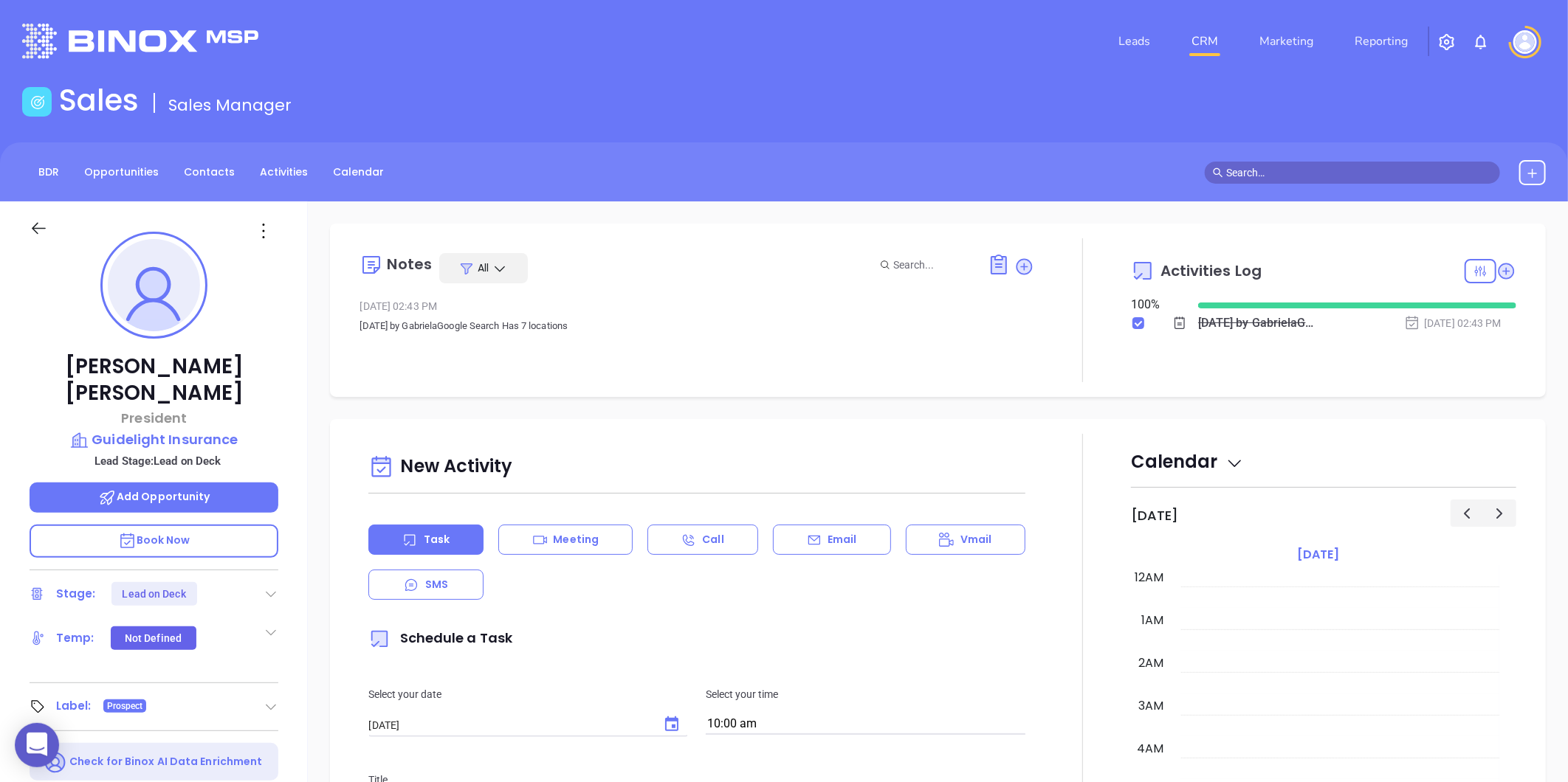
scroll to position [300, 0]
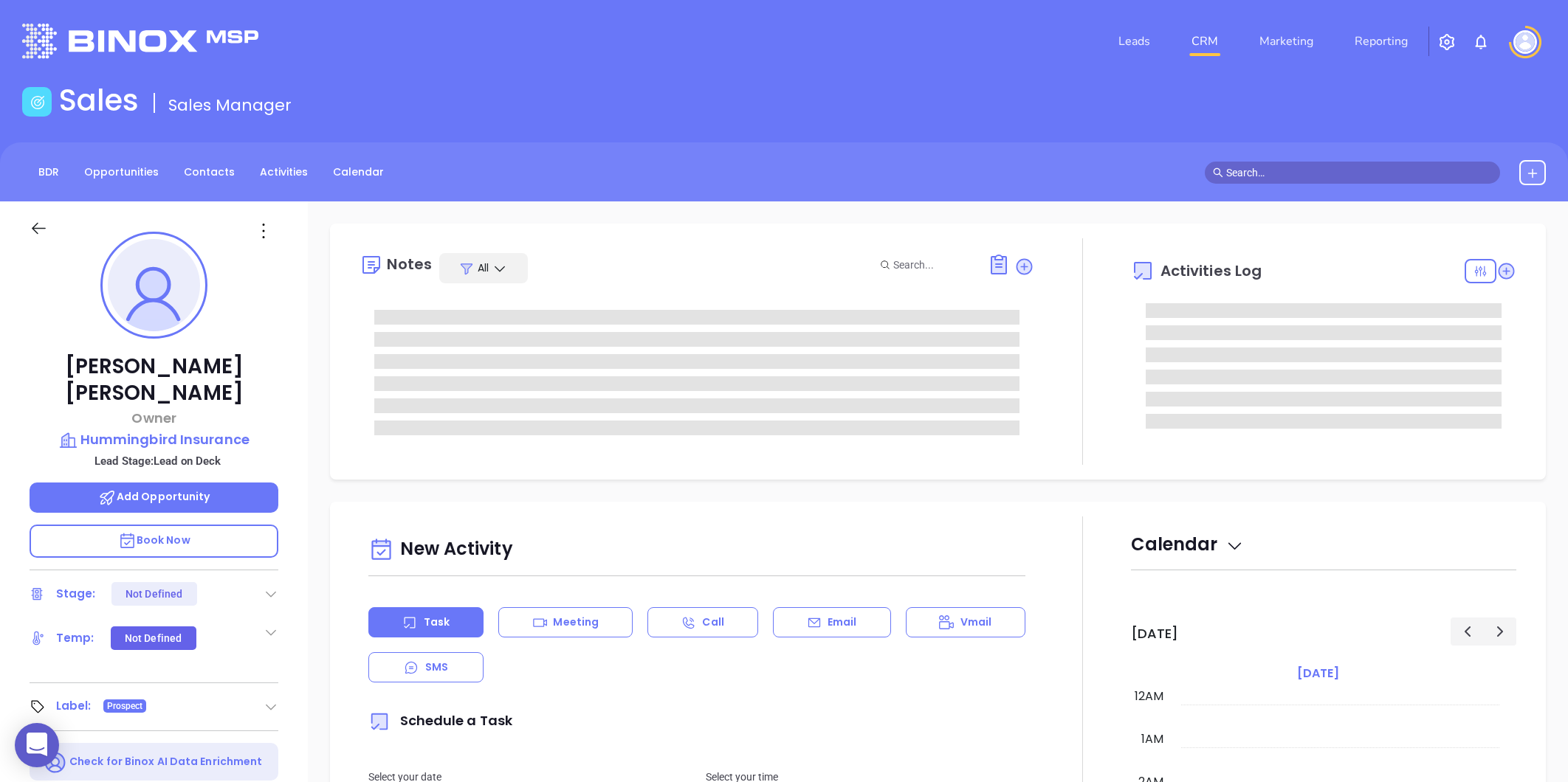
type input "[DATE]"
type input "[PERSON_NAME]"
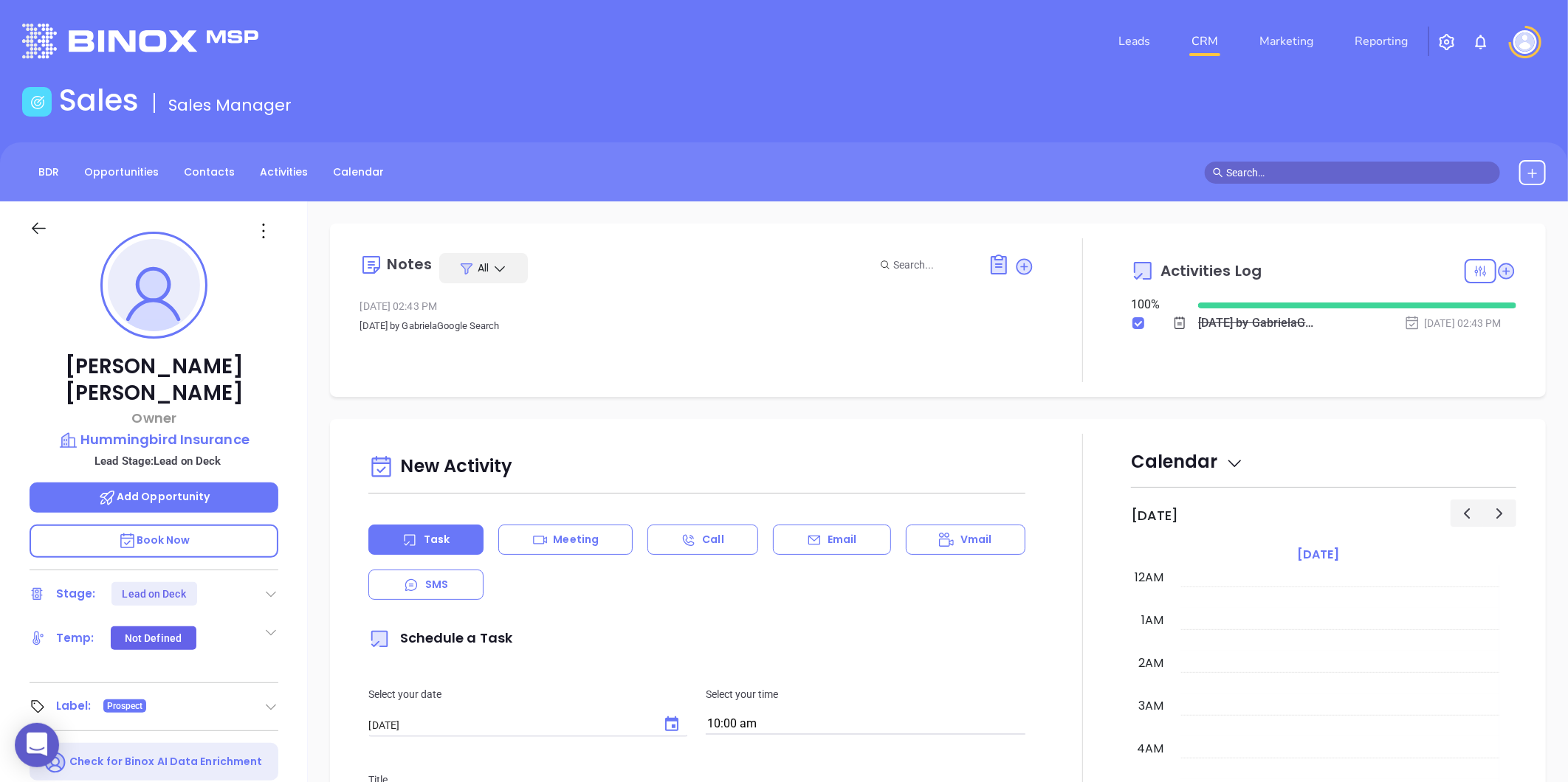
scroll to position [300, 0]
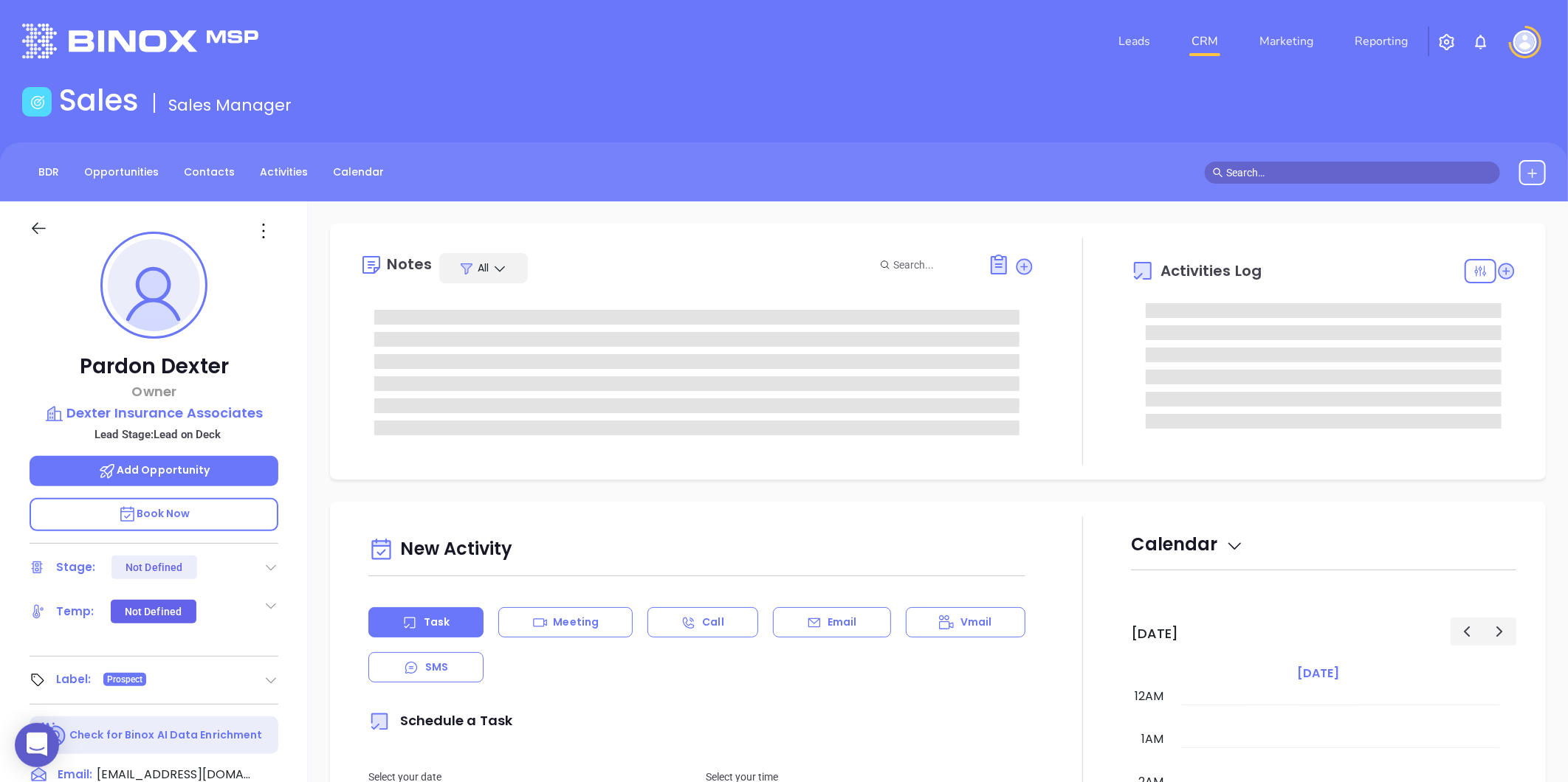
type input "[DATE]"
type input "[PERSON_NAME]"
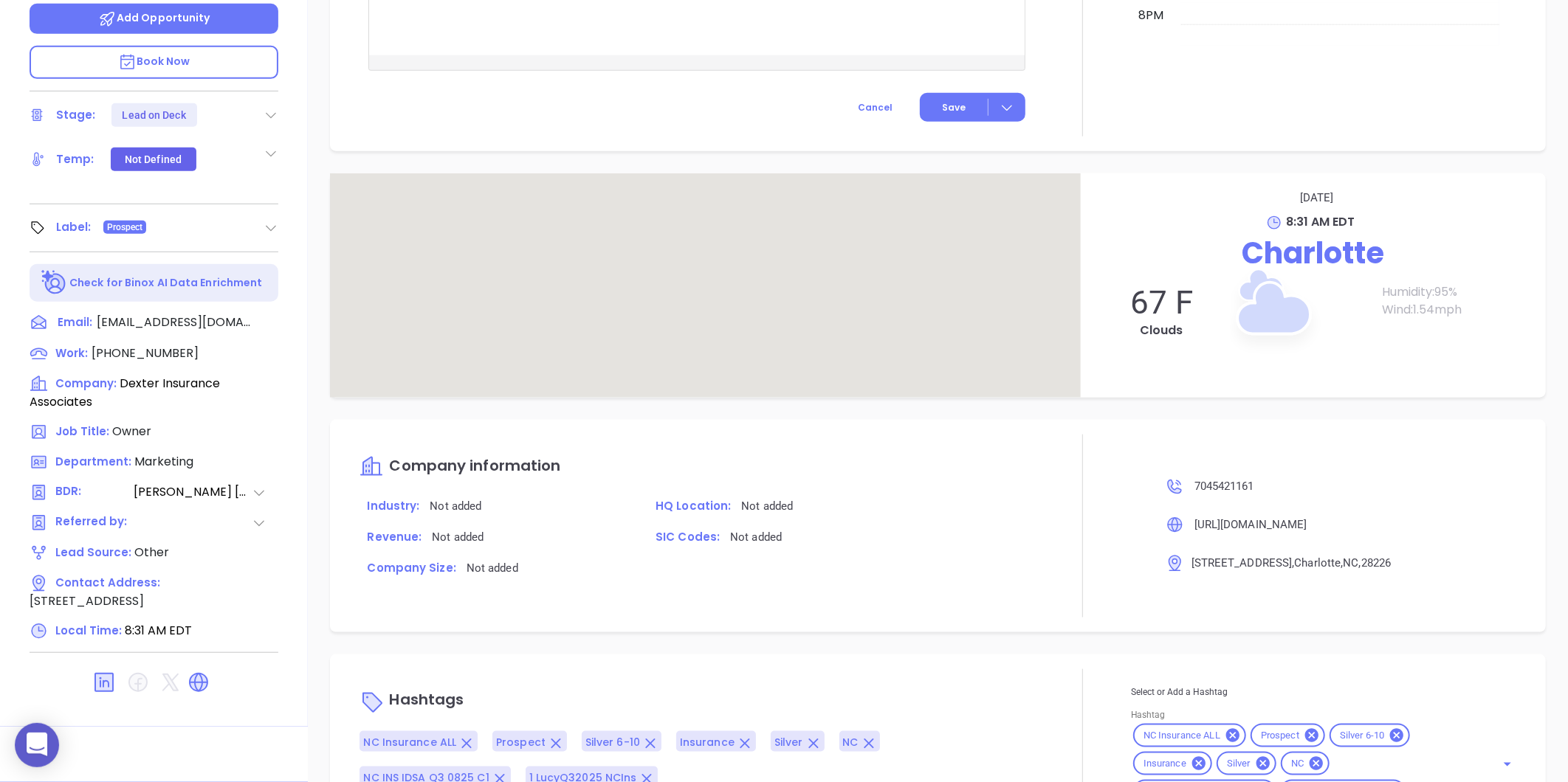
scroll to position [741, 0]
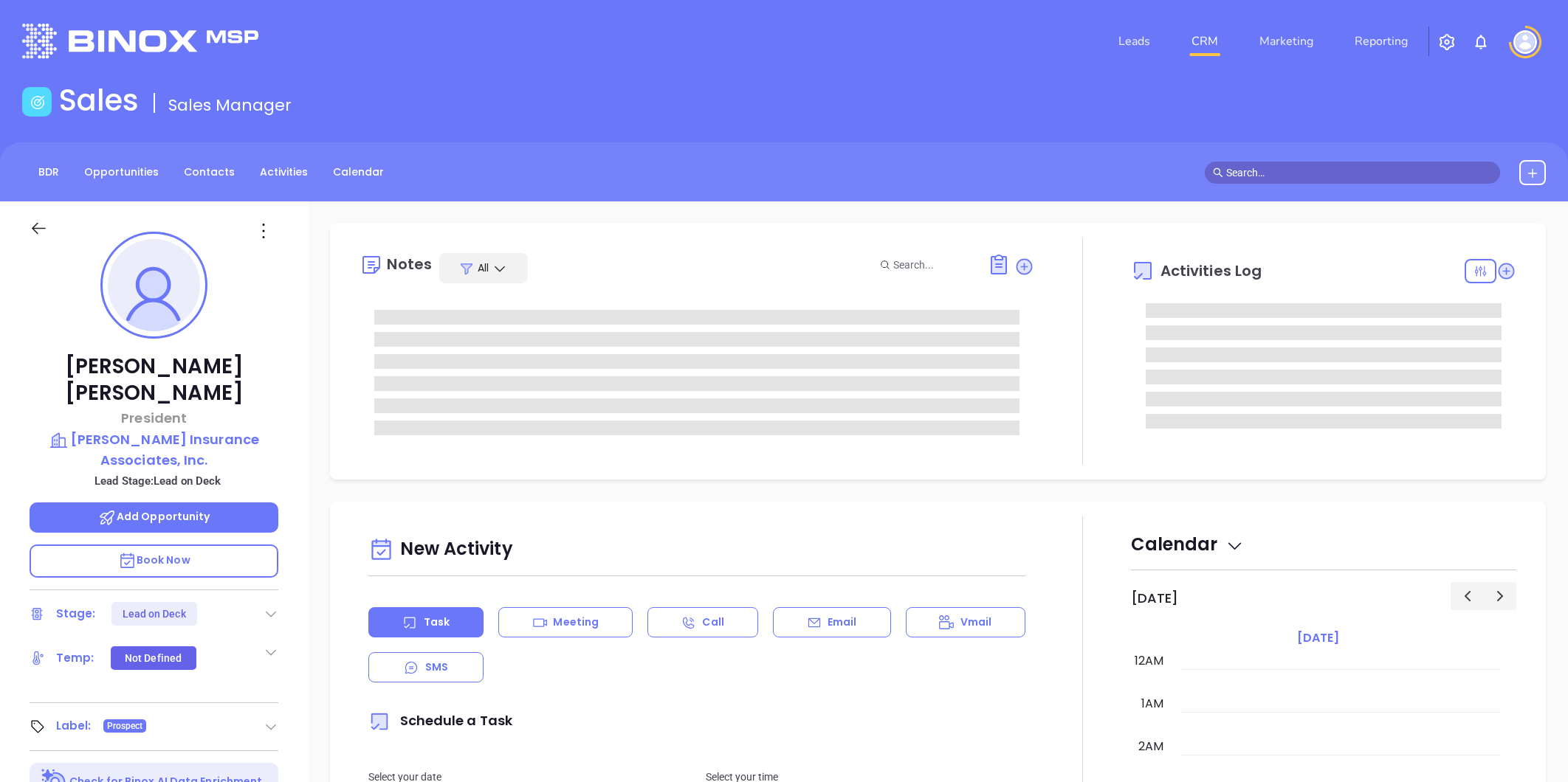
type input "[PERSON_NAME]"
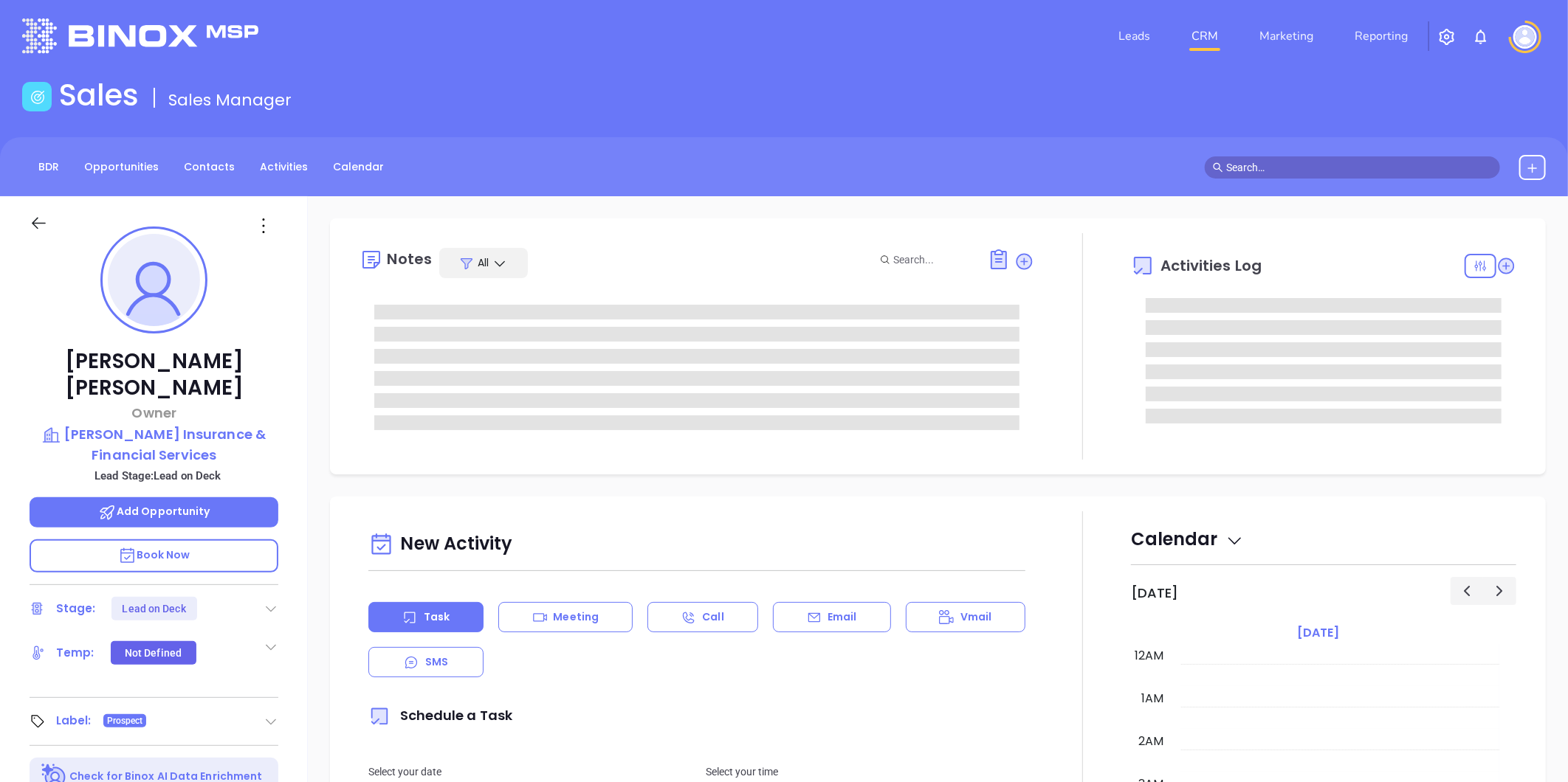
scroll to position [300, 0]
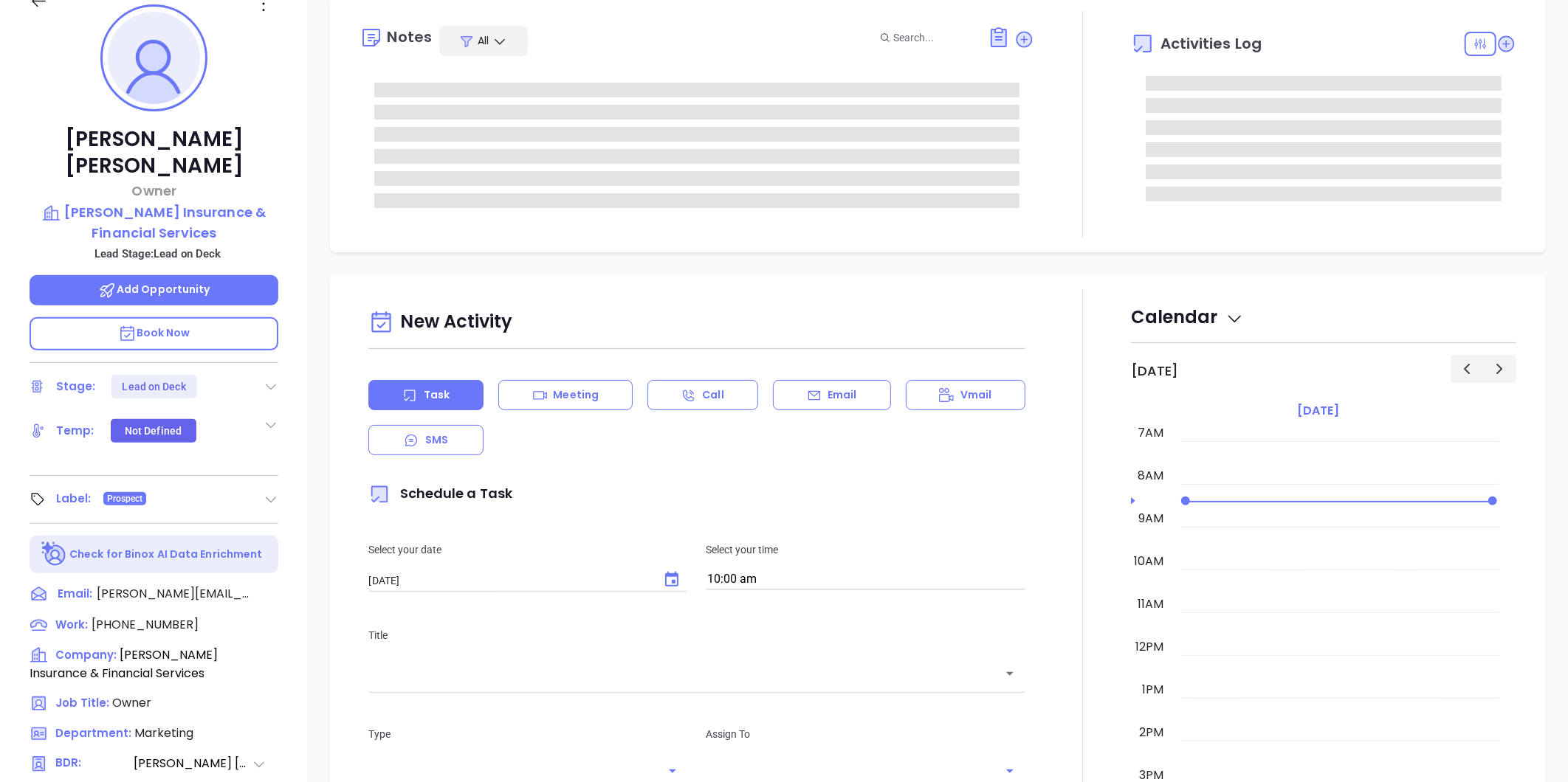
type input "[PERSON_NAME]"
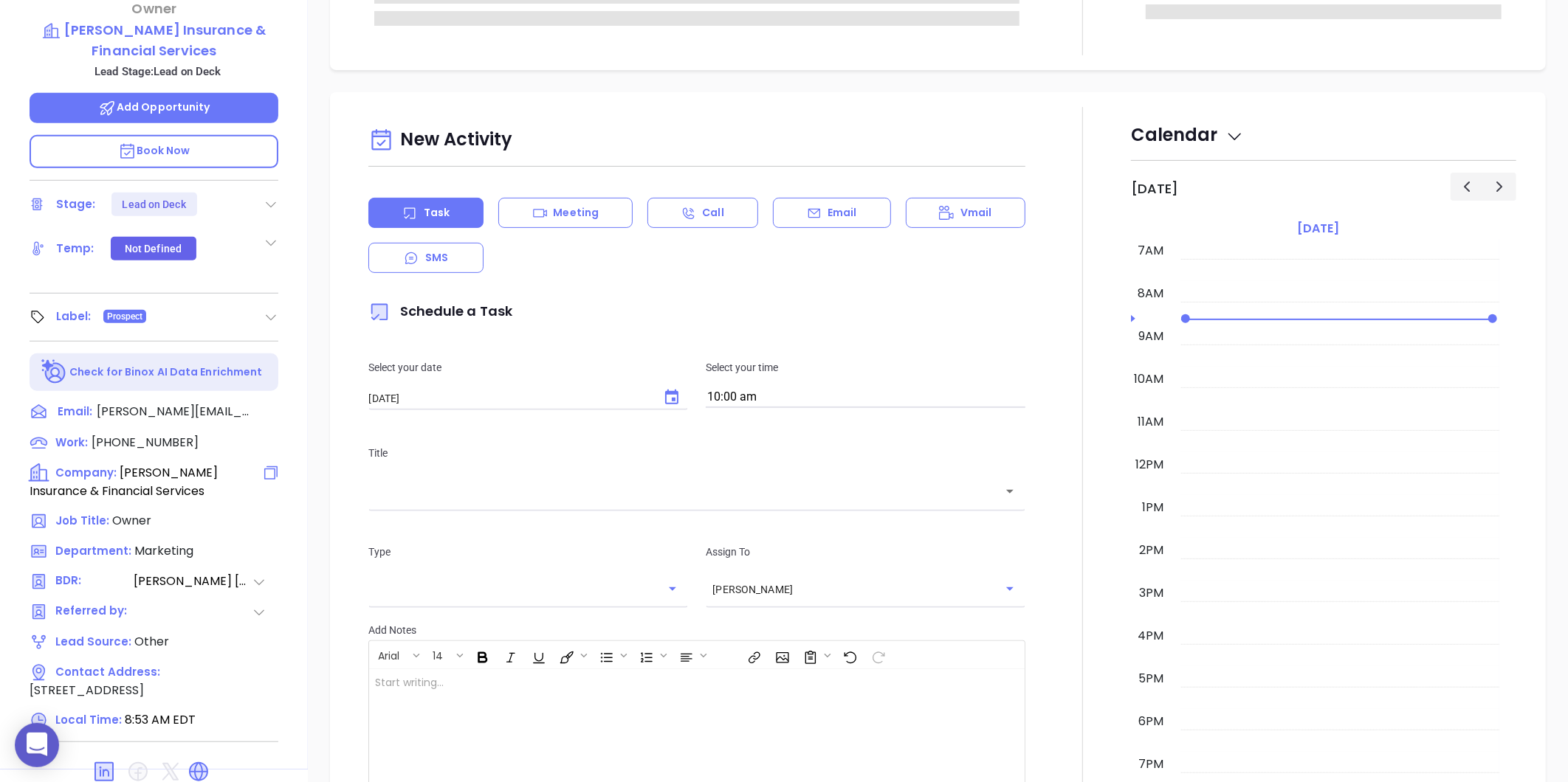
scroll to position [452, 0]
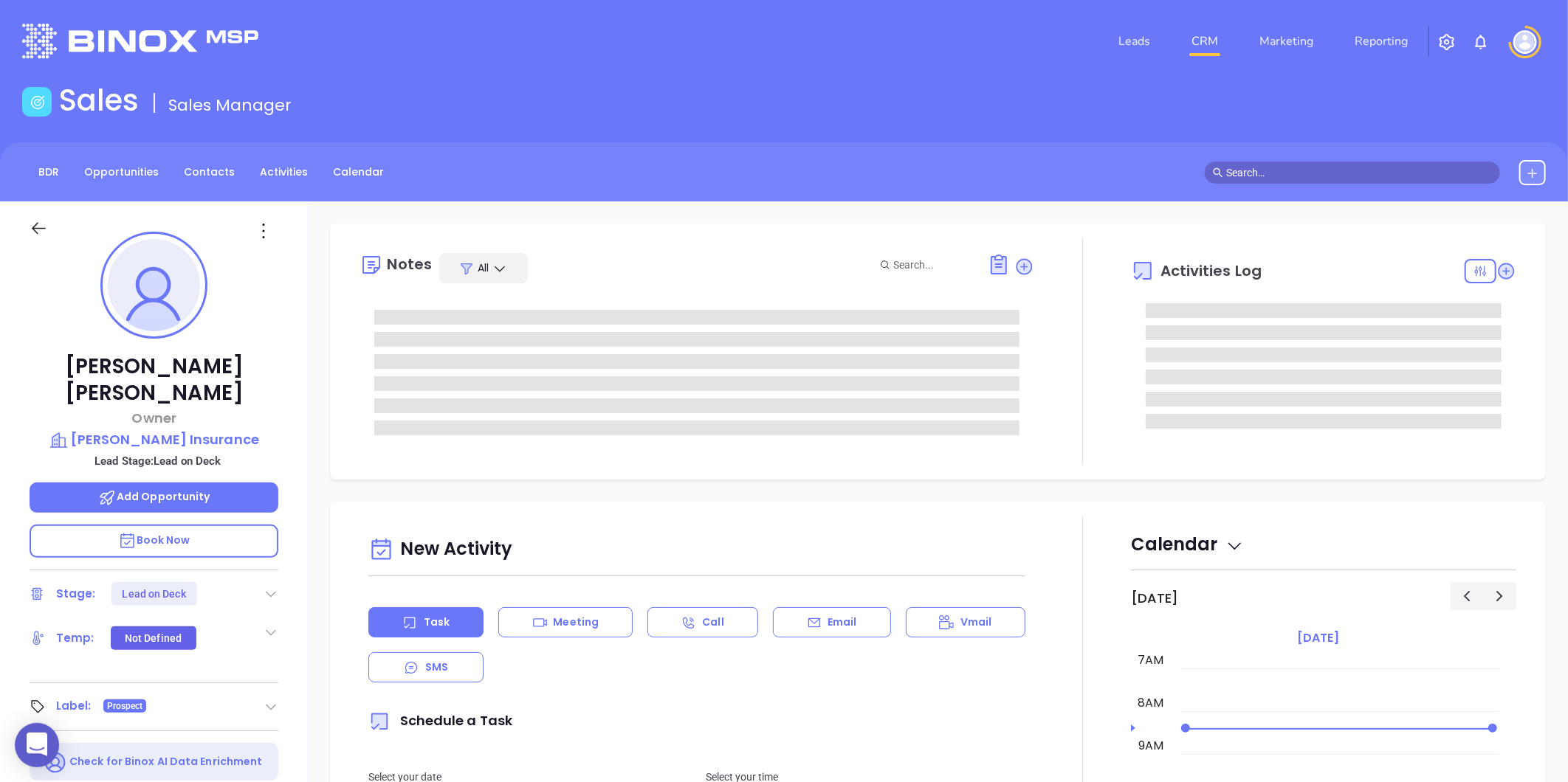
scroll to position [409, 0]
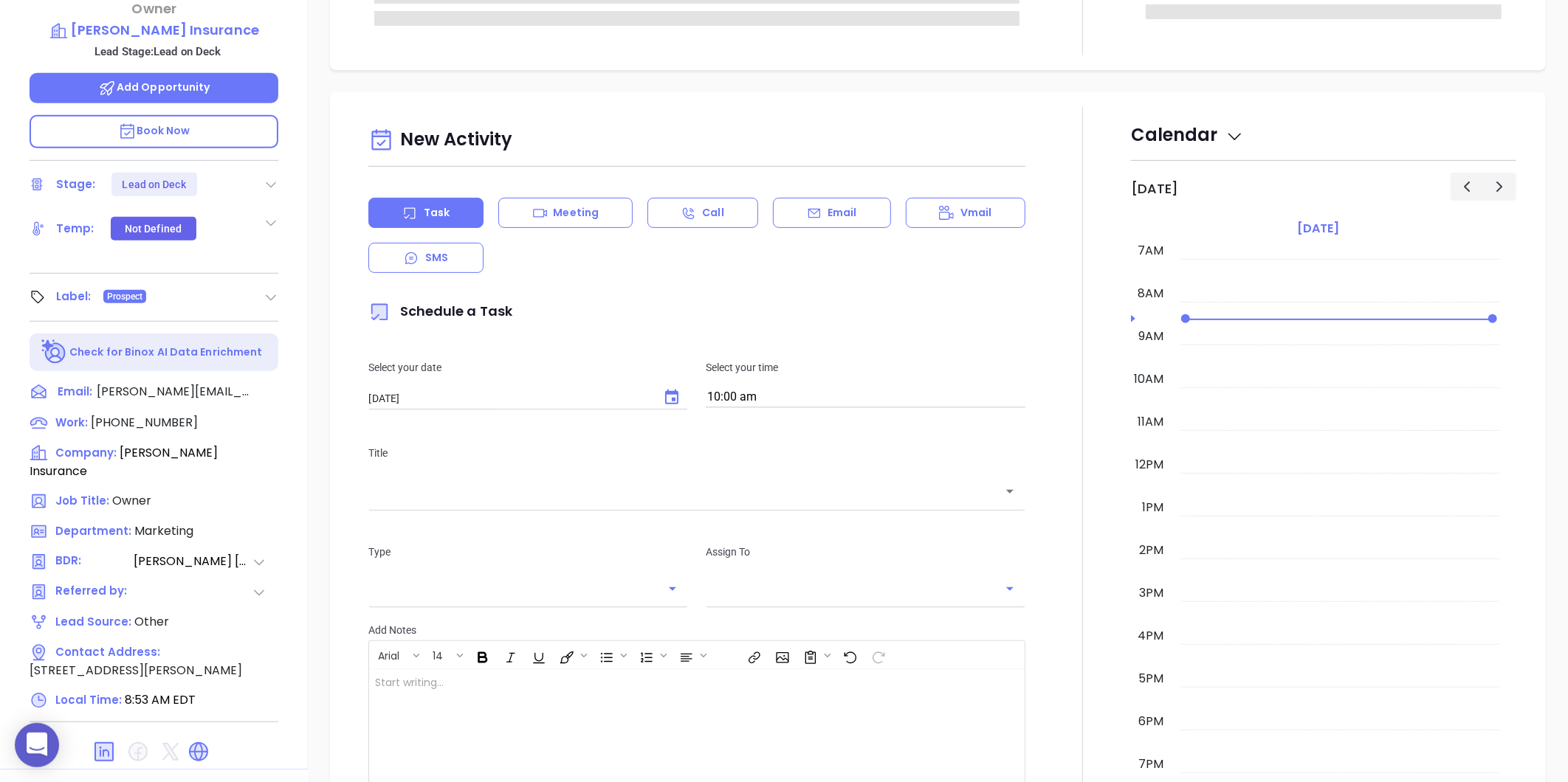
type input "[PERSON_NAME]"
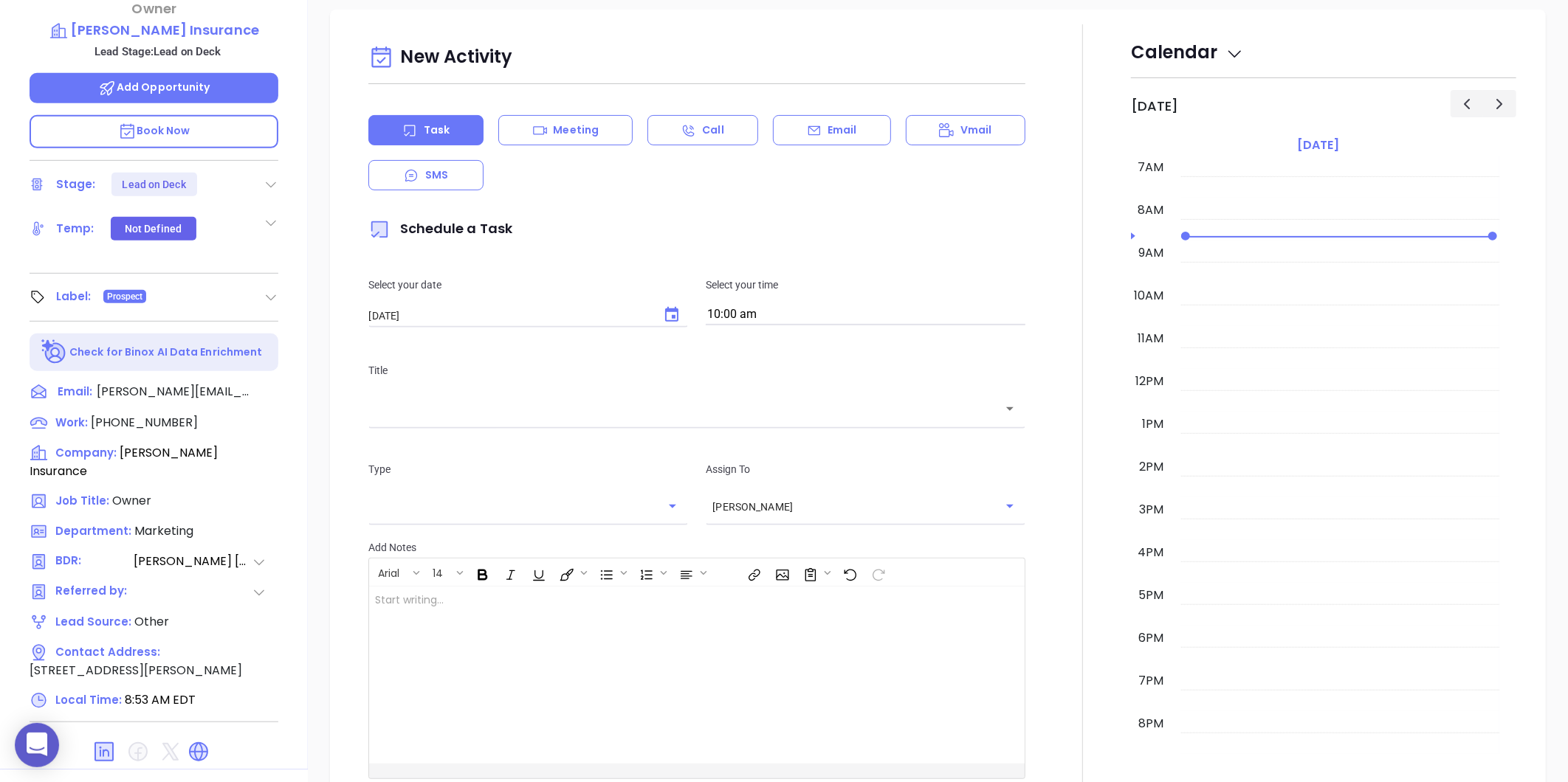
scroll to position [0, 0]
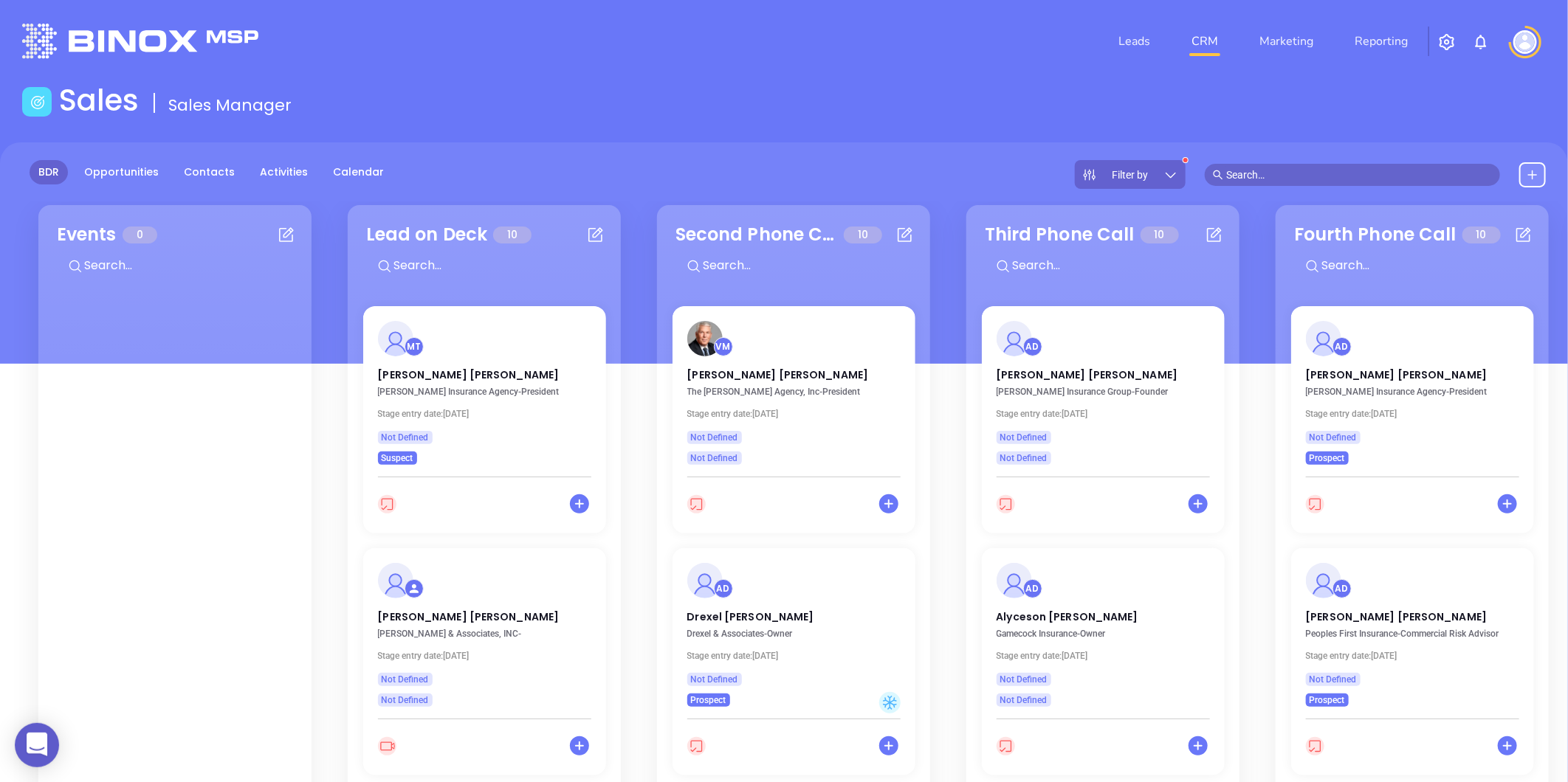
click at [1170, 175] on icon at bounding box center [1171, 175] width 15 height 15
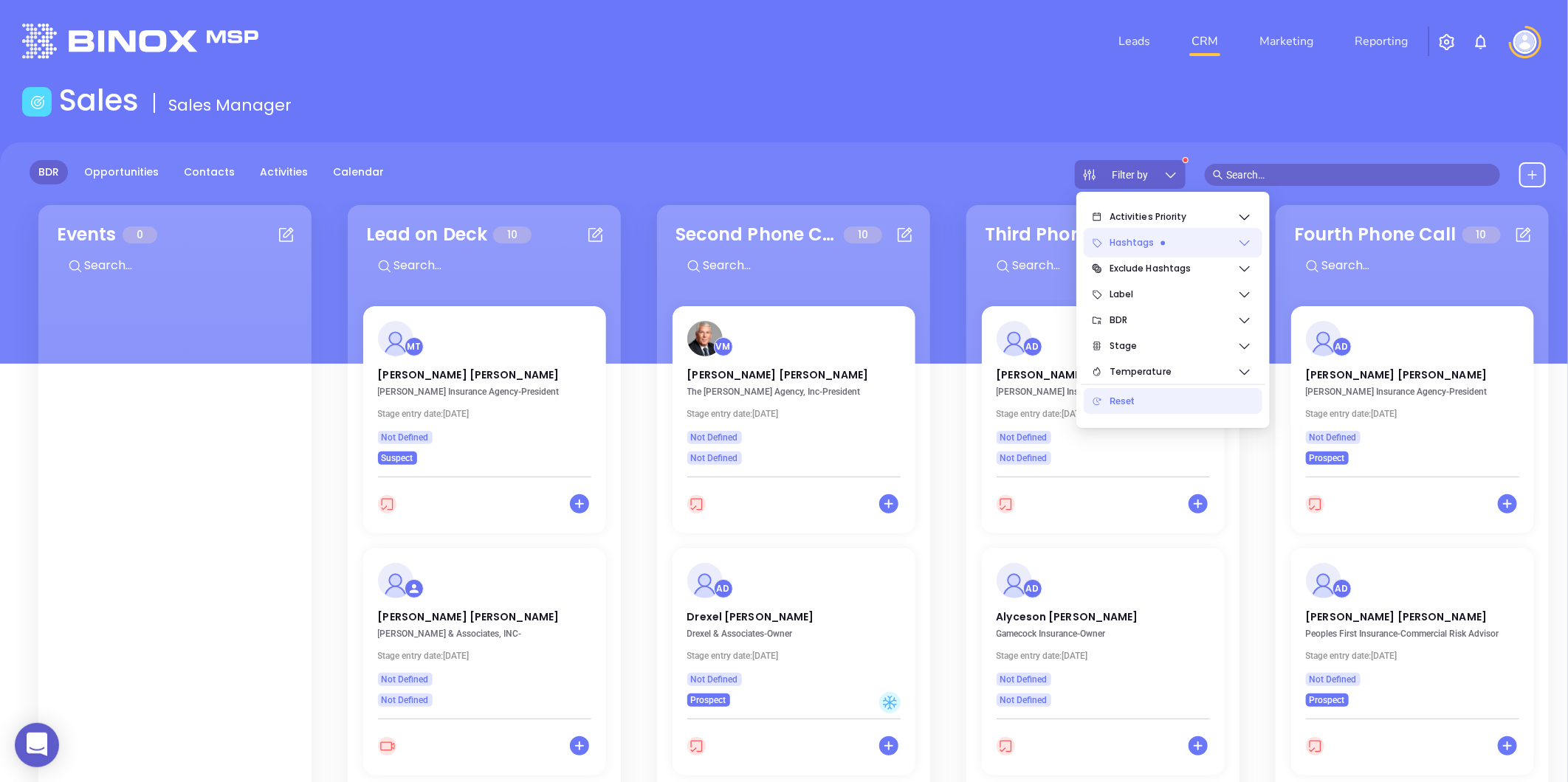
click at [1235, 241] on span "Hashtags" at bounding box center [1172, 243] width 127 height 29
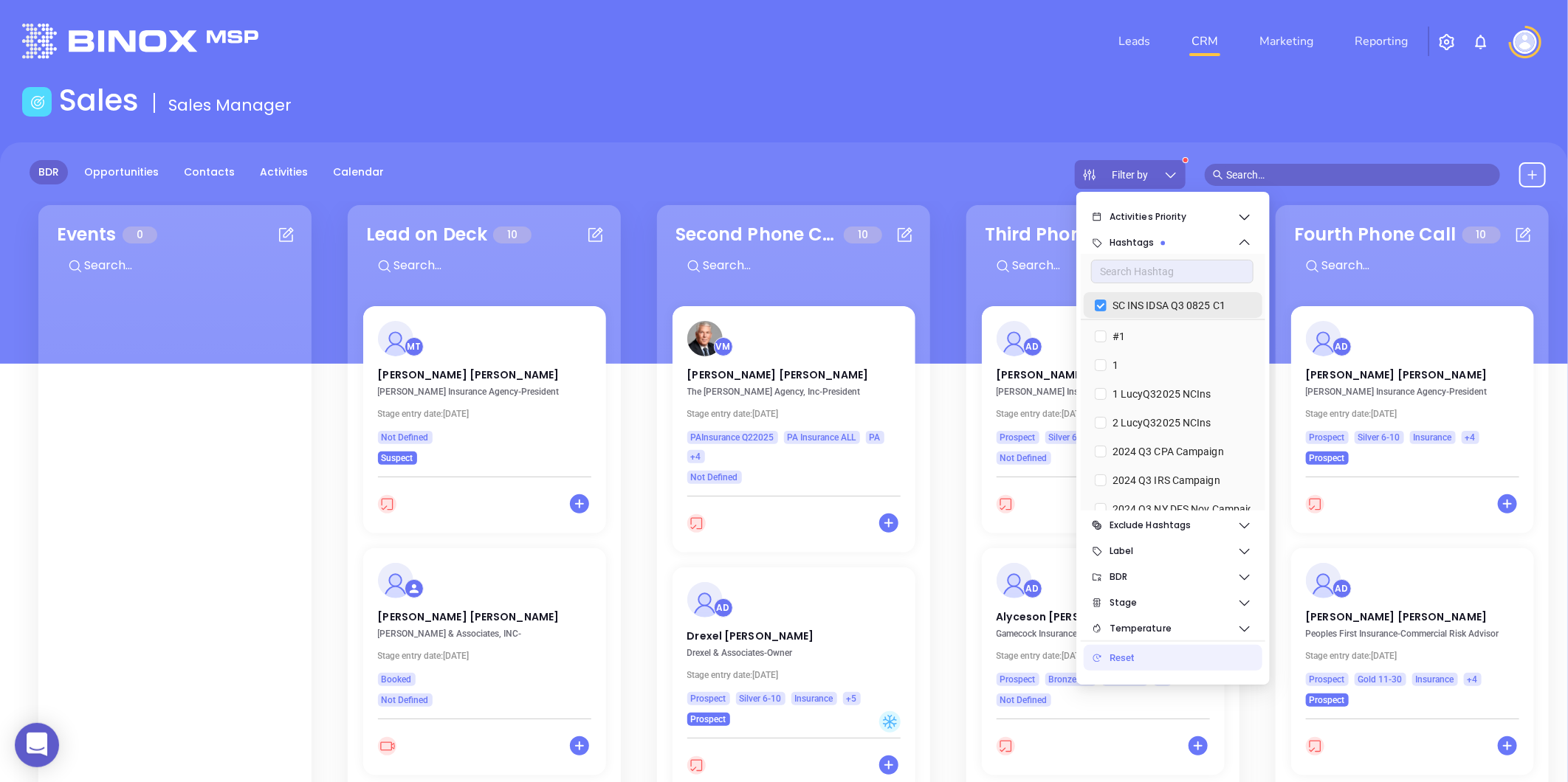
click at [1105, 304] on input "SC INS IDSA Q3 0825 C1" at bounding box center [1100, 305] width 12 height 12
checkbox input "false"
click at [1245, 573] on icon at bounding box center [1245, 577] width 15 height 15
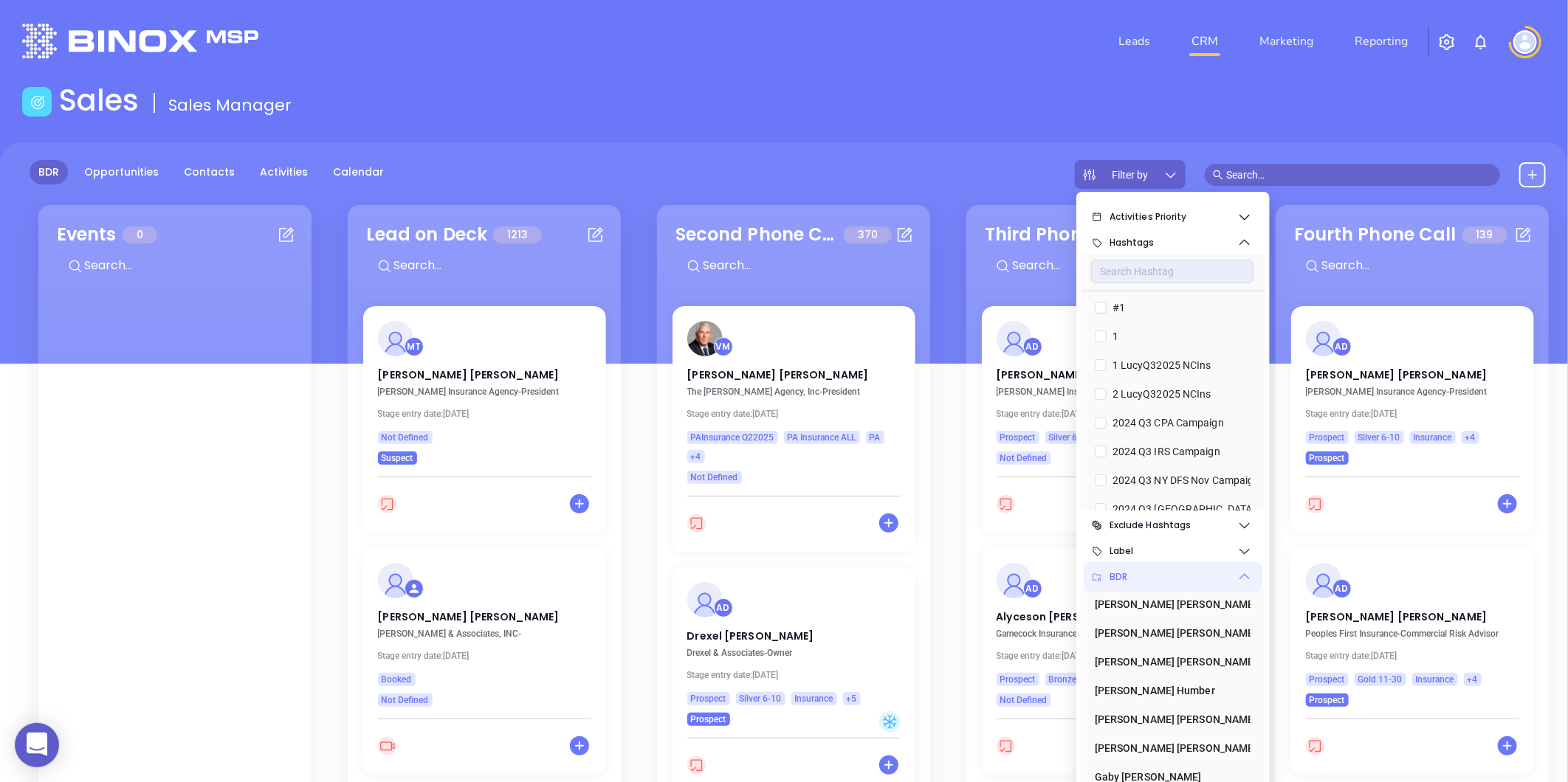
scroll to position [214, 0]
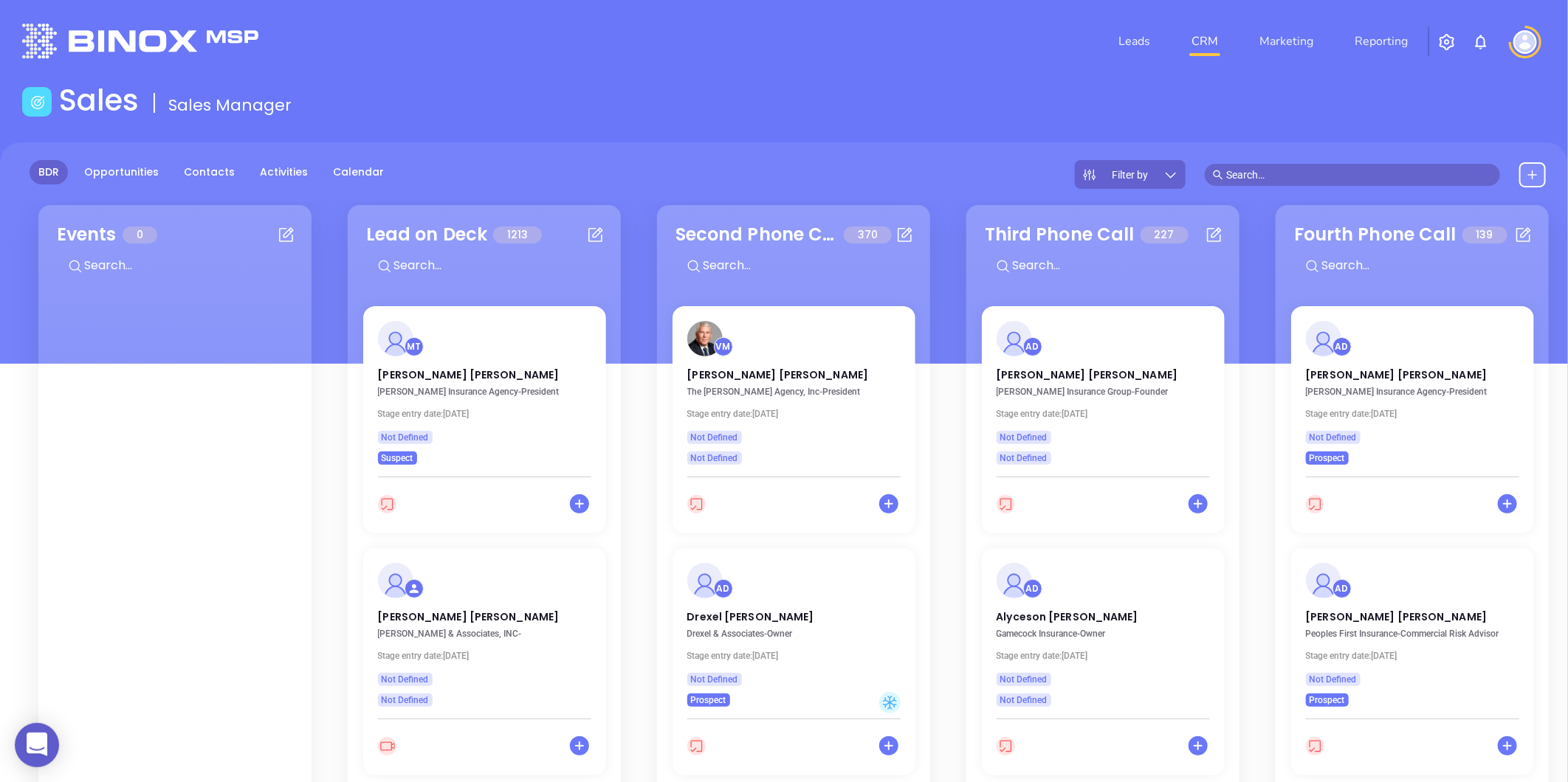
click at [1171, 169] on icon at bounding box center [1171, 175] width 15 height 15
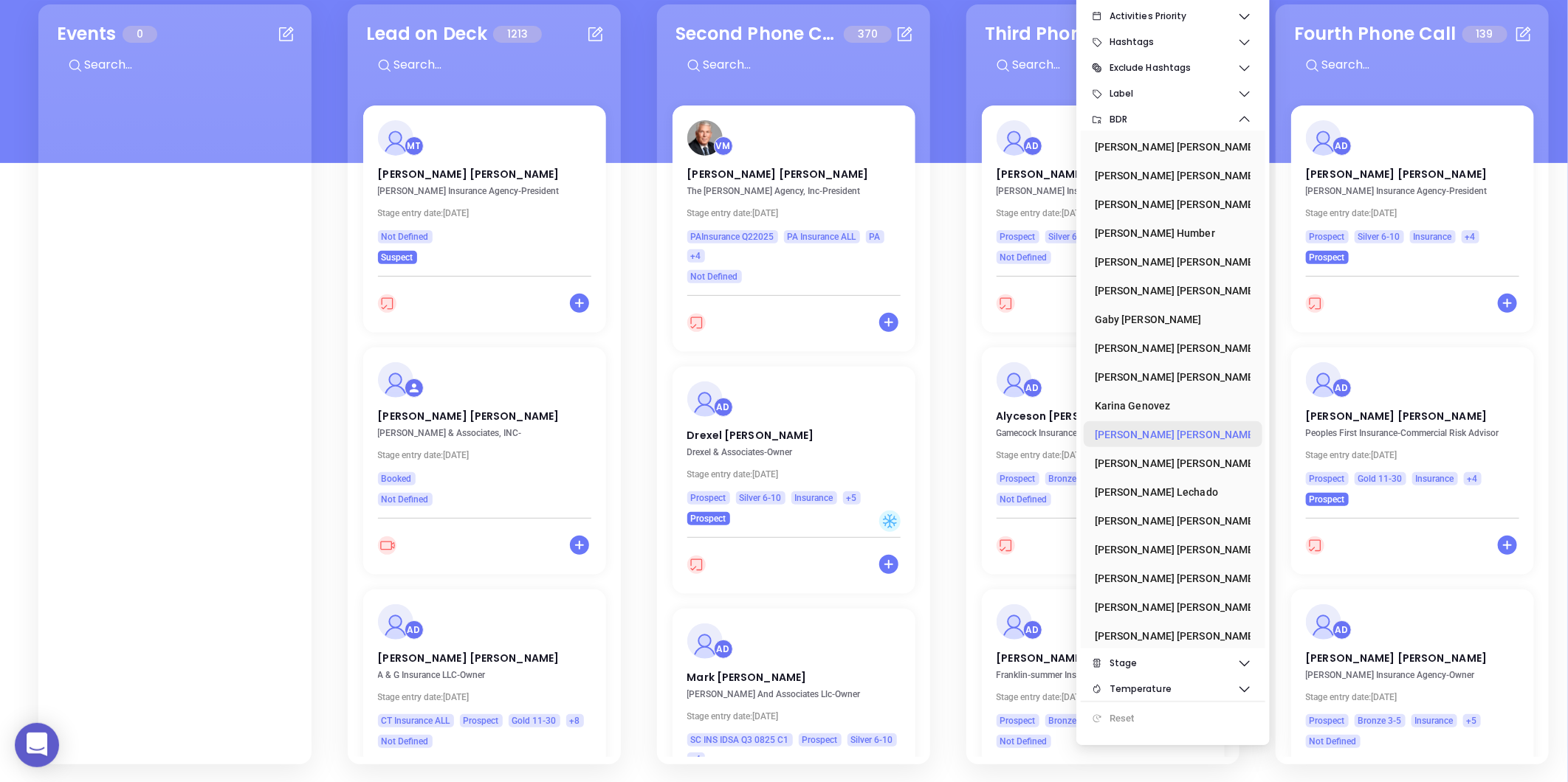
scroll to position [214, 0]
click at [1148, 563] on div "[PERSON_NAME]" at bounding box center [1168, 578] width 147 height 29
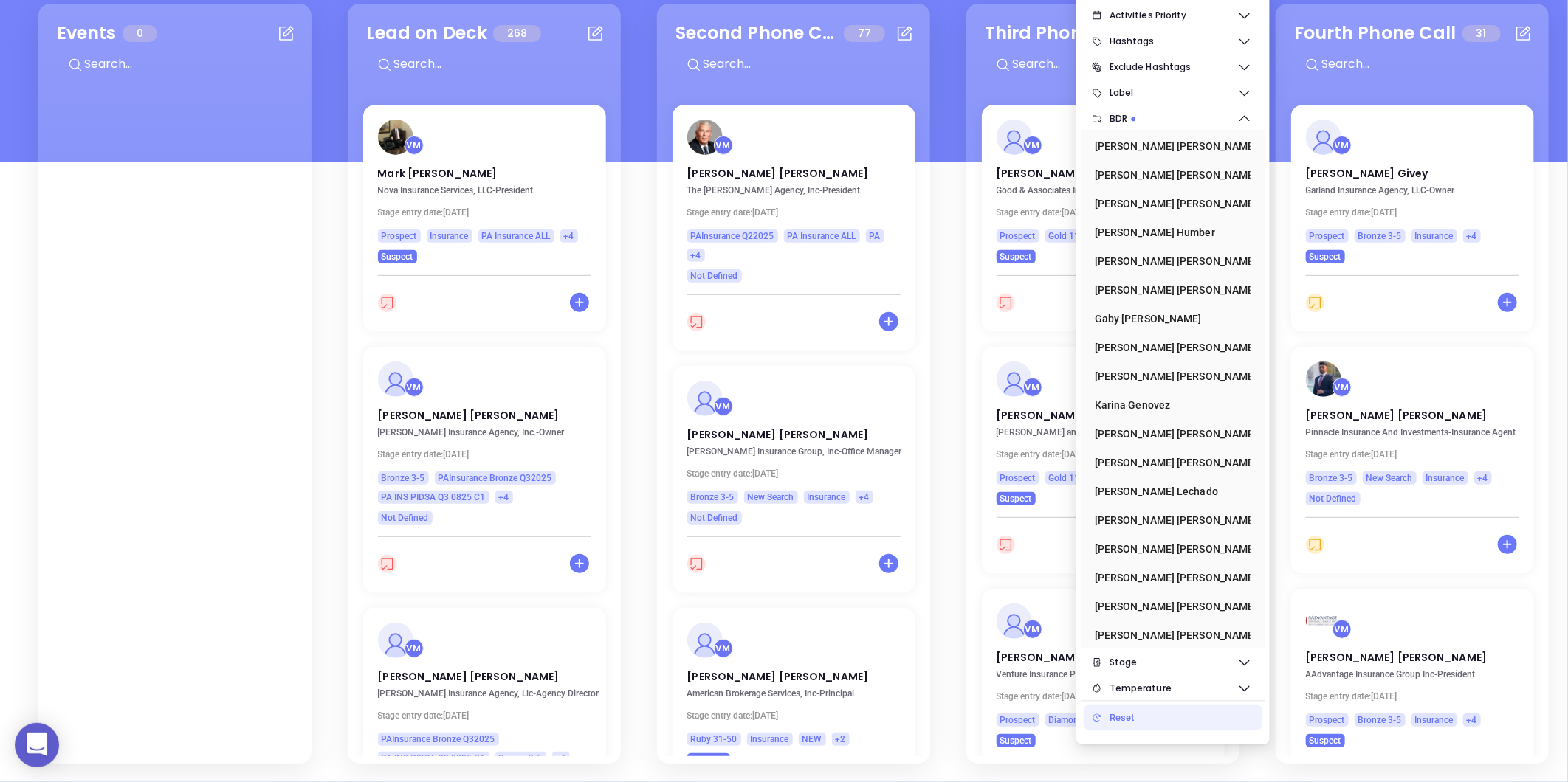
click at [946, 99] on div "Events 0 Lead on Deck 268 VM [PERSON_NAME] Nova Insurance Services, LLC - Presi…" at bounding box center [1572, 384] width 3093 height 767
